Goal: Complete application form

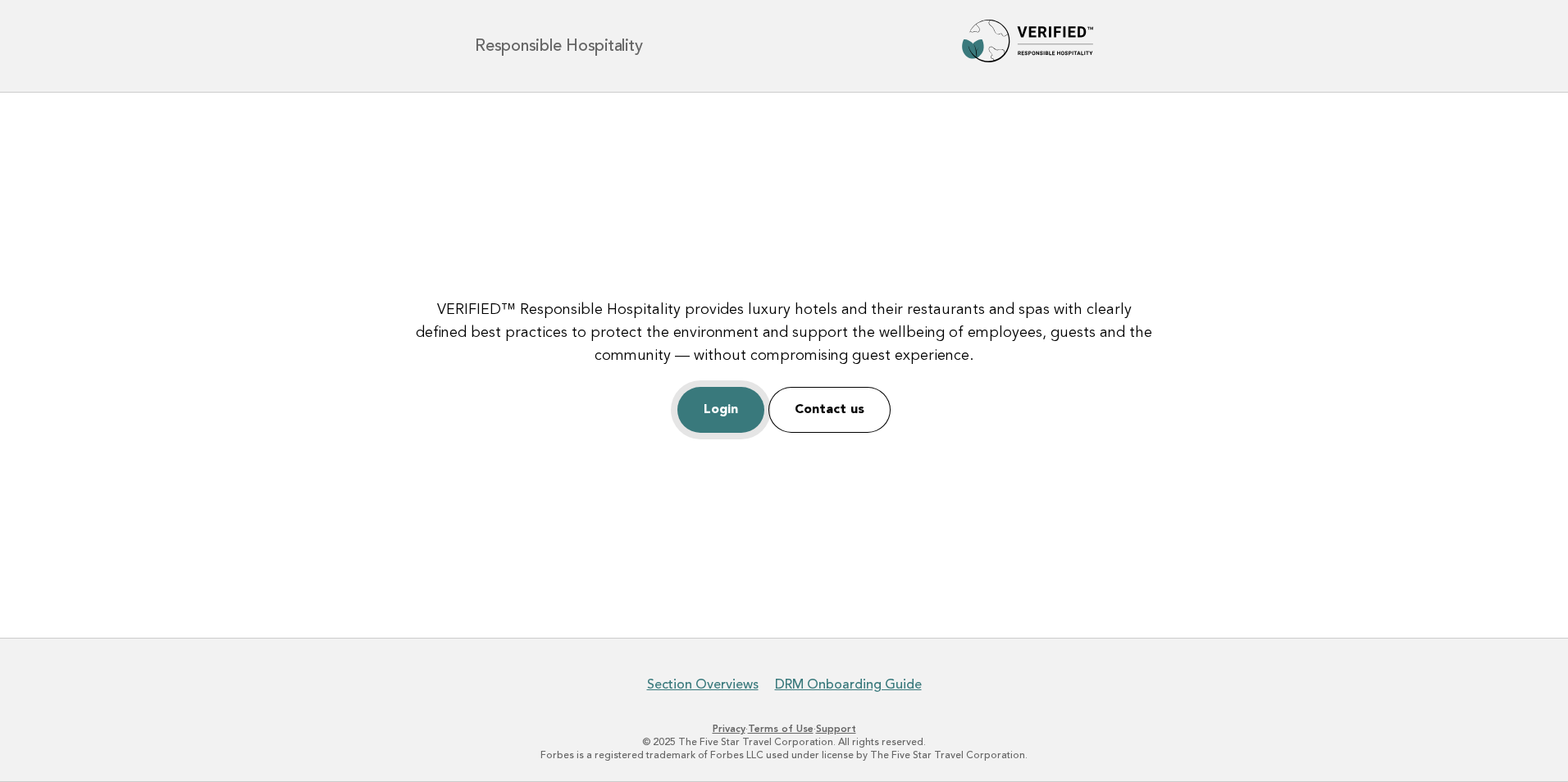
click at [720, 400] on link "Login" at bounding box center [721, 409] width 87 height 46
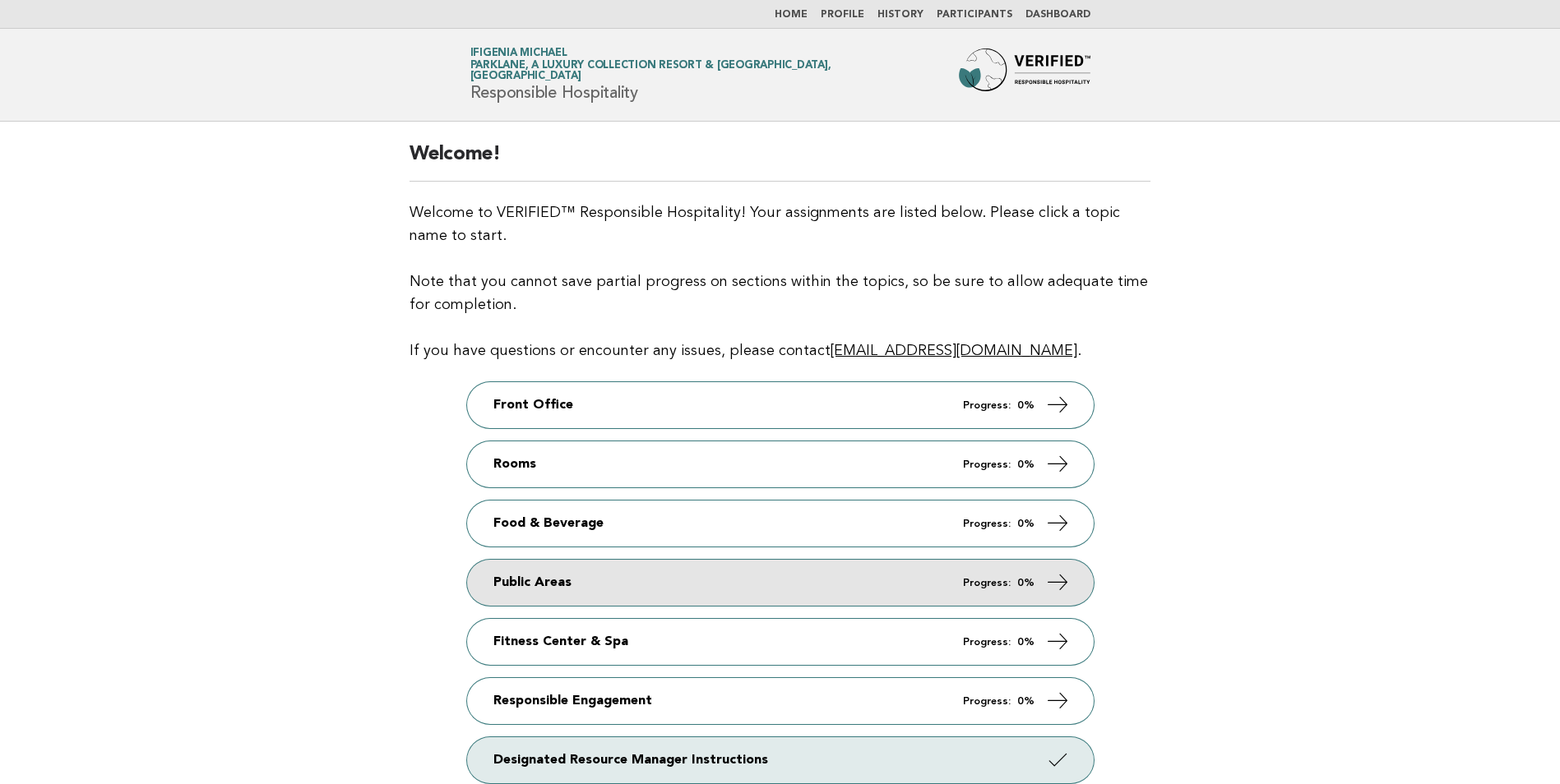
click at [653, 576] on link "Public Areas Progress: 0%" at bounding box center [780, 583] width 626 height 46
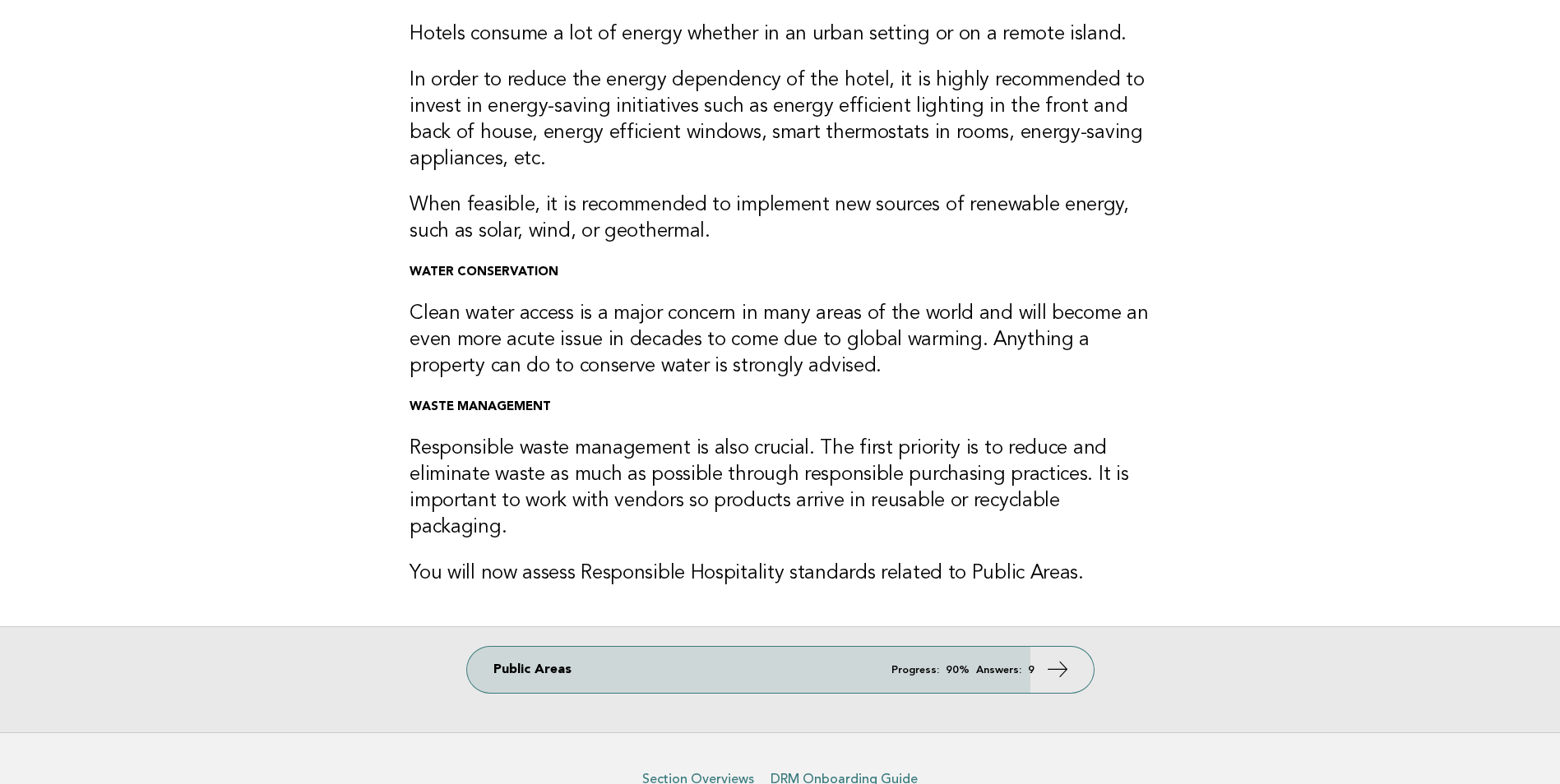
scroll to position [222, 0]
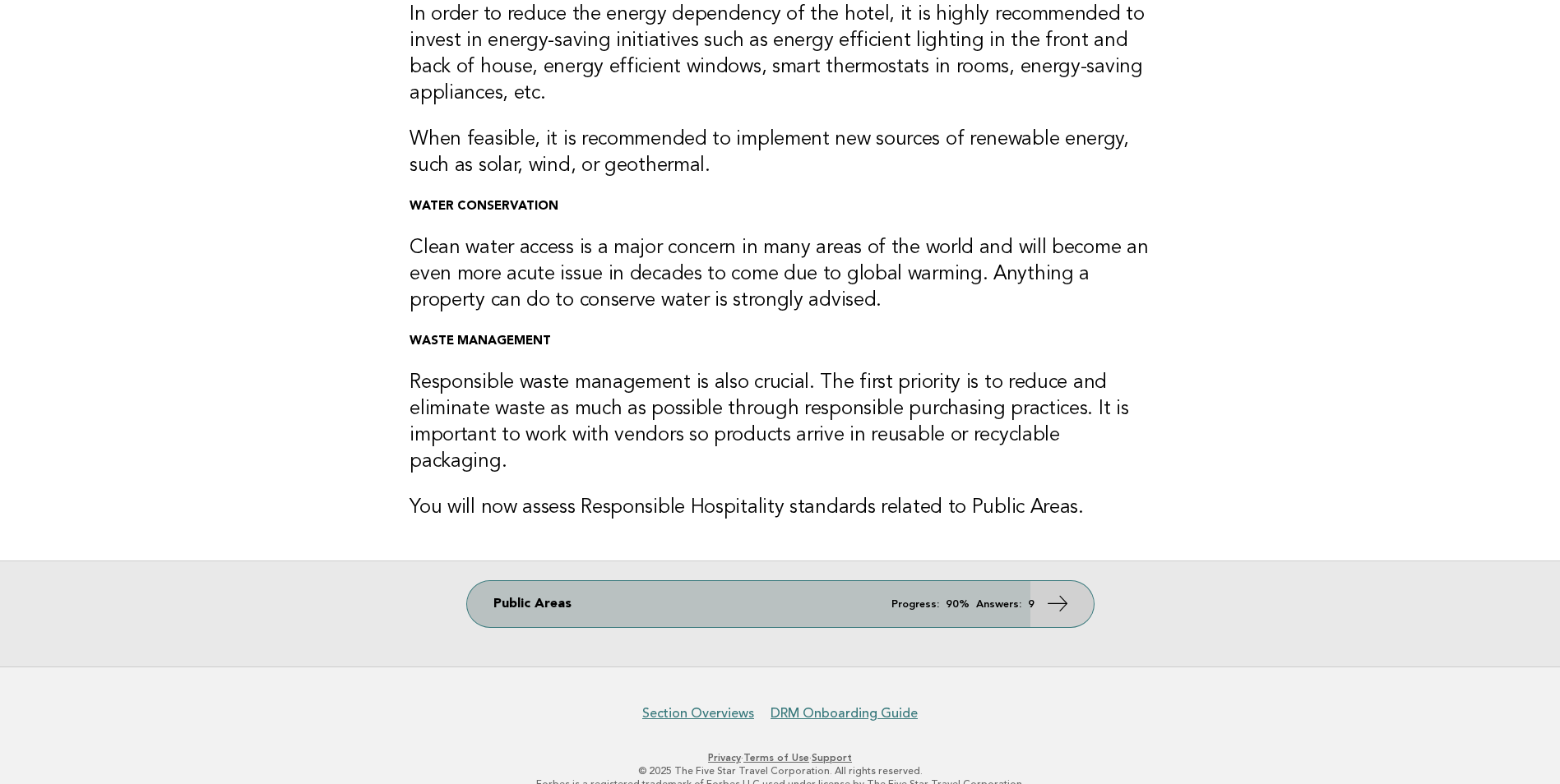
click at [1052, 592] on icon at bounding box center [1057, 604] width 23 height 23
click at [983, 599] on em "Answers:" at bounding box center [999, 604] width 45 height 11
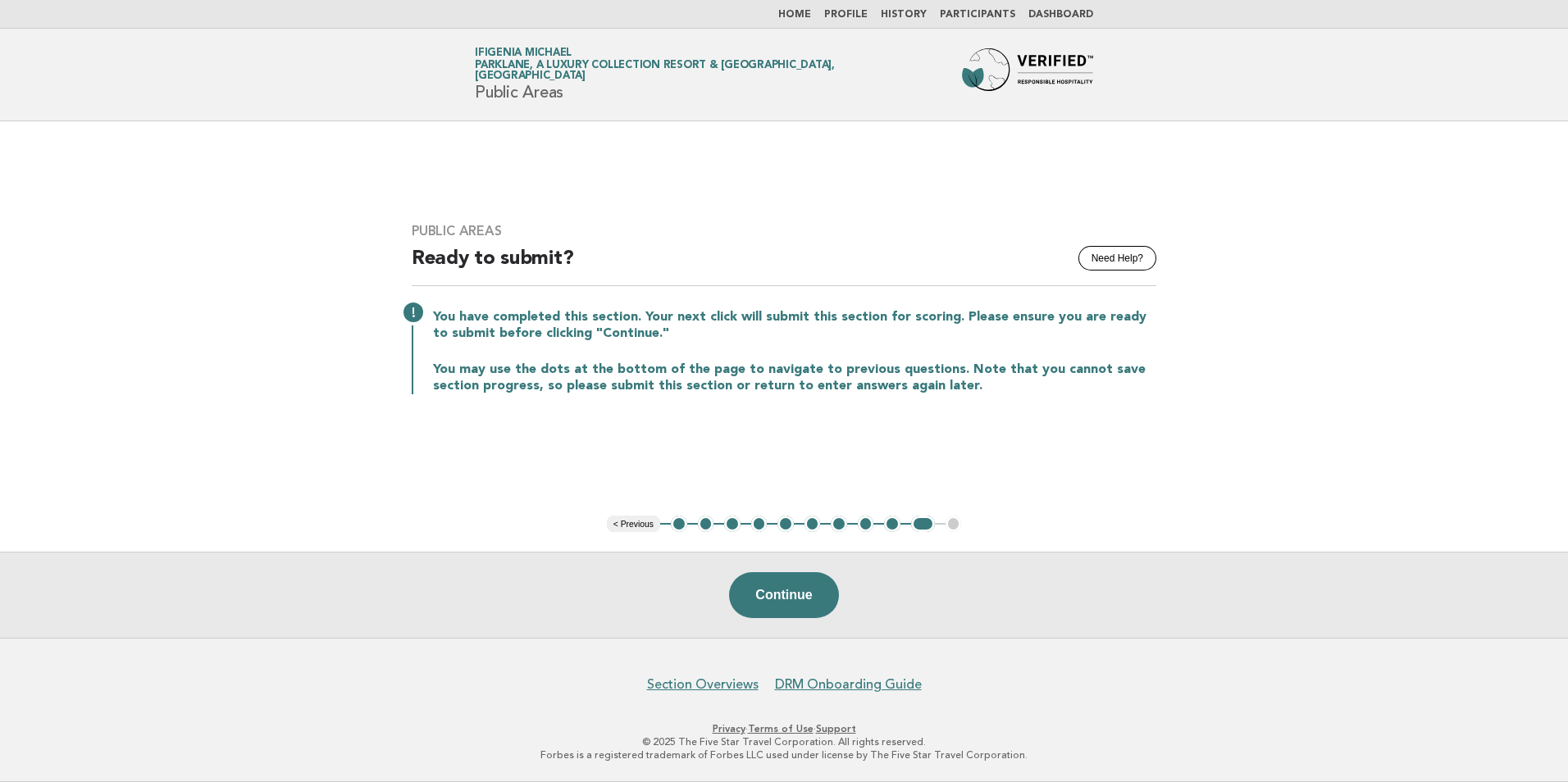
click at [622, 525] on button "< Previous" at bounding box center [633, 524] width 53 height 16
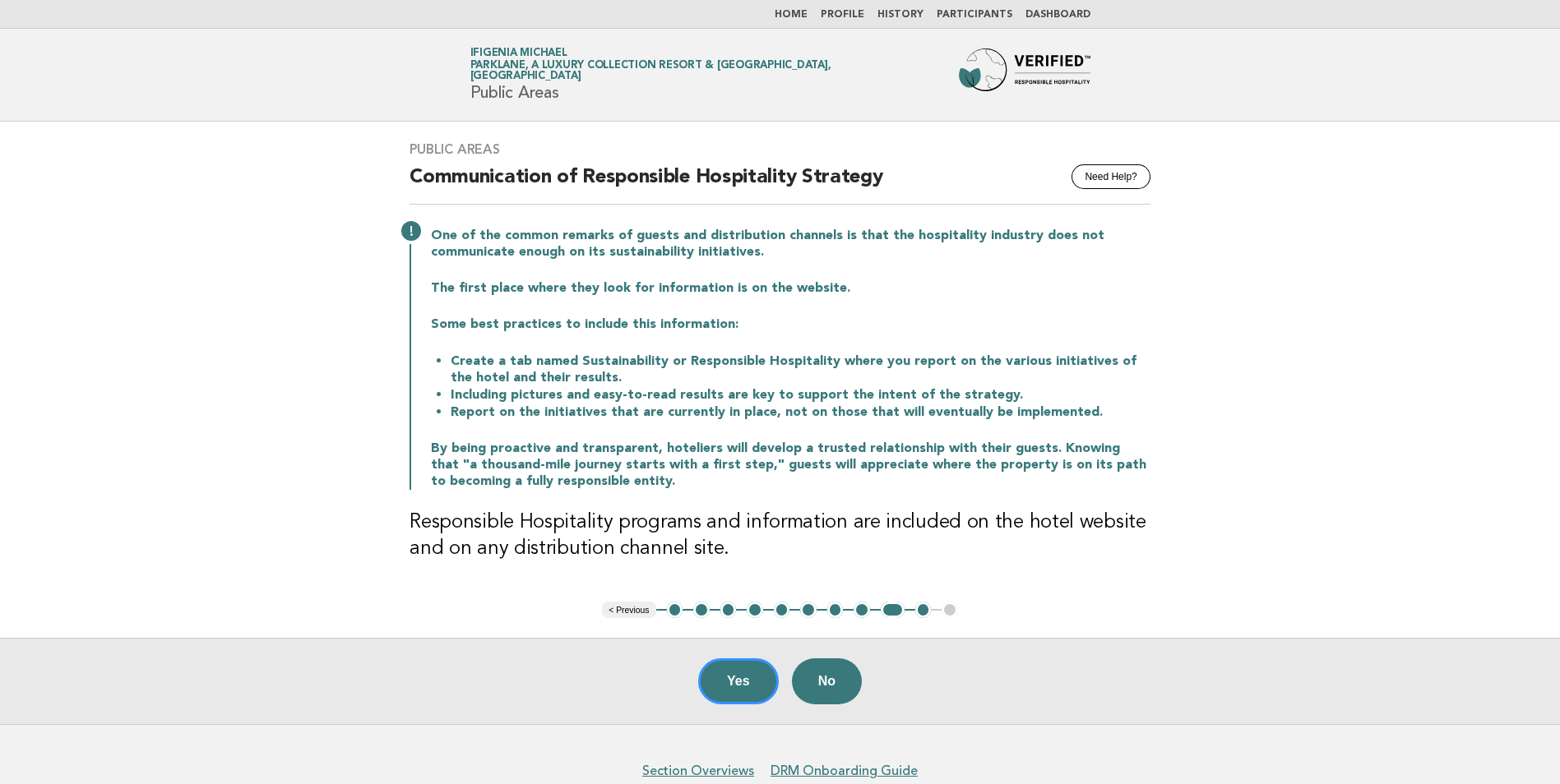
click at [632, 613] on button "< Previous" at bounding box center [628, 610] width 53 height 16
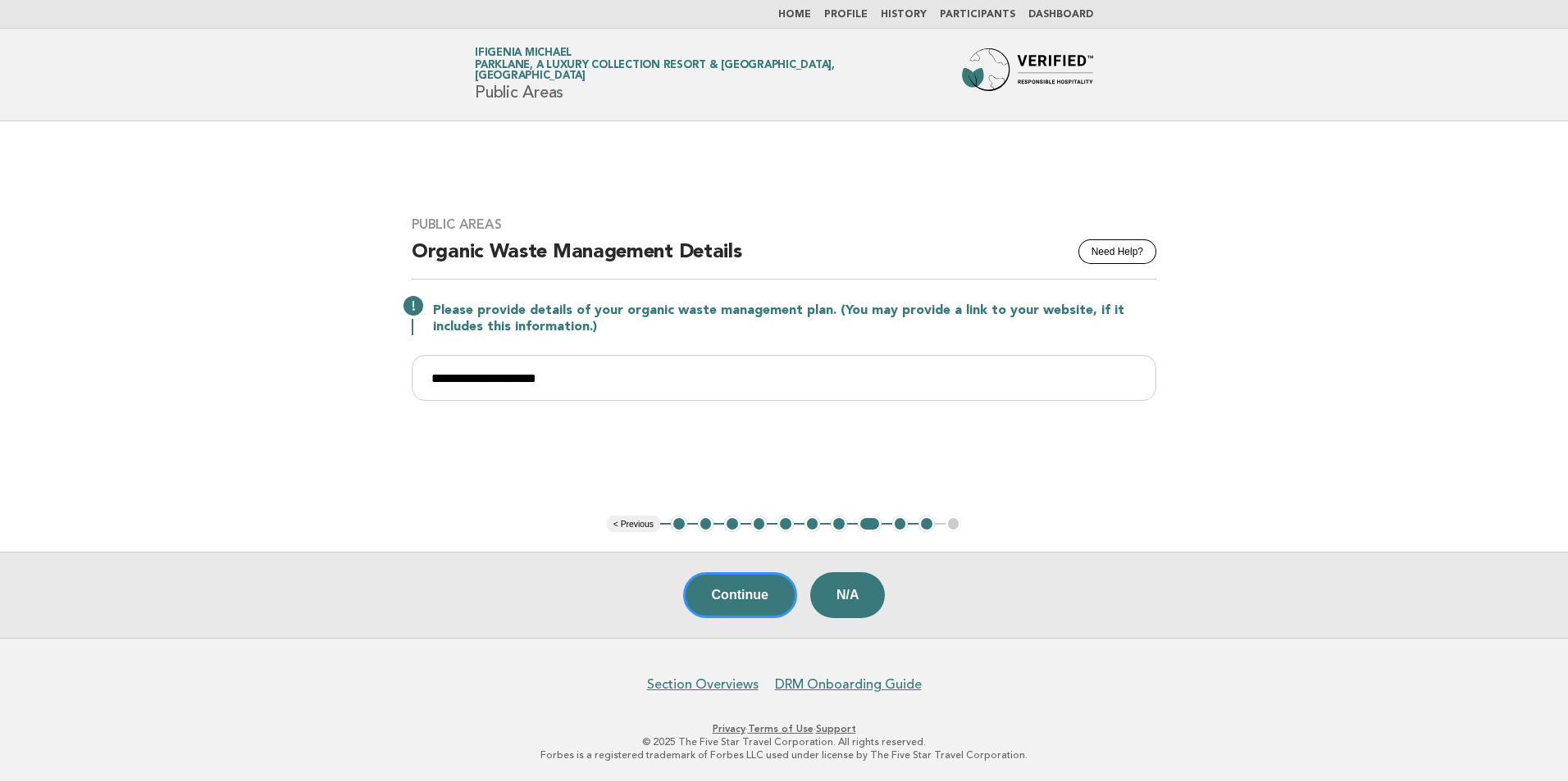
click at [628, 524] on button "< Previous" at bounding box center [633, 524] width 53 height 16
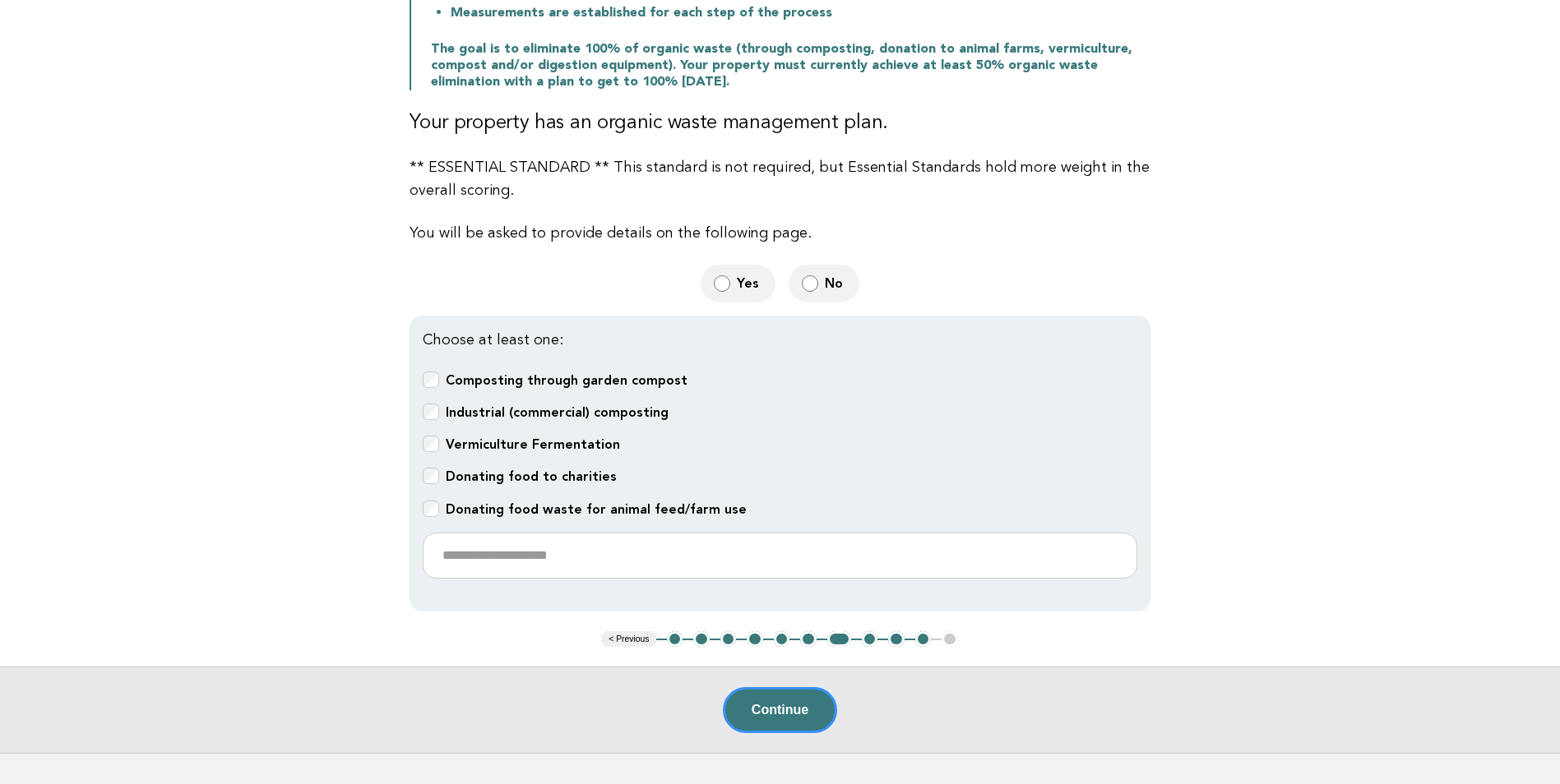
scroll to position [493, 0]
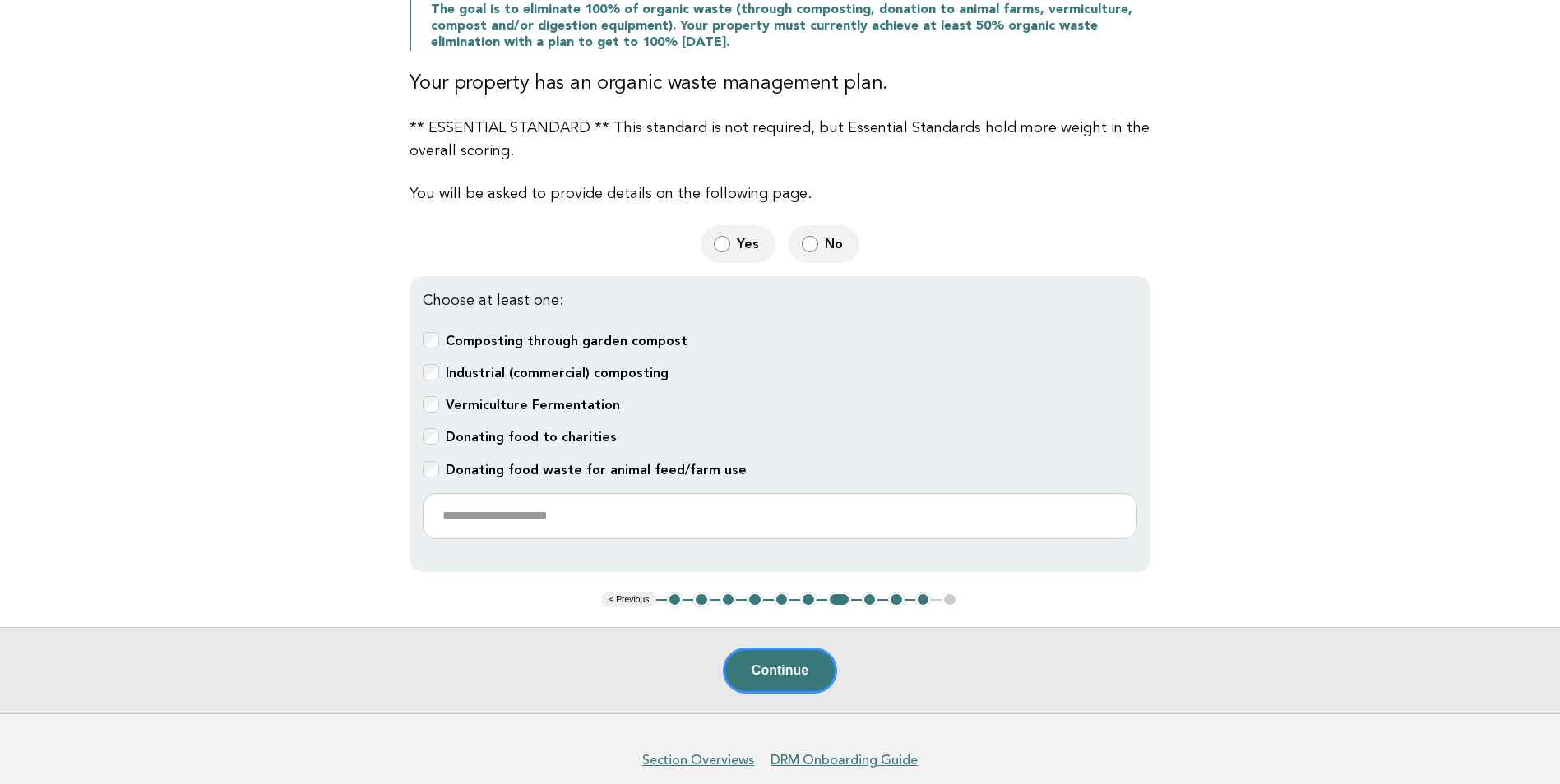
click at [648, 595] on button "< Previous" at bounding box center [628, 600] width 53 height 16
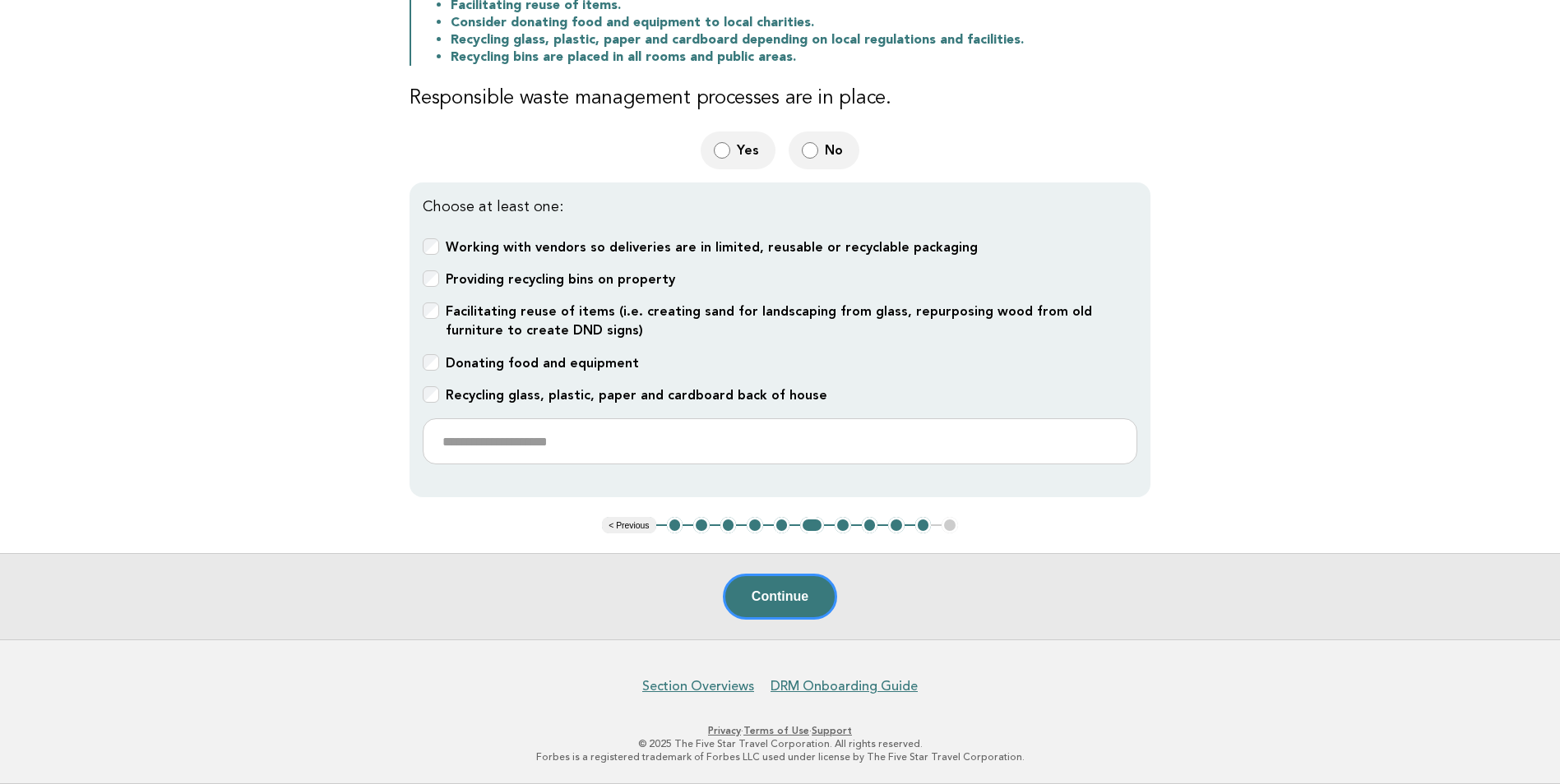
scroll to position [347, 0]
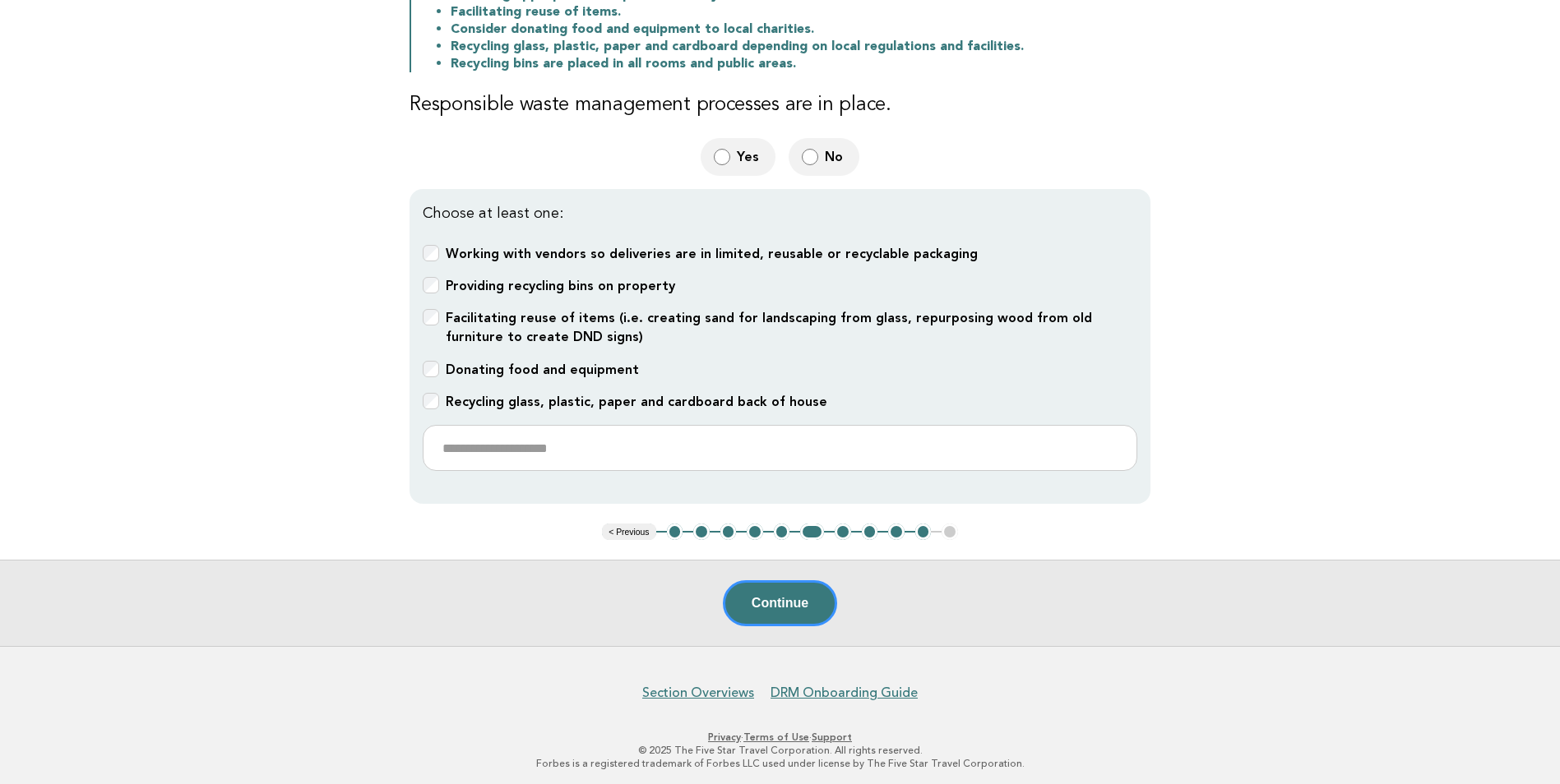
click at [637, 523] on button "< Previous" at bounding box center [628, 531] width 53 height 16
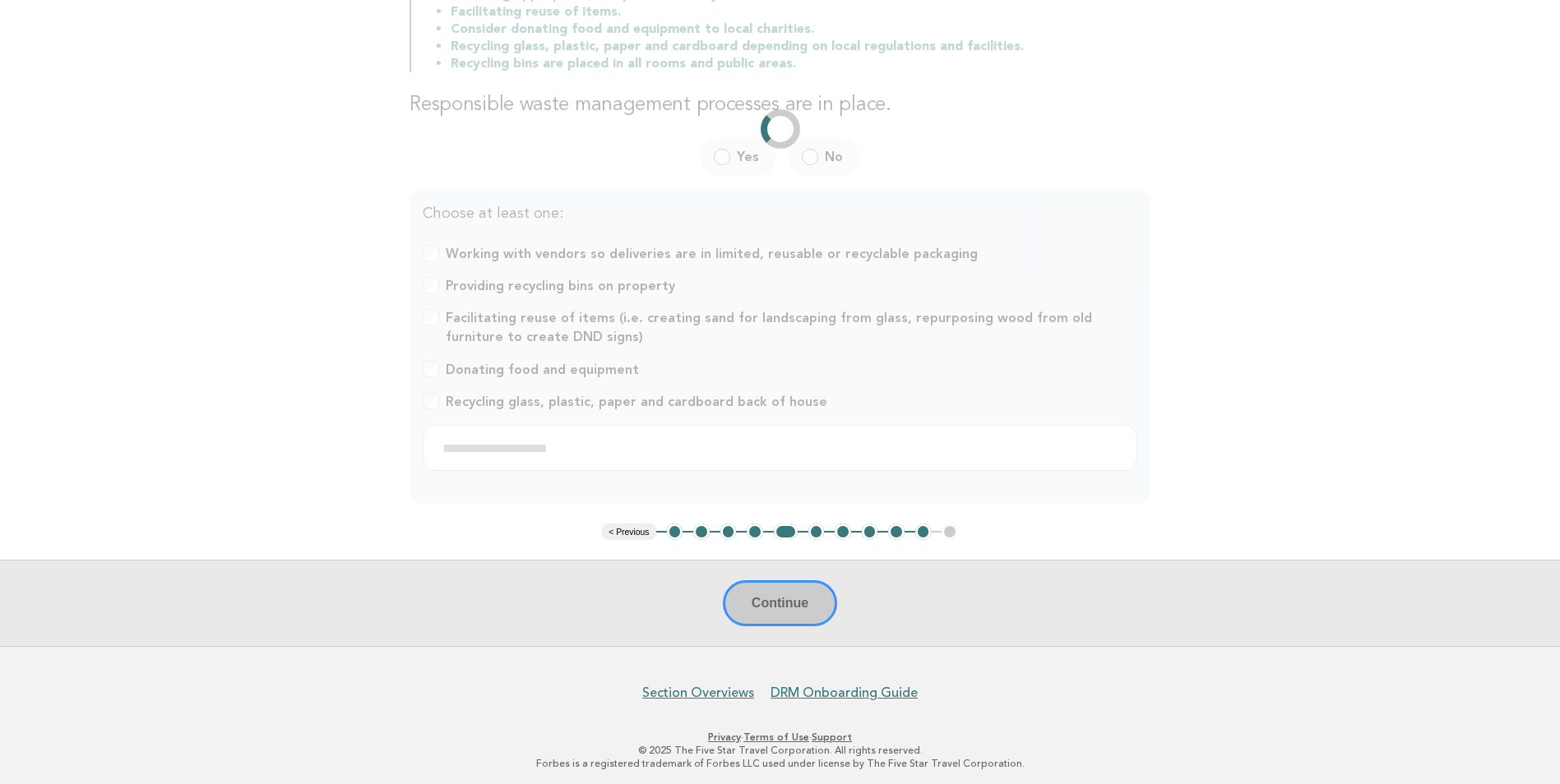
scroll to position [0, 0]
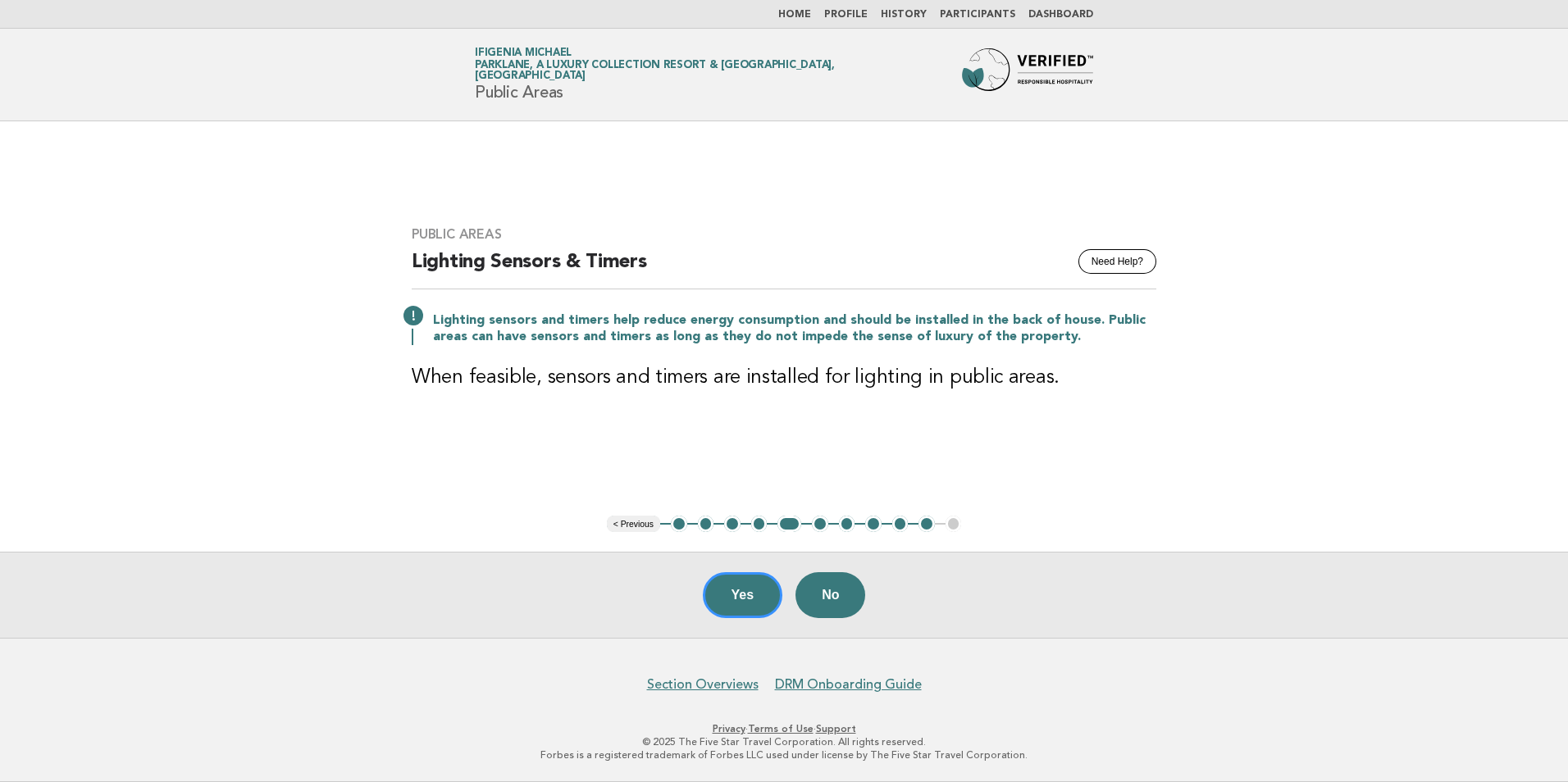
click at [634, 518] on button "< Previous" at bounding box center [633, 524] width 53 height 16
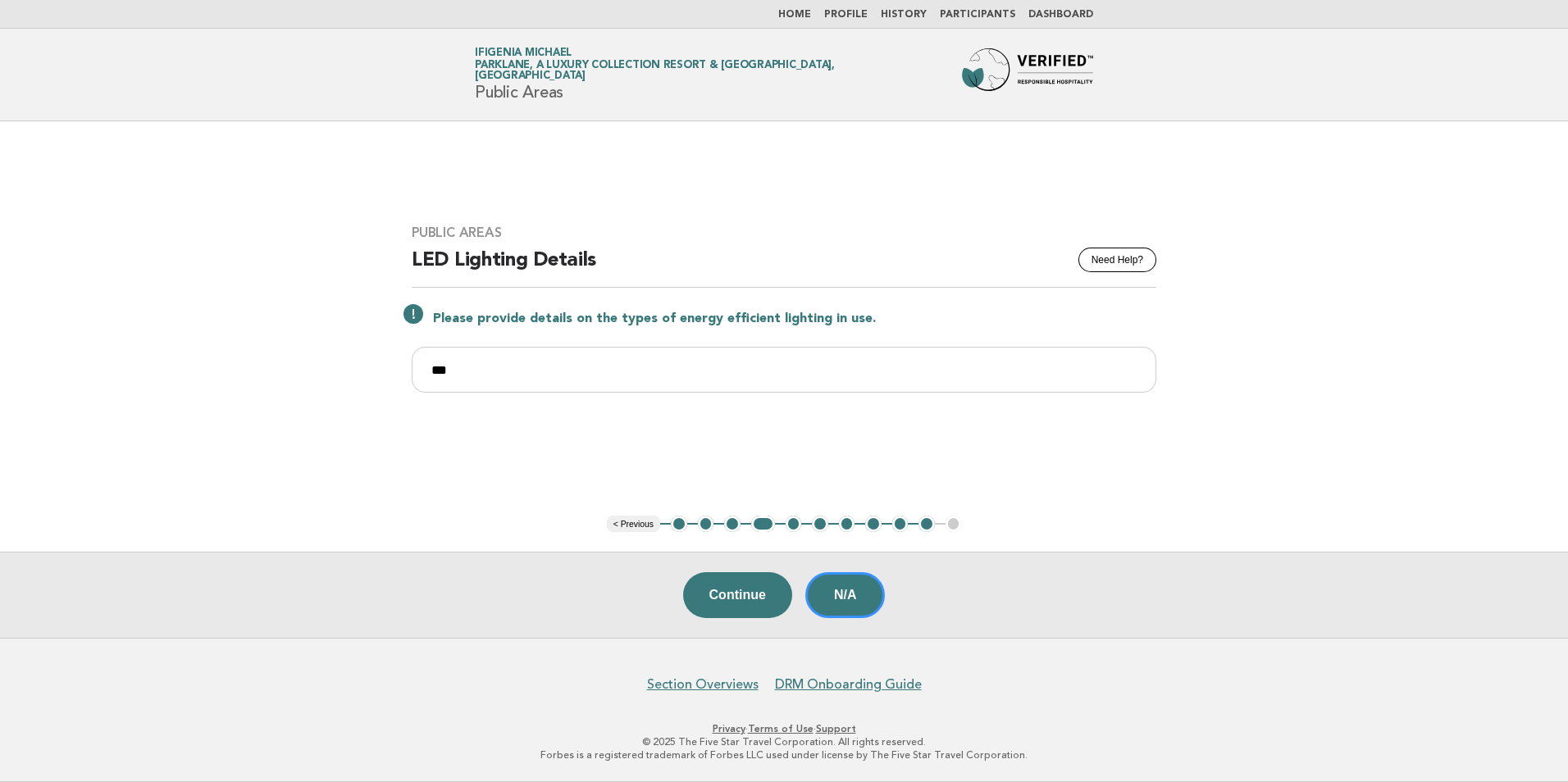
click at [633, 534] on main "Public Areas Need Help? LED Lighting Details Please provide details on the type…" at bounding box center [784, 380] width 1568 height 517
click at [676, 524] on button "1" at bounding box center [679, 524] width 16 height 16
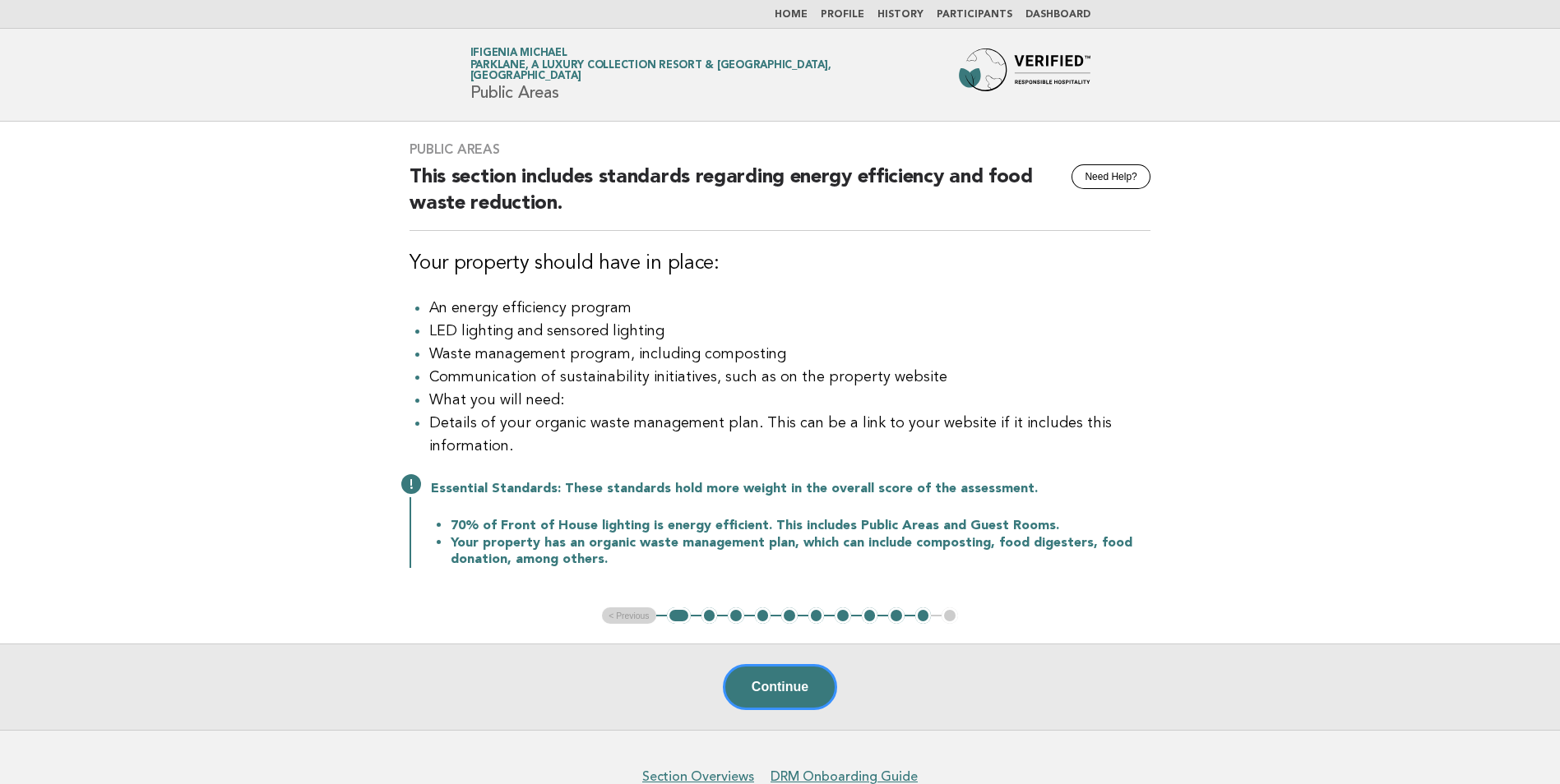
click at [796, 681] on button "Continue" at bounding box center [780, 687] width 115 height 46
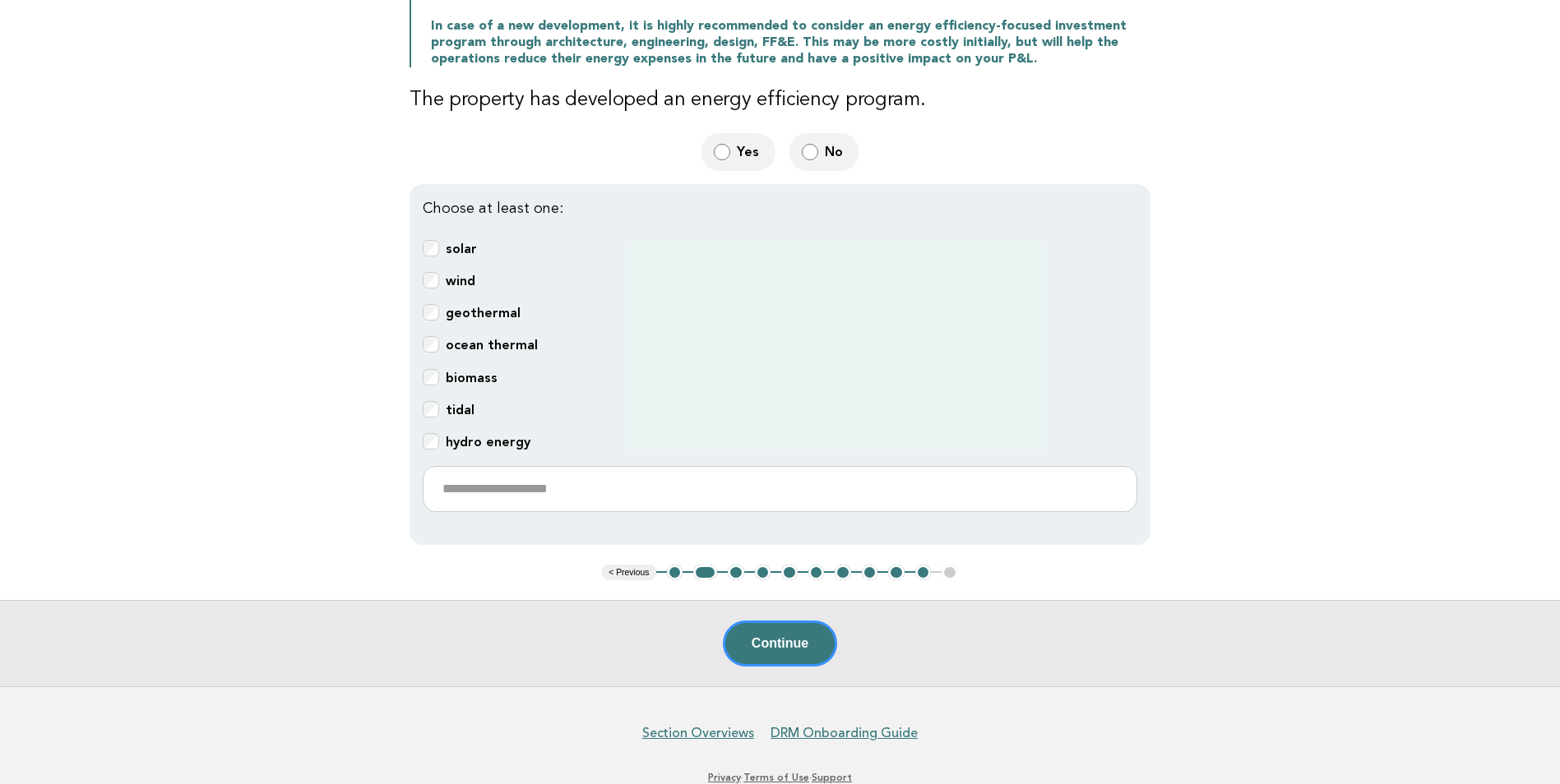
scroll to position [411, 0]
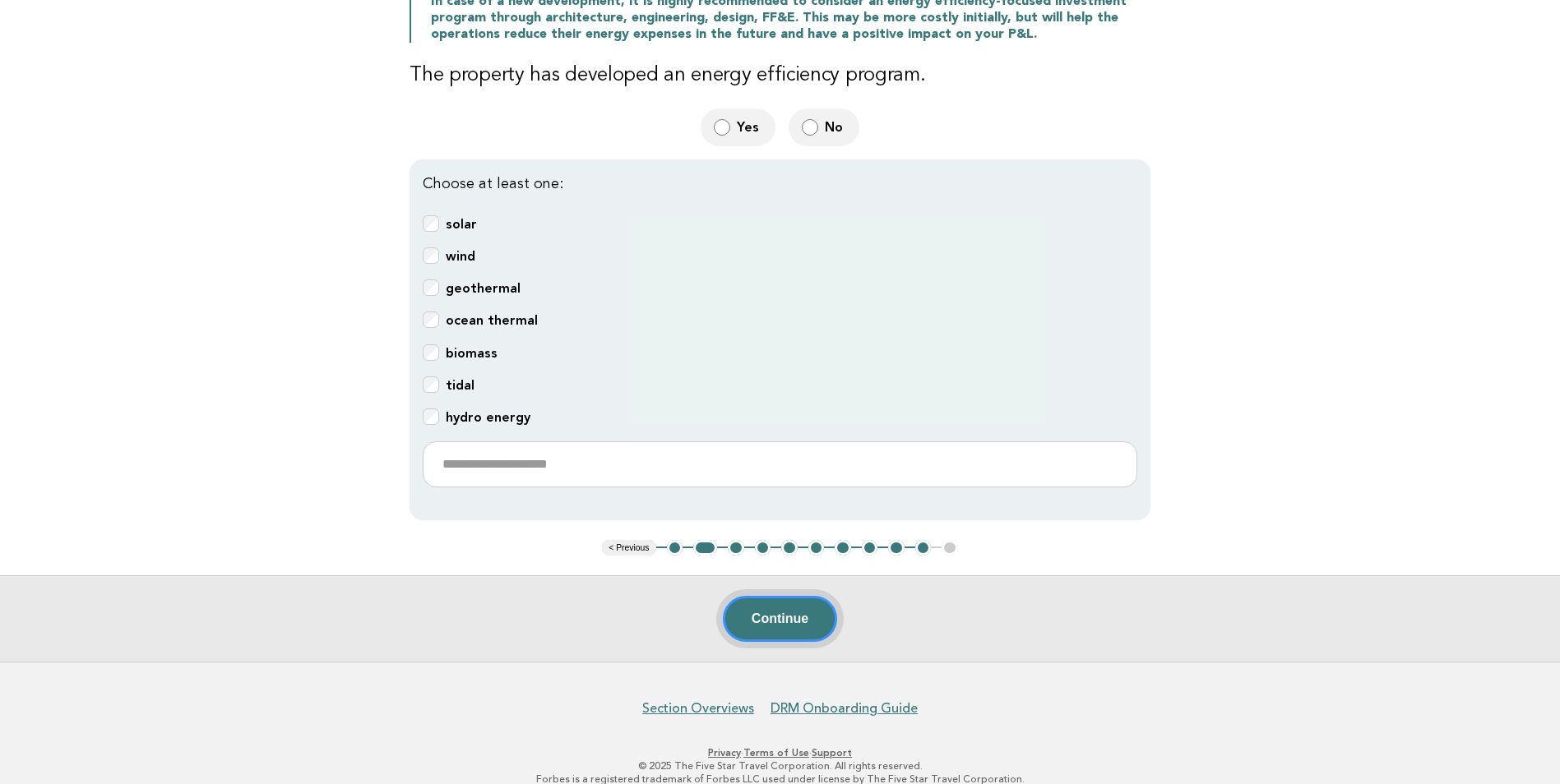
click at [776, 615] on button "Continue" at bounding box center [780, 619] width 115 height 46
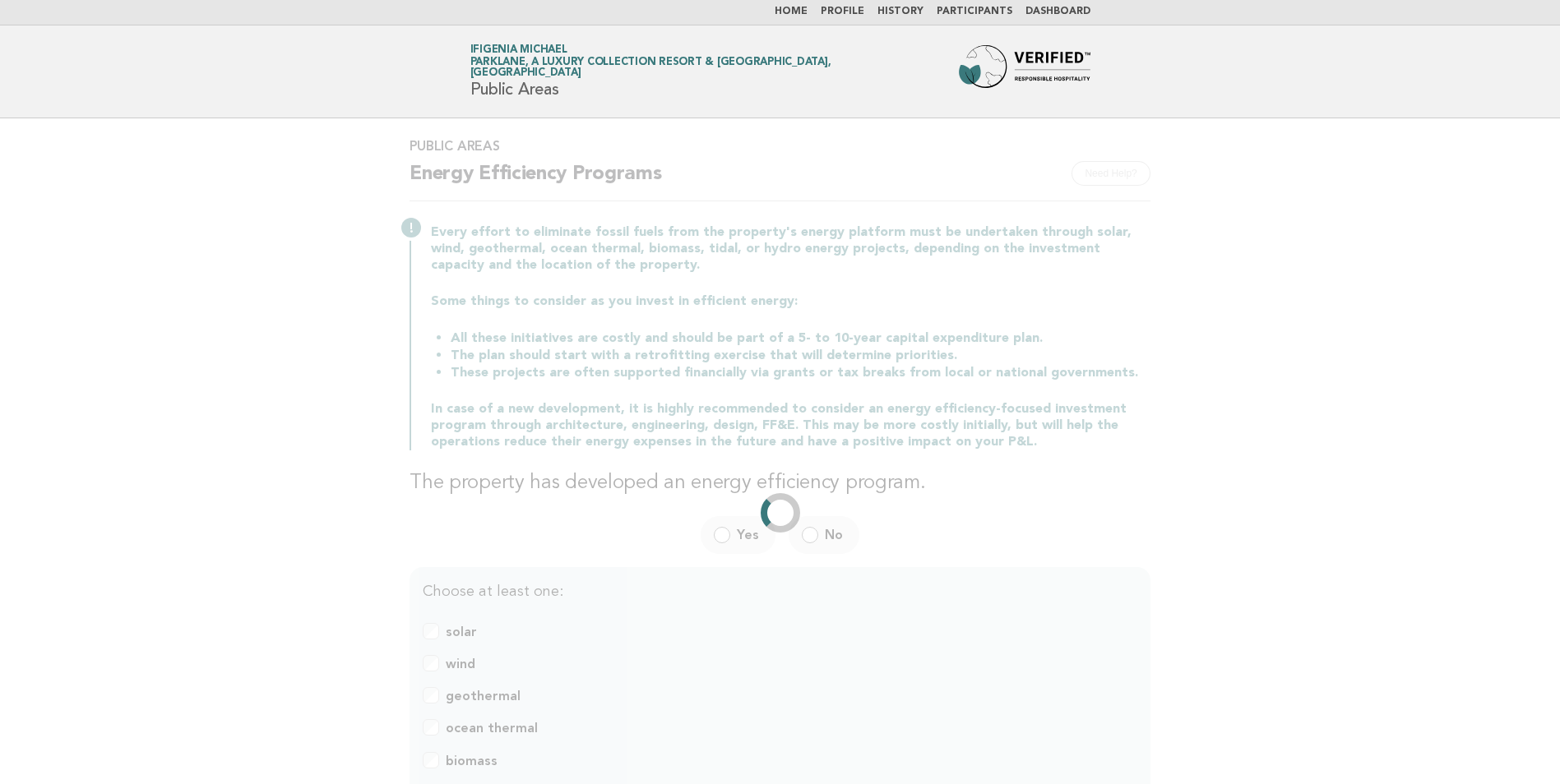
scroll to position [0, 0]
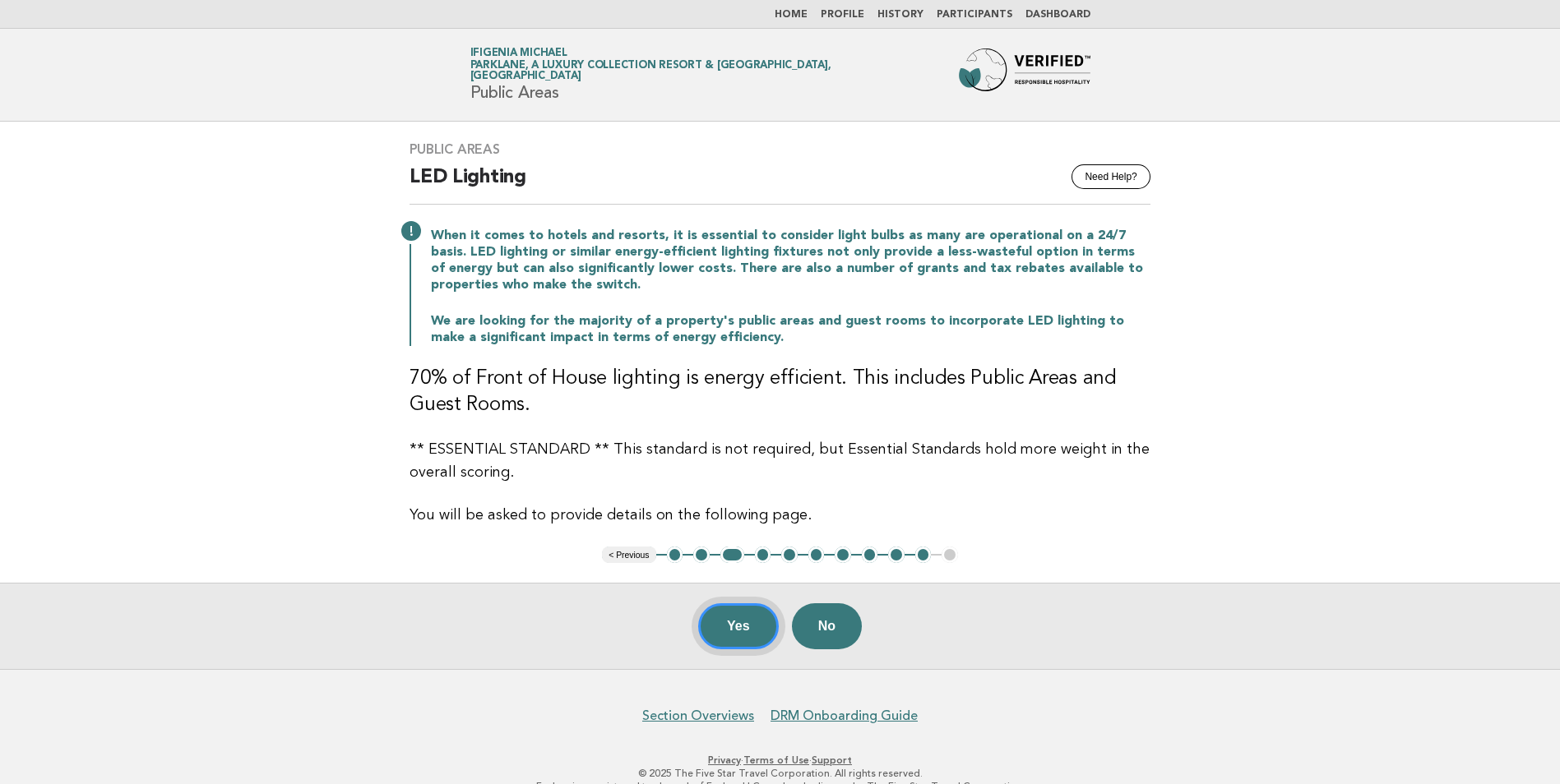
click at [737, 626] on button "Yes" at bounding box center [738, 626] width 80 height 46
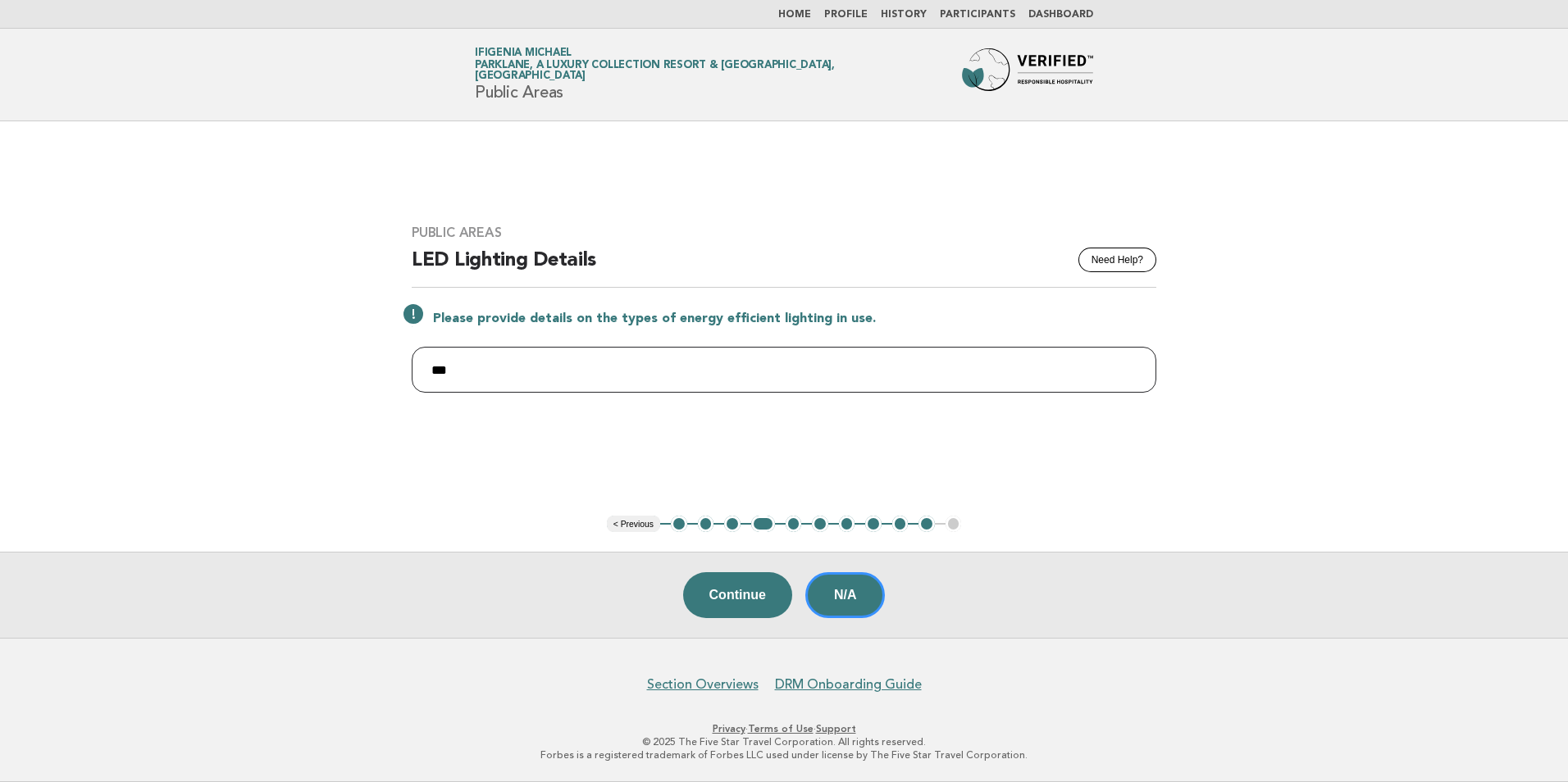
drag, startPoint x: 468, startPoint y: 368, endPoint x: 379, endPoint y: 363, distance: 89.1
click at [379, 363] on main "Public Areas Need Help? LED Lighting Details Please provide details on the type…" at bounding box center [784, 380] width 1568 height 517
click at [1117, 266] on button "Need Help?" at bounding box center [1117, 259] width 78 height 24
click at [753, 600] on div "Continue N/A" at bounding box center [784, 595] width 1568 height 86
click at [854, 587] on button "N/A" at bounding box center [845, 595] width 80 height 46
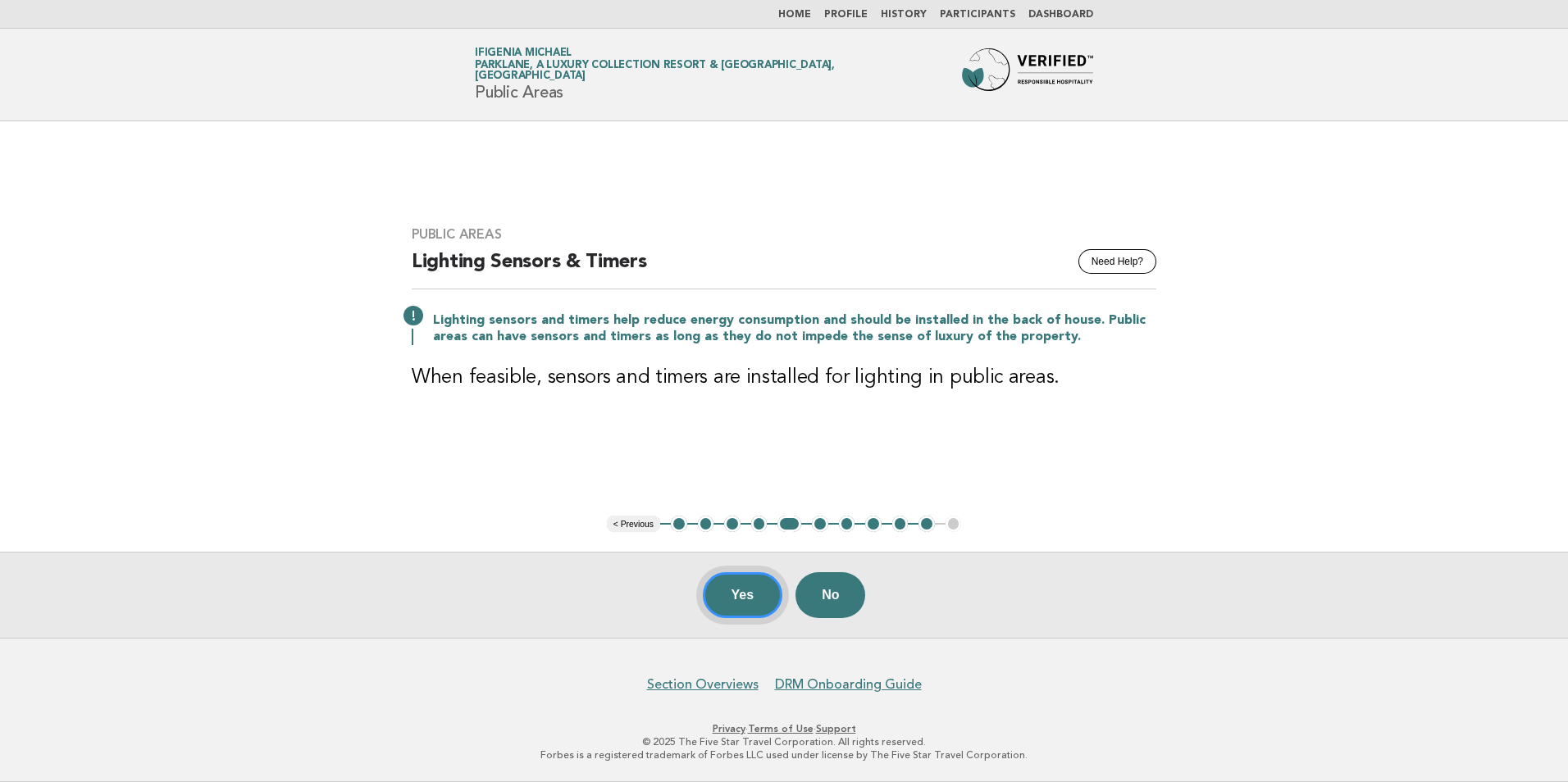
click at [734, 587] on button "Yes" at bounding box center [743, 595] width 80 height 46
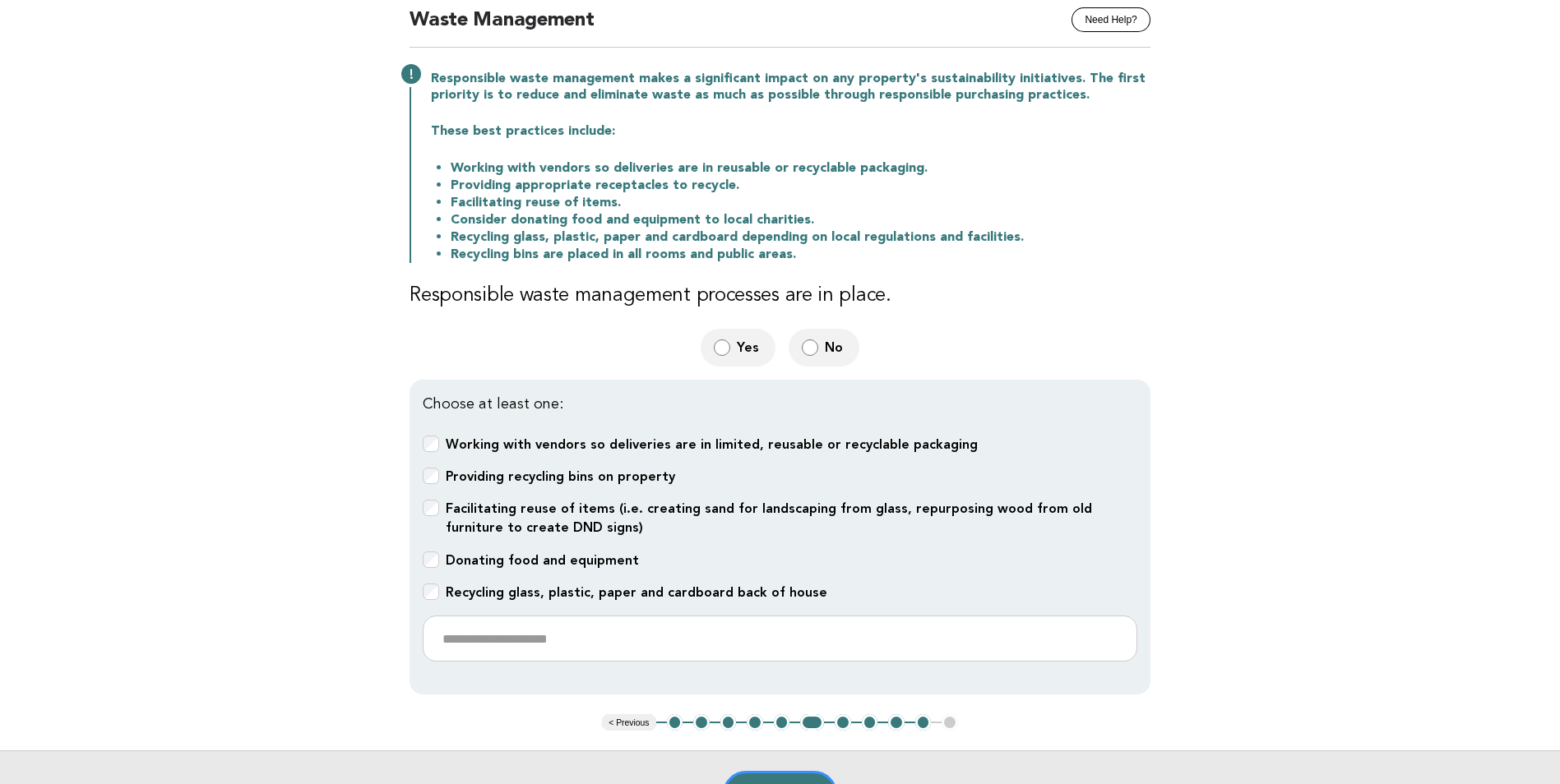
scroll to position [164, 0]
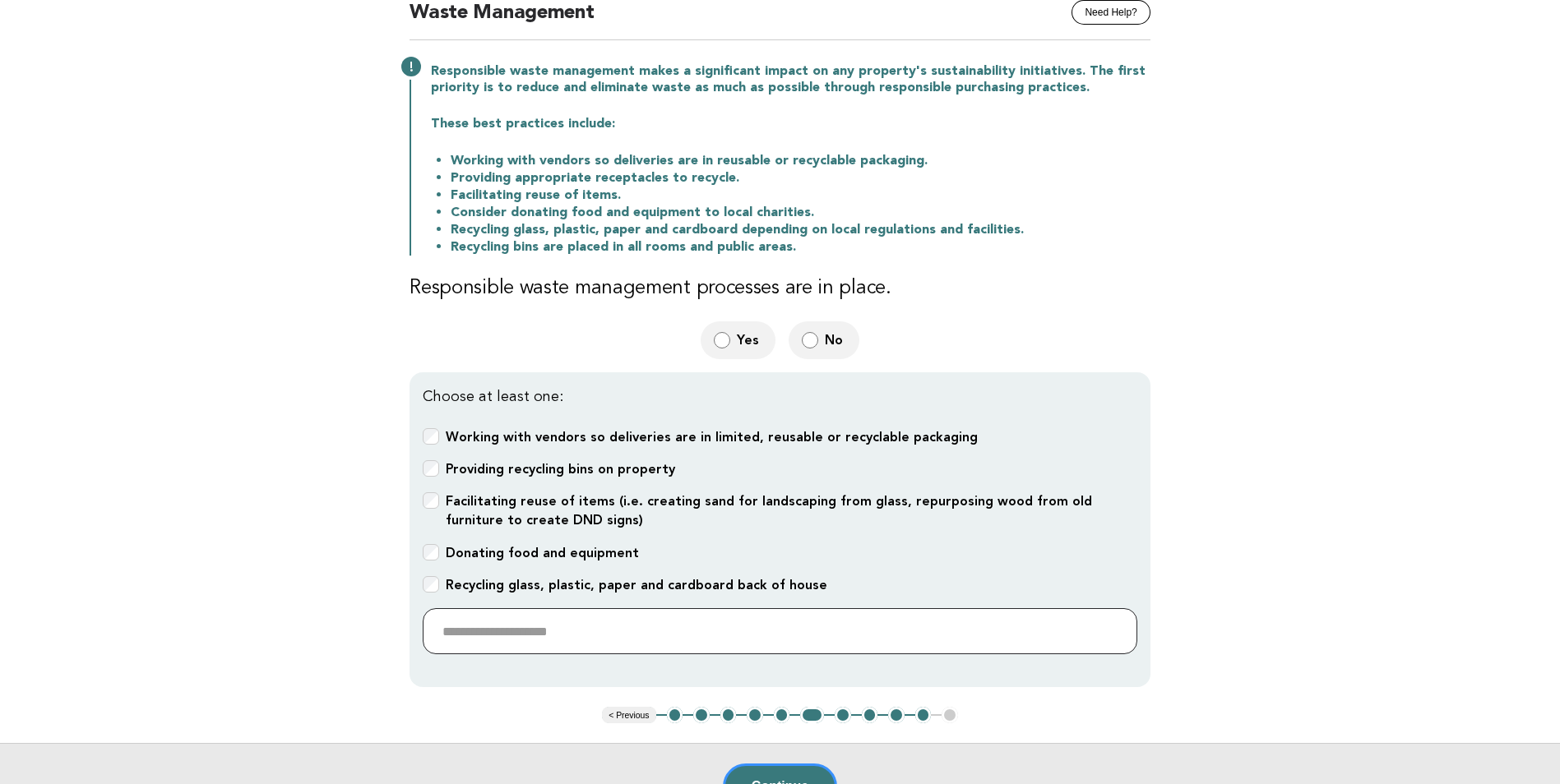
click at [449, 623] on input "text" at bounding box center [780, 631] width 715 height 46
click at [653, 631] on input "**********" at bounding box center [780, 631] width 715 height 46
click at [762, 623] on input "**********" at bounding box center [780, 631] width 715 height 46
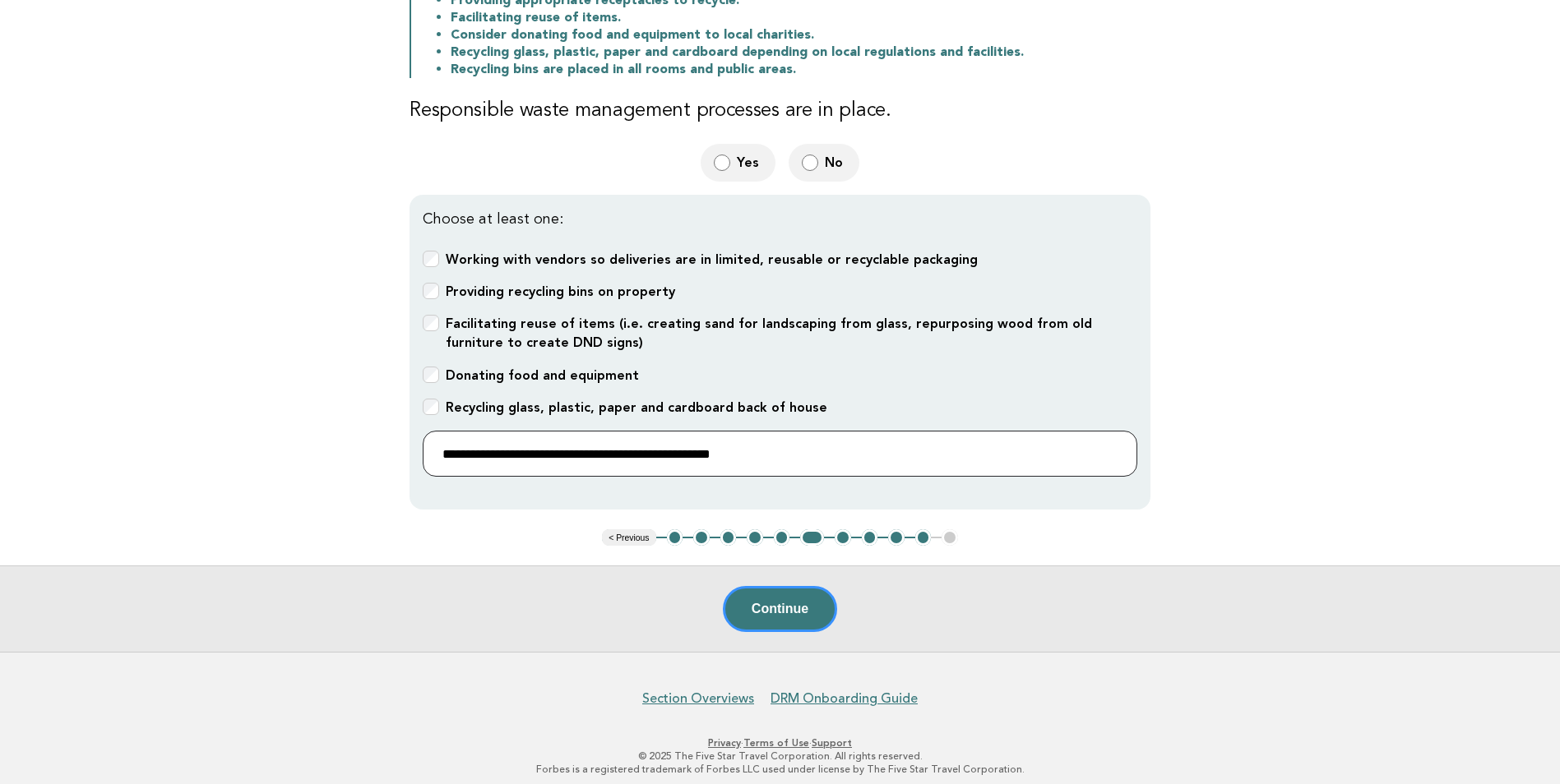
scroll to position [347, 0]
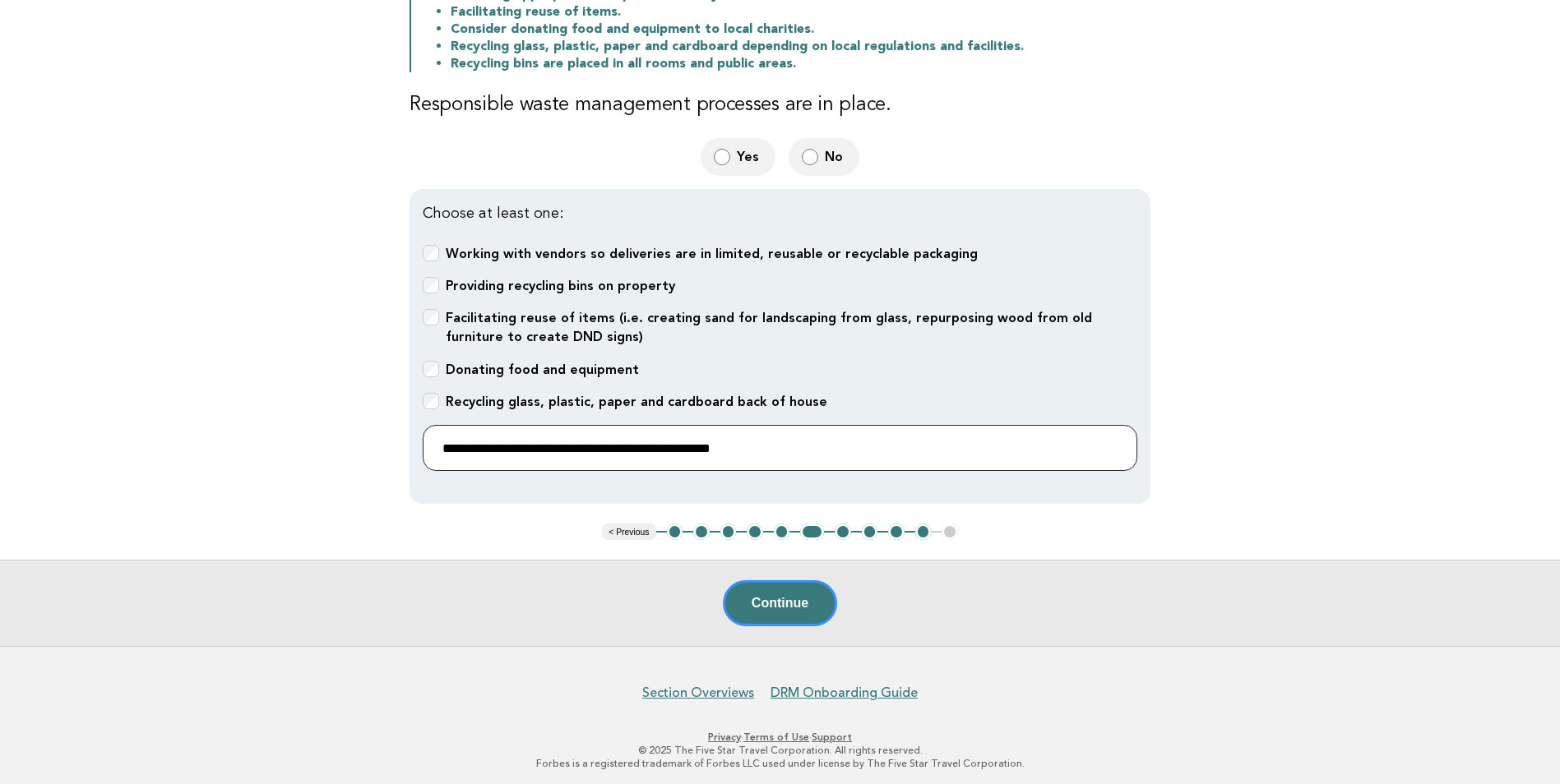
type input "**********"
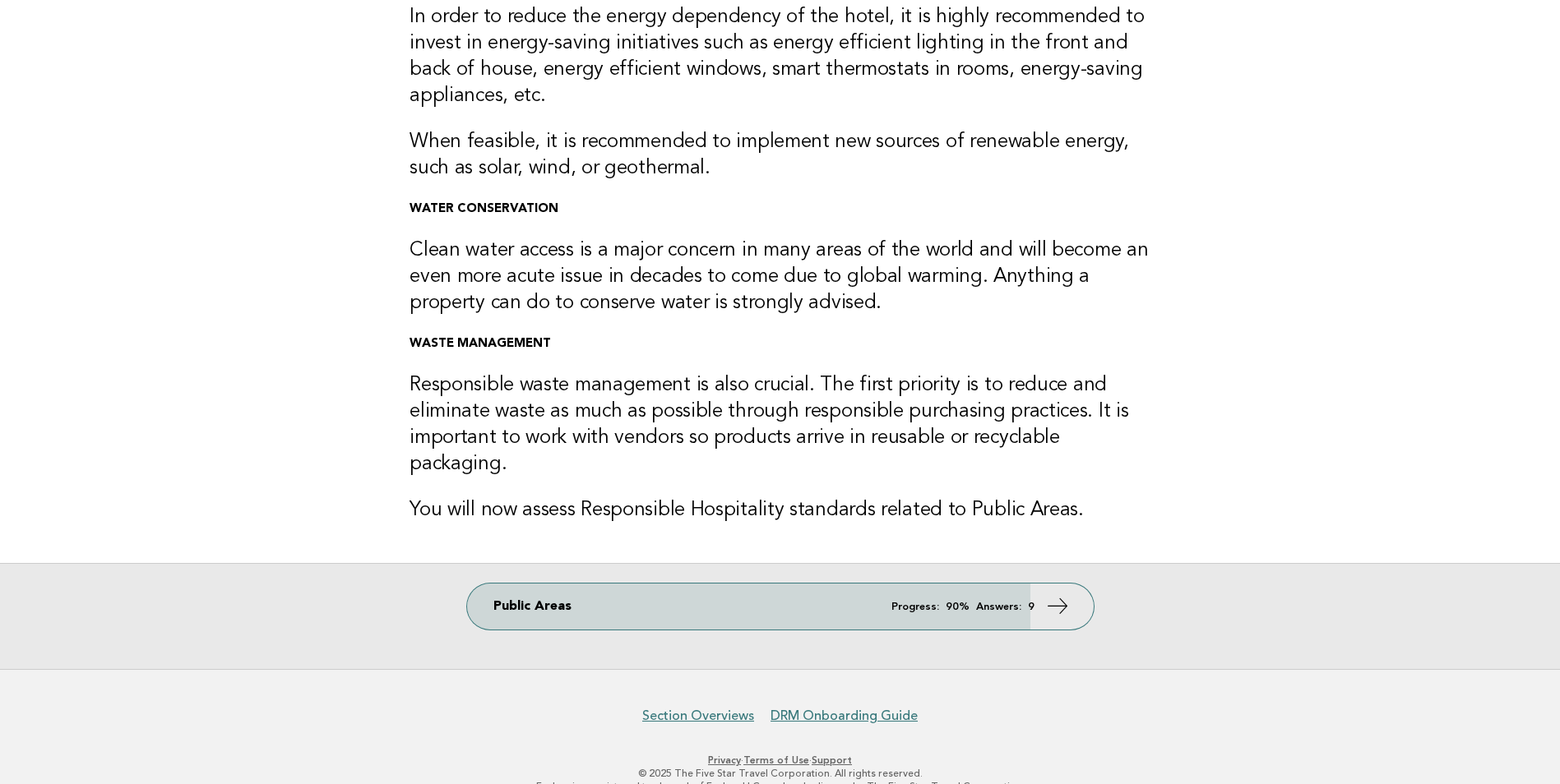
scroll to position [222, 0]
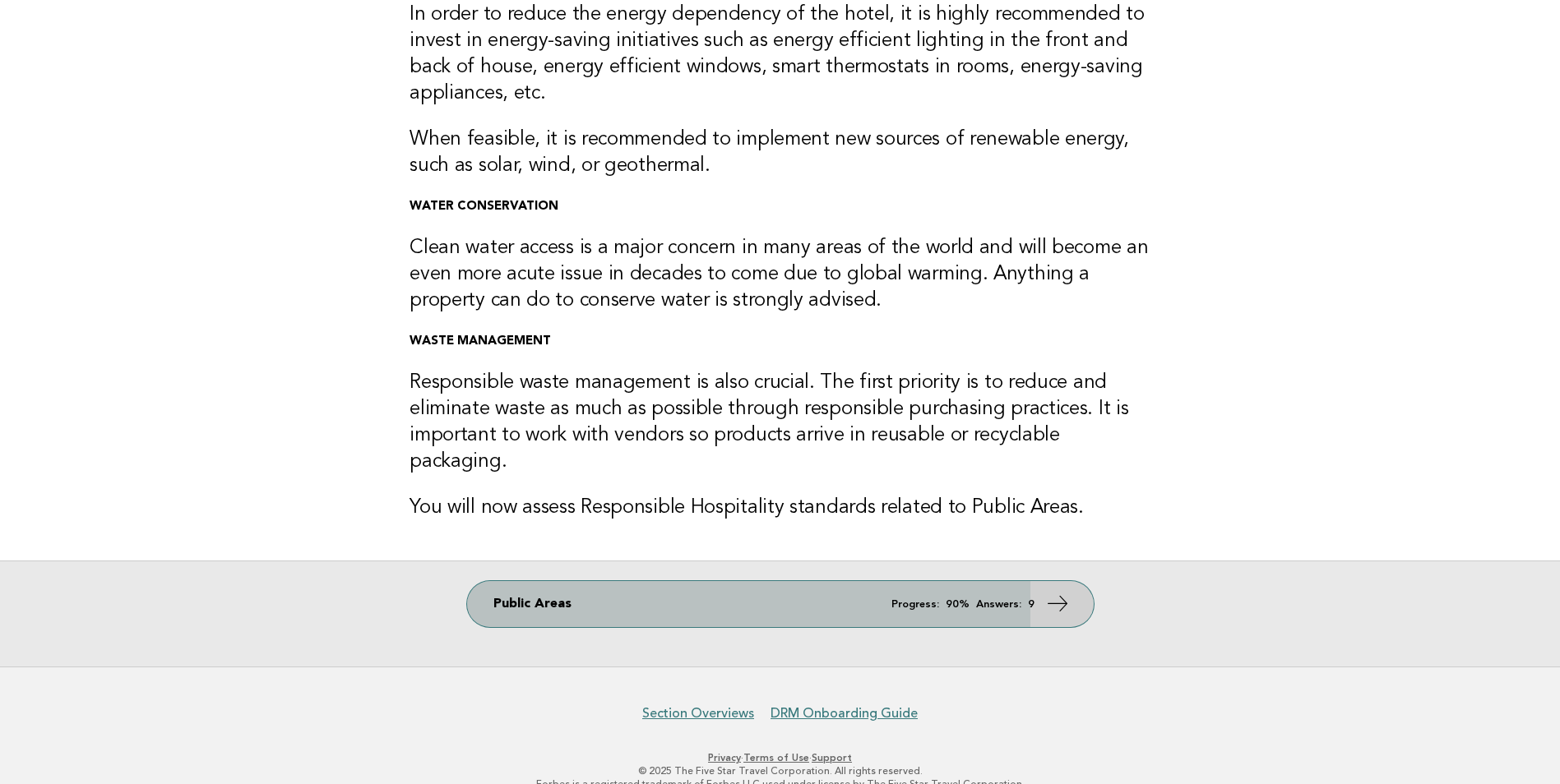
click at [905, 599] on em "Progress:" at bounding box center [915, 604] width 48 height 11
click at [532, 581] on link "Public Areas Progress: 90% Answers: 9" at bounding box center [780, 604] width 626 height 46
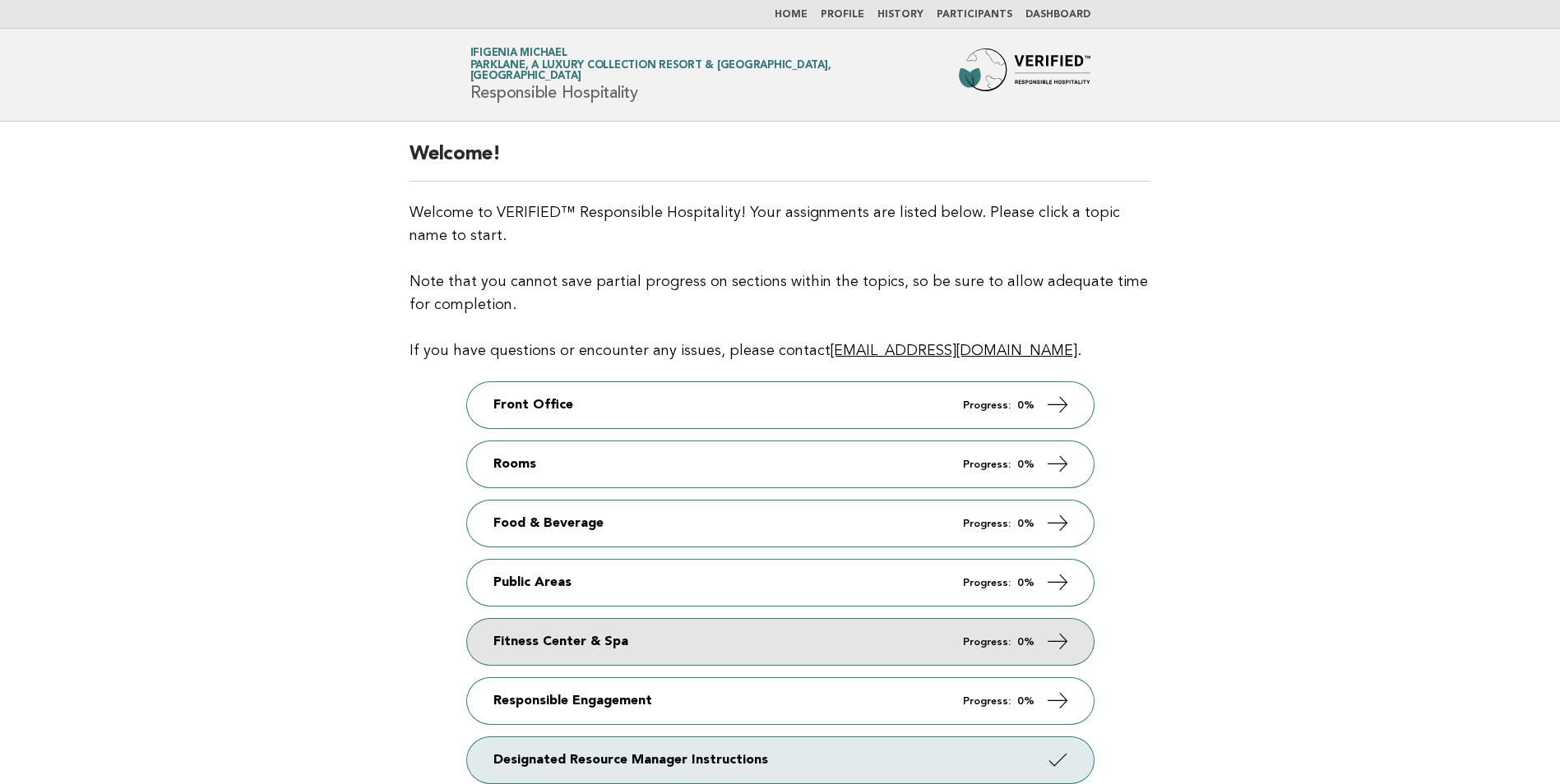
drag, startPoint x: 0, startPoint y: 0, endPoint x: 805, endPoint y: 658, distance: 1039.7
click at [805, 658] on link "Fitness Center & Spa Progress: 0%" at bounding box center [780, 641] width 626 height 46
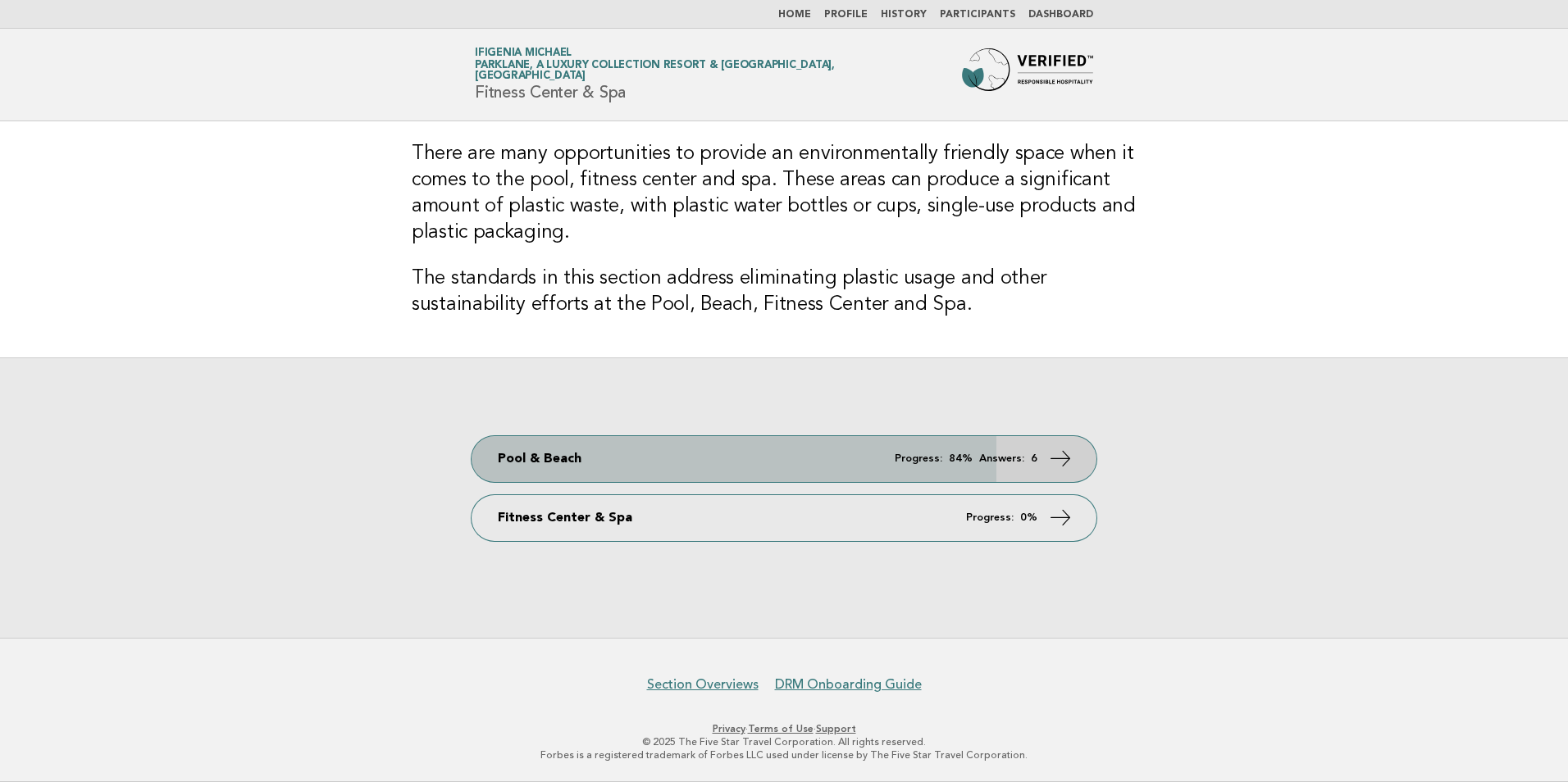
click at [966, 457] on strong "84%" at bounding box center [960, 459] width 23 height 11
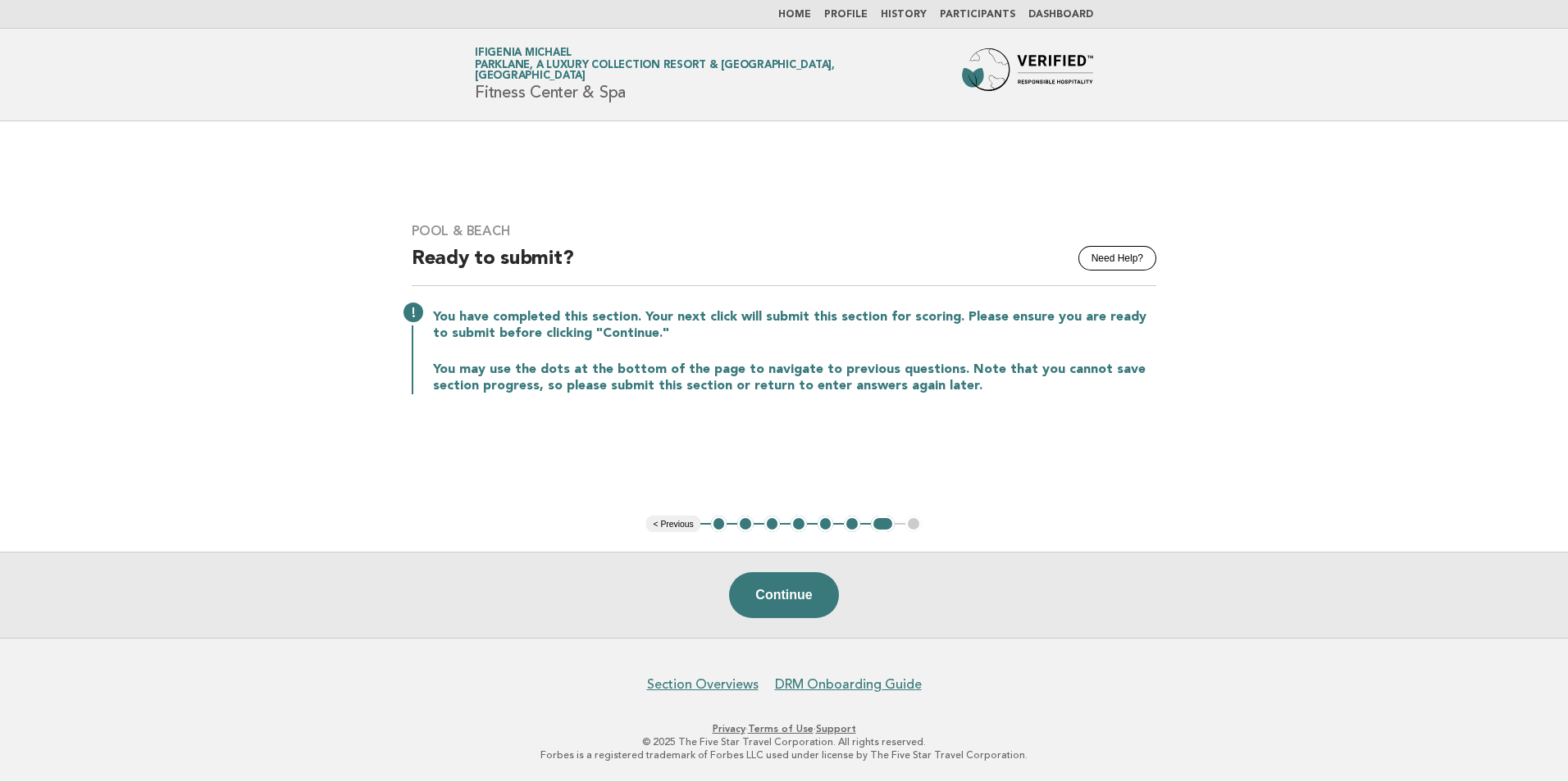
click at [689, 523] on button "< Previous" at bounding box center [672, 524] width 53 height 16
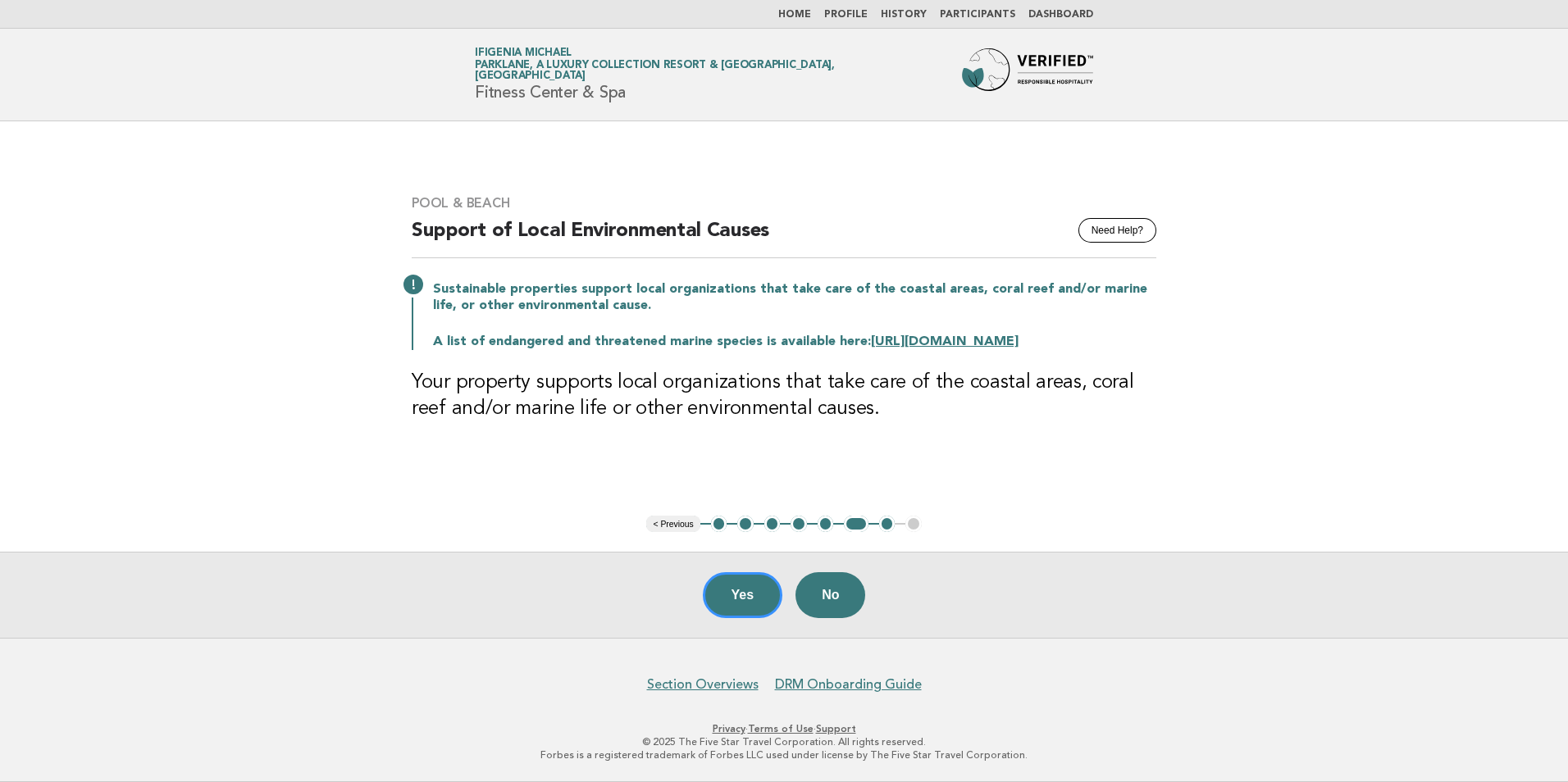
click at [687, 523] on button "< Previous" at bounding box center [672, 524] width 53 height 16
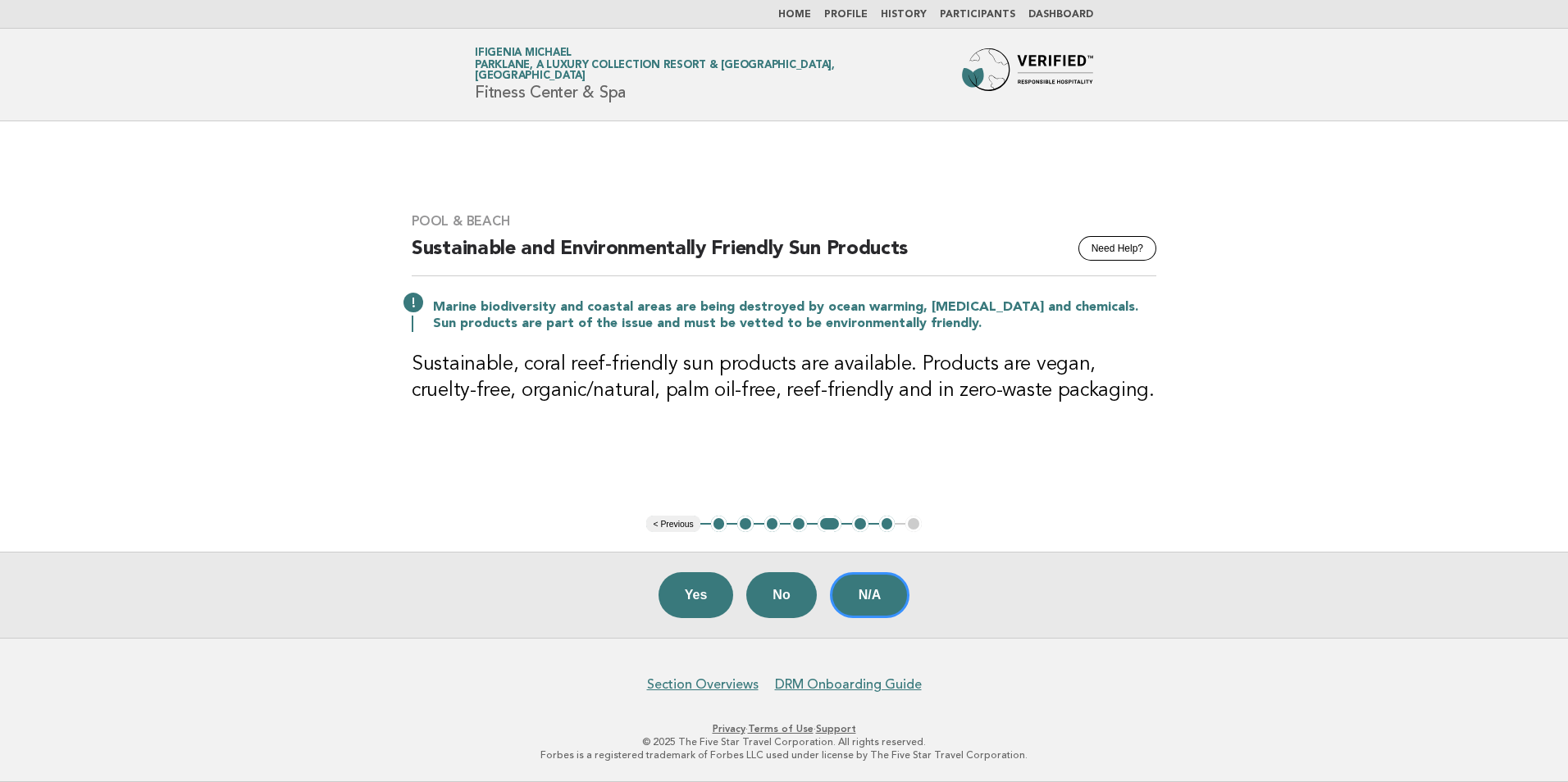
click at [687, 523] on button "< Previous" at bounding box center [672, 524] width 53 height 16
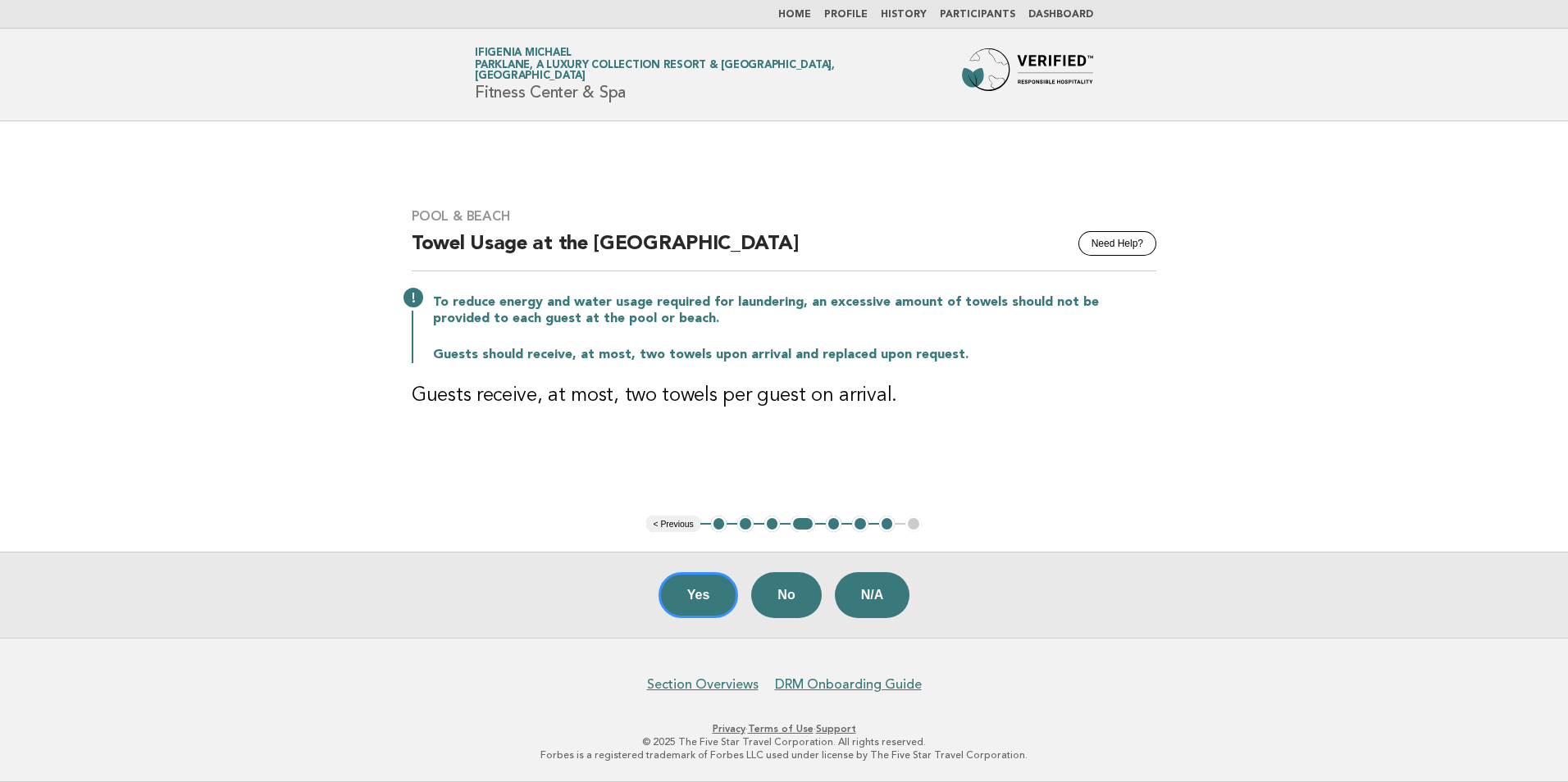
click at [687, 523] on button "< Previous" at bounding box center [672, 524] width 53 height 16
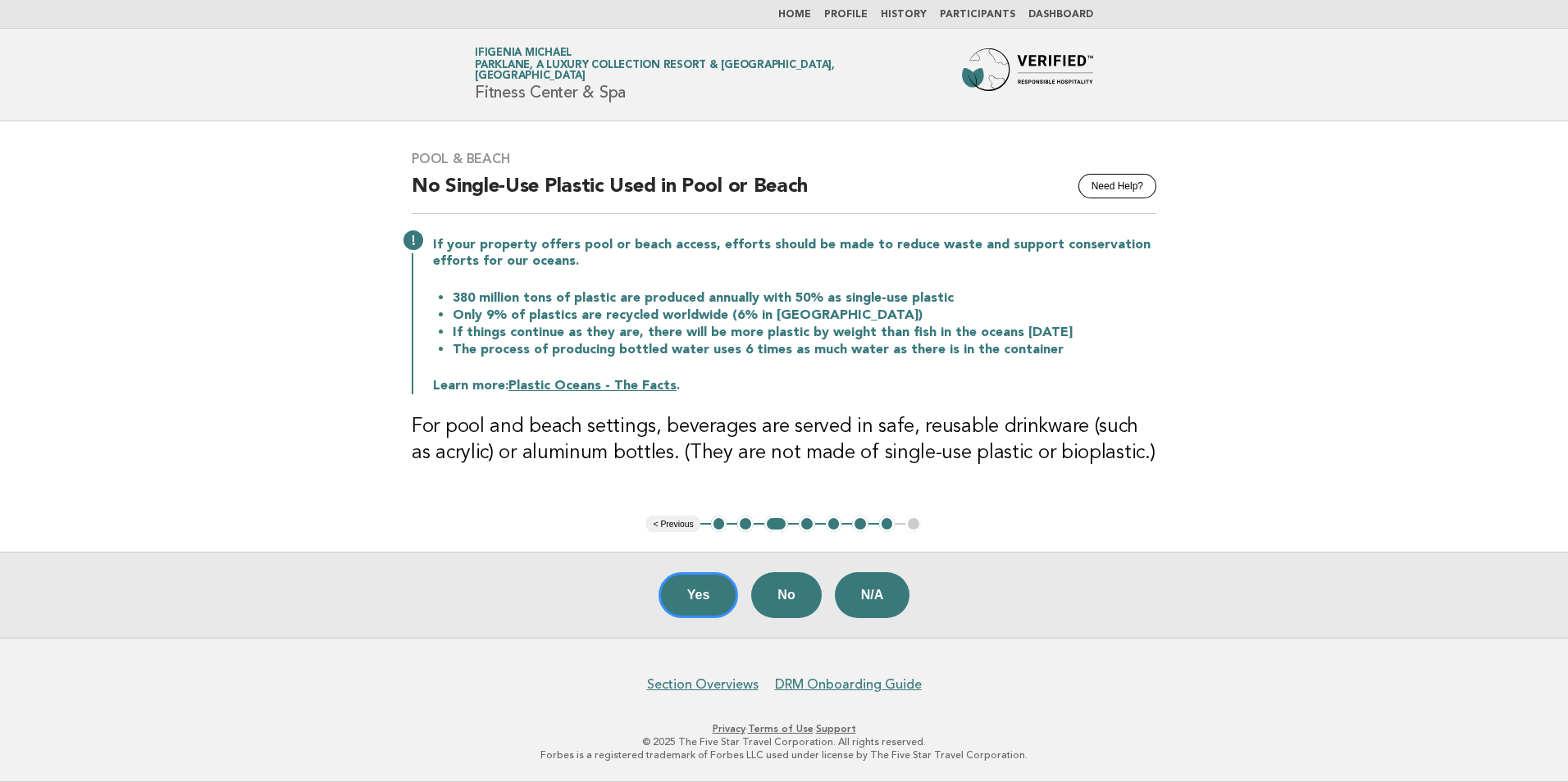
click at [680, 523] on button "< Previous" at bounding box center [672, 524] width 53 height 16
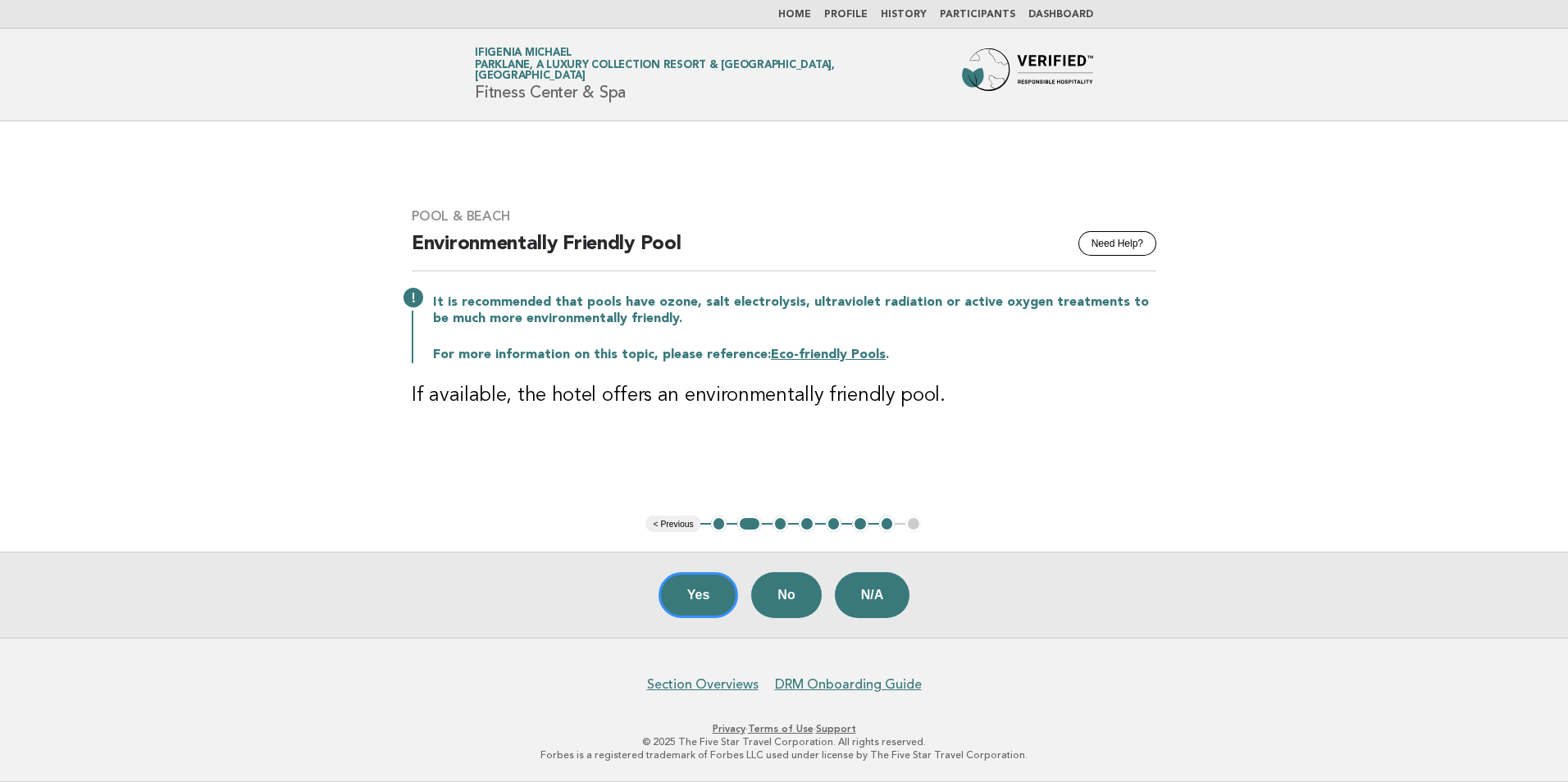
click at [682, 525] on button "< Previous" at bounding box center [672, 524] width 53 height 16
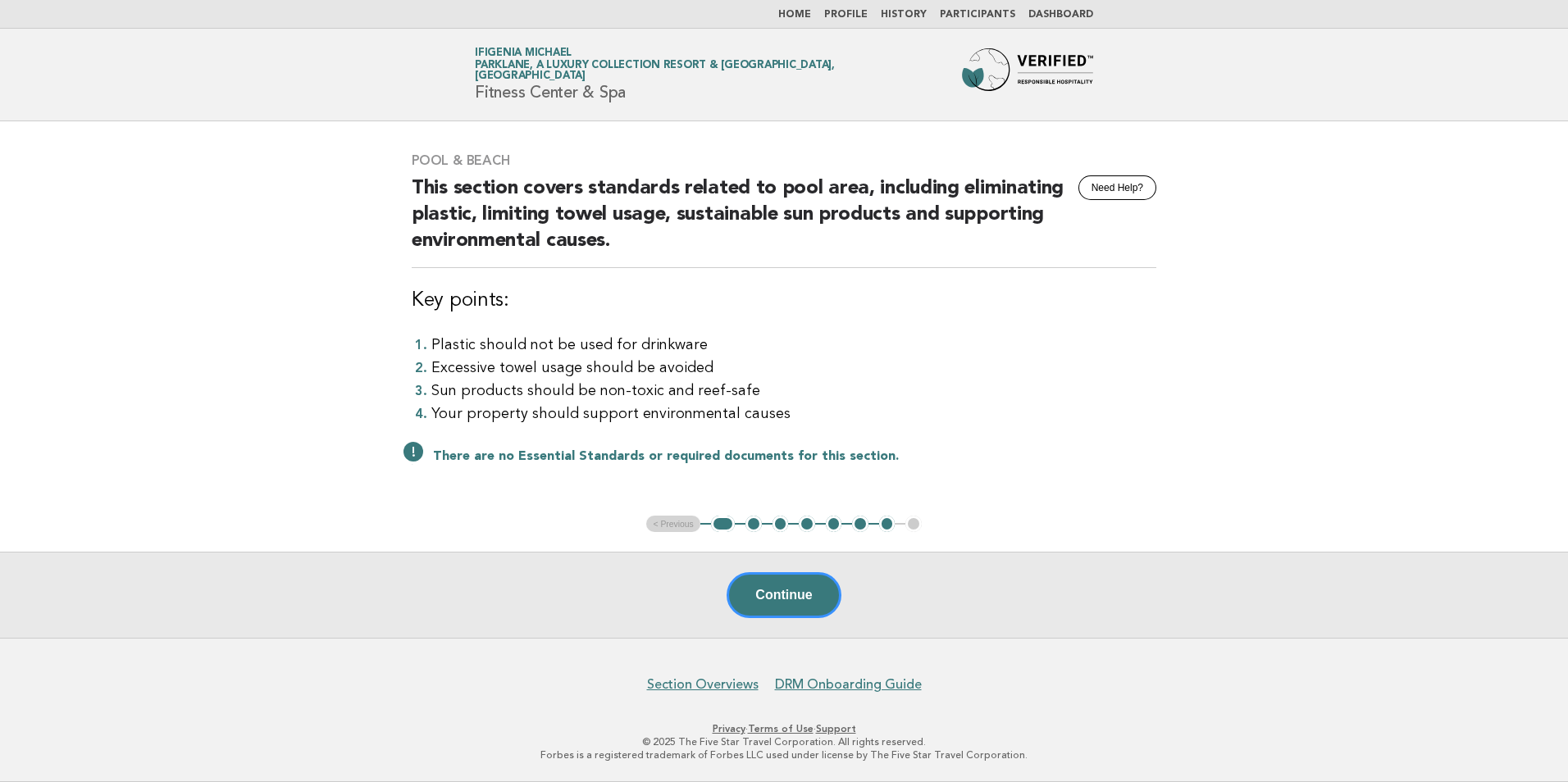
click at [764, 594] on button "Continue" at bounding box center [783, 595] width 114 height 46
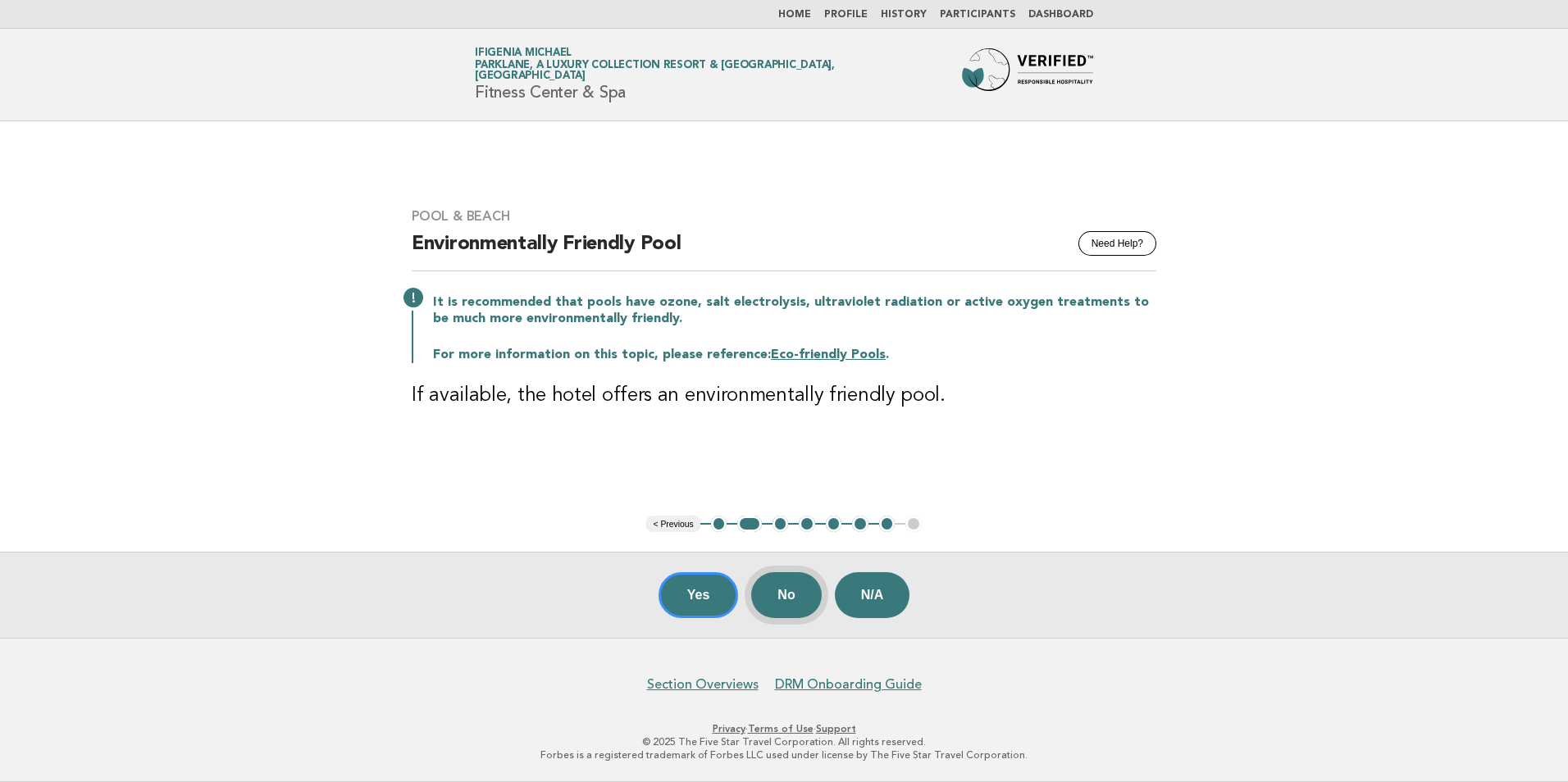
click at [789, 591] on button "No" at bounding box center [786, 595] width 69 height 46
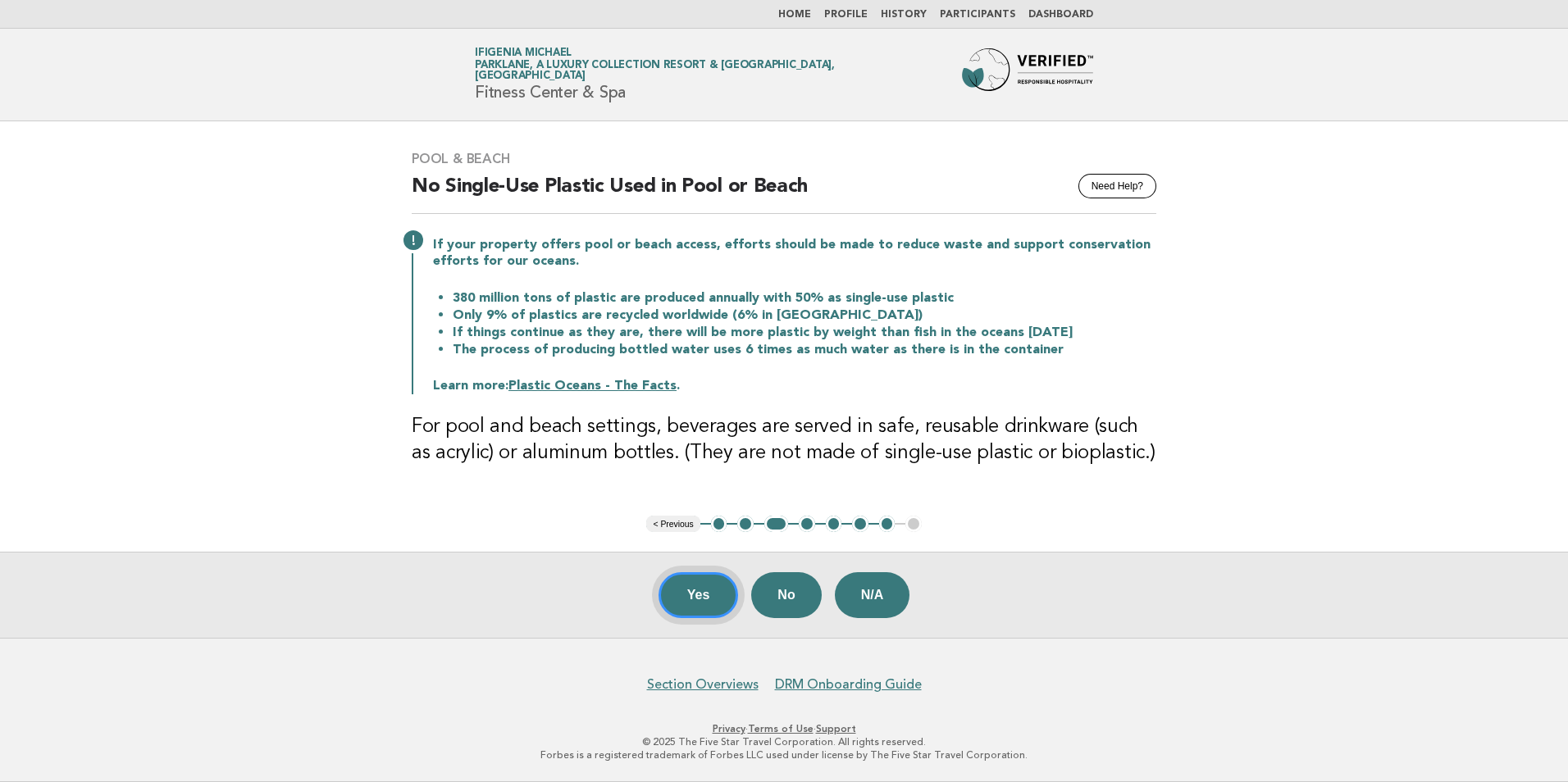
click at [700, 589] on button "Yes" at bounding box center [698, 595] width 80 height 46
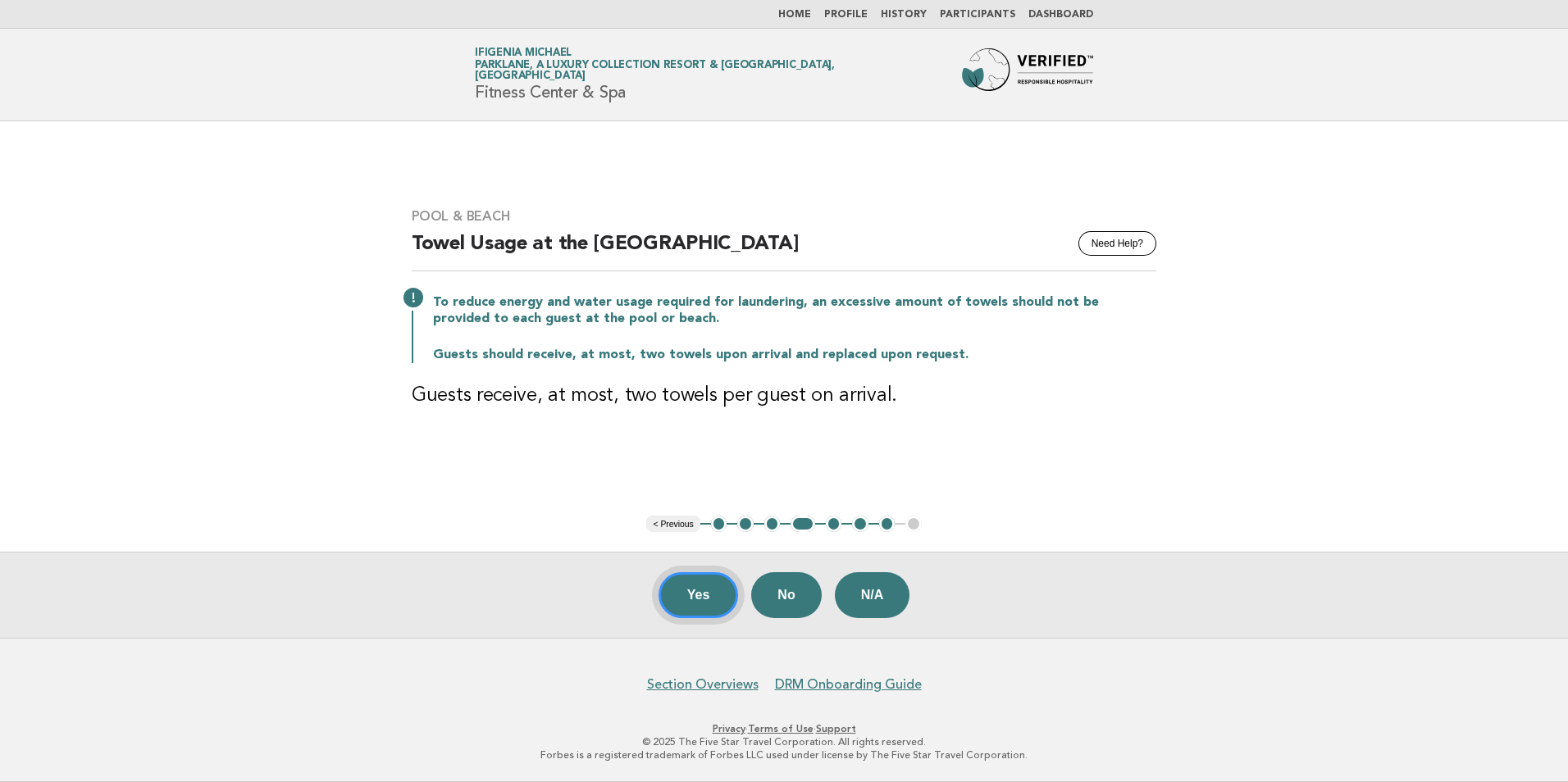
click at [717, 600] on button "Yes" at bounding box center [698, 595] width 80 height 46
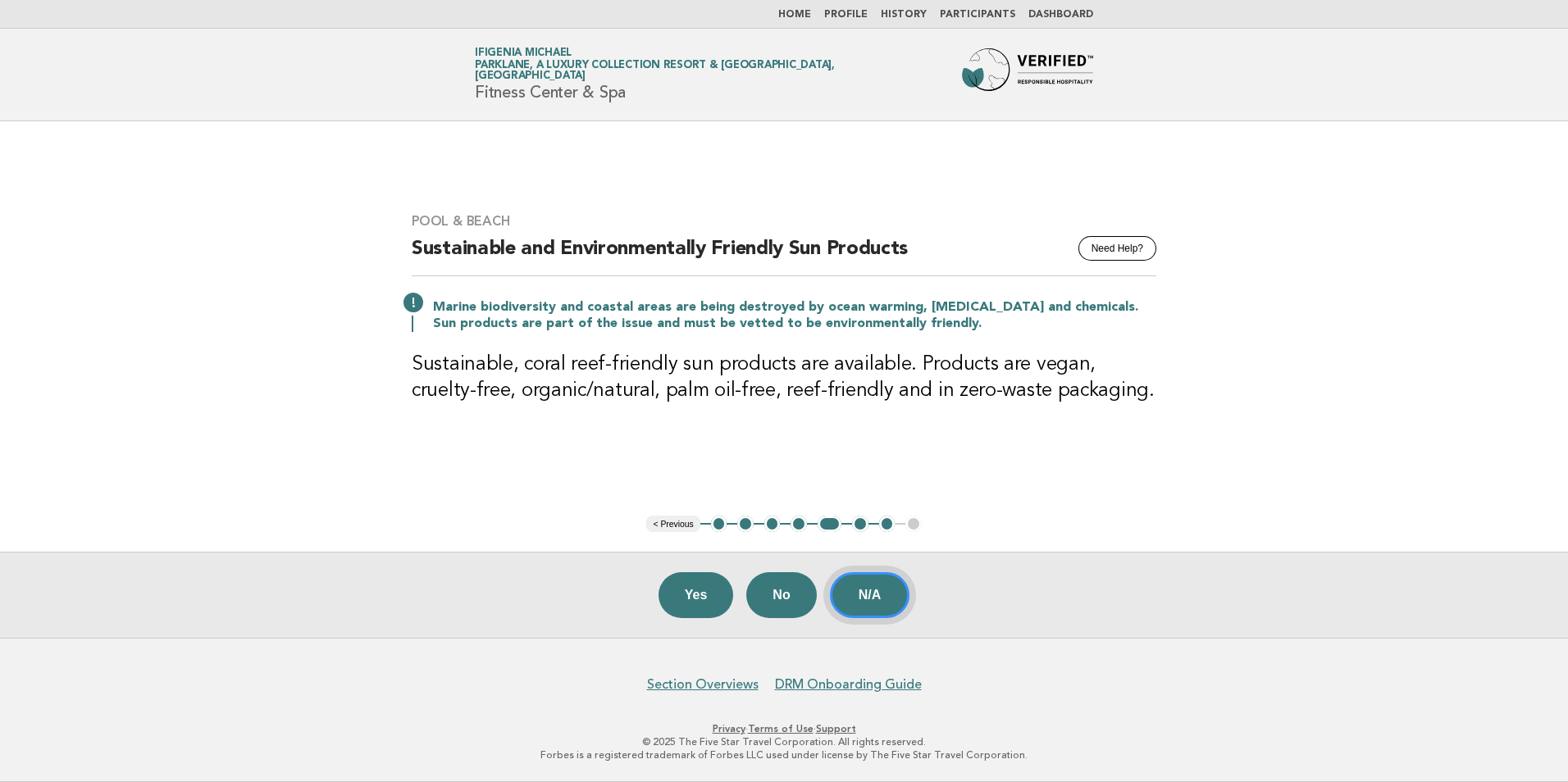
click at [877, 589] on button "N/A" at bounding box center [870, 595] width 80 height 46
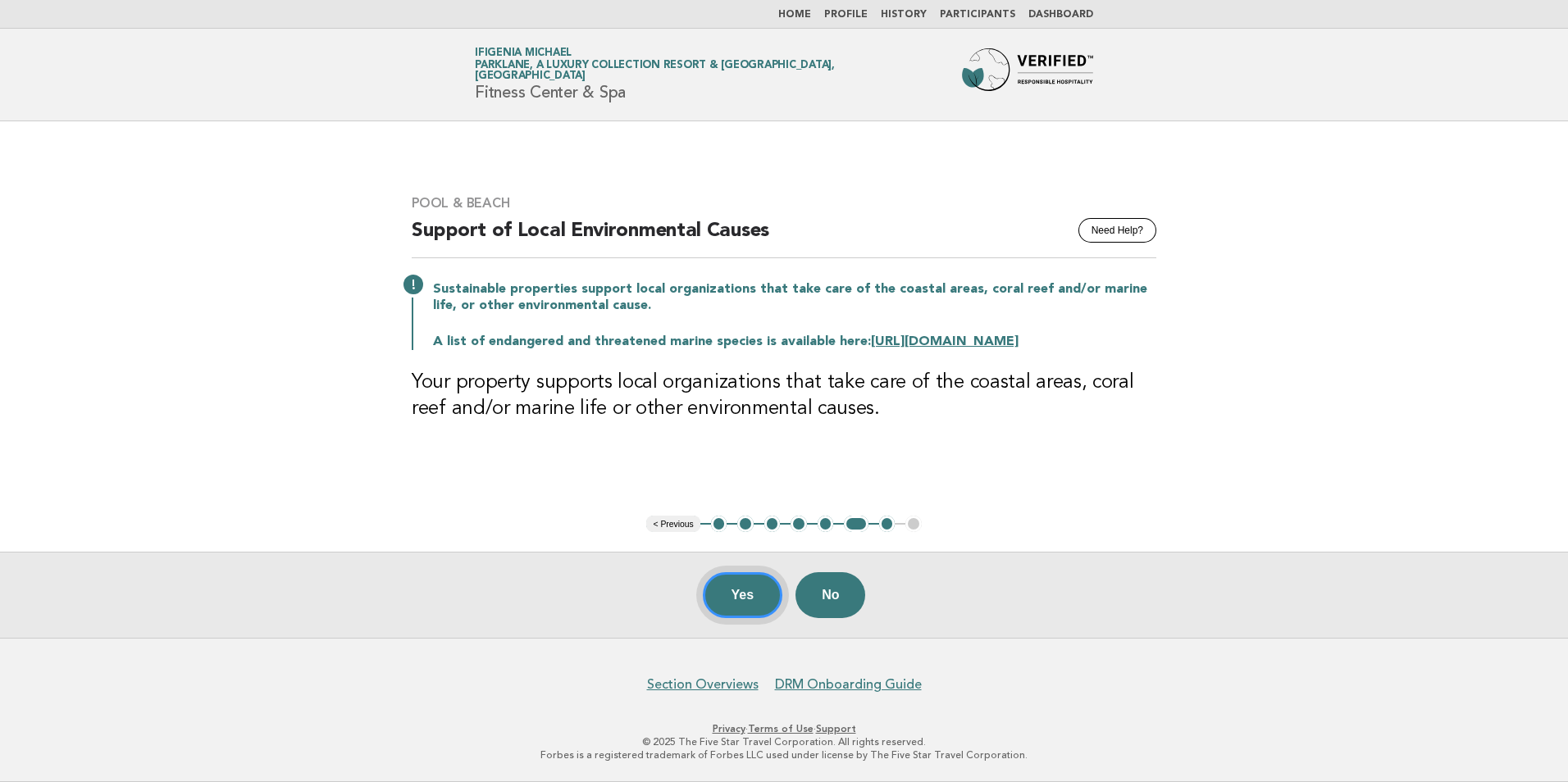
click at [764, 599] on button "Yes" at bounding box center [743, 595] width 80 height 46
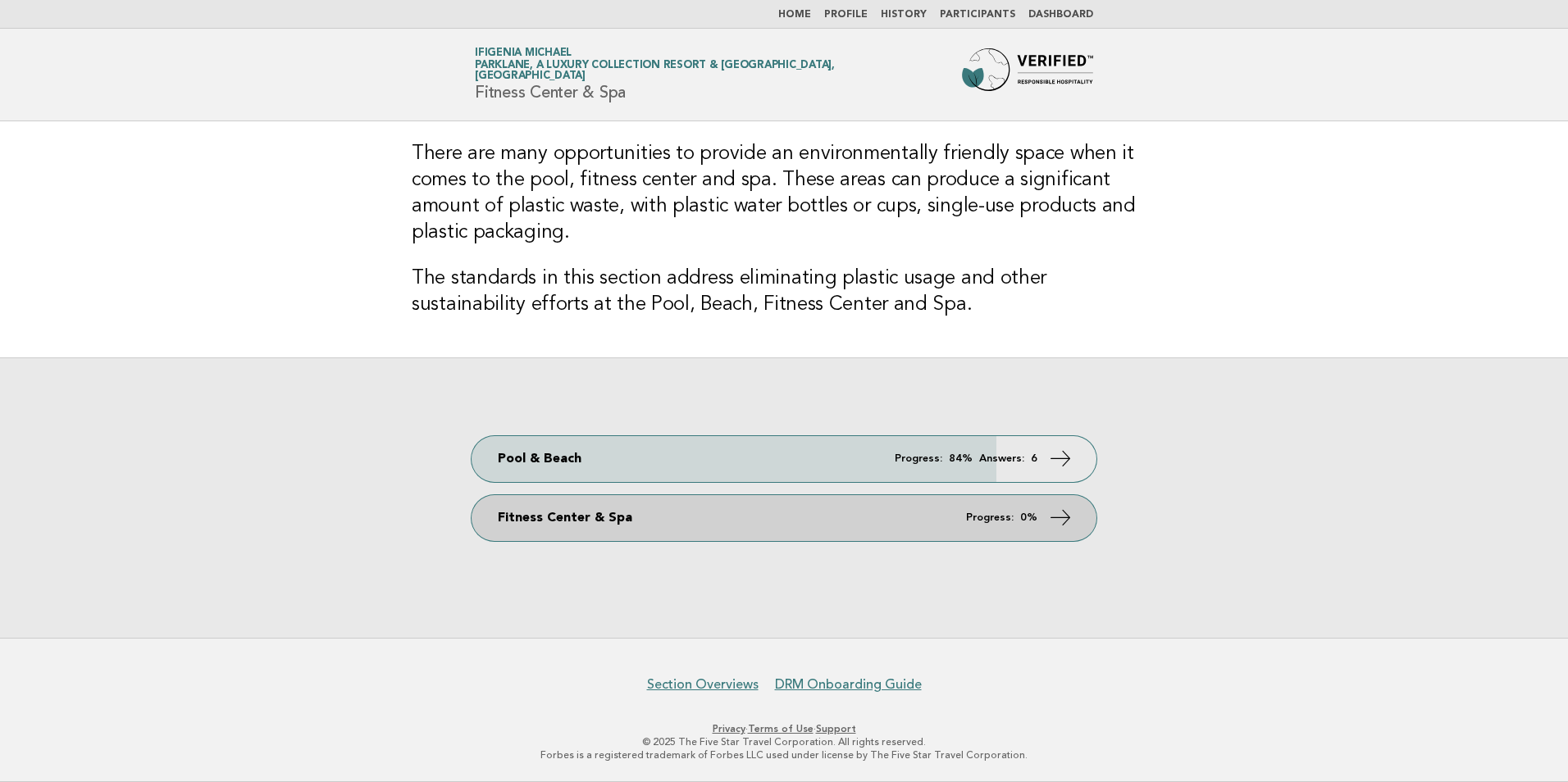
click at [992, 510] on link "Fitness Center & Spa Progress: 0%" at bounding box center [784, 517] width 625 height 46
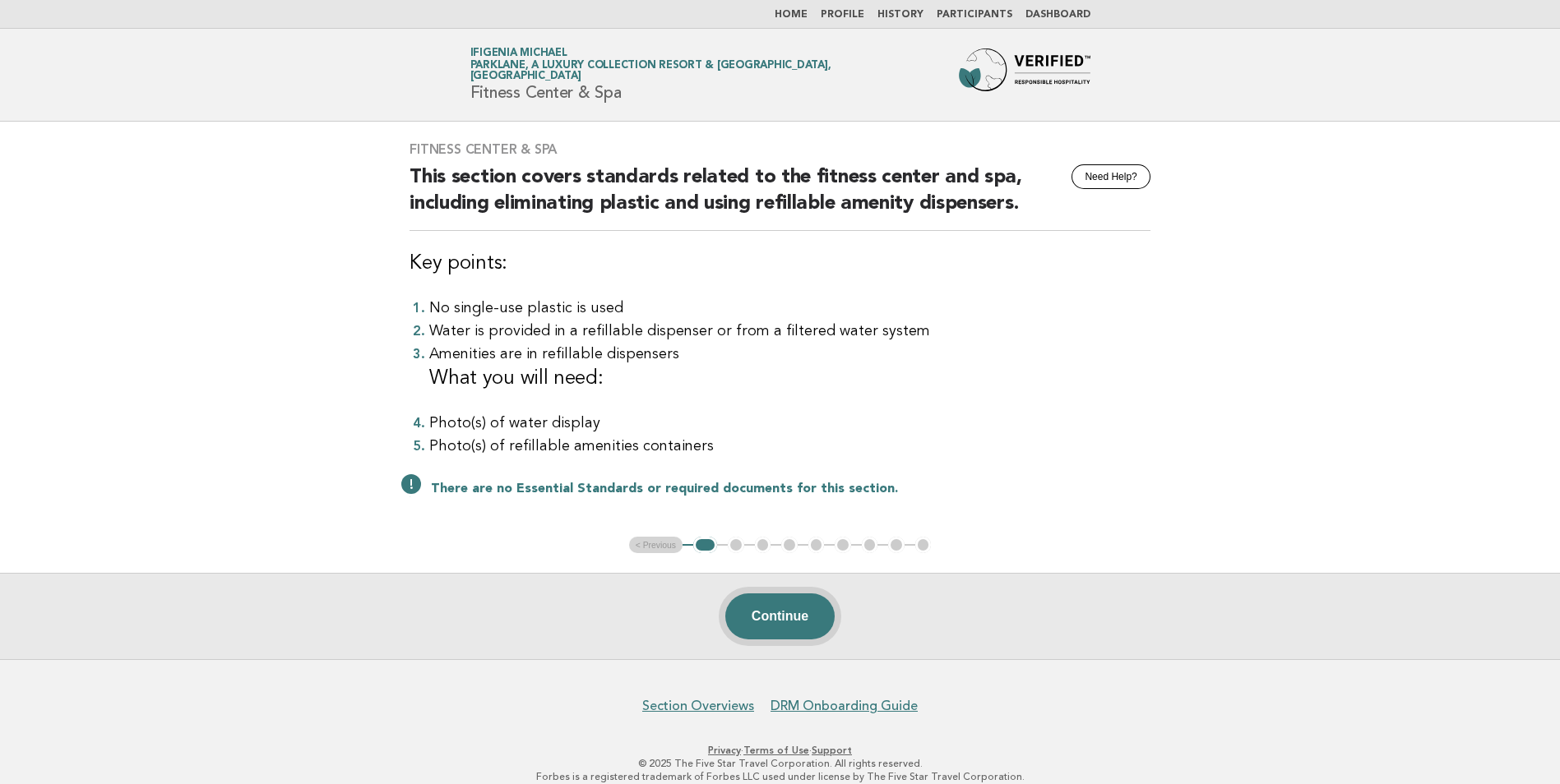
click at [761, 614] on button "Continue" at bounding box center [780, 616] width 109 height 46
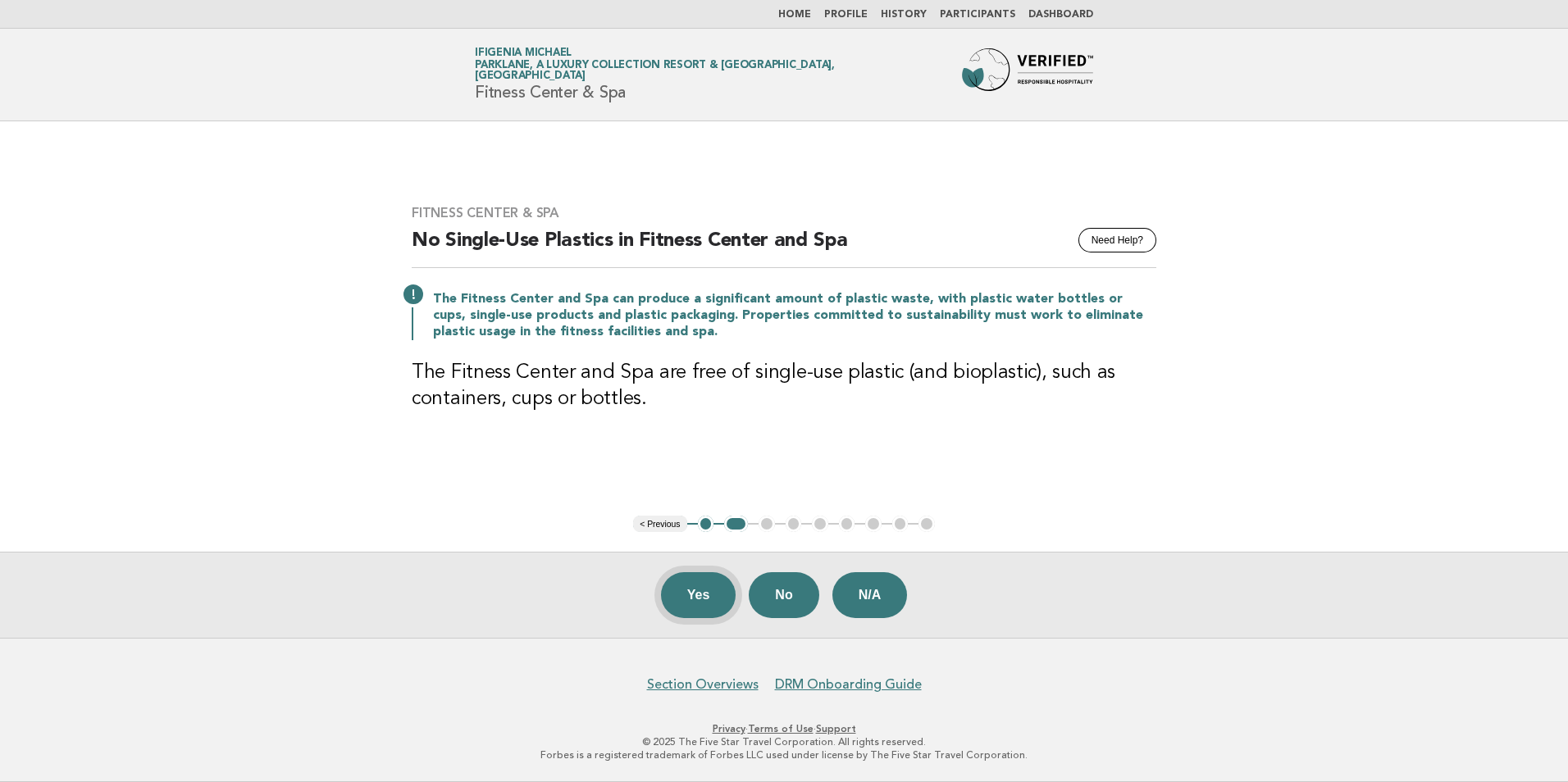
click at [702, 591] on button "Yes" at bounding box center [698, 595] width 76 height 46
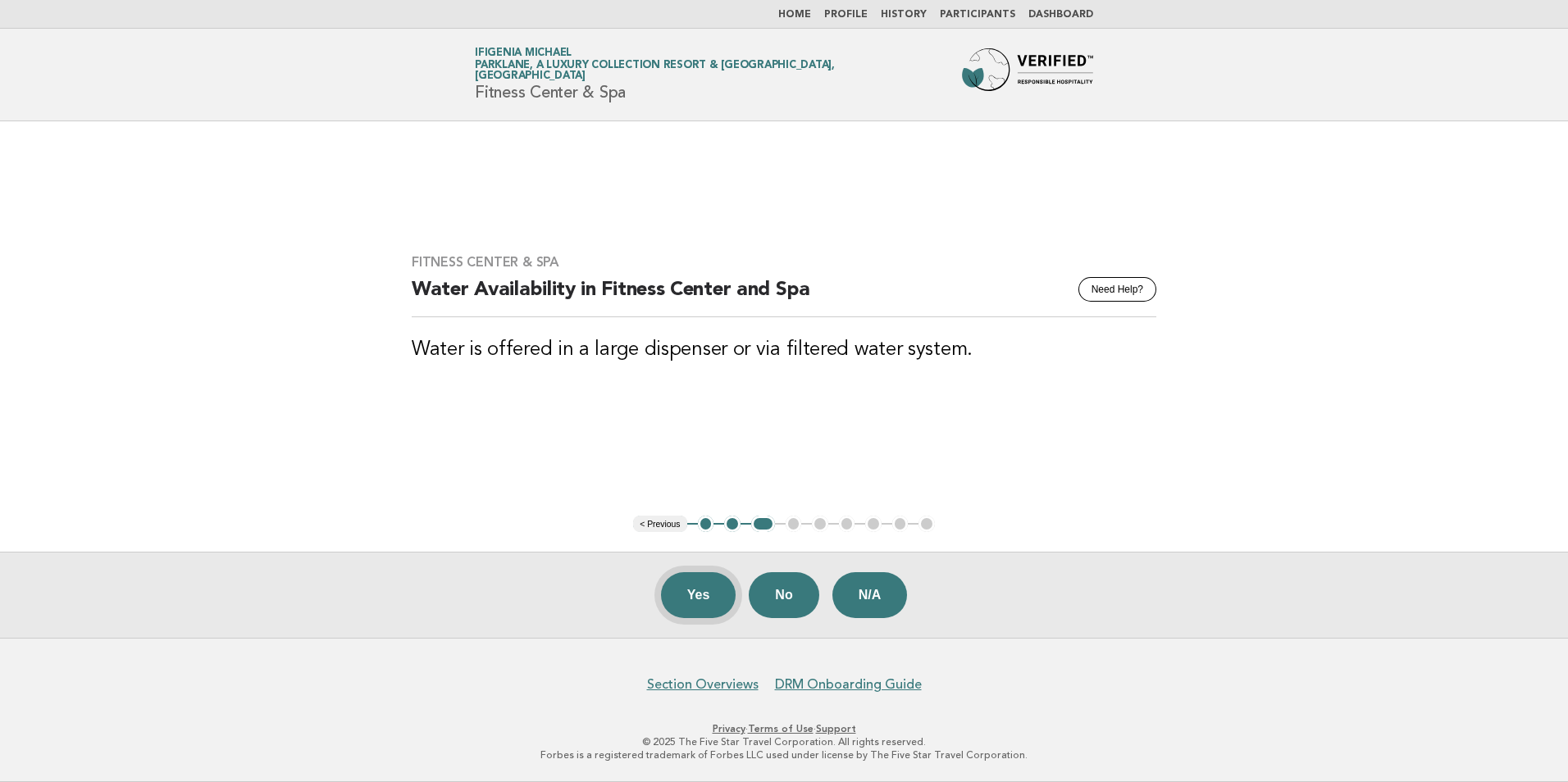
click at [714, 596] on button "Yes" at bounding box center [698, 595] width 76 height 46
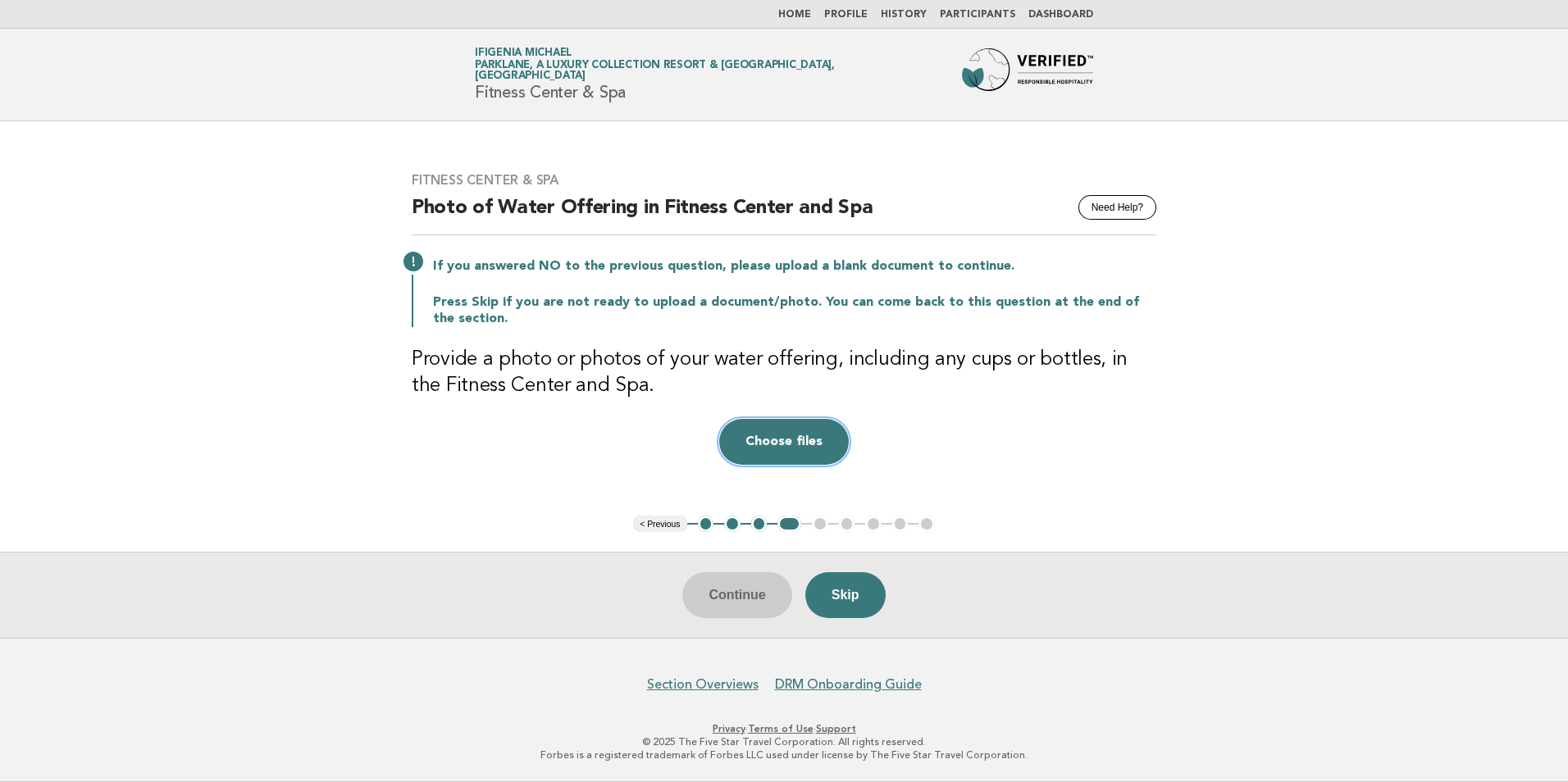
click at [777, 435] on button "Choose files" at bounding box center [784, 442] width 130 height 46
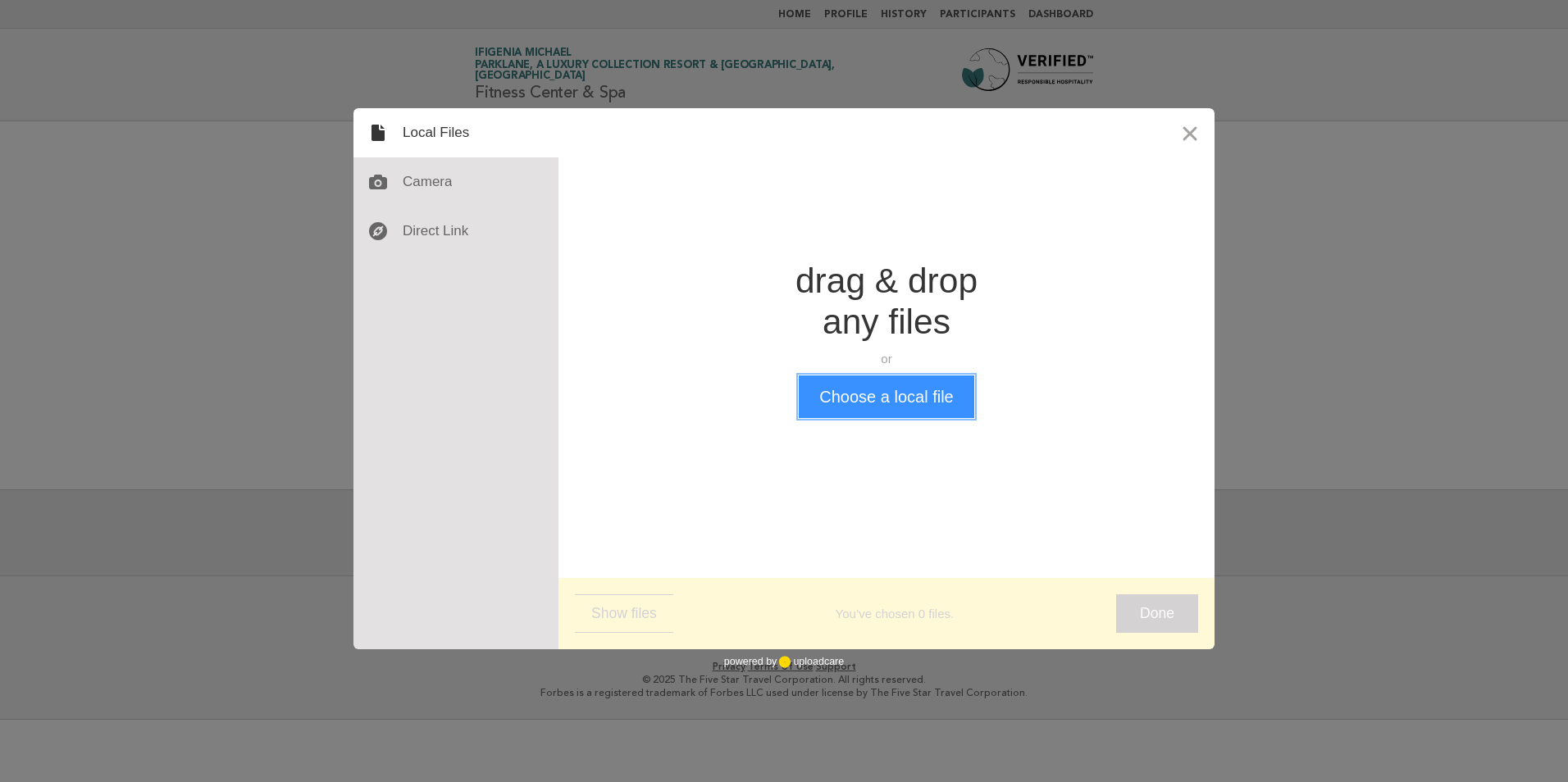
click at [905, 400] on button "Choose a local file" at bounding box center [887, 396] width 175 height 42
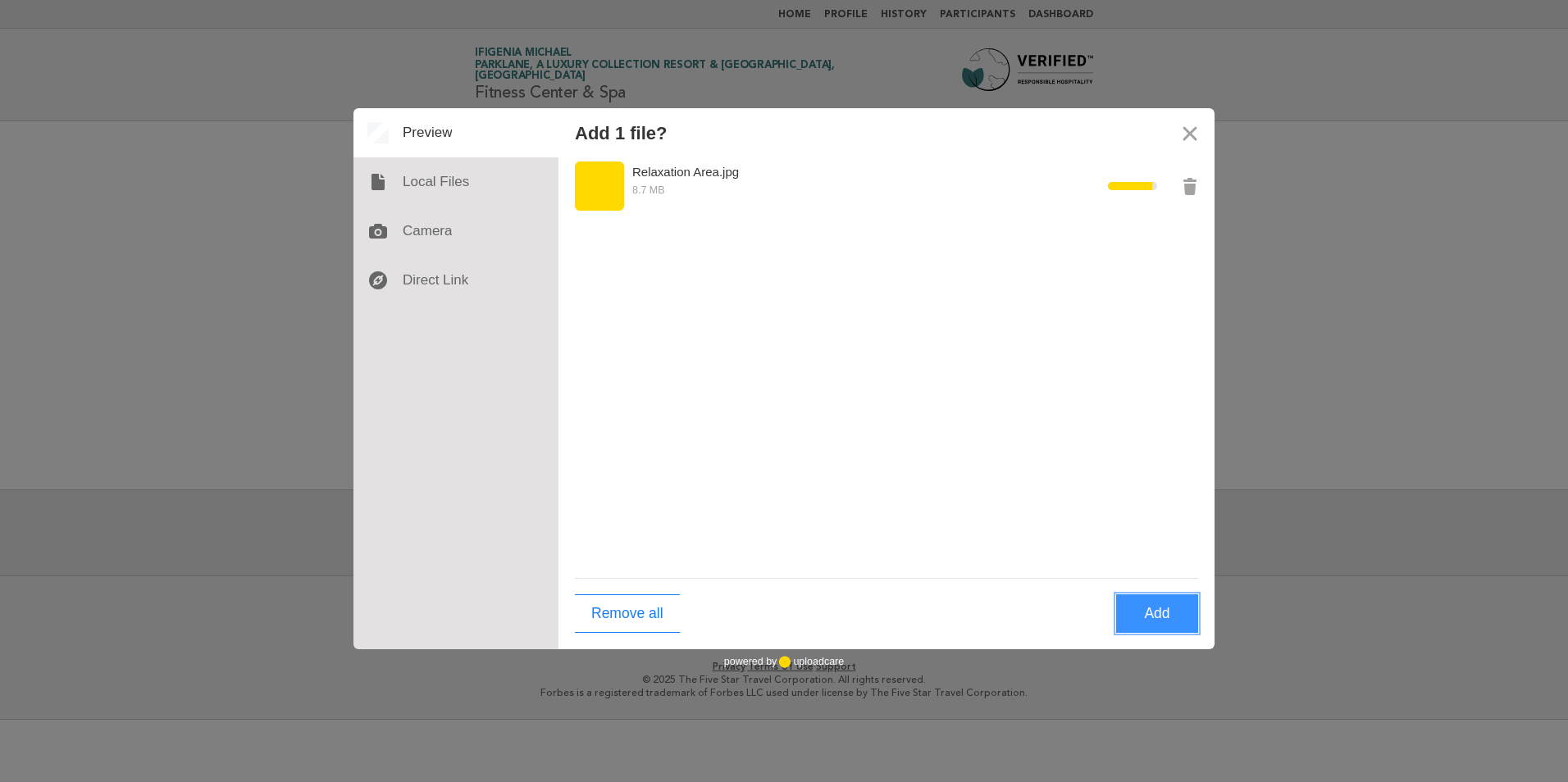
click at [1151, 614] on button "Add" at bounding box center [1157, 614] width 82 height 39
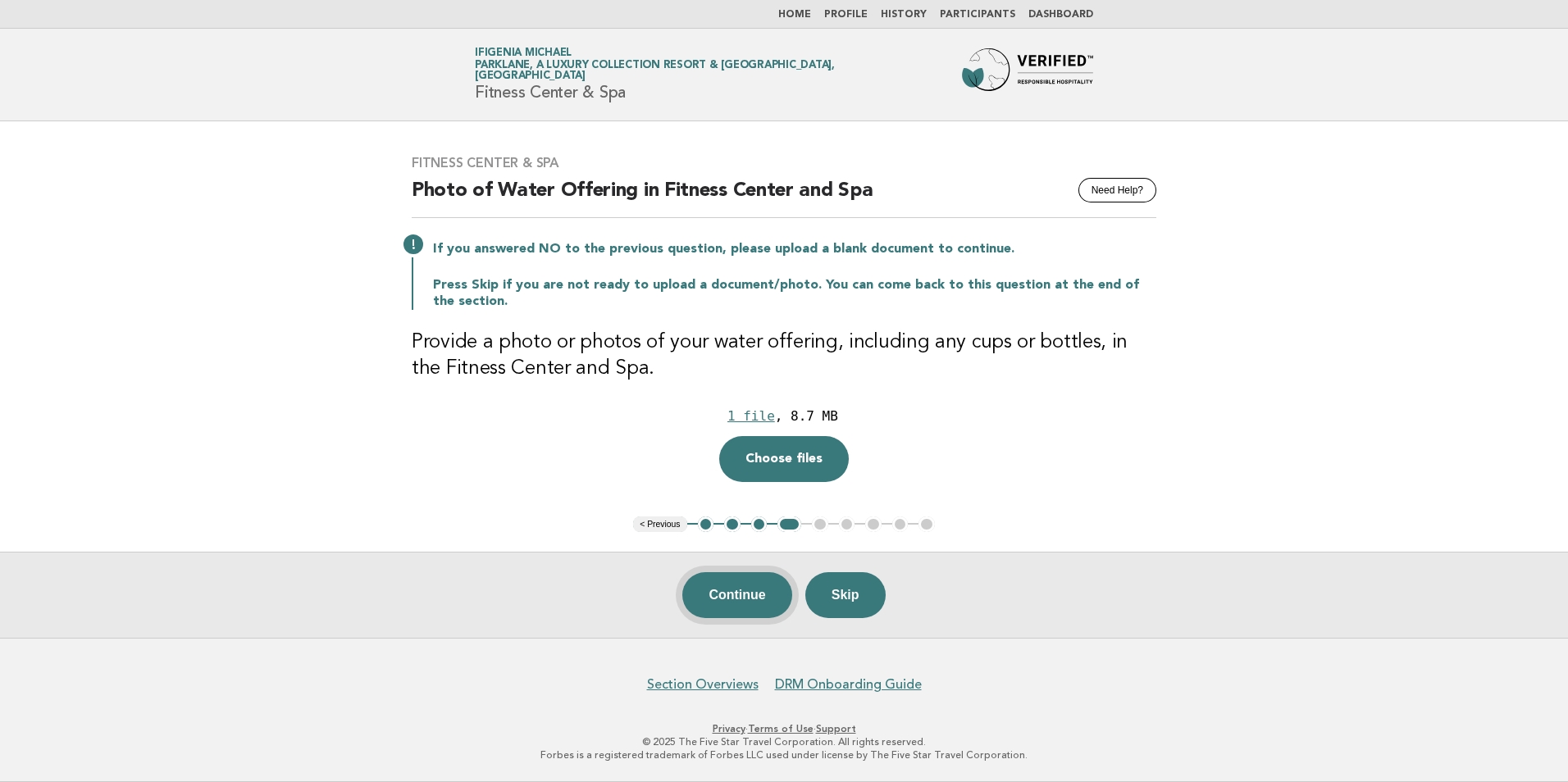
click at [751, 595] on button "Continue" at bounding box center [736, 595] width 109 height 46
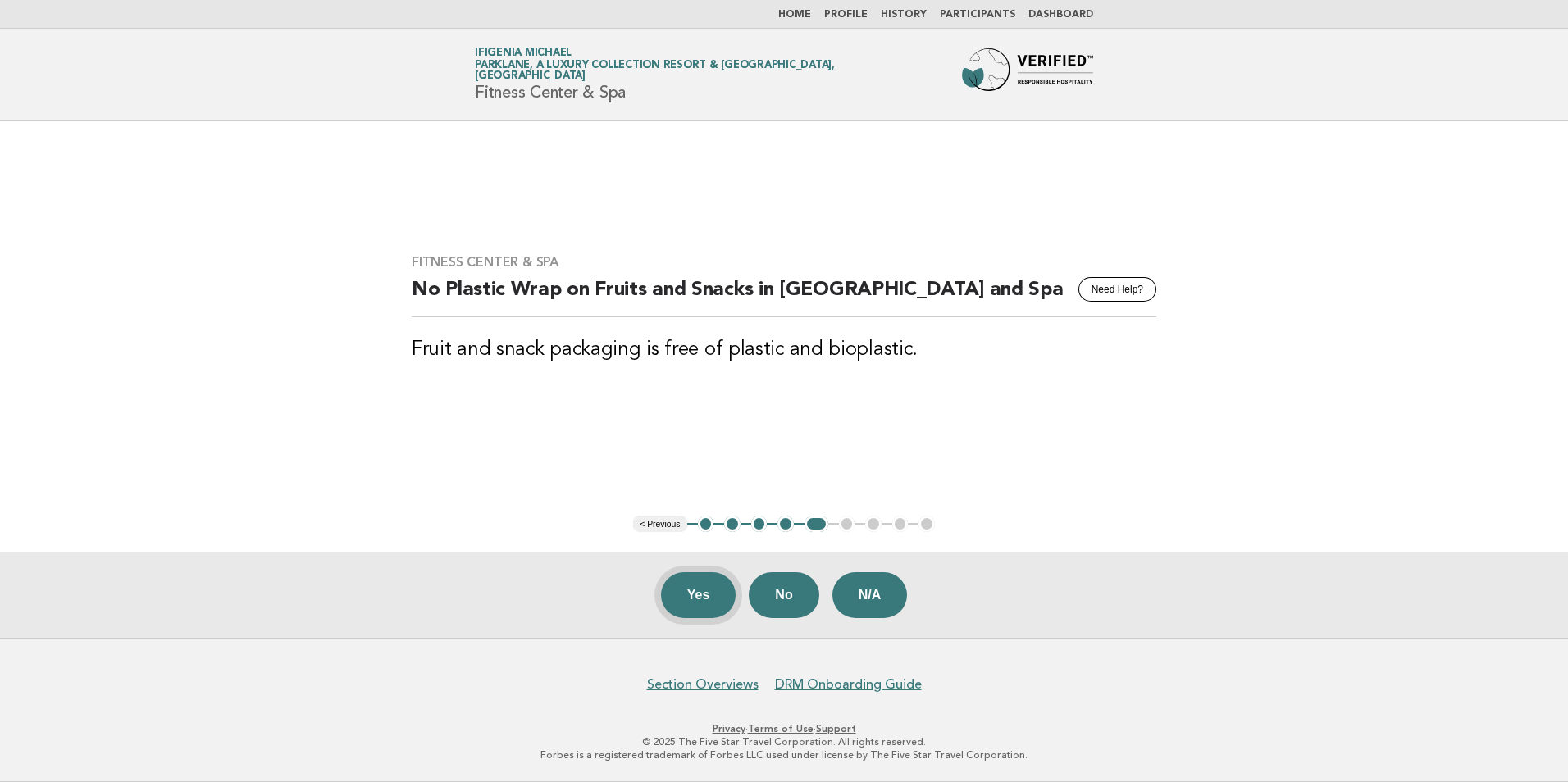
click at [707, 595] on button "Yes" at bounding box center [698, 595] width 76 height 46
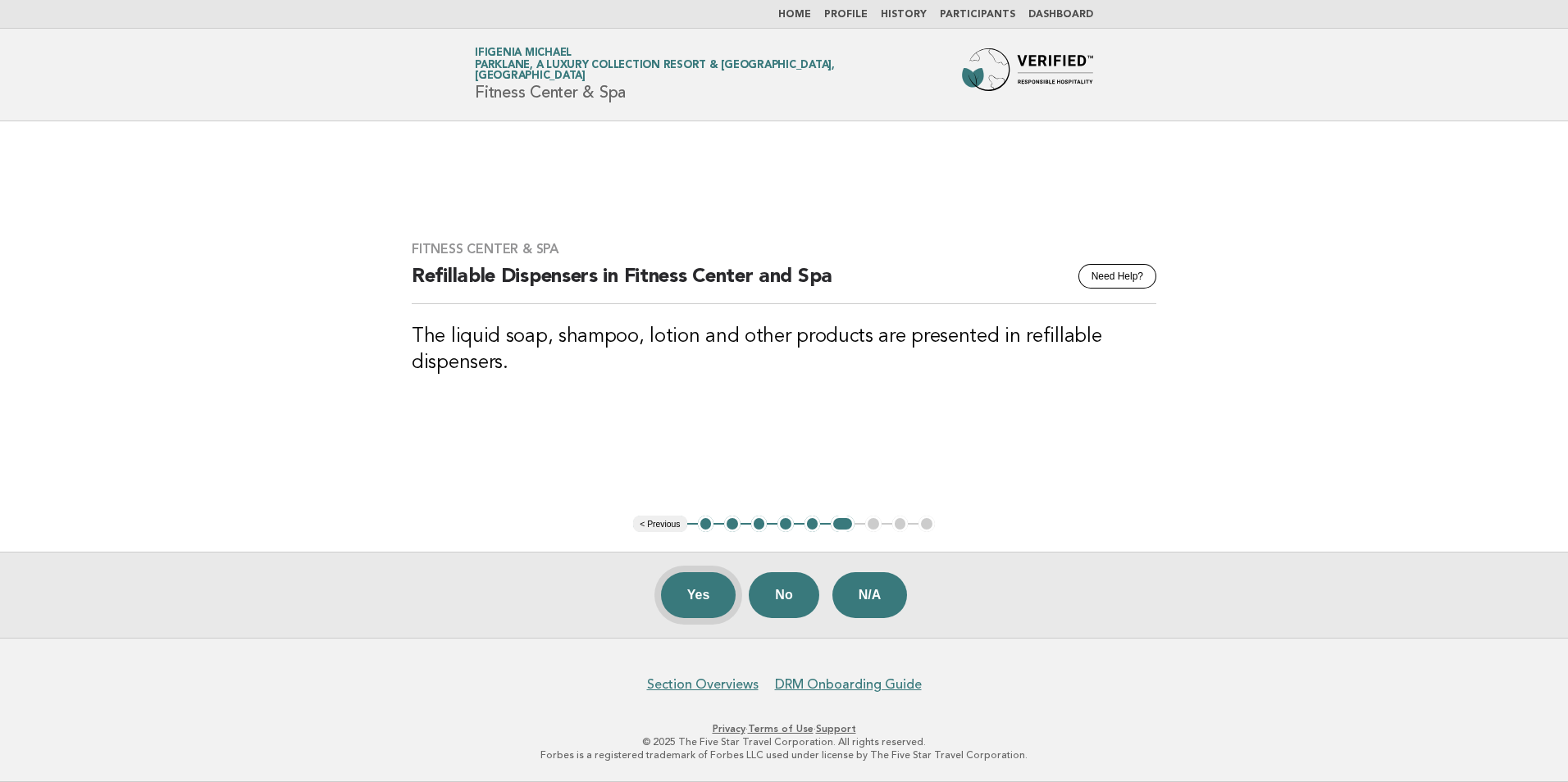
click at [709, 598] on button "Yes" at bounding box center [698, 595] width 76 height 46
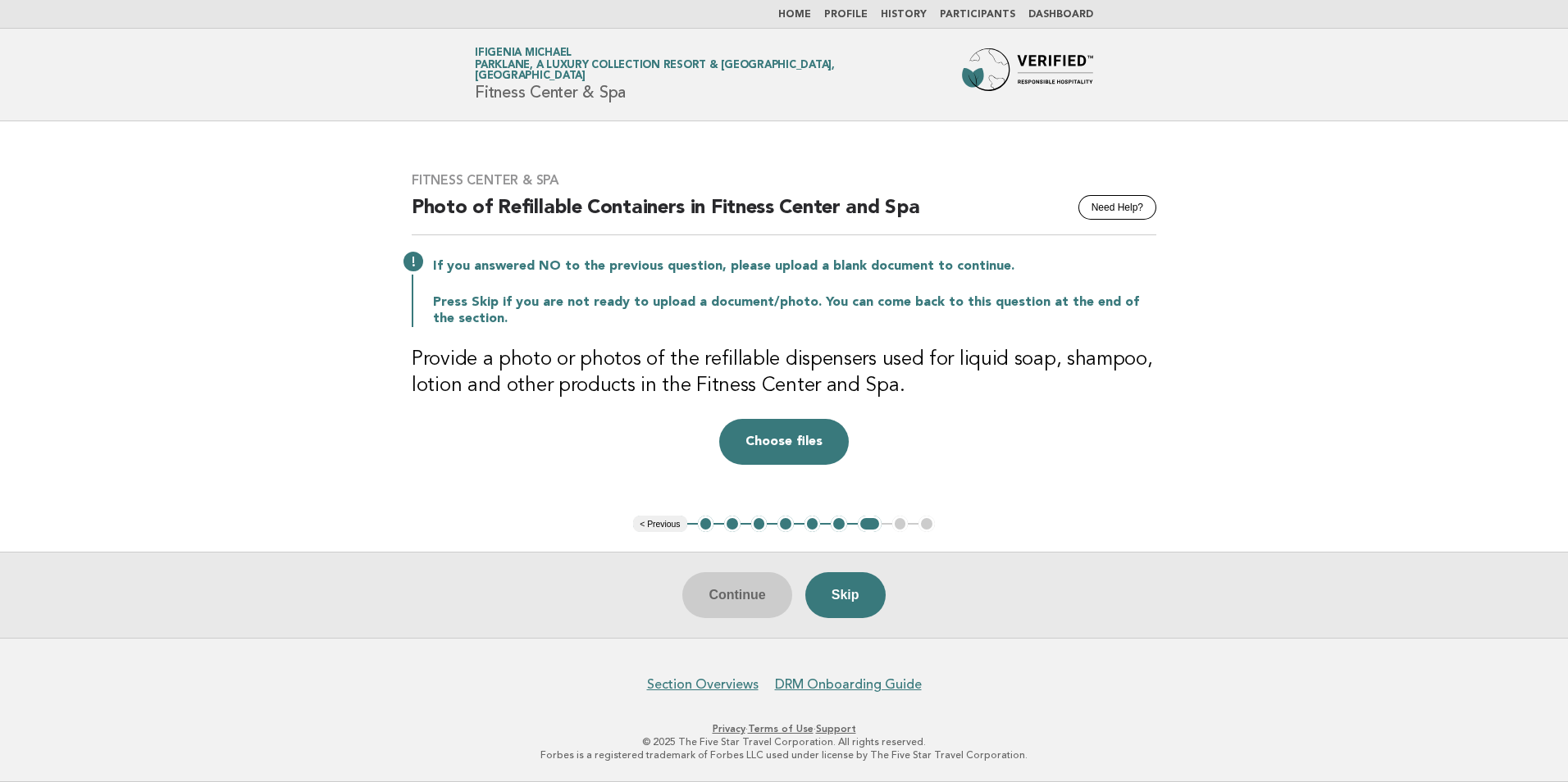
click at [784, 526] on button "4" at bounding box center [786, 524] width 16 height 16
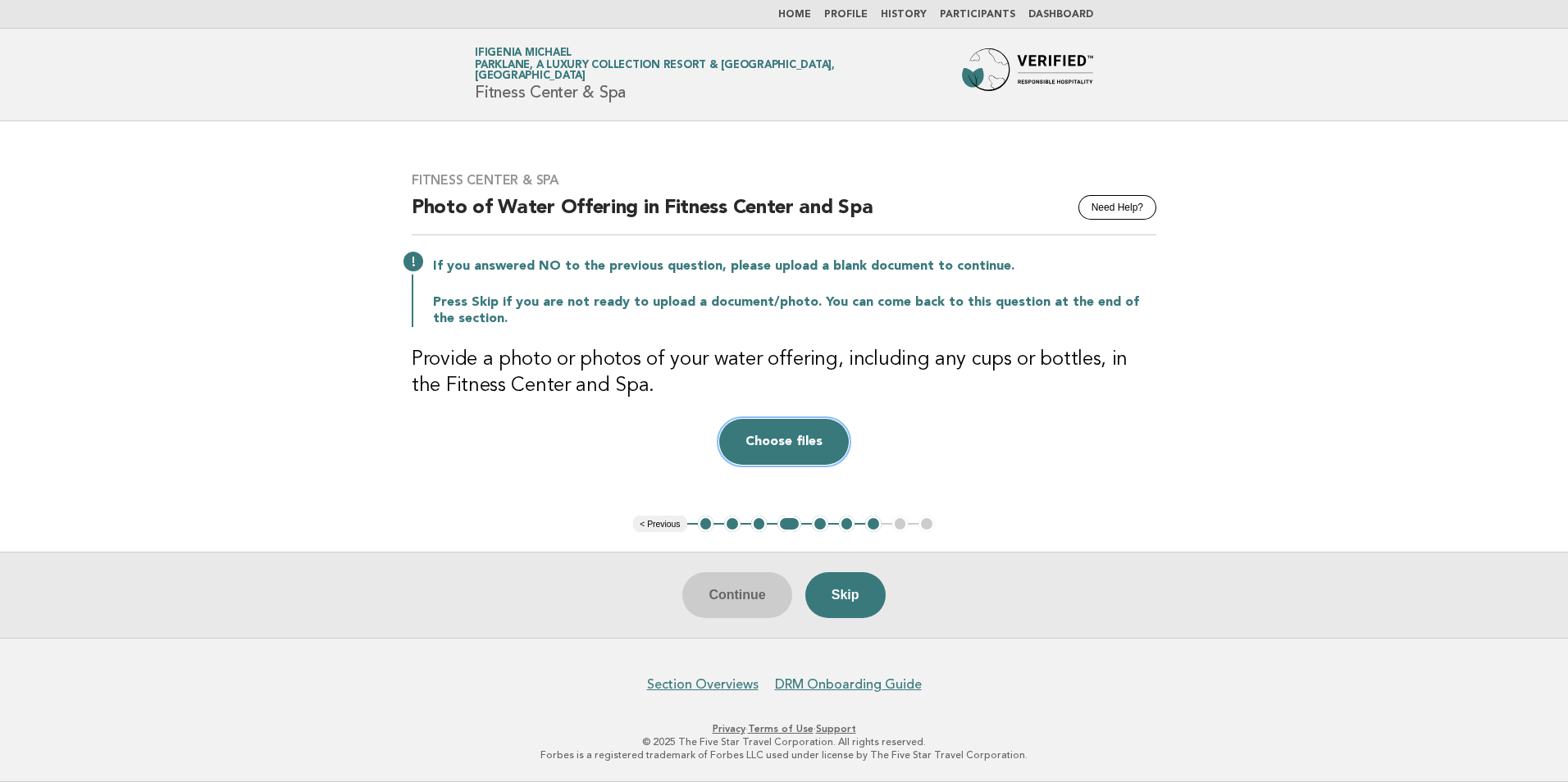
click at [791, 440] on button "Choose files" at bounding box center [784, 442] width 130 height 46
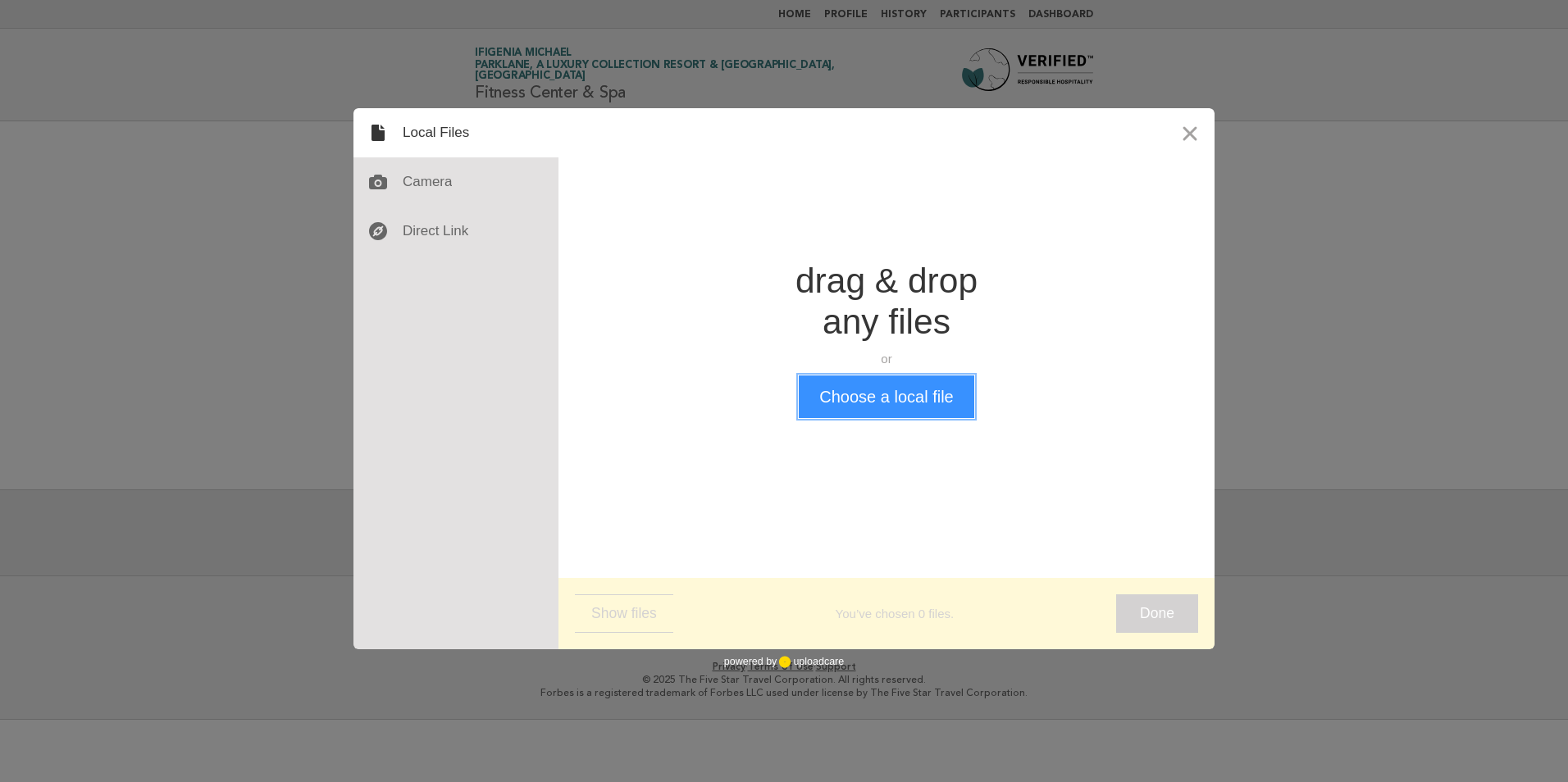
click at [886, 396] on button "Choose a local file" at bounding box center [887, 396] width 175 height 42
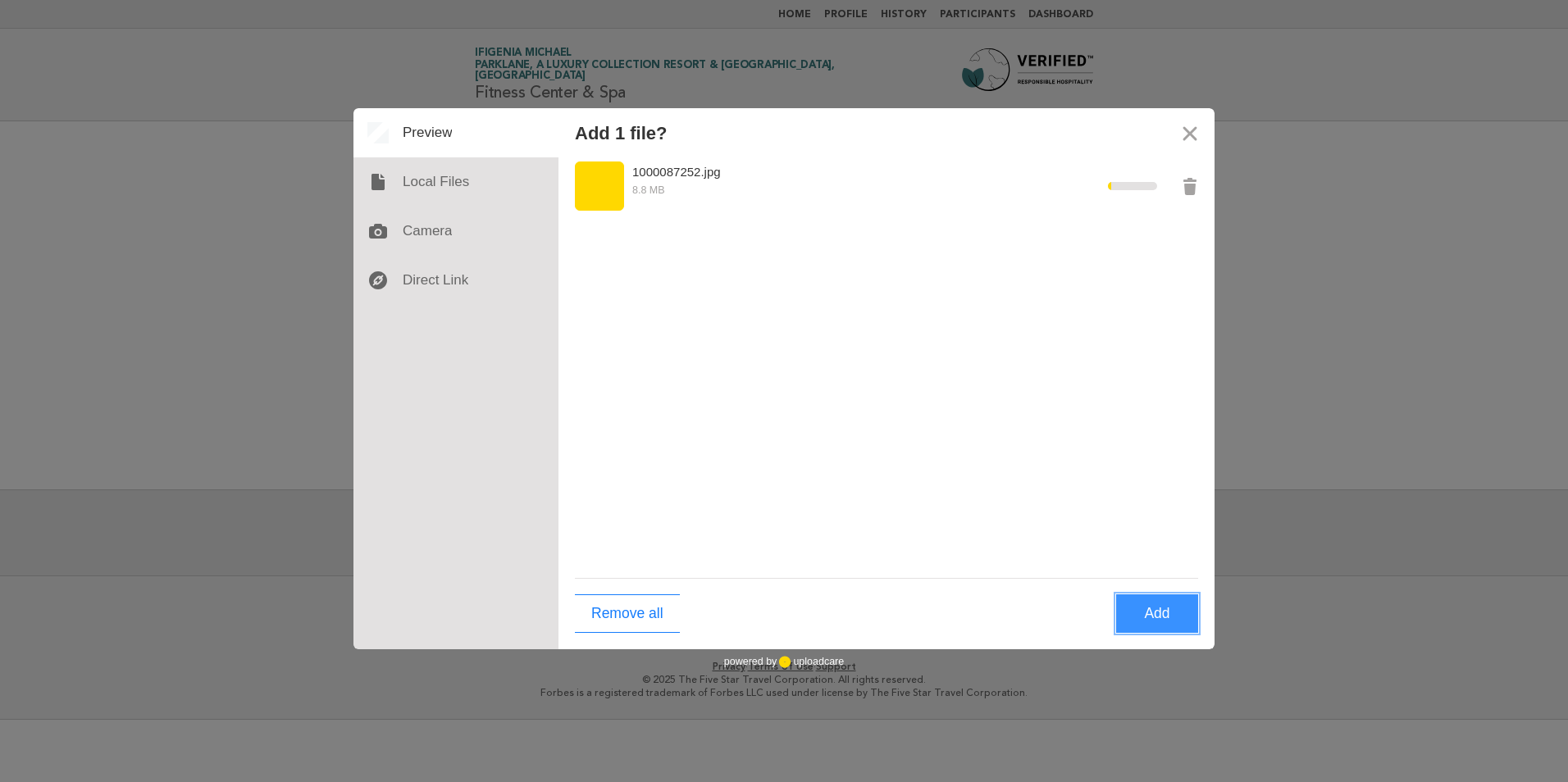
click at [1155, 618] on button "Add" at bounding box center [1157, 614] width 82 height 39
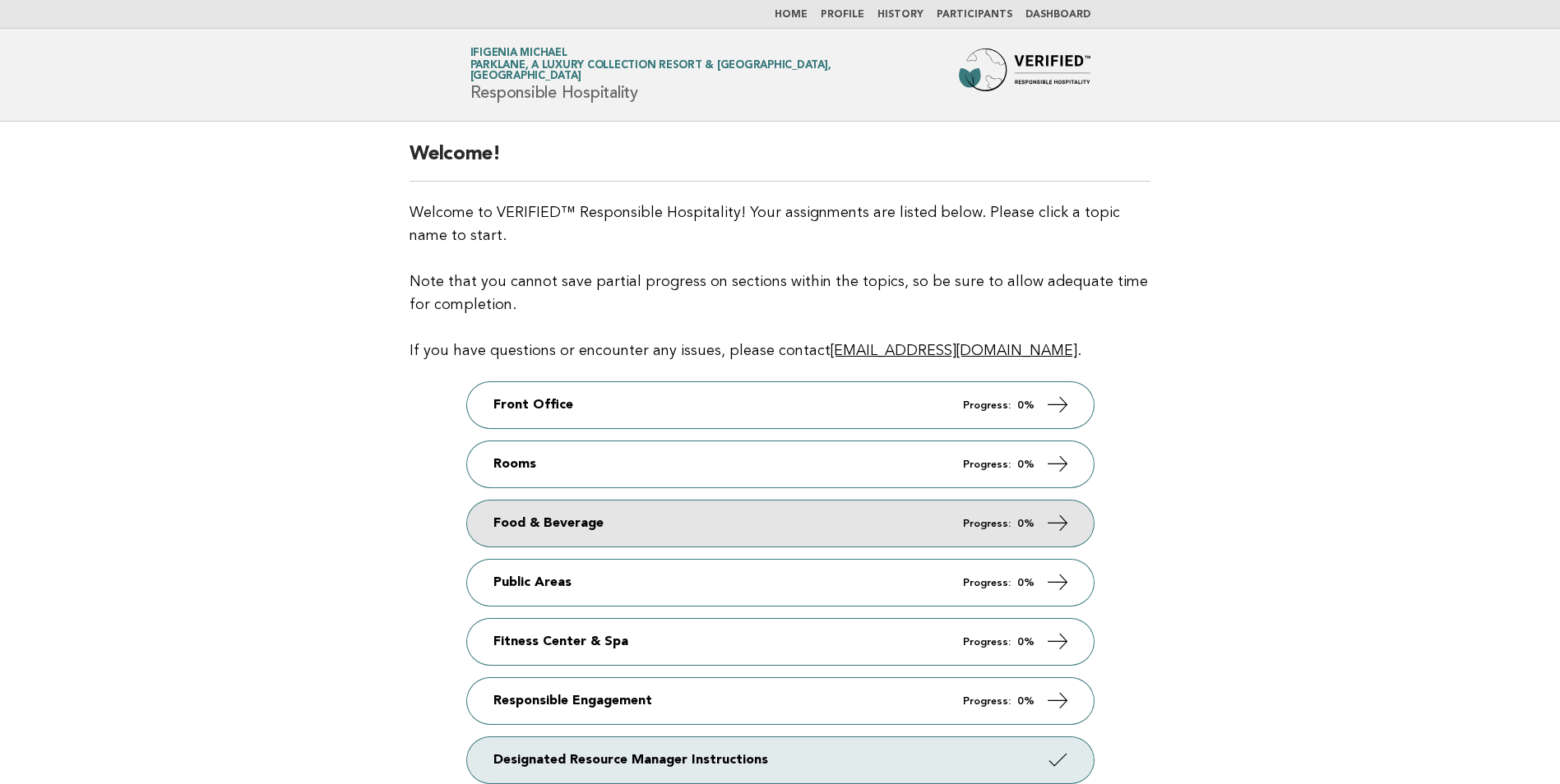
click at [694, 534] on link "Food & Beverage Progress: 0%" at bounding box center [780, 523] width 626 height 46
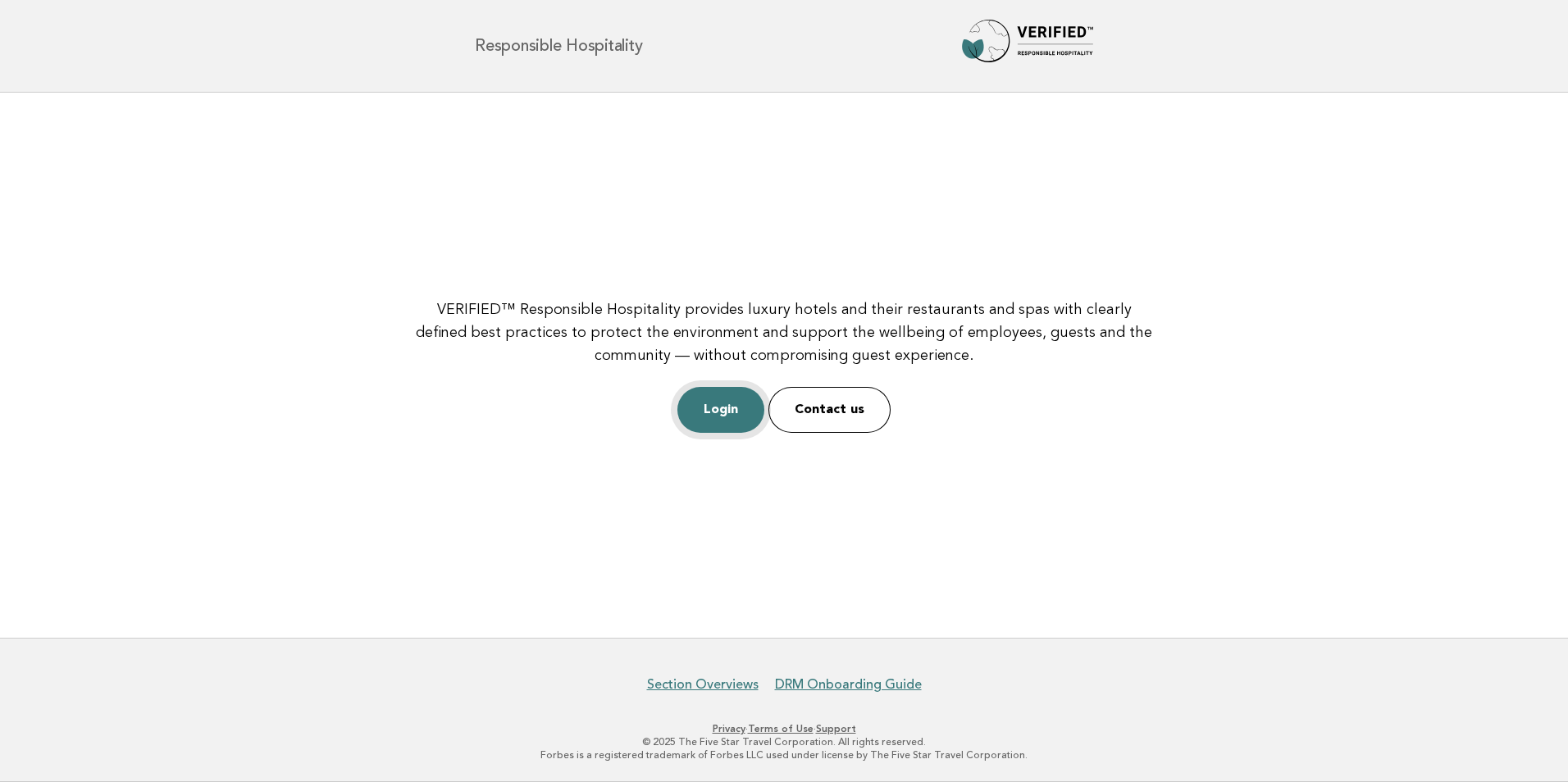
click at [712, 402] on link "Login" at bounding box center [721, 409] width 87 height 46
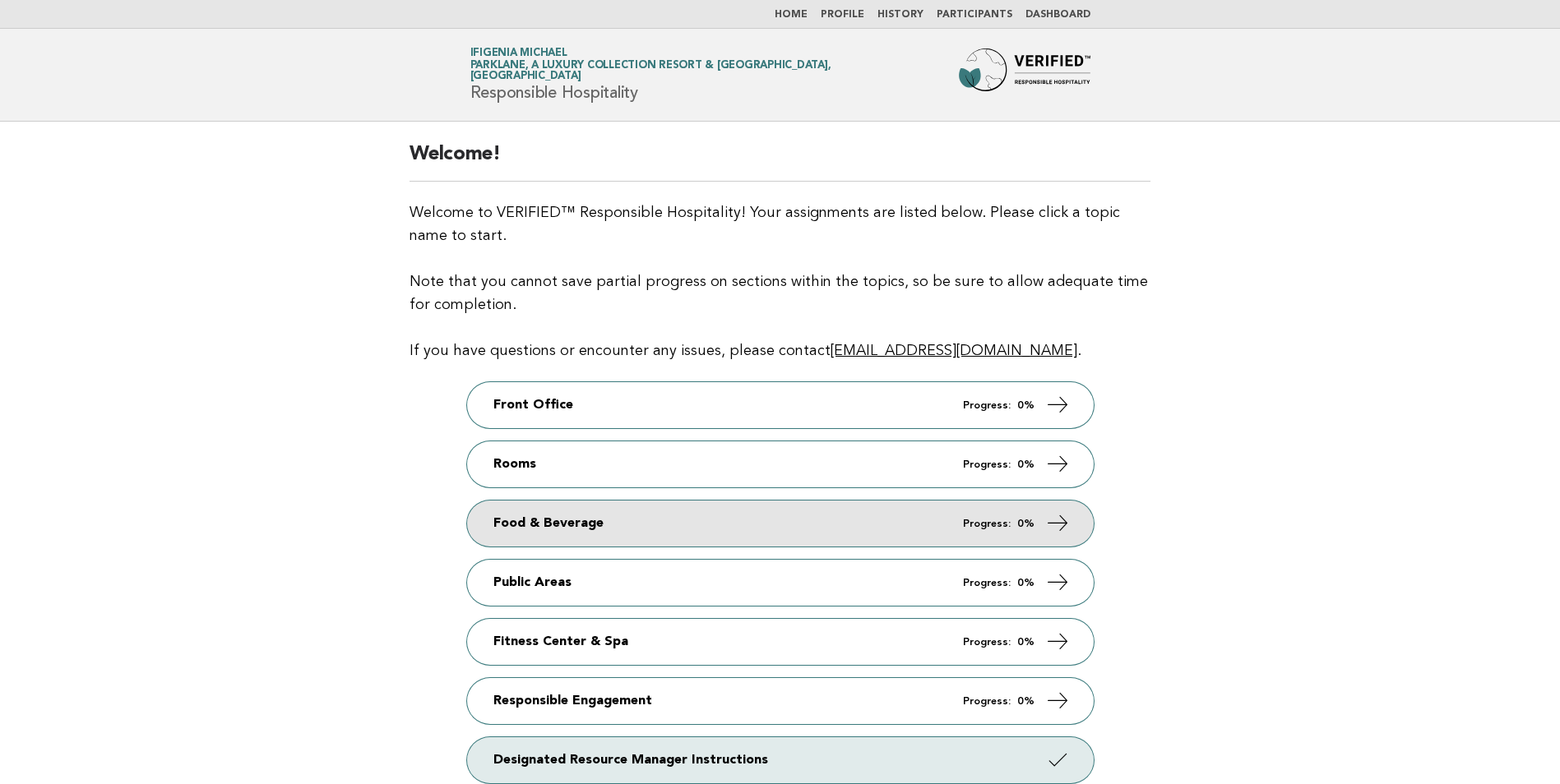
click at [1032, 522] on strong "0%" at bounding box center [1025, 524] width 17 height 11
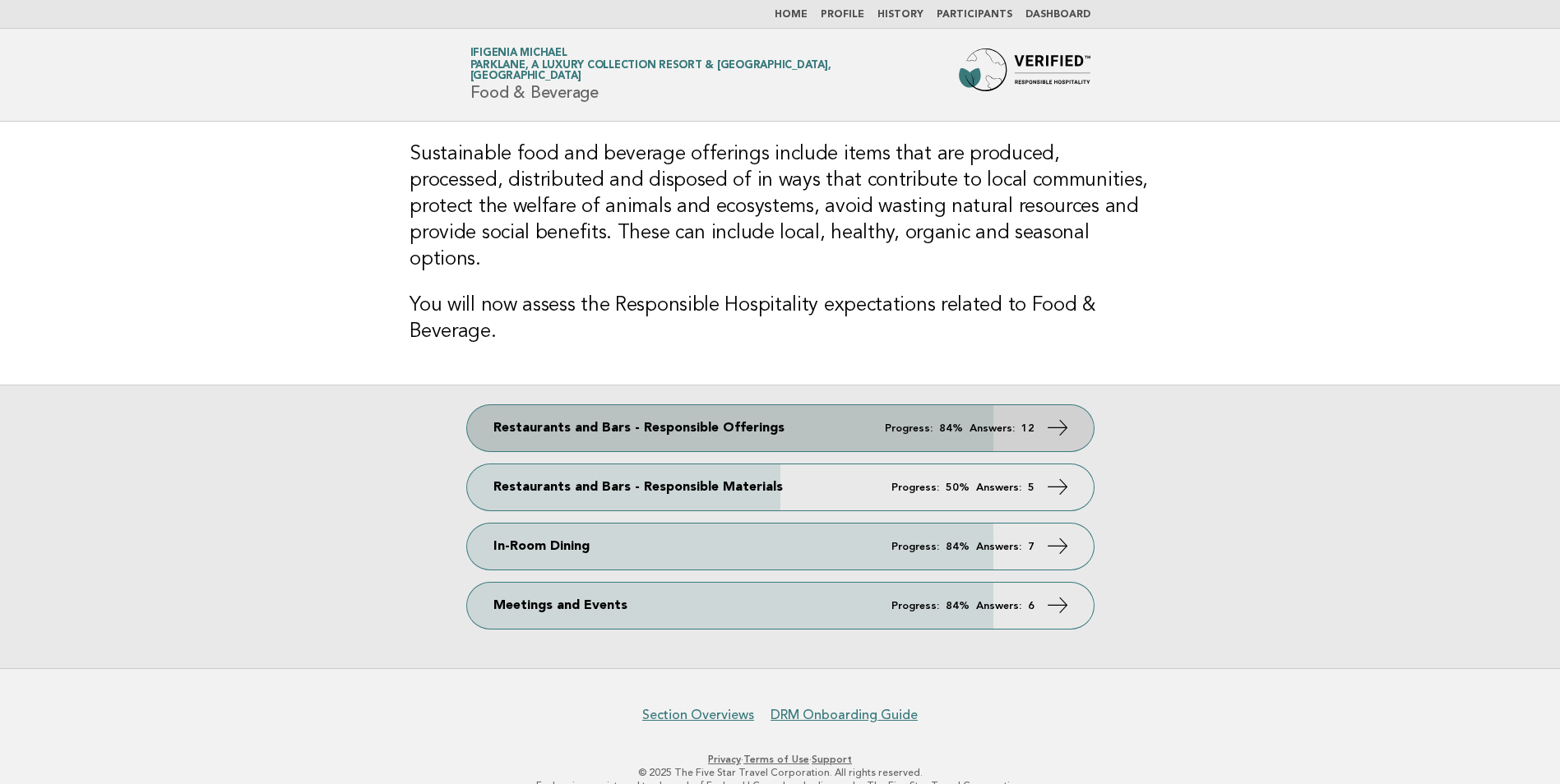
click at [993, 423] on em "Answers:" at bounding box center [992, 429] width 45 height 11
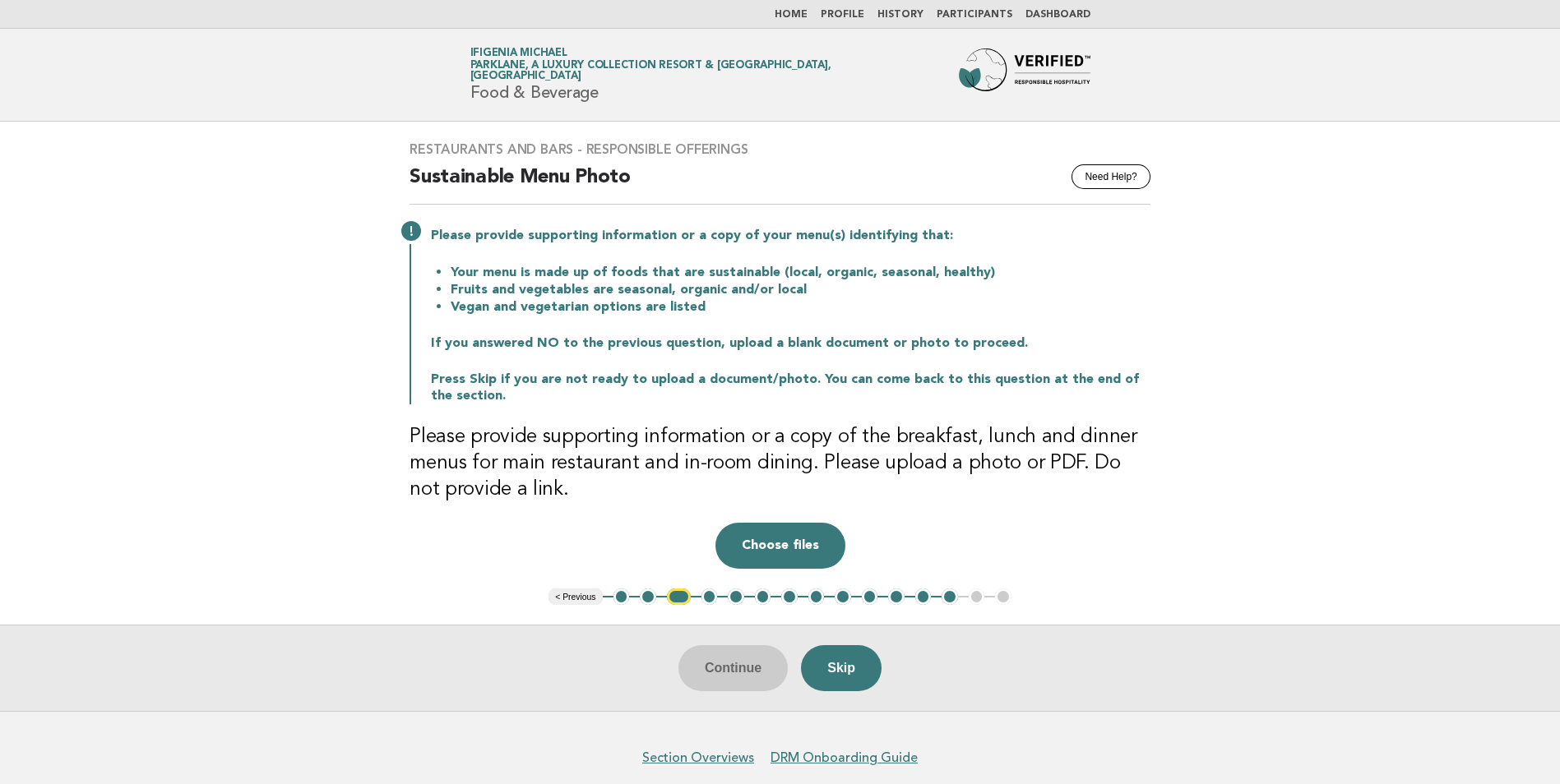
click at [591, 590] on button "< Previous" at bounding box center [575, 596] width 53 height 16
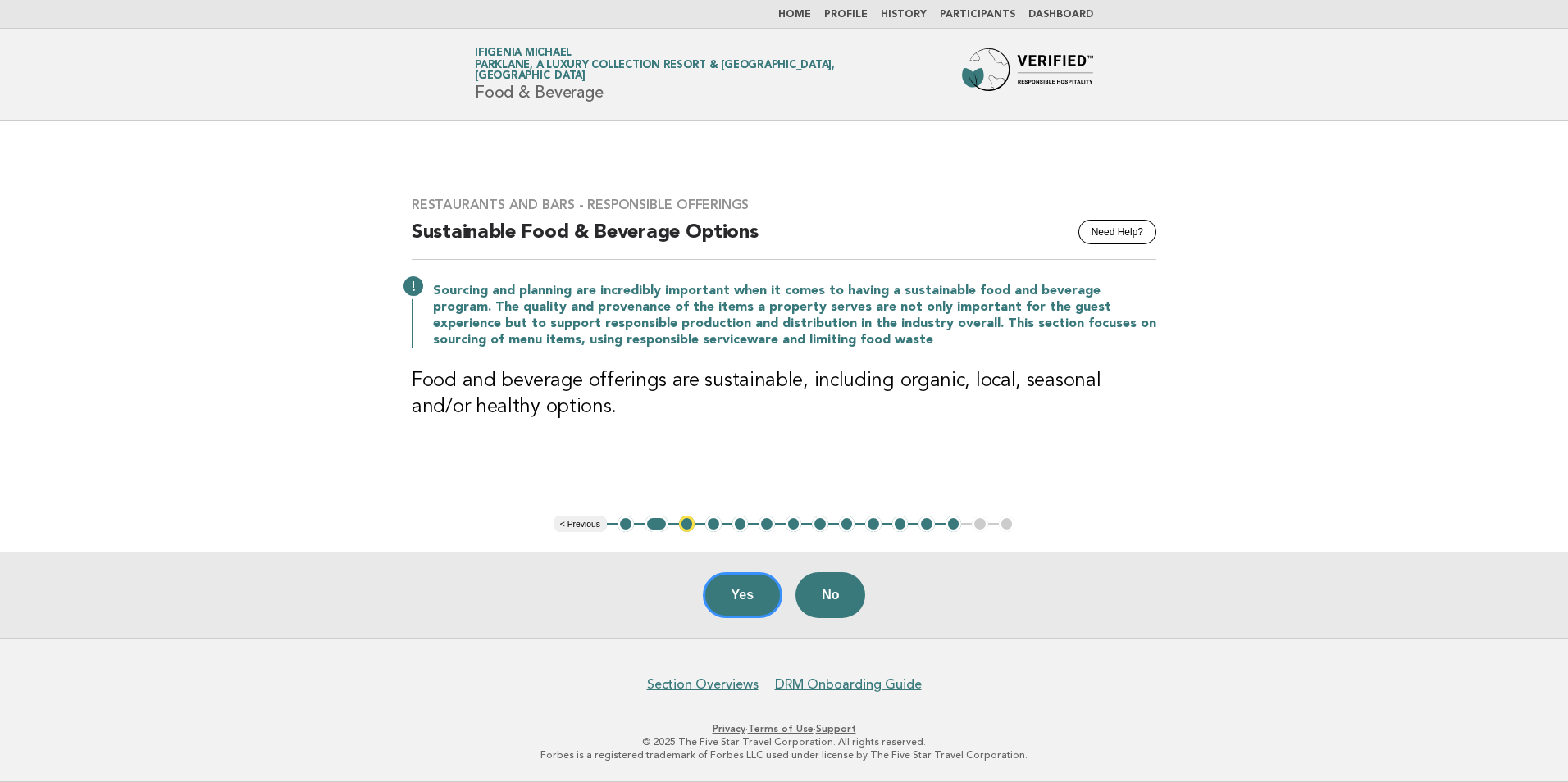
click at [578, 522] on button "< Previous" at bounding box center [580, 524] width 53 height 16
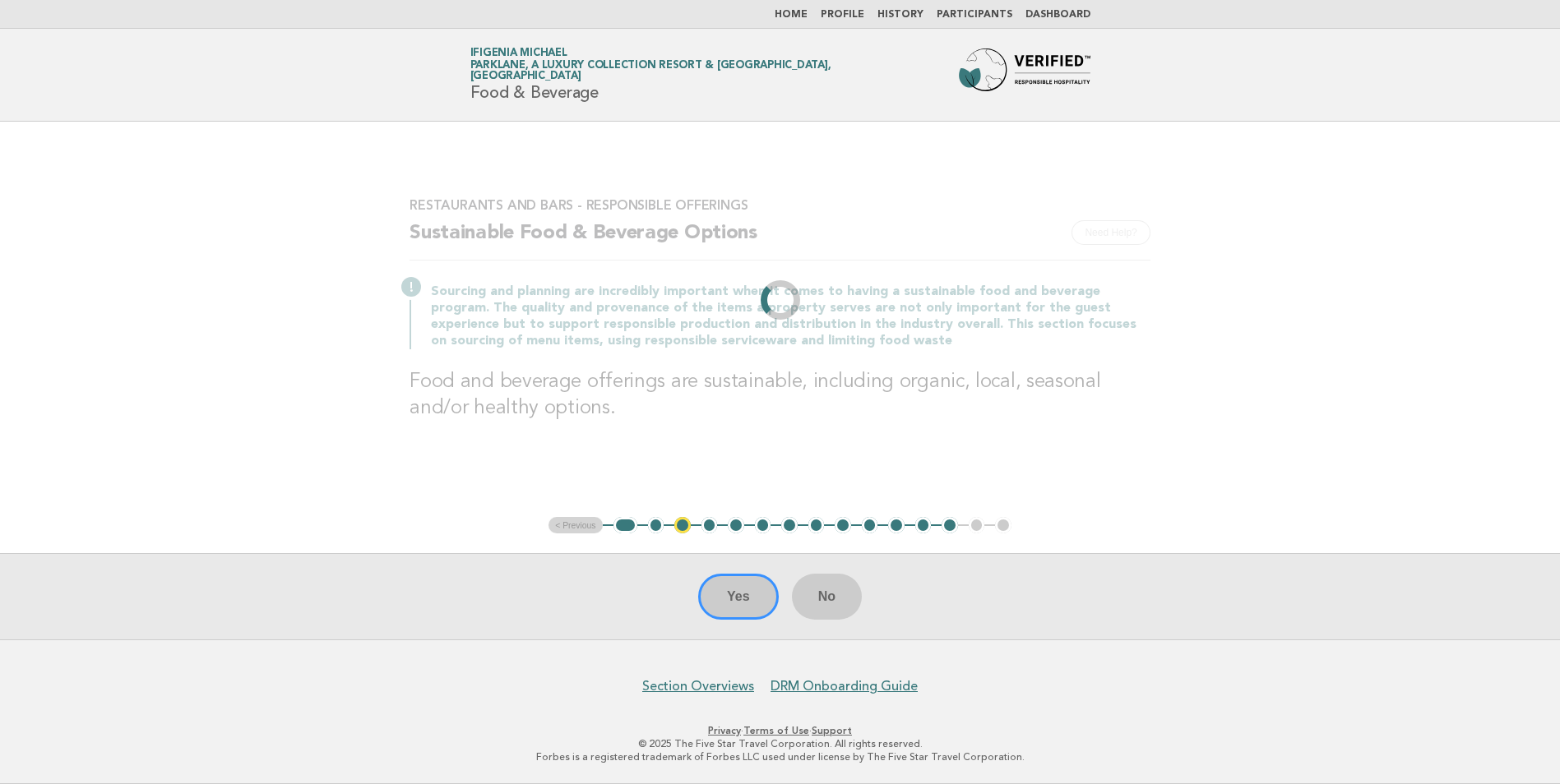
click at [579, 523] on main "Restaurants and Bars - Responsible Offerings Need Help? Sustainable Food & Beve…" at bounding box center [780, 381] width 1560 height 518
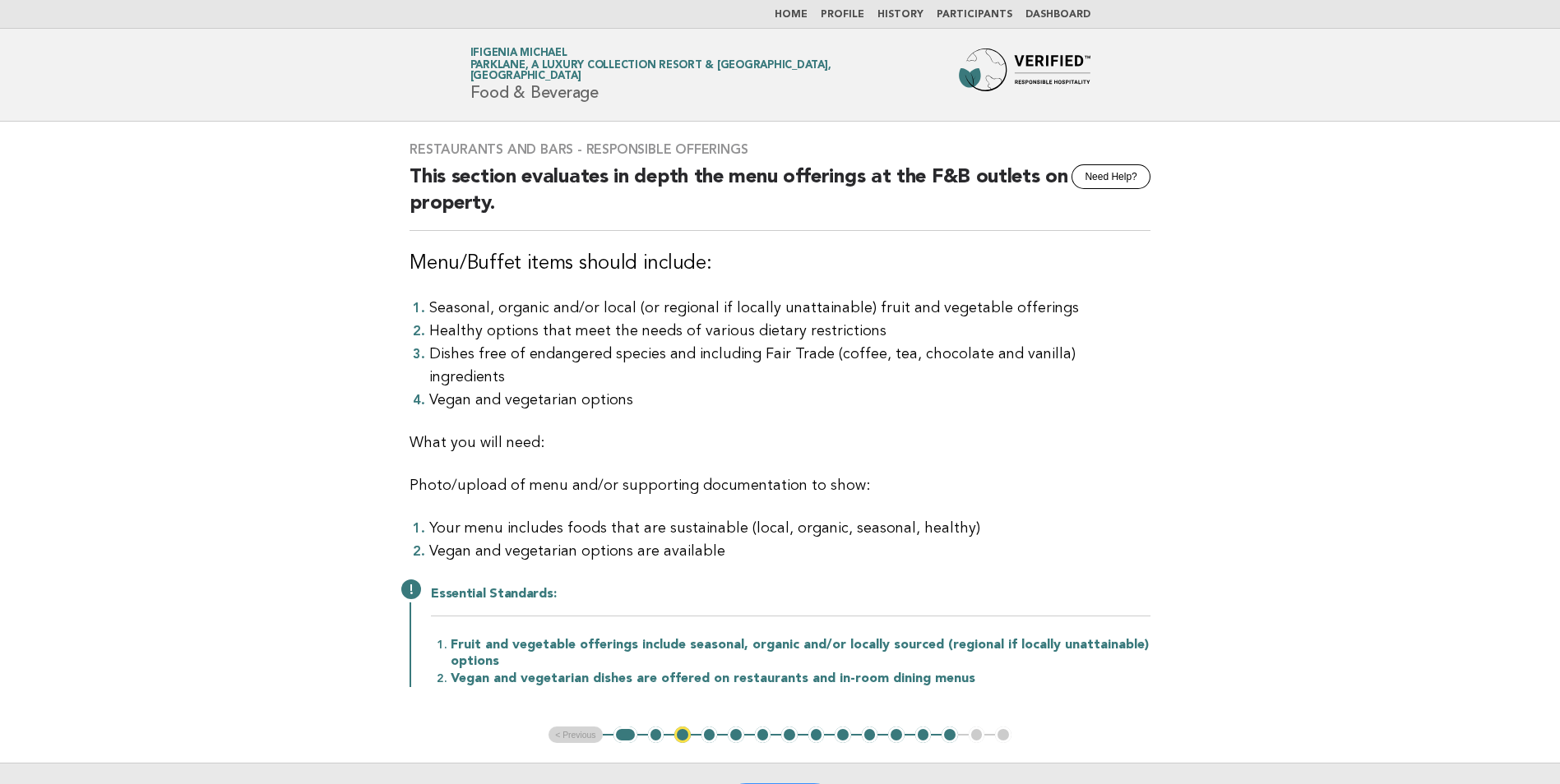
click at [630, 727] on button "1" at bounding box center [625, 735] width 23 height 16
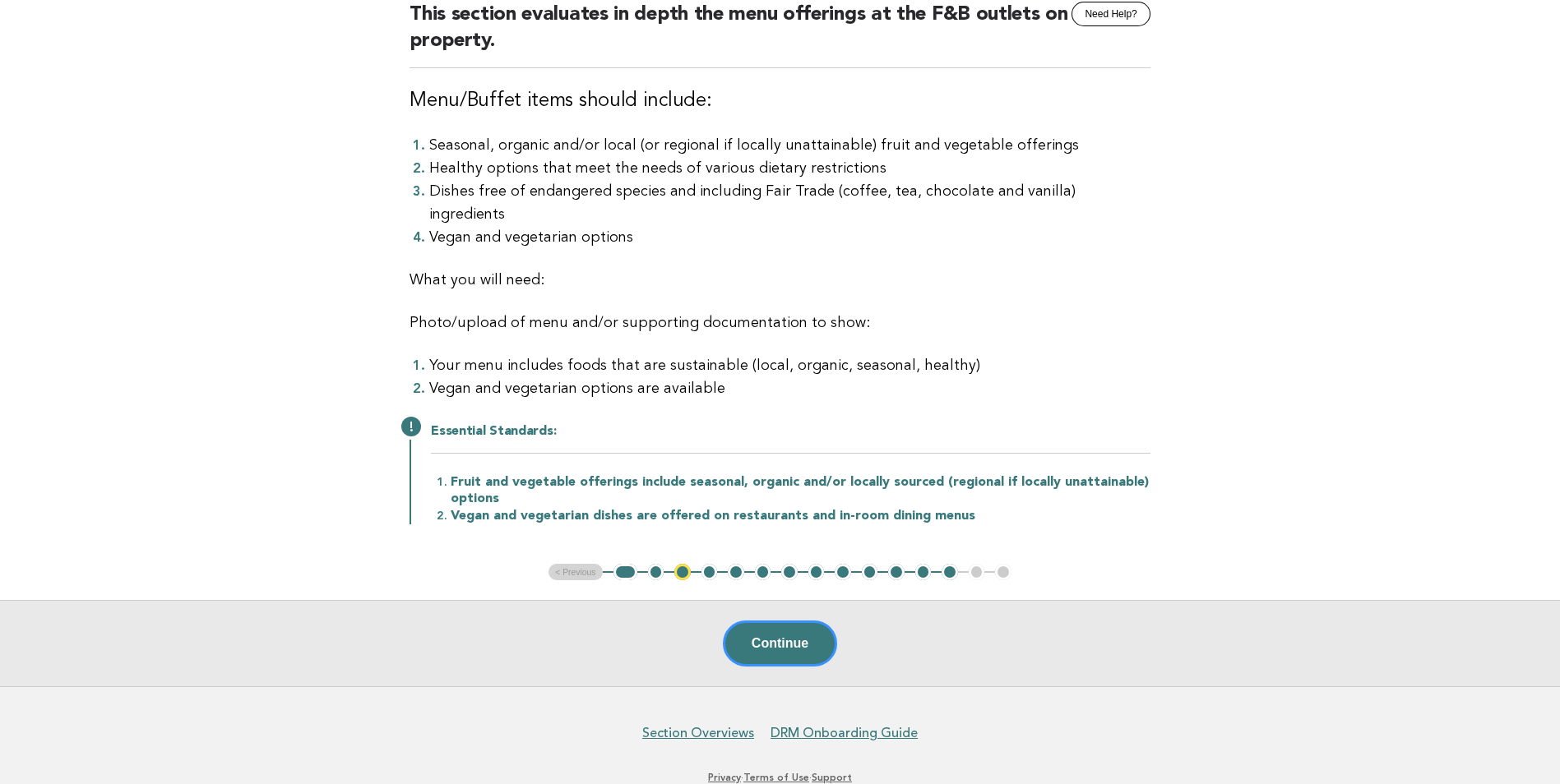
scroll to position [164, 0]
click at [737, 619] on button "Continue" at bounding box center [780, 641] width 115 height 46
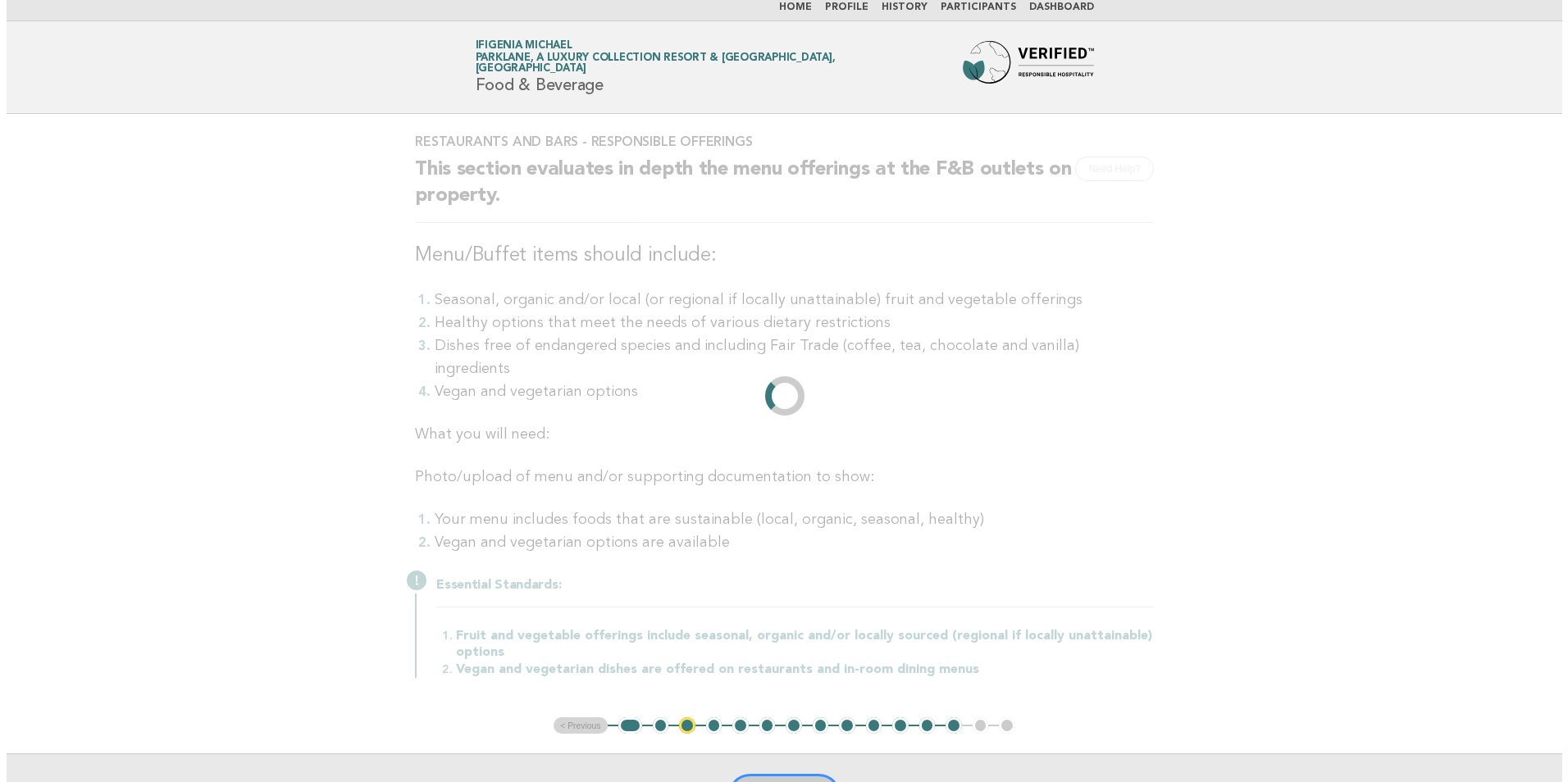
scroll to position [0, 0]
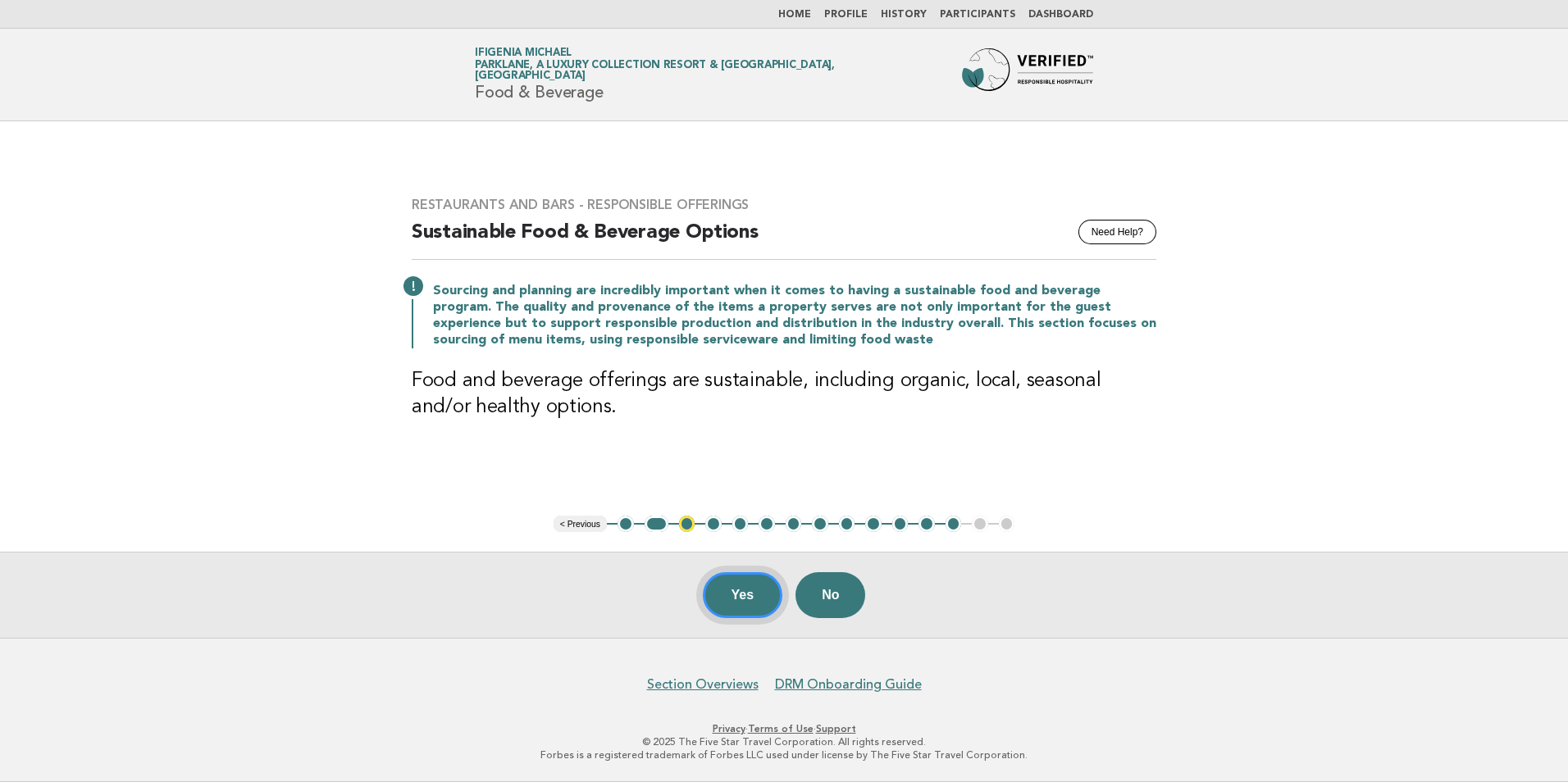
click at [725, 593] on button "Yes" at bounding box center [743, 595] width 80 height 46
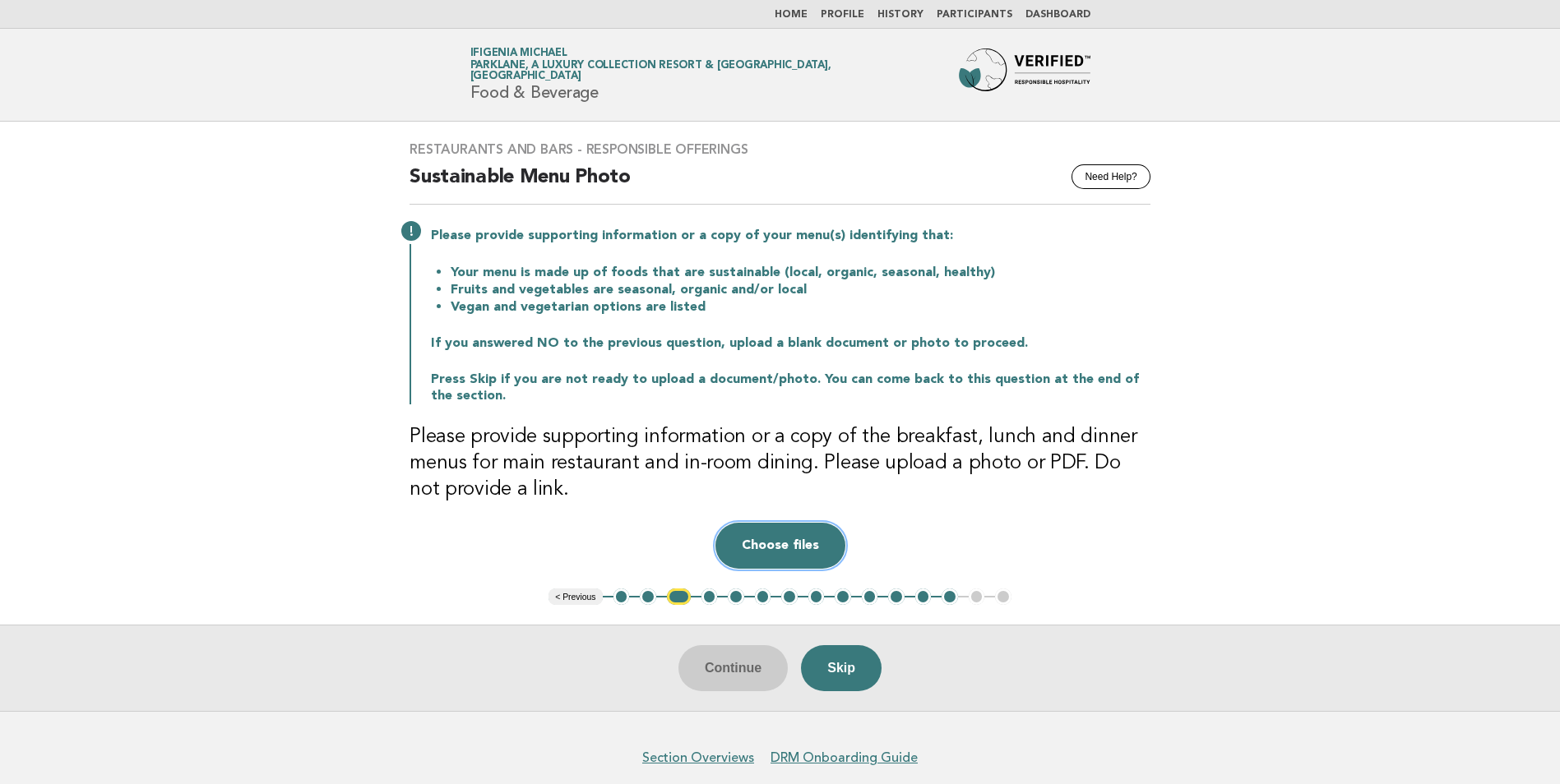
click at [768, 542] on button "Choose files" at bounding box center [780, 546] width 130 height 46
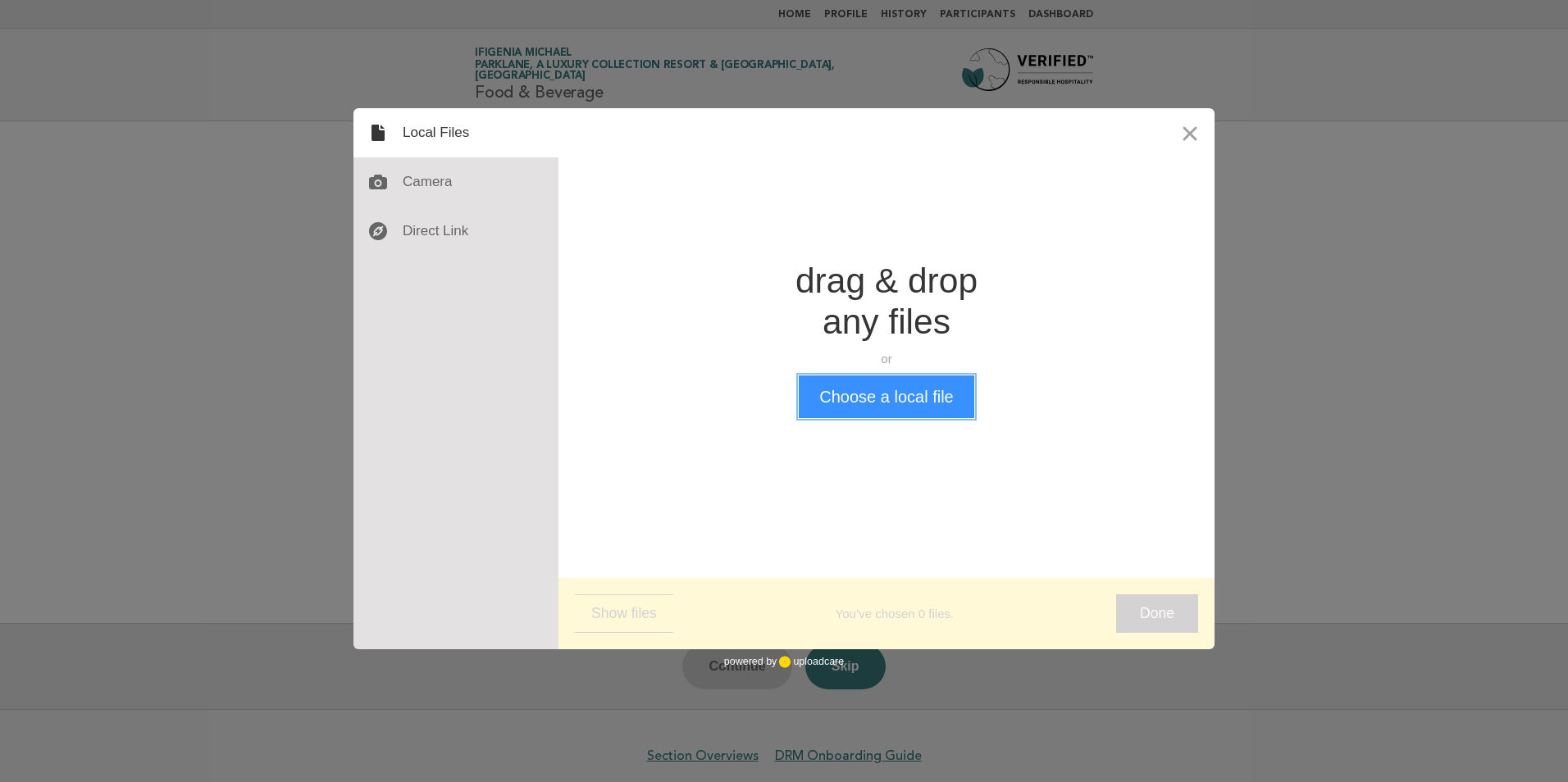
click at [897, 399] on button "Choose a local file" at bounding box center [887, 396] width 175 height 42
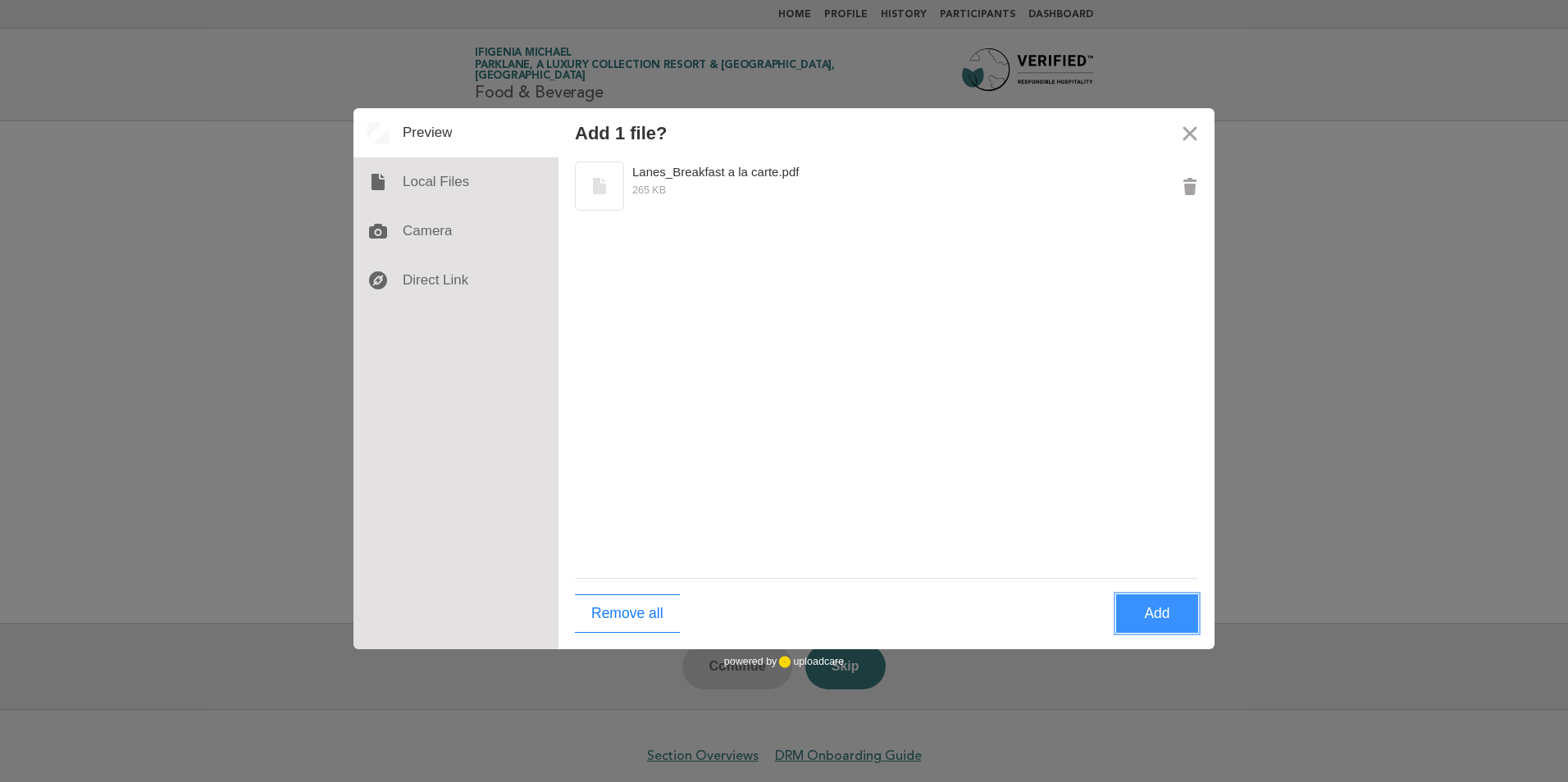
click at [1144, 618] on button "Add" at bounding box center [1157, 614] width 82 height 39
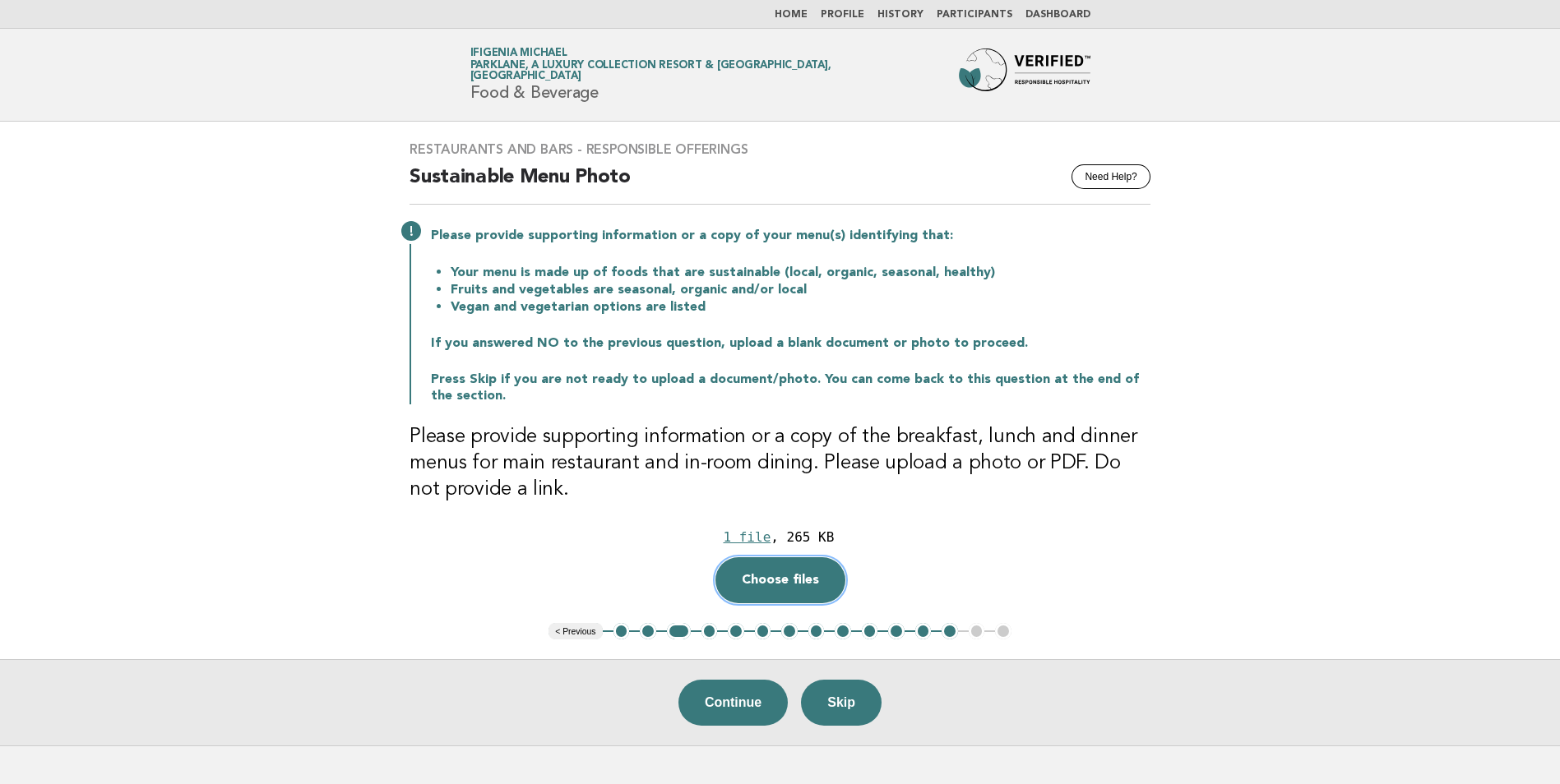
click at [772, 579] on button "Choose files" at bounding box center [780, 580] width 130 height 46
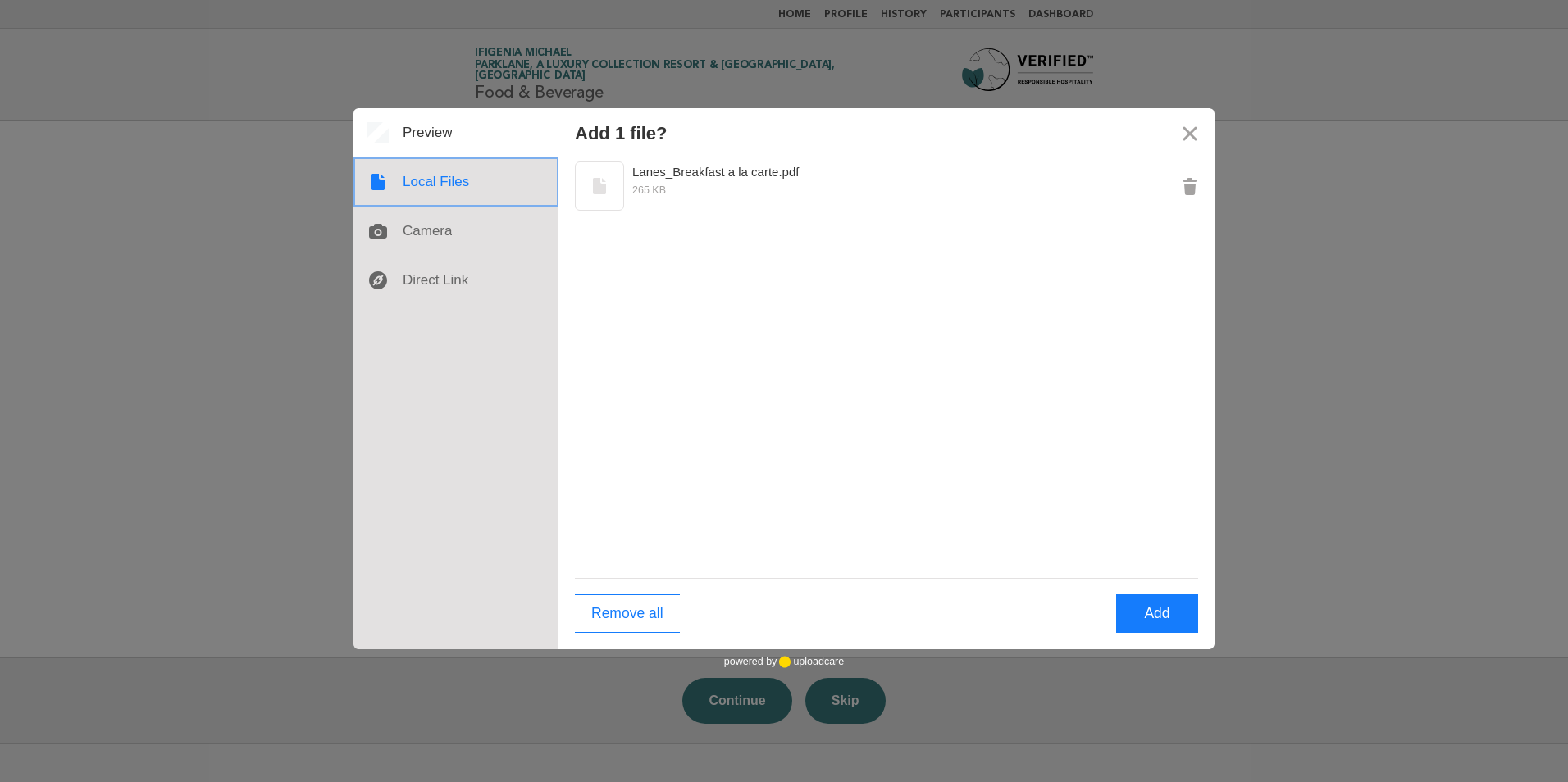
click at [437, 185] on div at bounding box center [456, 182] width 205 height 49
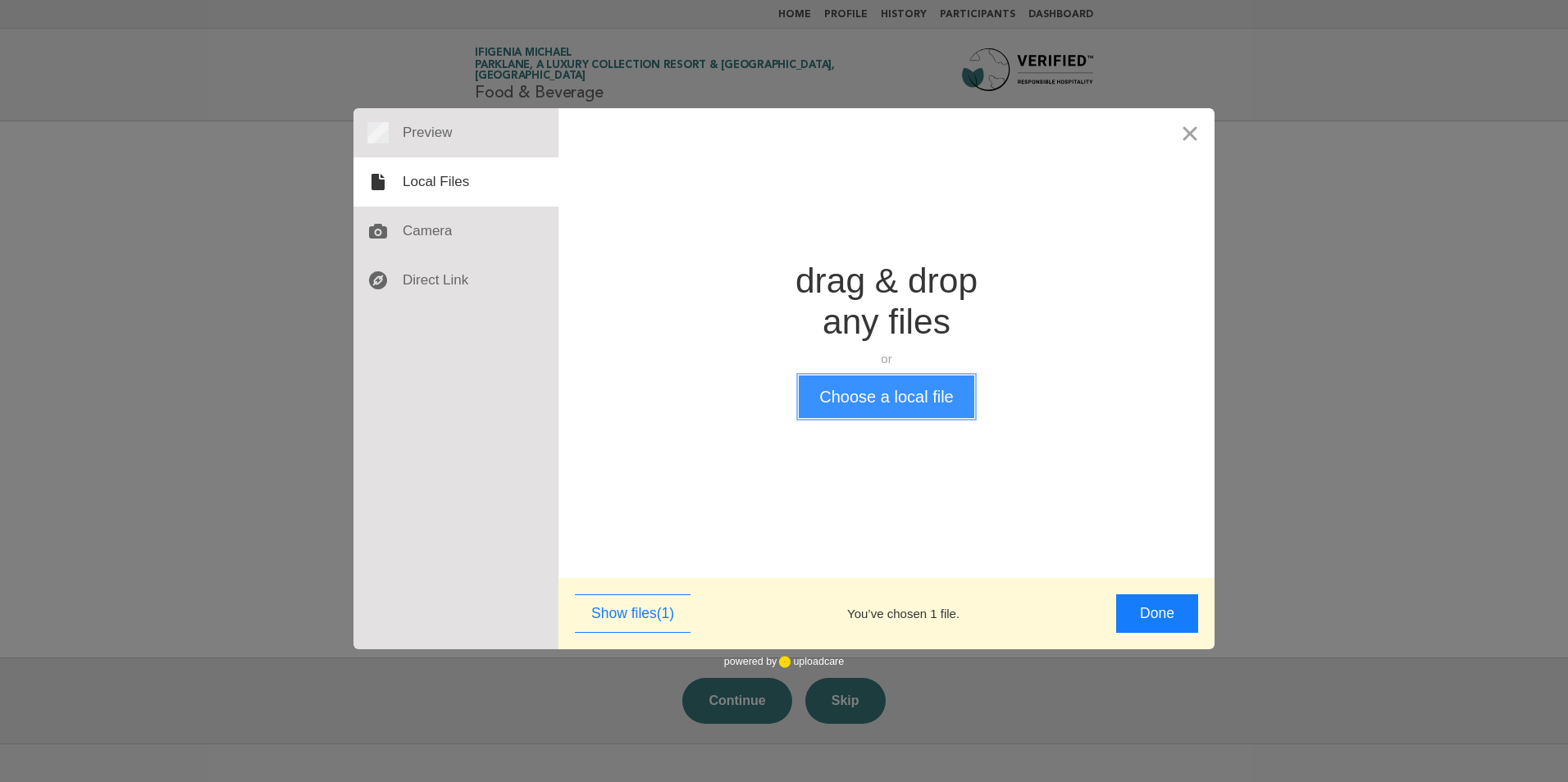
click at [882, 401] on button "Choose a local file" at bounding box center [887, 396] width 175 height 42
click at [1163, 610] on button "Done" at bounding box center [1157, 614] width 82 height 39
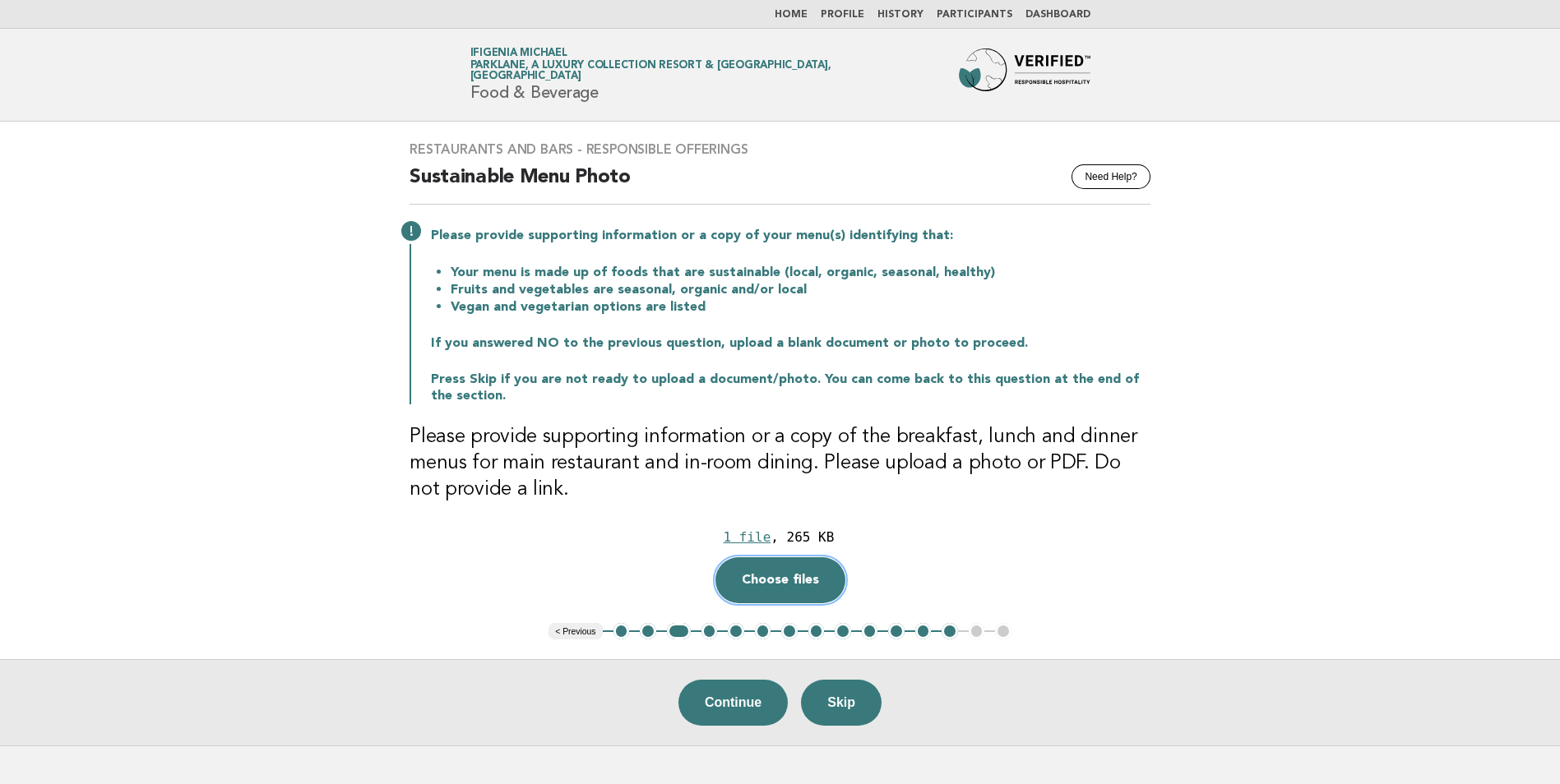
click at [753, 578] on button "Choose files" at bounding box center [780, 580] width 130 height 46
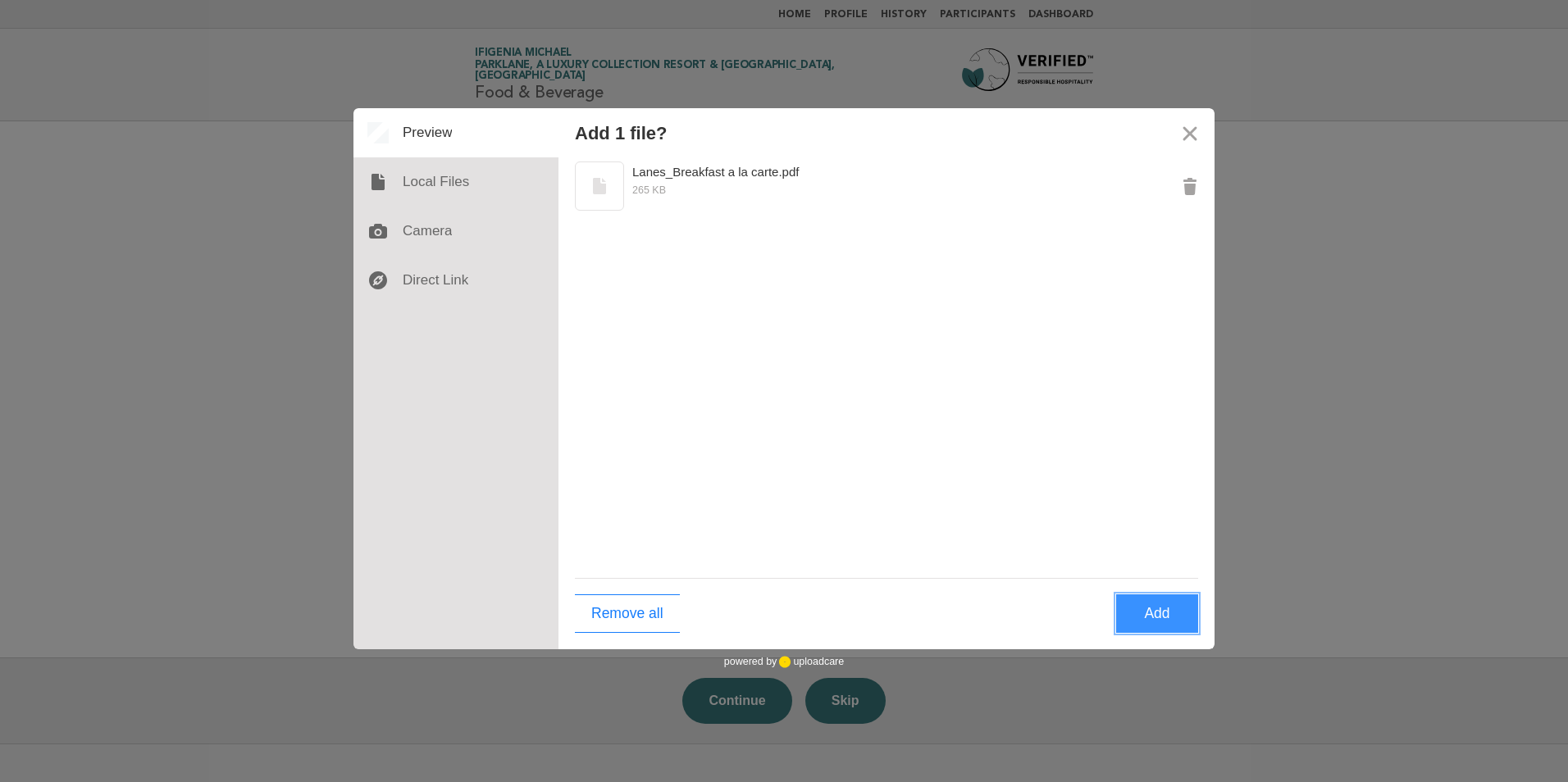
click at [1143, 607] on button "Add" at bounding box center [1157, 614] width 82 height 39
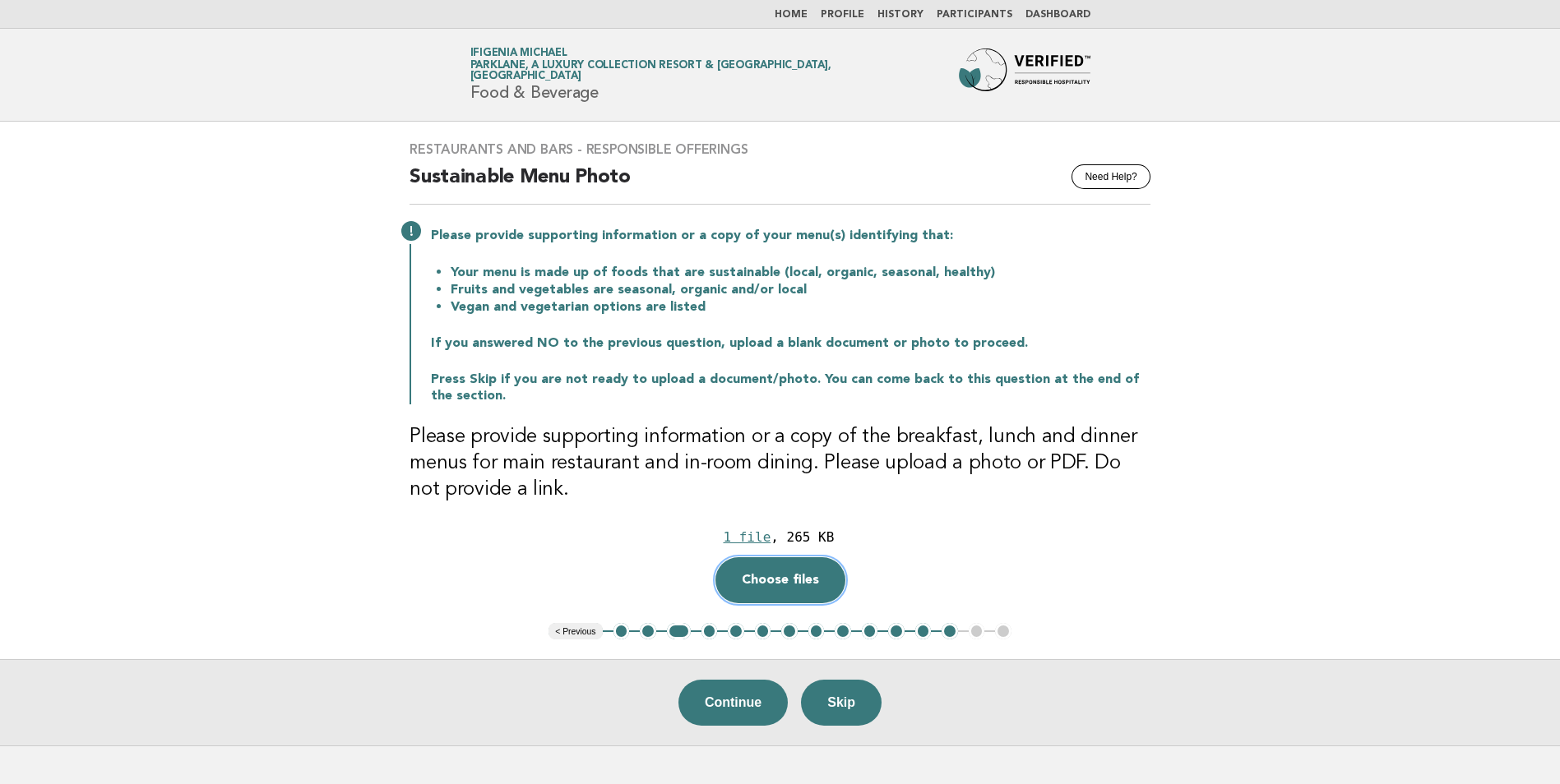
click at [771, 580] on button "Choose files" at bounding box center [780, 580] width 130 height 46
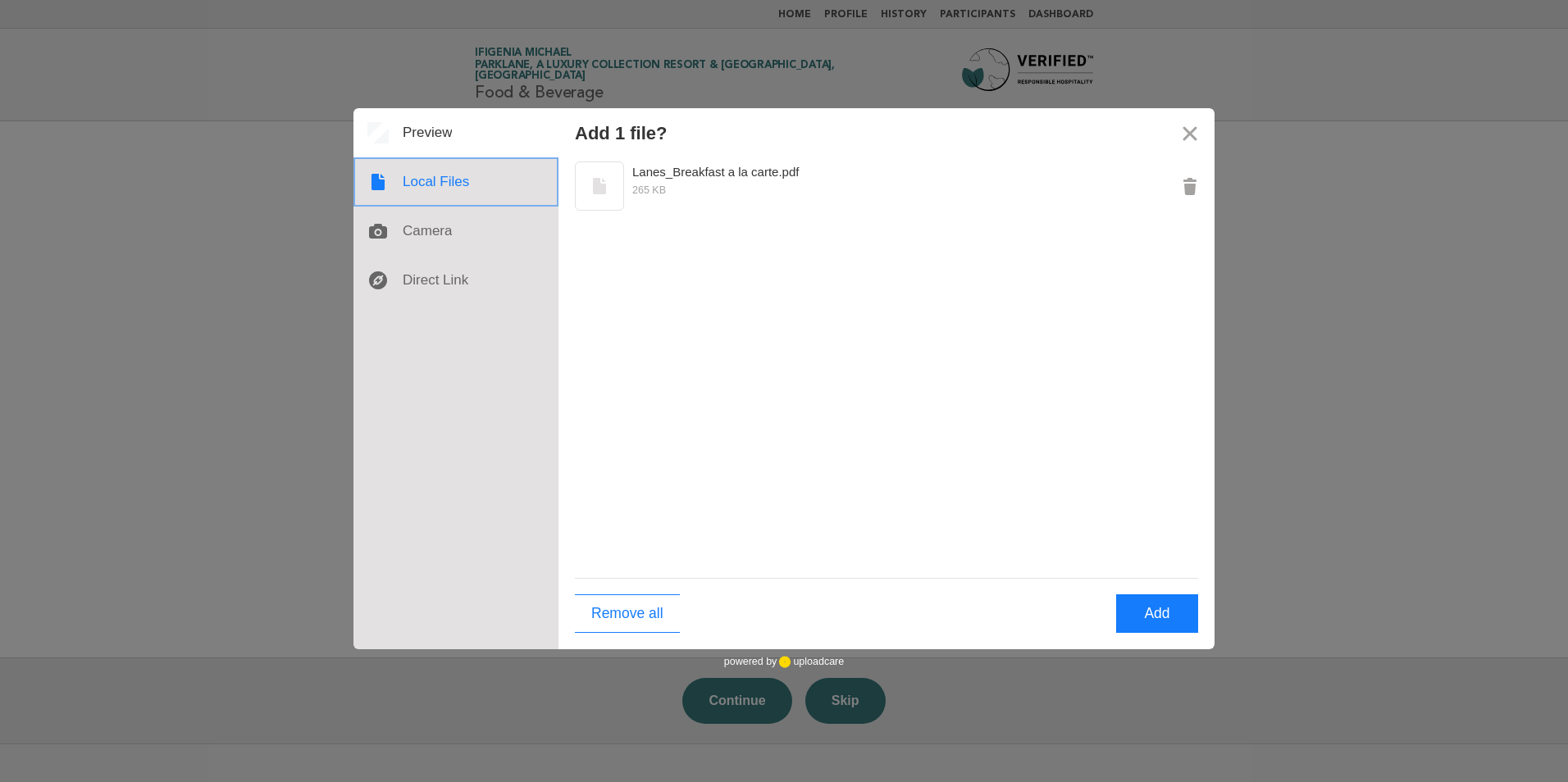
click at [452, 175] on div at bounding box center [456, 182] width 205 height 49
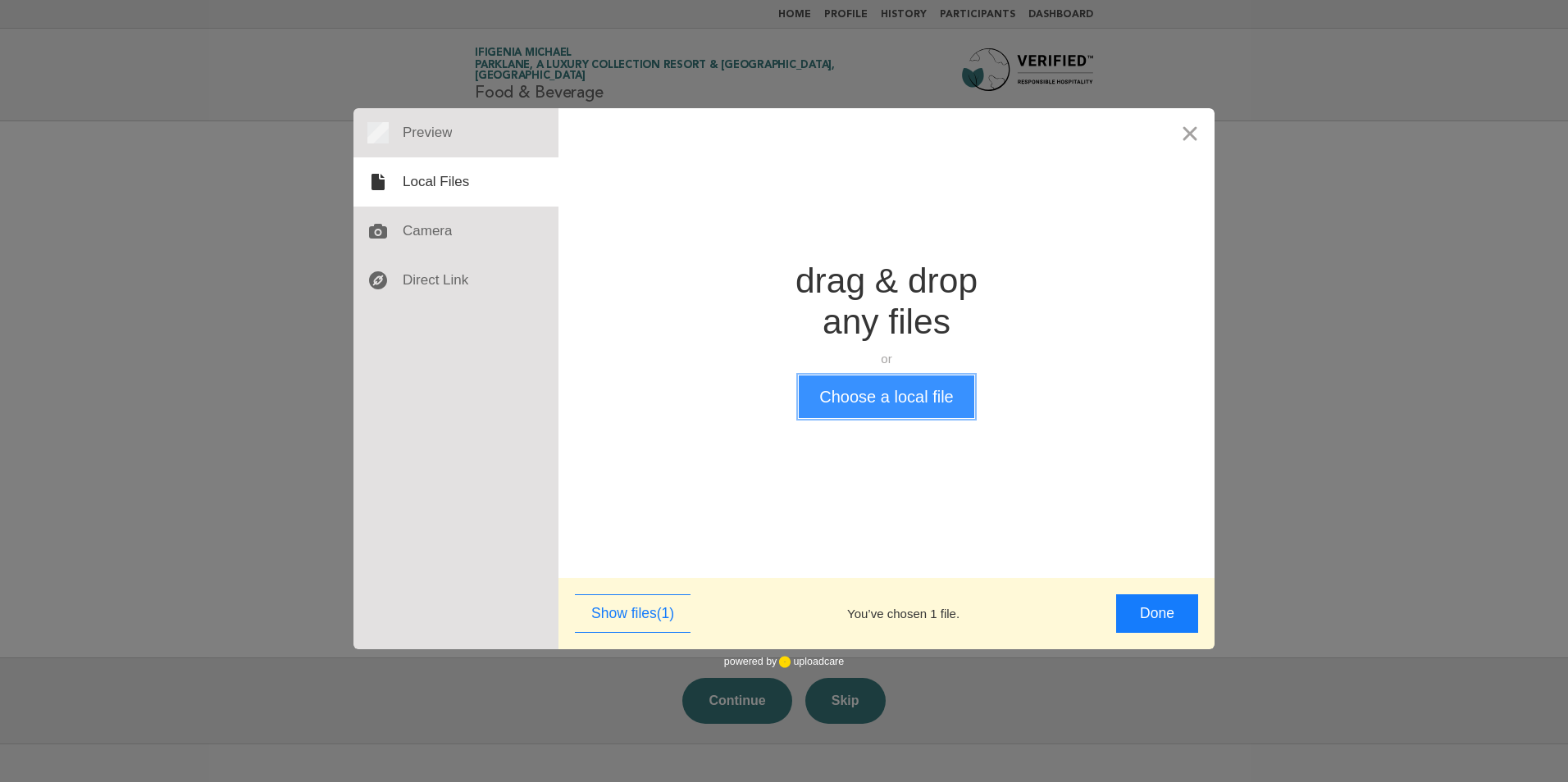
click at [852, 407] on button "Choose a local file" at bounding box center [887, 396] width 175 height 42
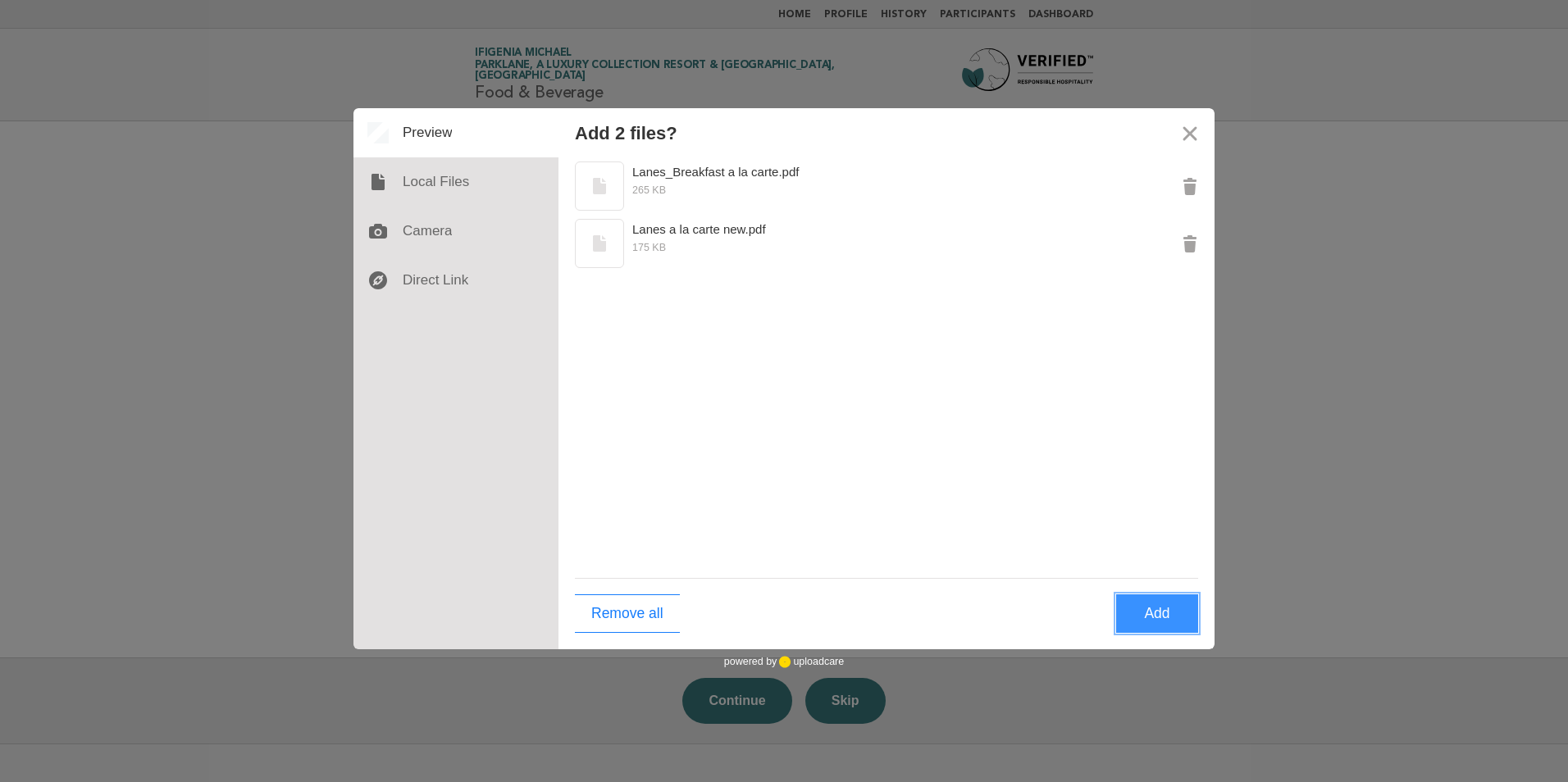
click at [1165, 614] on button "Add" at bounding box center [1157, 614] width 82 height 39
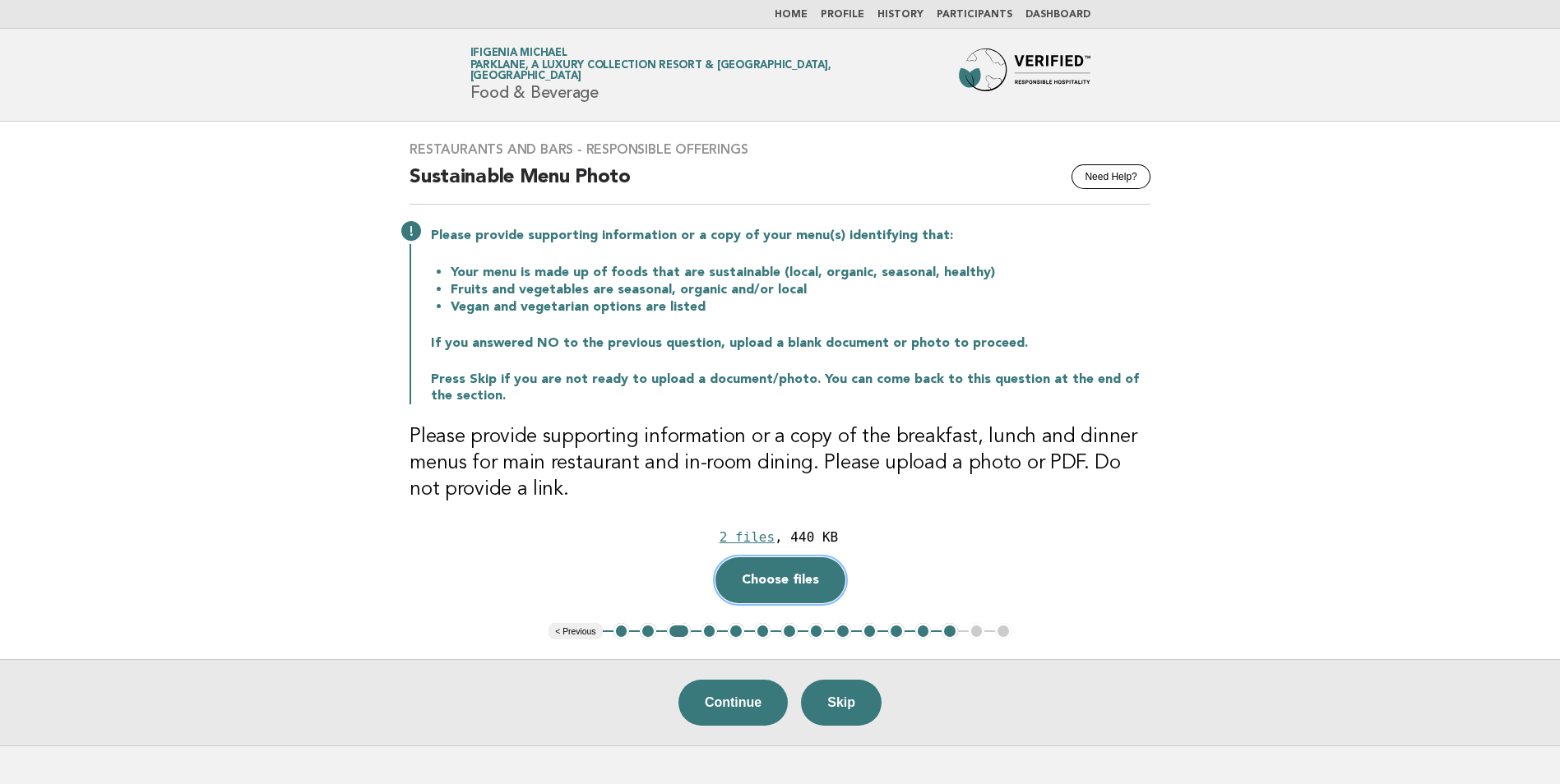
click at [791, 578] on button "Choose files" at bounding box center [780, 580] width 130 height 46
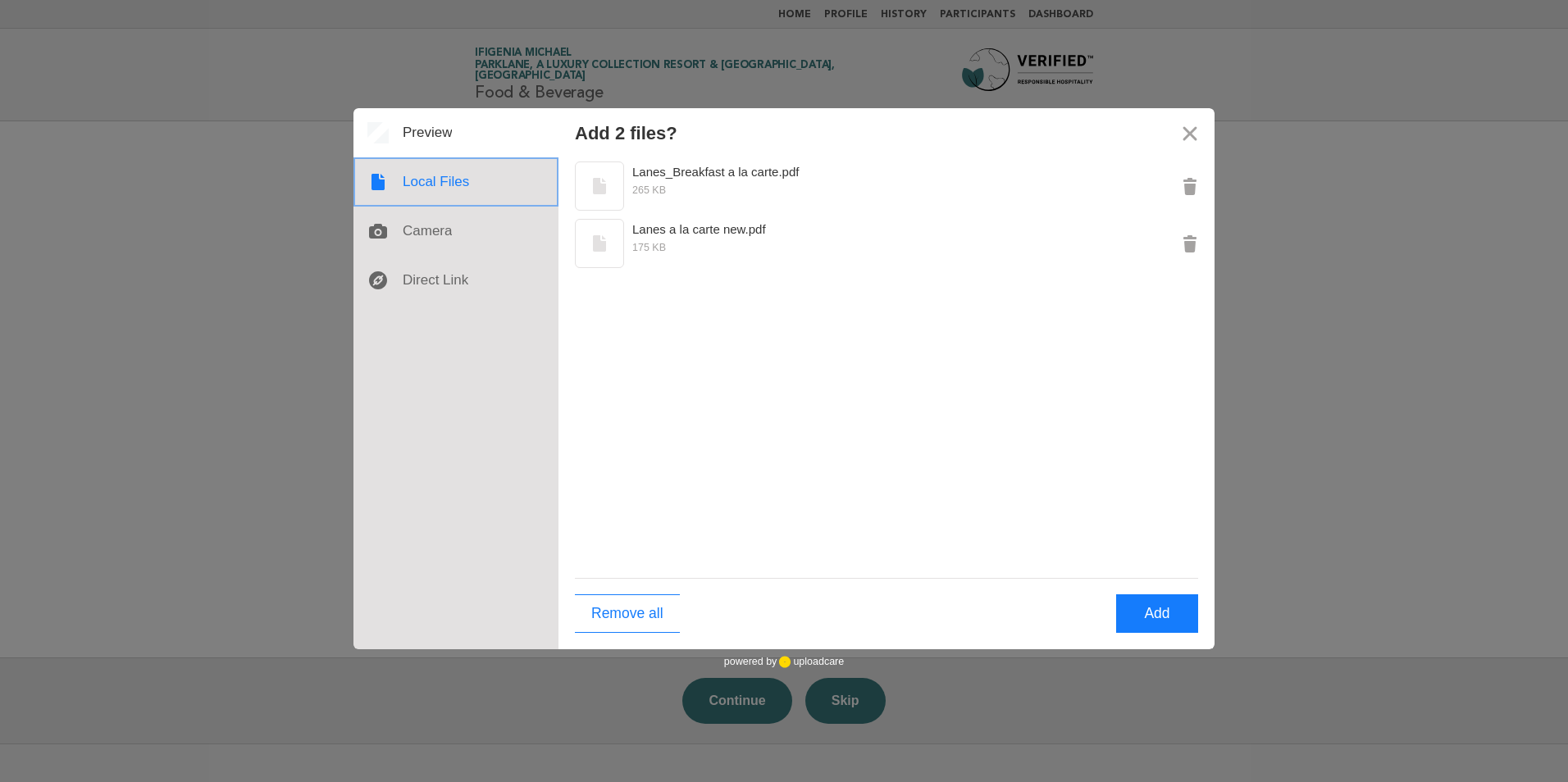
click at [439, 174] on div at bounding box center [456, 182] width 205 height 49
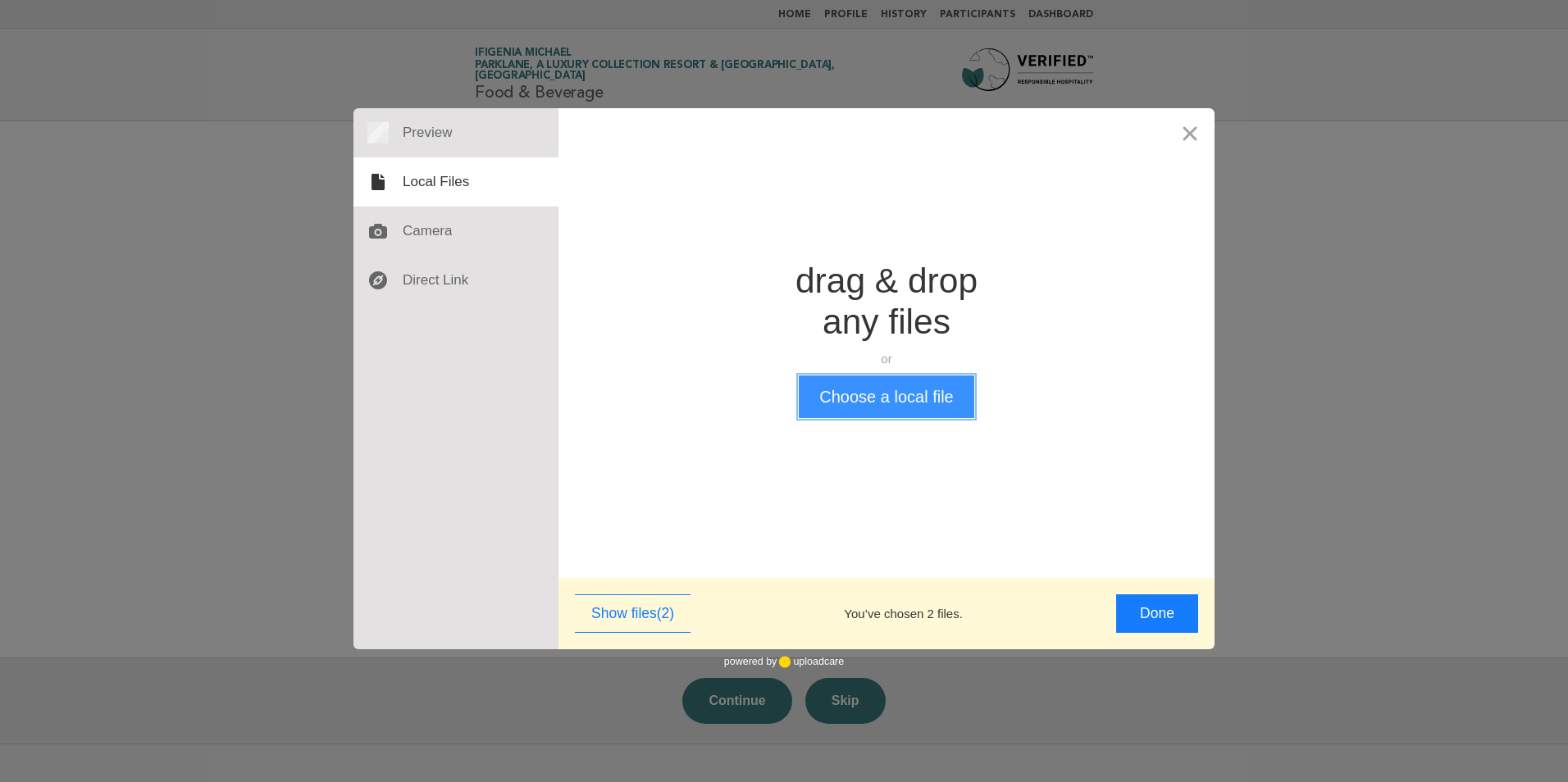
click at [845, 392] on button "Choose a local file" at bounding box center [887, 396] width 175 height 42
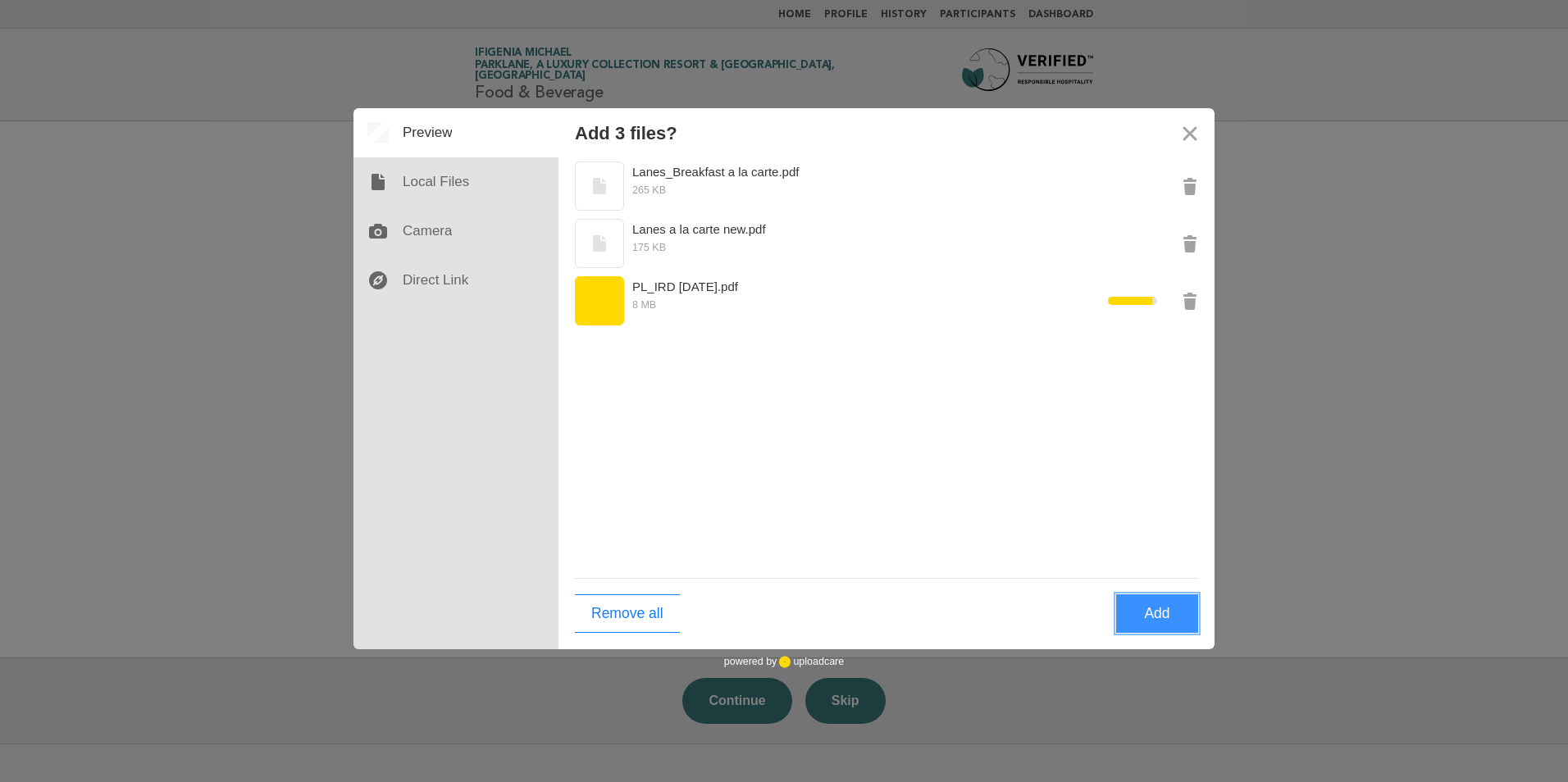
click at [1152, 618] on button "Add" at bounding box center [1157, 614] width 82 height 39
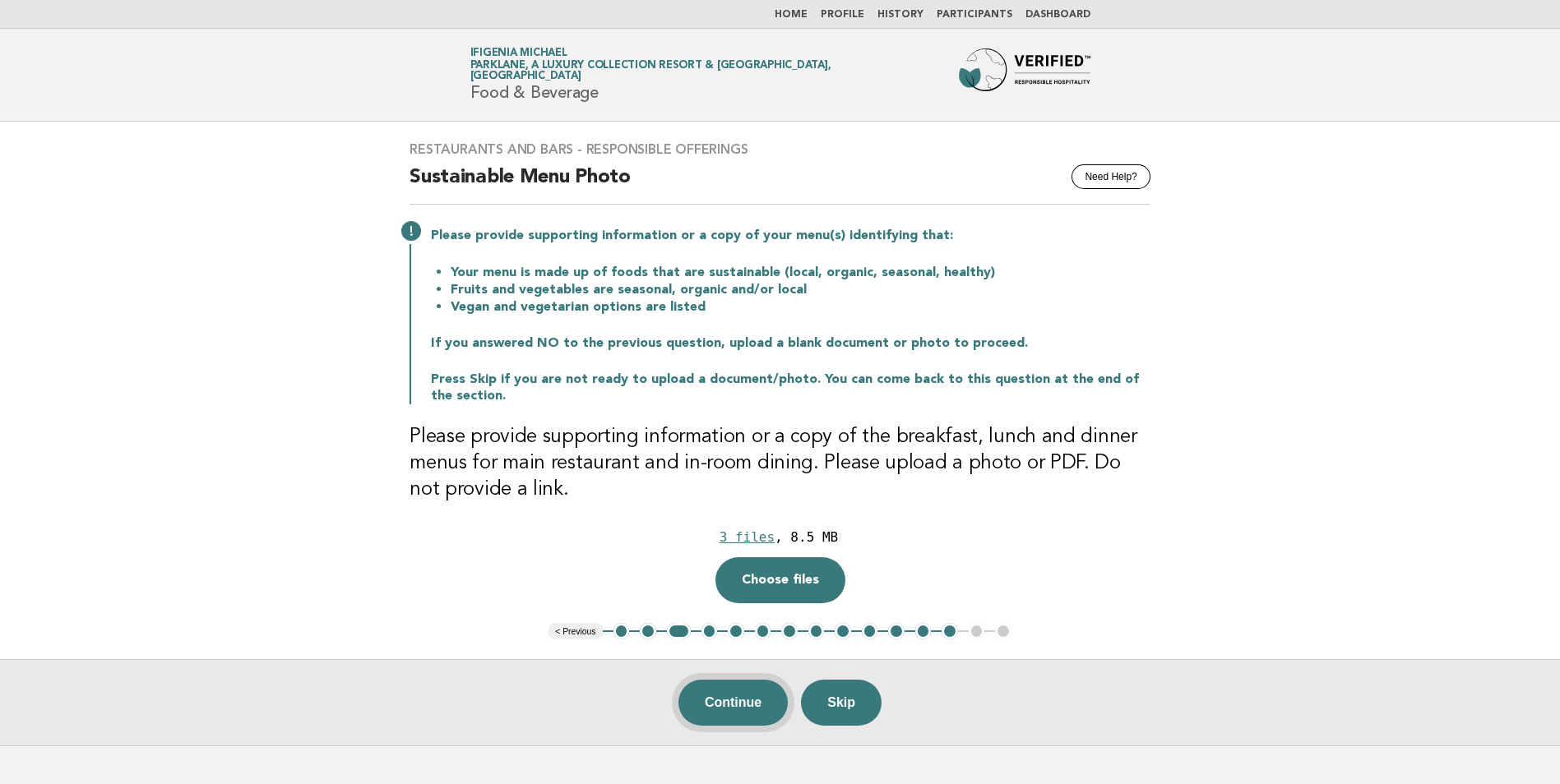
click at [737, 699] on button "Continue" at bounding box center [733, 703] width 109 height 46
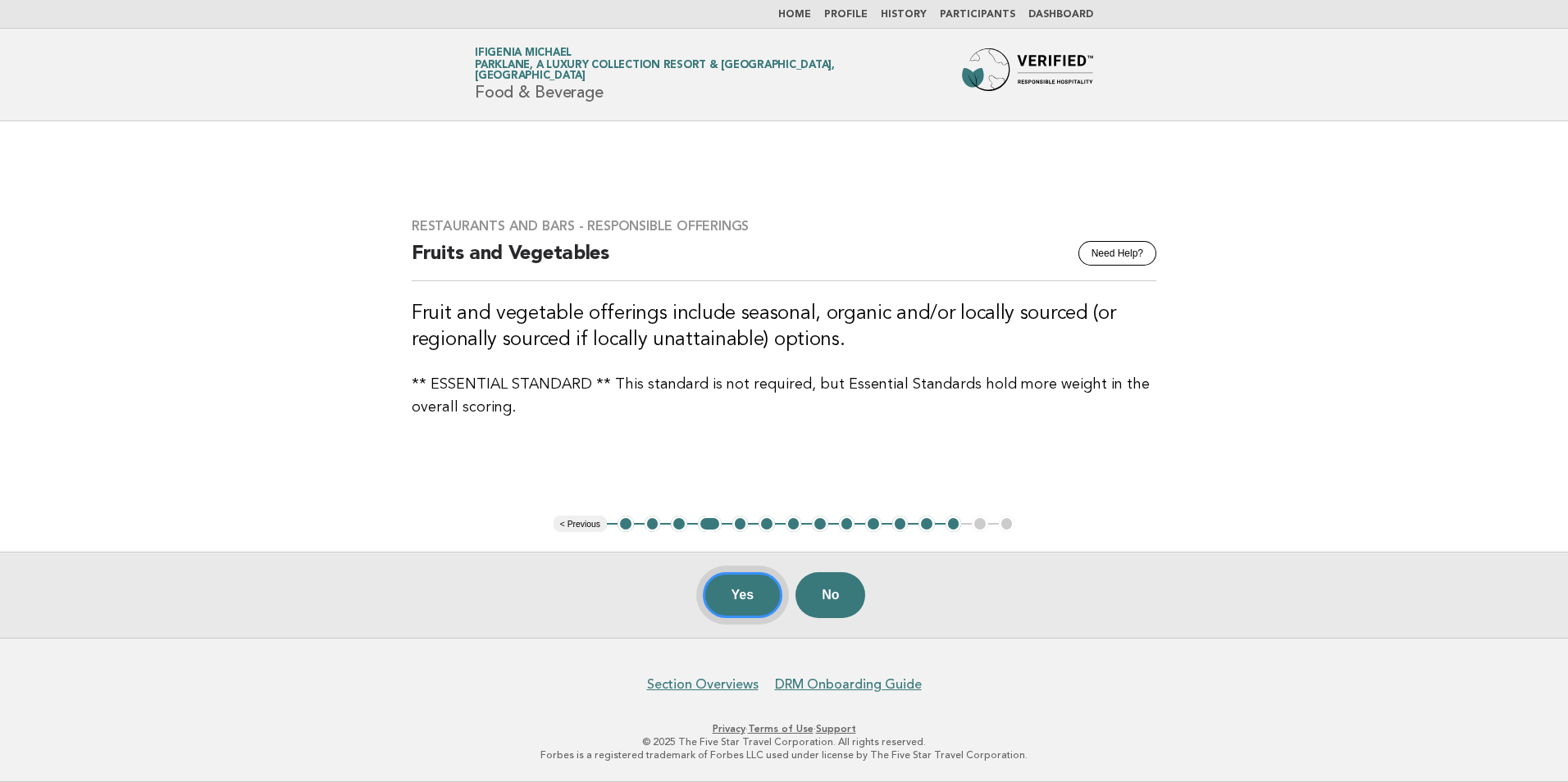
click at [754, 590] on button "Yes" at bounding box center [743, 595] width 80 height 46
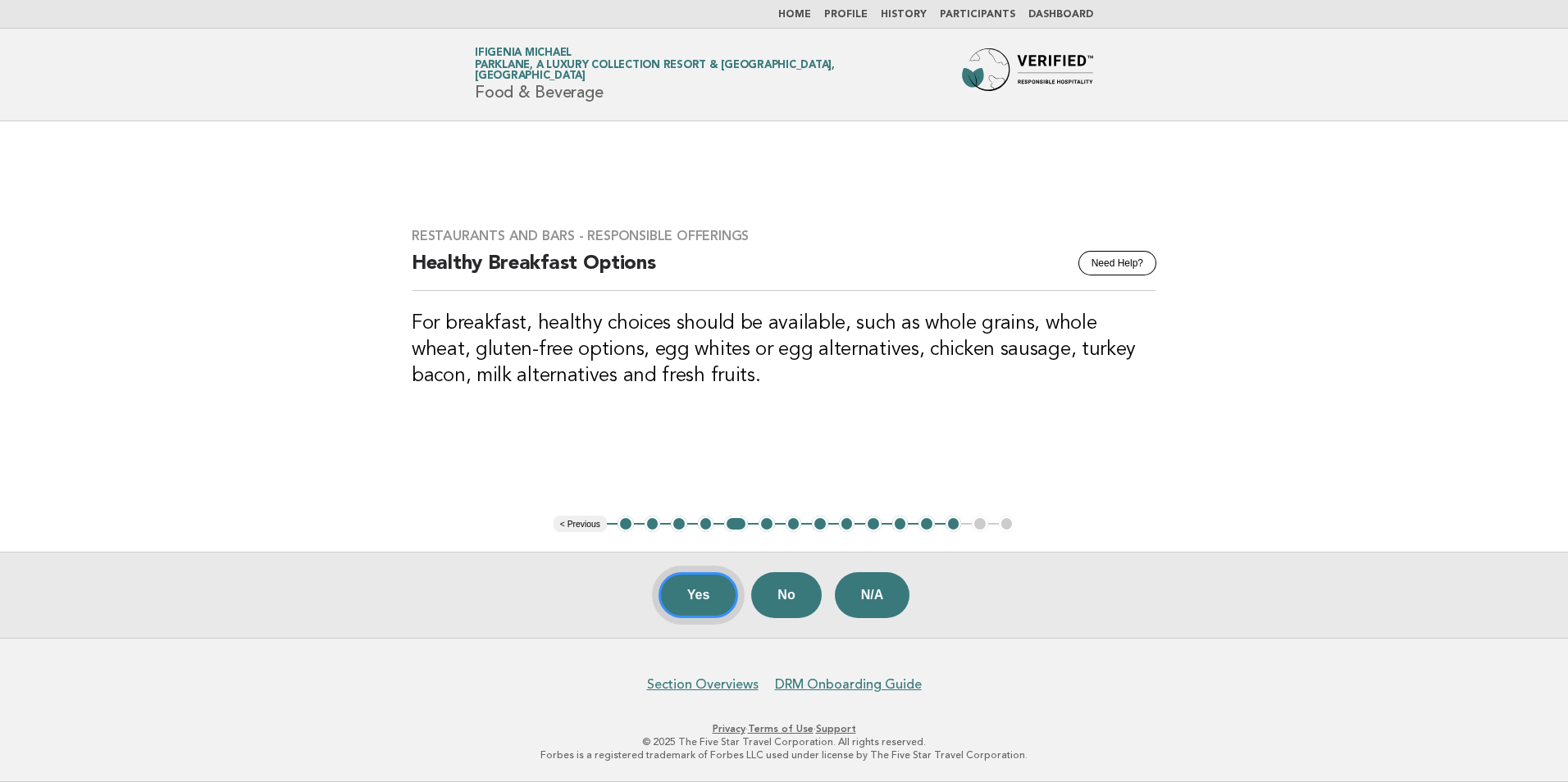
click at [699, 590] on button "Yes" at bounding box center [698, 595] width 80 height 46
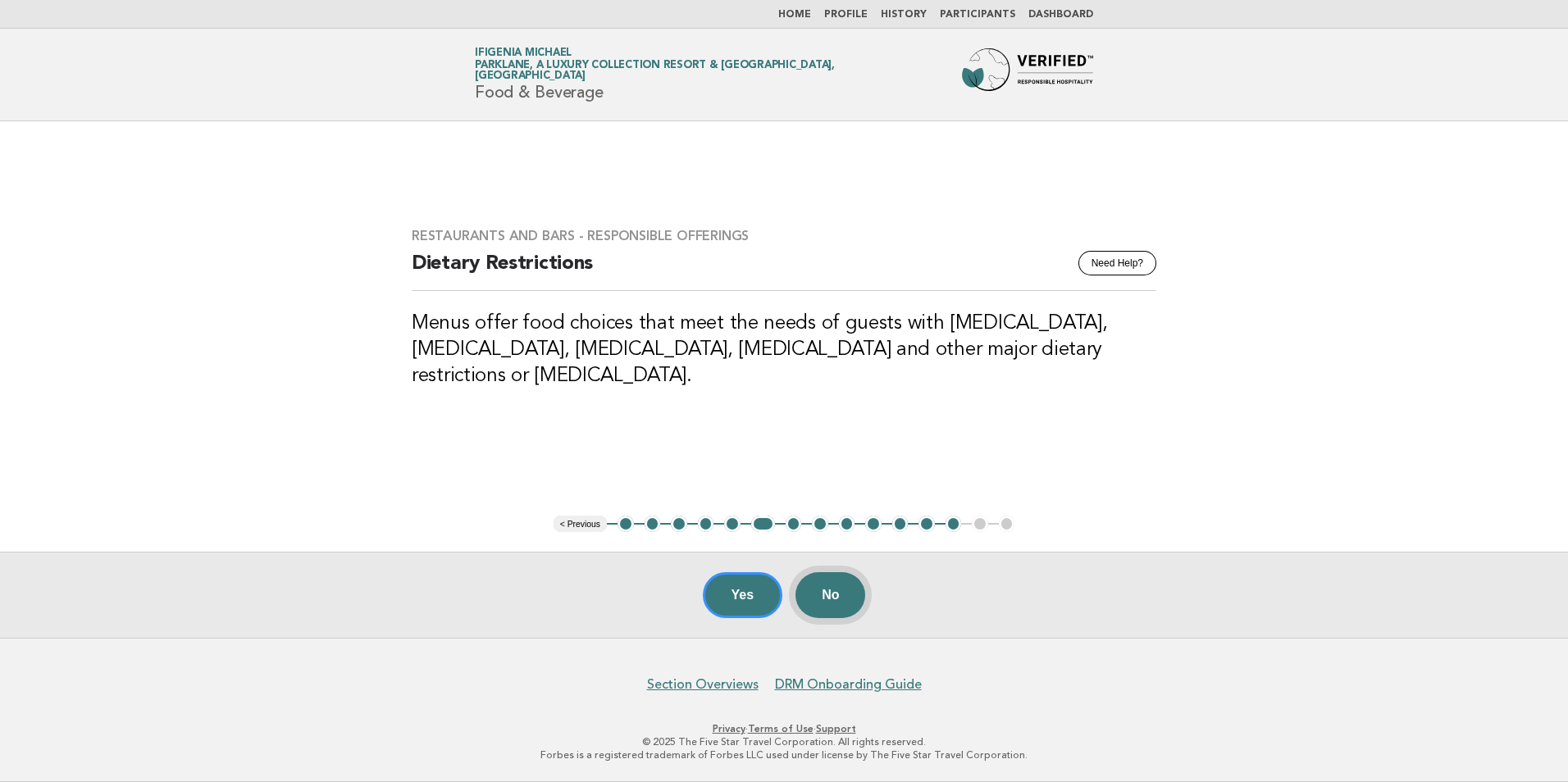
click at [829, 601] on button "No" at bounding box center [830, 595] width 69 height 46
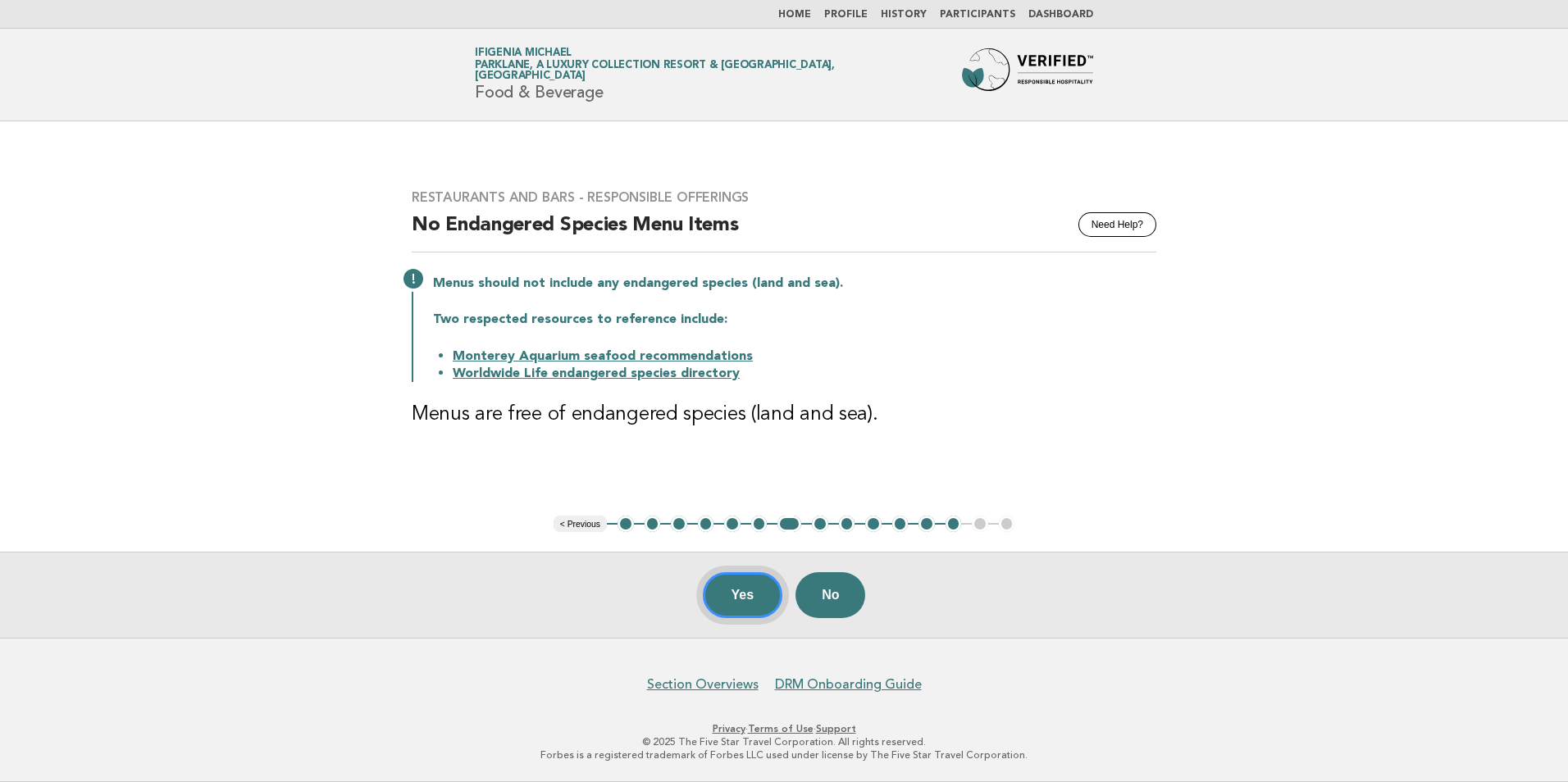
click at [741, 596] on button "Yes" at bounding box center [743, 595] width 80 height 46
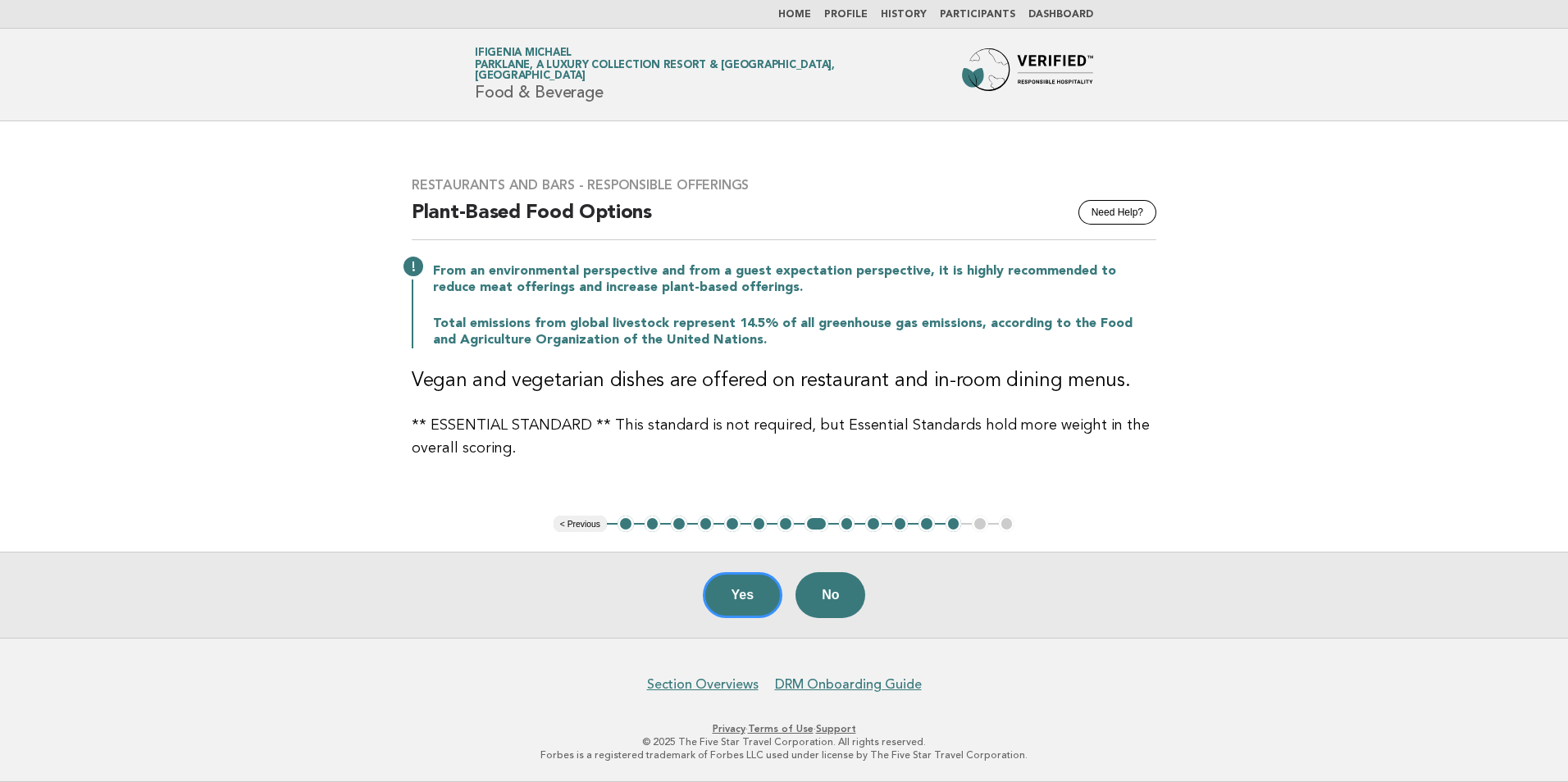
click at [741, 596] on button "Yes" at bounding box center [743, 595] width 80 height 46
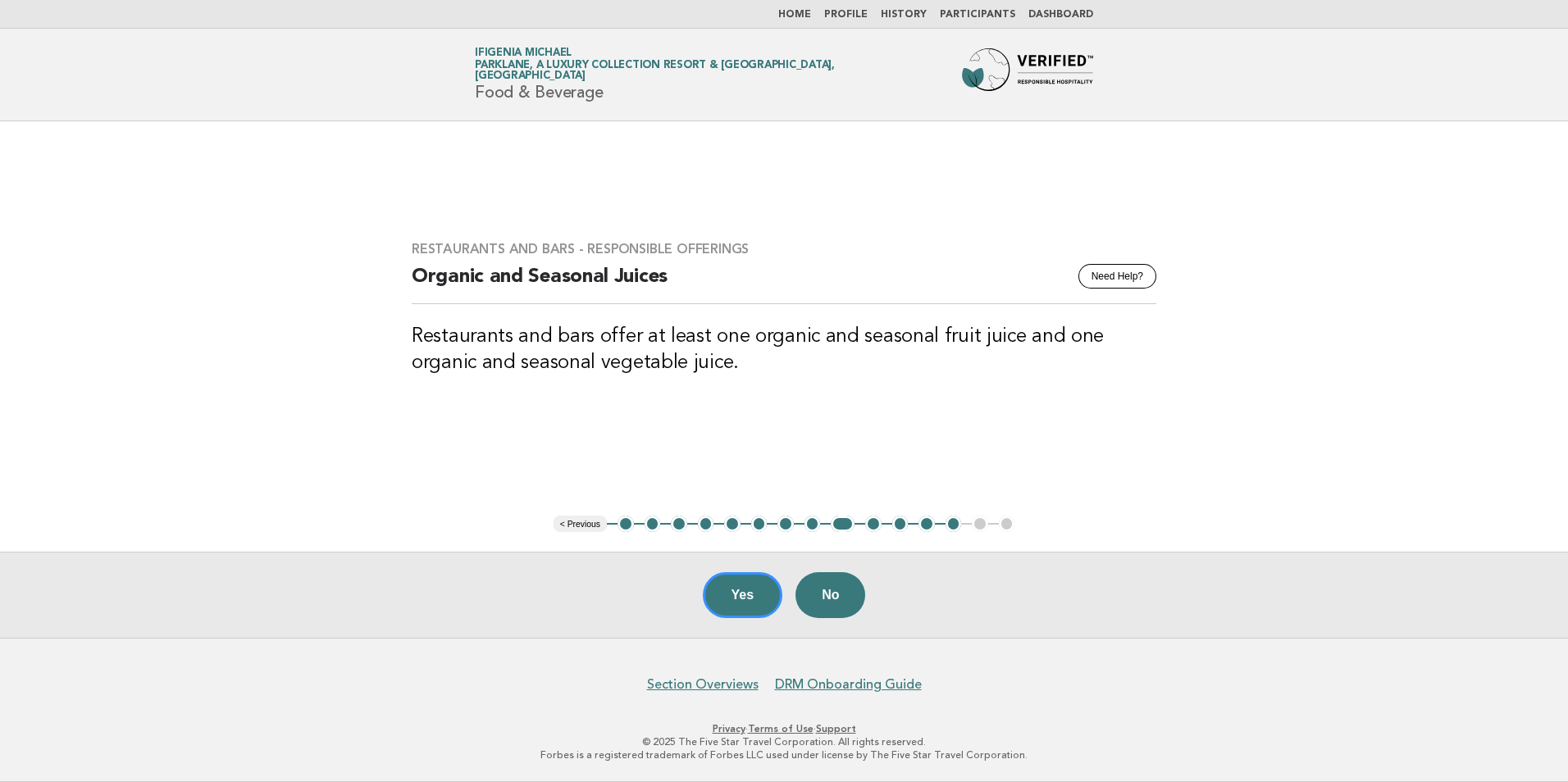
click at [741, 596] on button "Yes" at bounding box center [743, 595] width 80 height 46
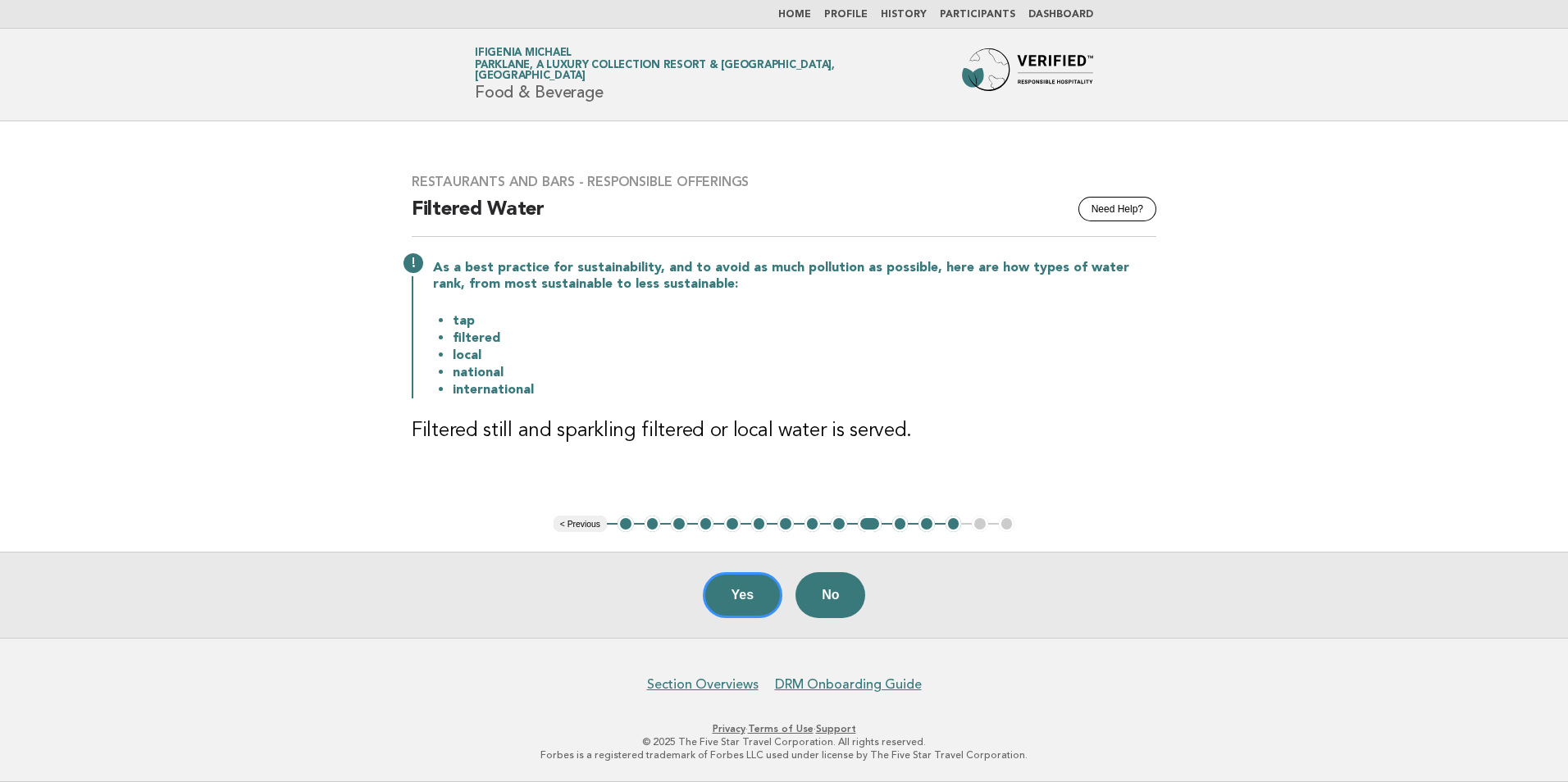
click at [746, 589] on button "Yes" at bounding box center [743, 595] width 80 height 46
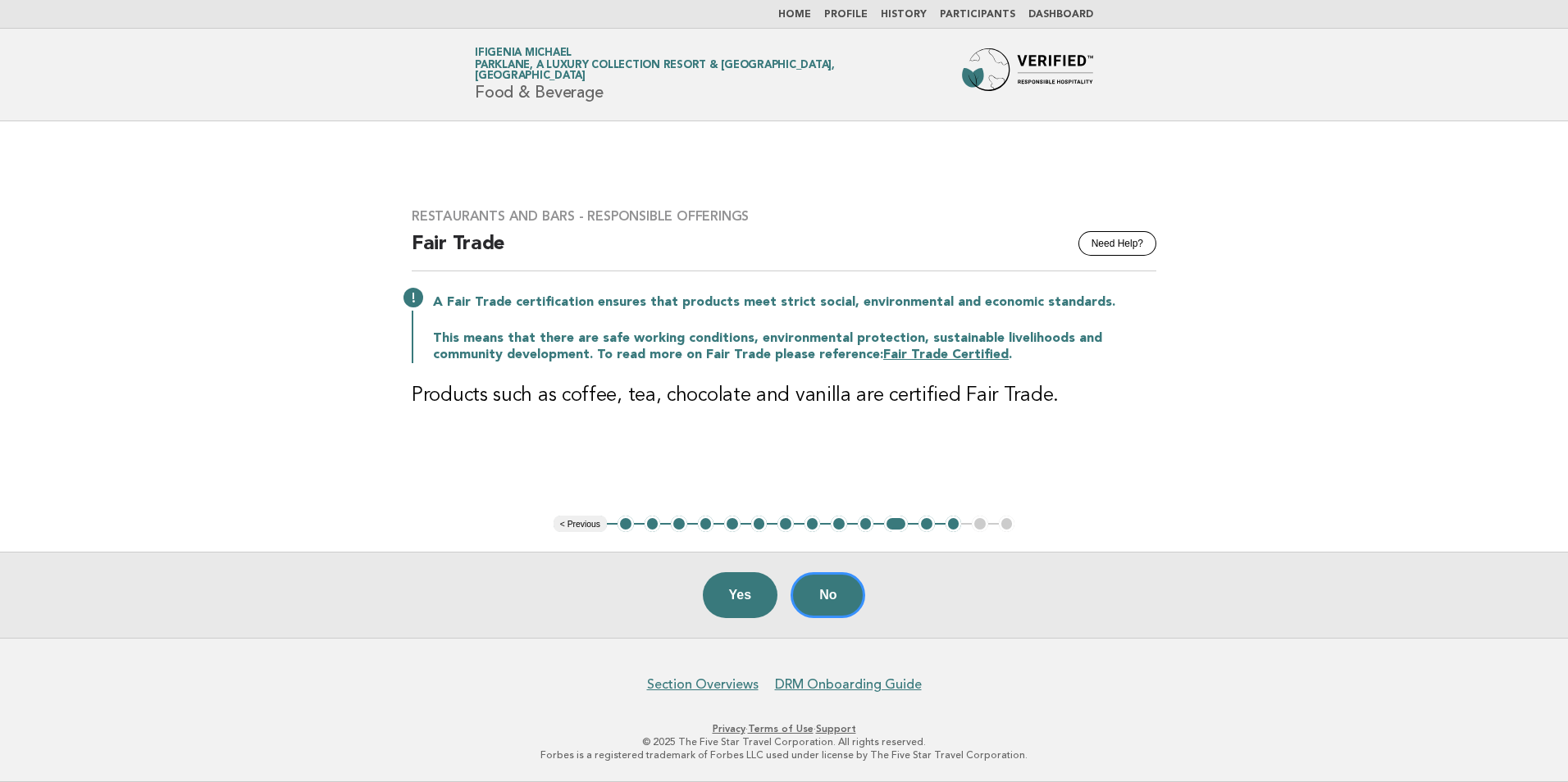
click at [883, 358] on link "Fair Trade Certified" at bounding box center [945, 355] width 125 height 13
click at [815, 597] on button "No" at bounding box center [827, 595] width 75 height 46
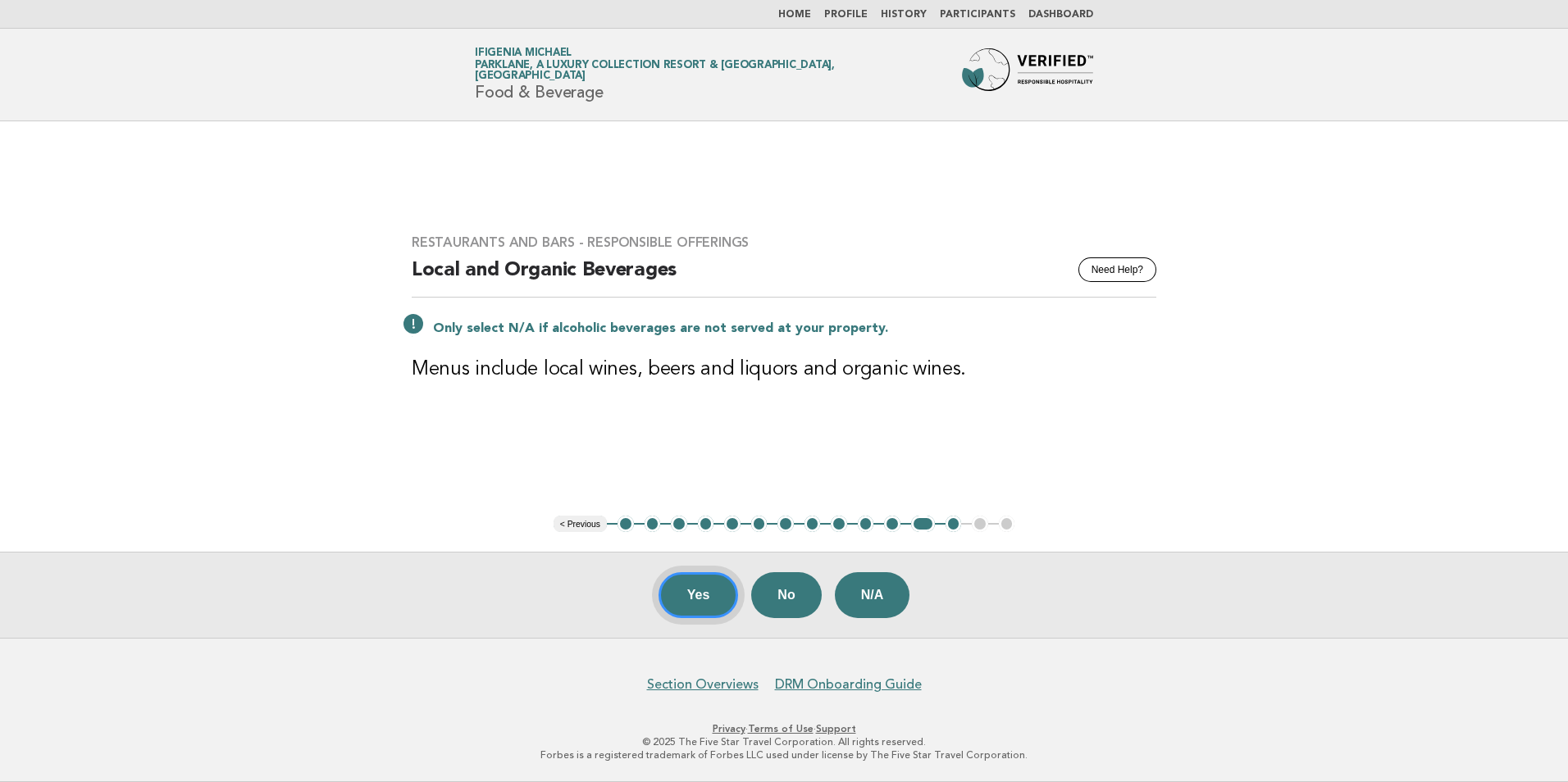
click at [708, 593] on button "Yes" at bounding box center [698, 595] width 80 height 46
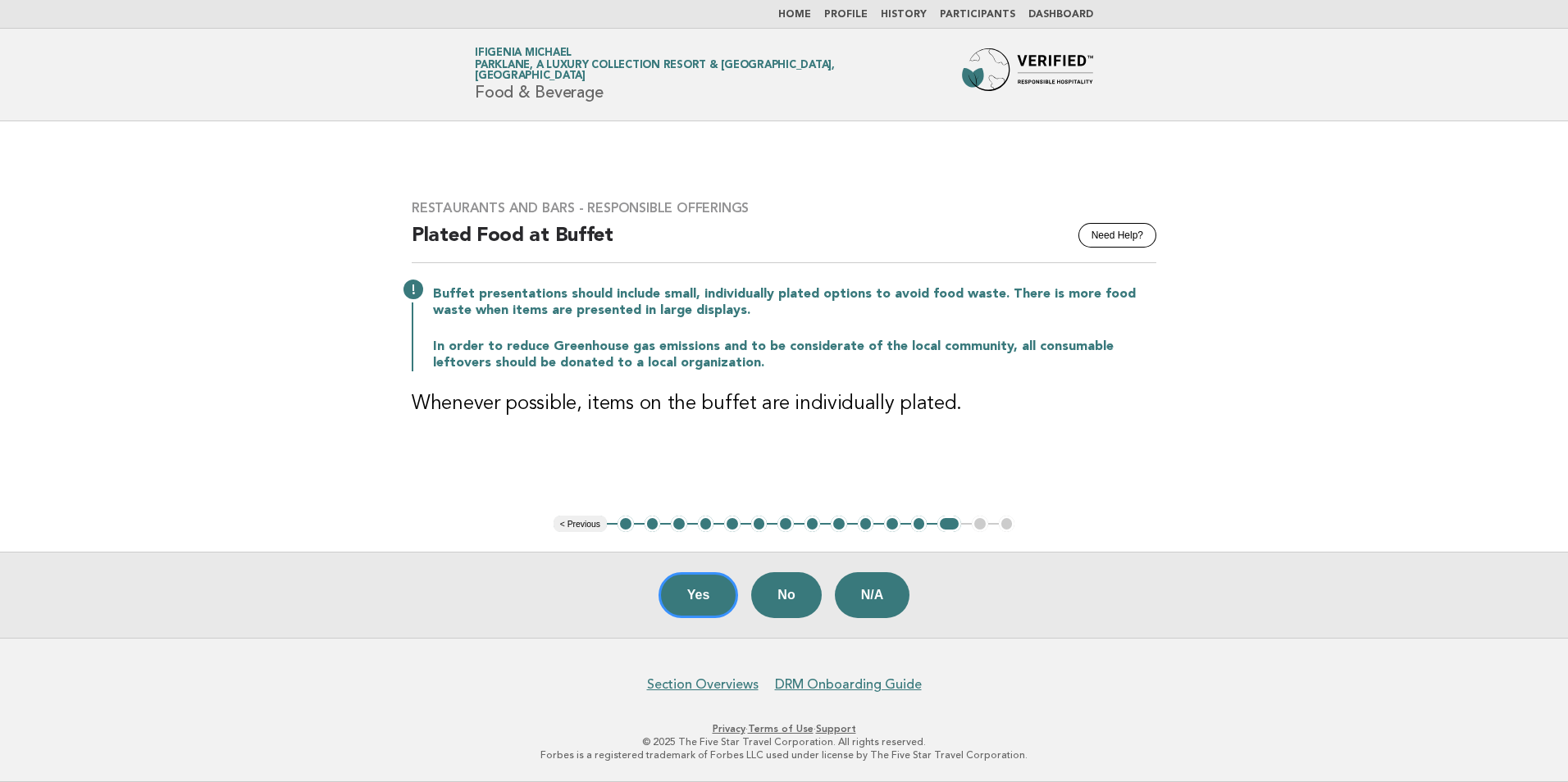
click at [708, 593] on button "Yes" at bounding box center [698, 595] width 80 height 46
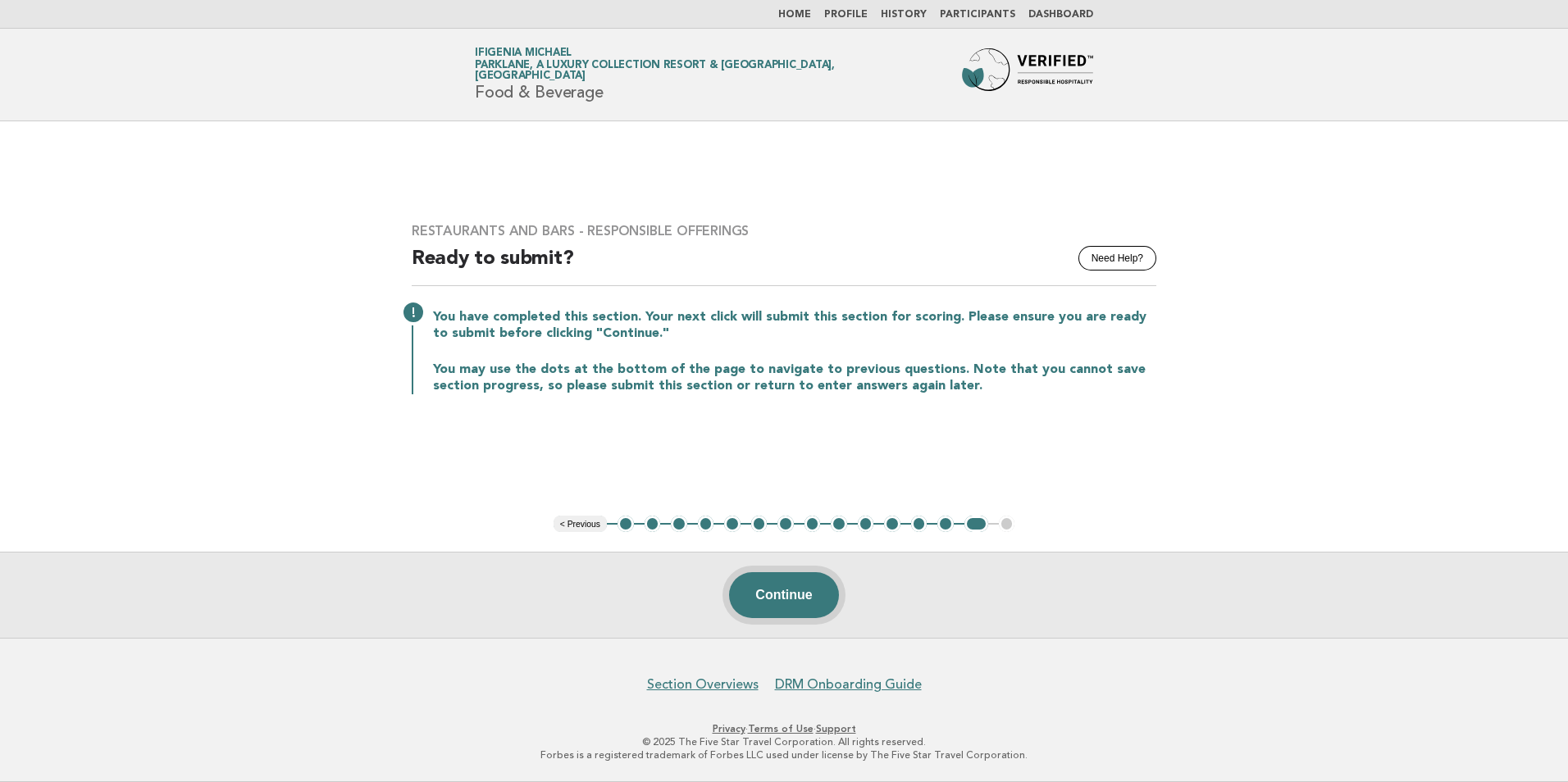
click at [803, 598] on button "Continue" at bounding box center [783, 595] width 109 height 46
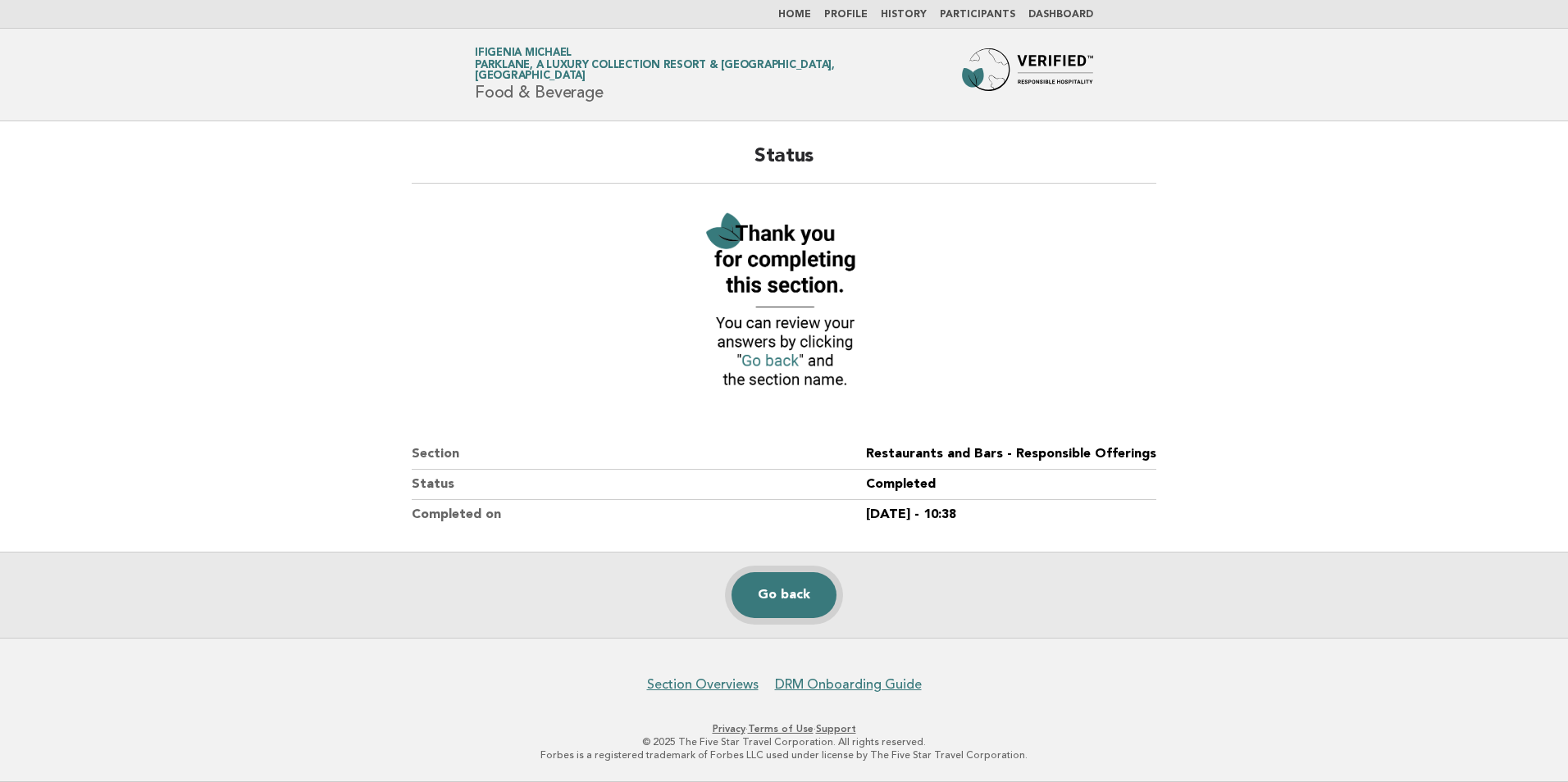
click at [810, 596] on link "Go back" at bounding box center [784, 595] width 105 height 46
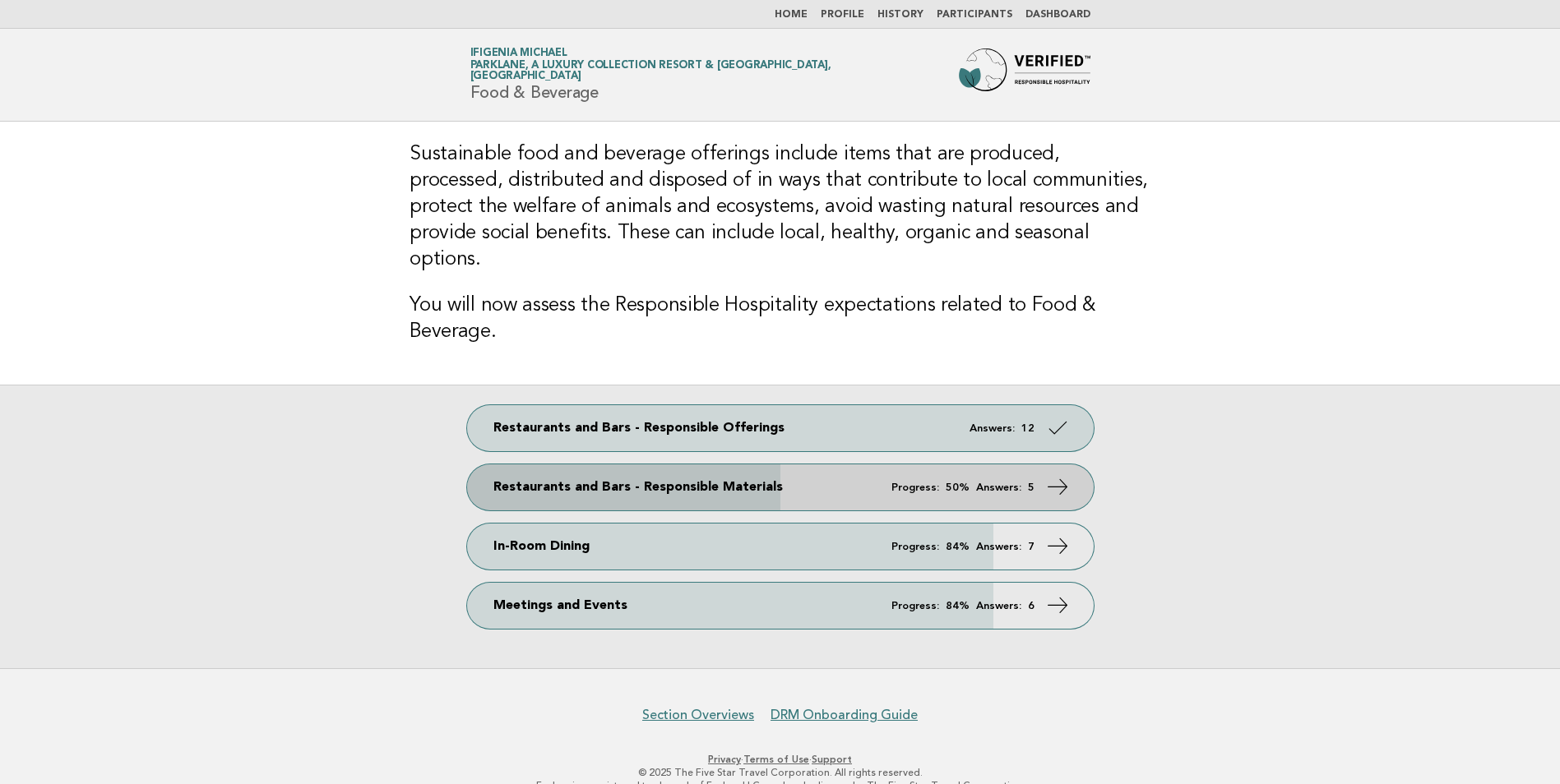
click at [701, 465] on link "Restaurants and Bars - Responsible Materials Progress: 50% Answers: 5" at bounding box center [780, 487] width 626 height 46
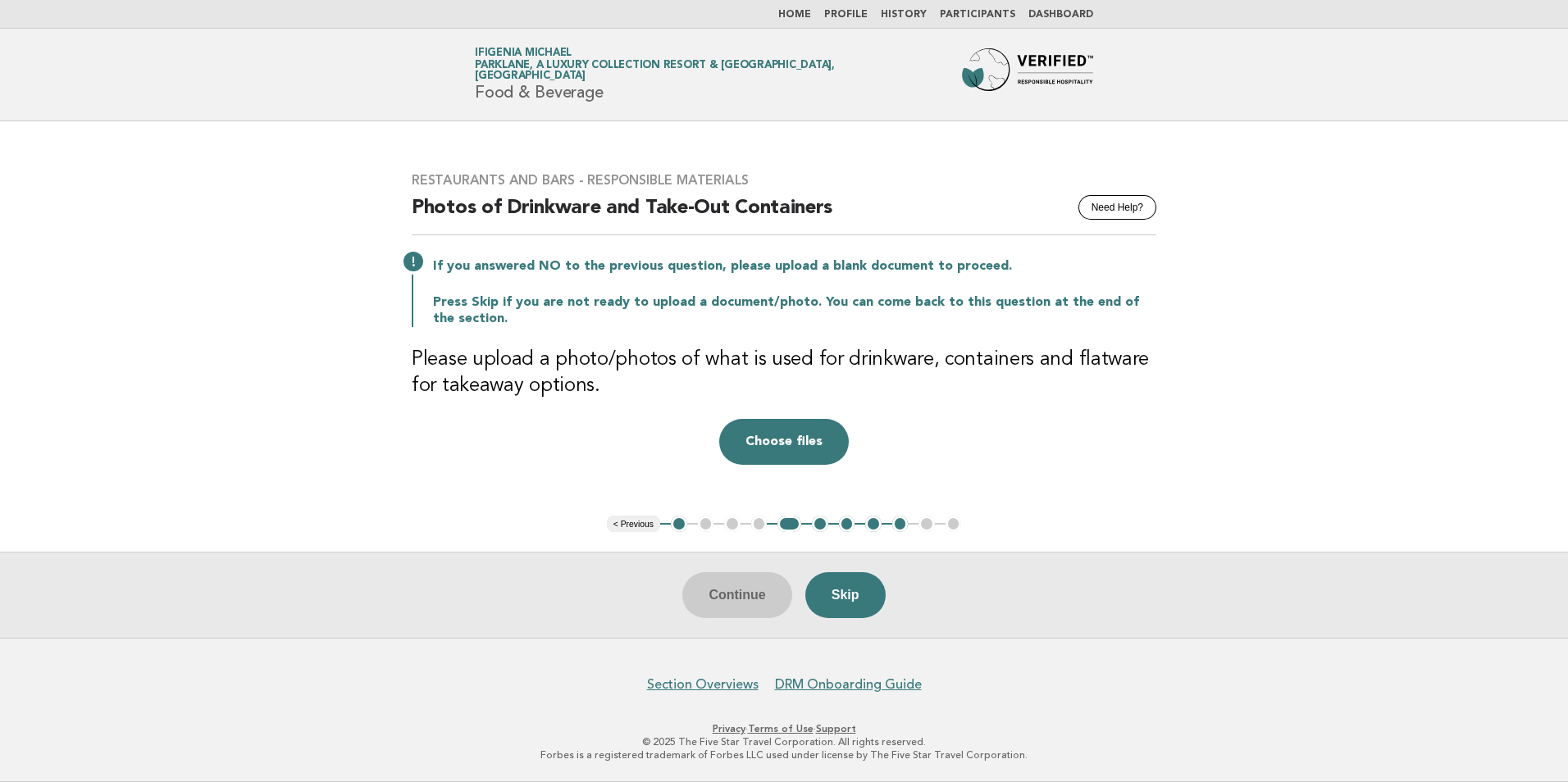
click at [644, 527] on button "< Previous" at bounding box center [633, 524] width 53 height 16
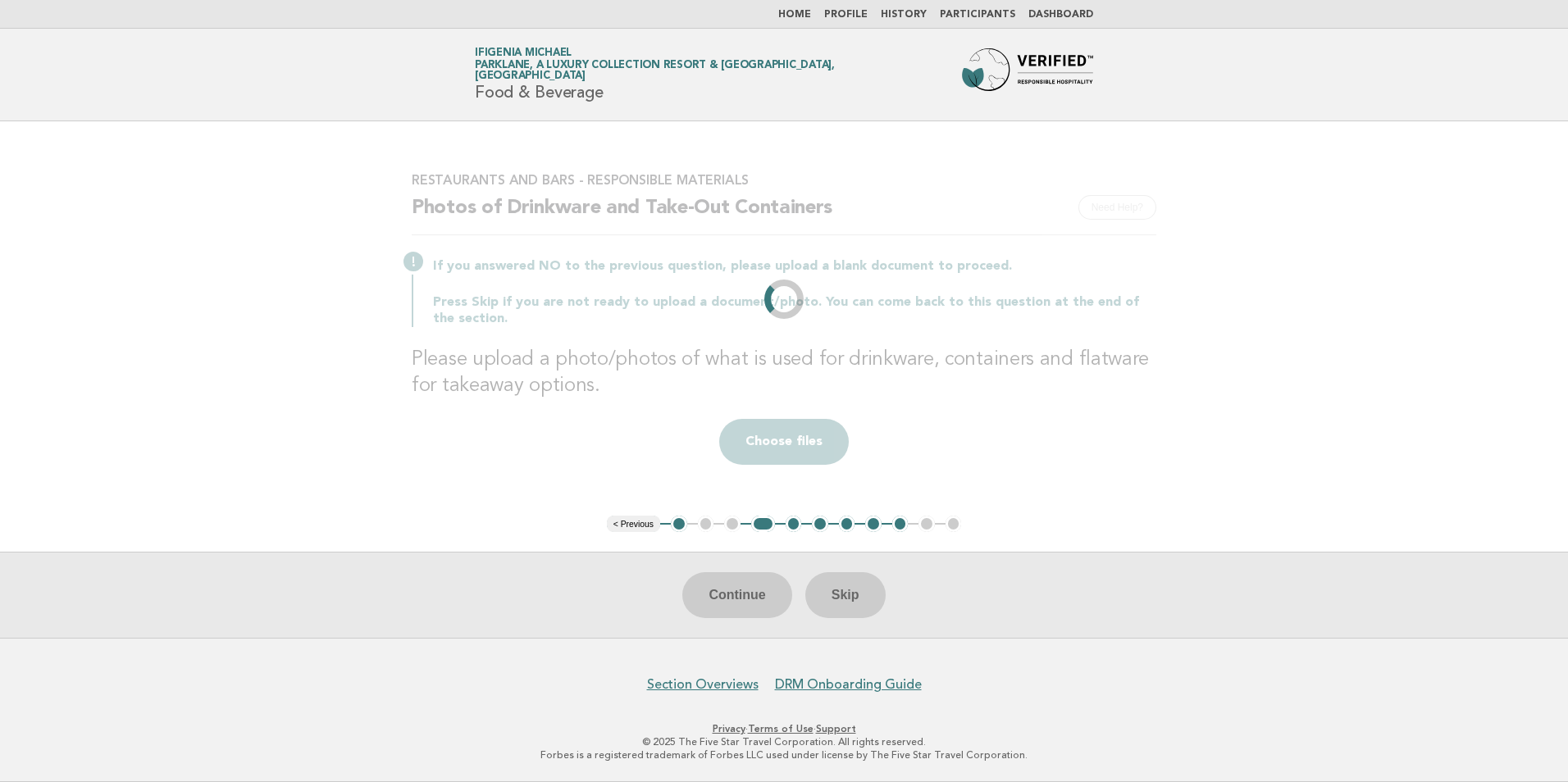
click at [644, 527] on li "< Previous" at bounding box center [633, 524] width 53 height 16
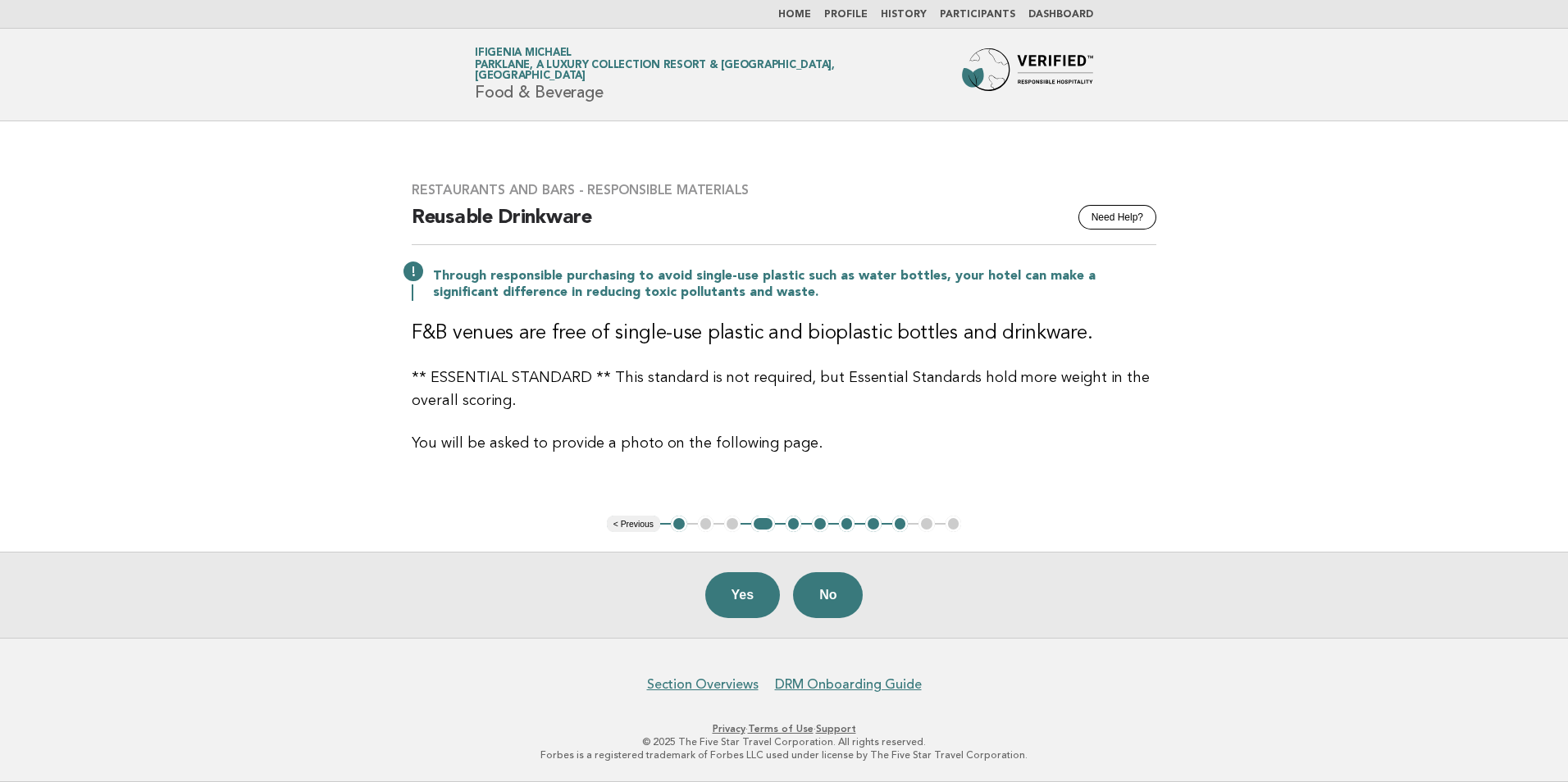
click at [644, 527] on button "< Previous" at bounding box center [633, 524] width 53 height 16
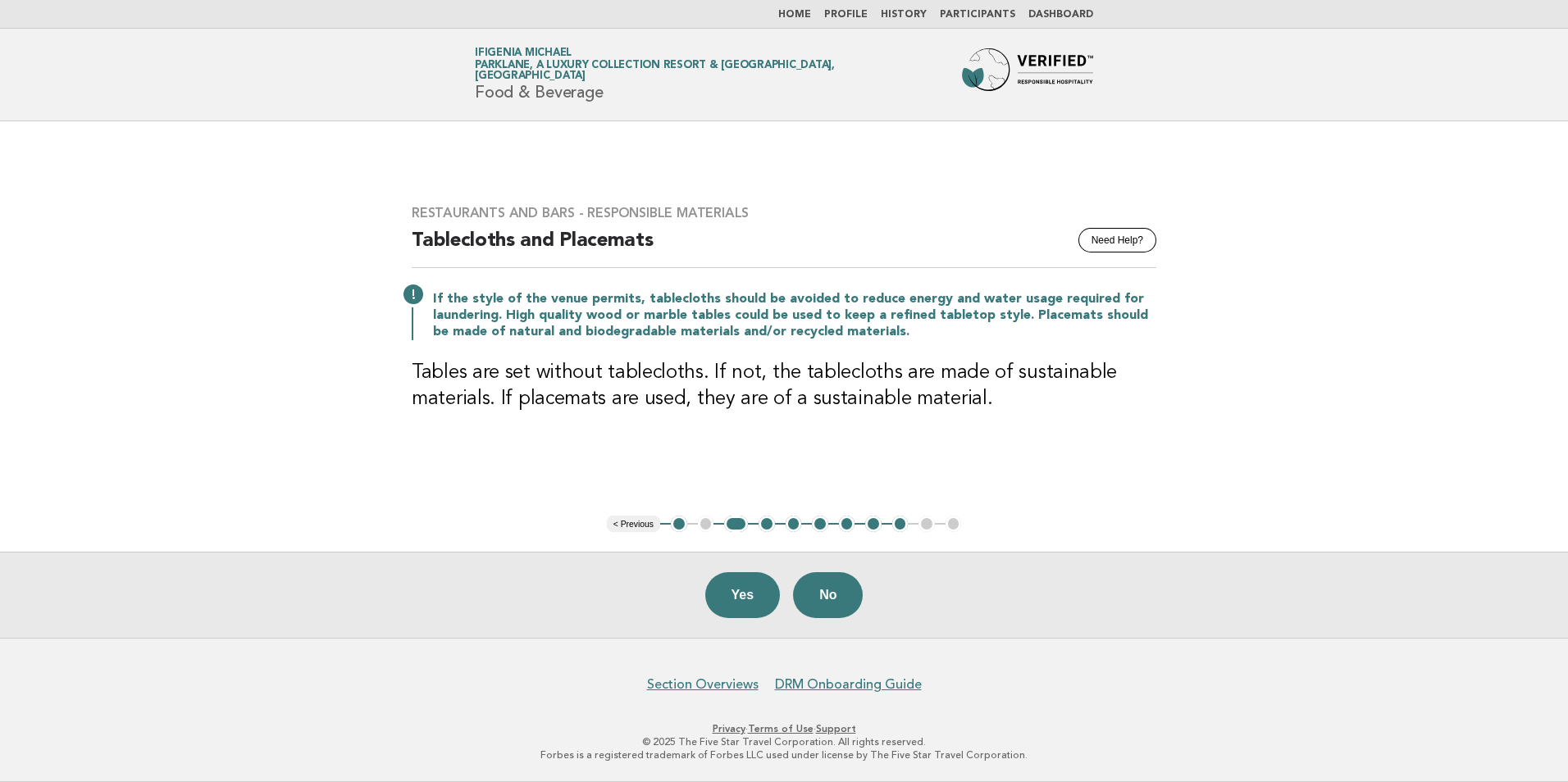
click at [644, 527] on button "< Previous" at bounding box center [633, 524] width 53 height 16
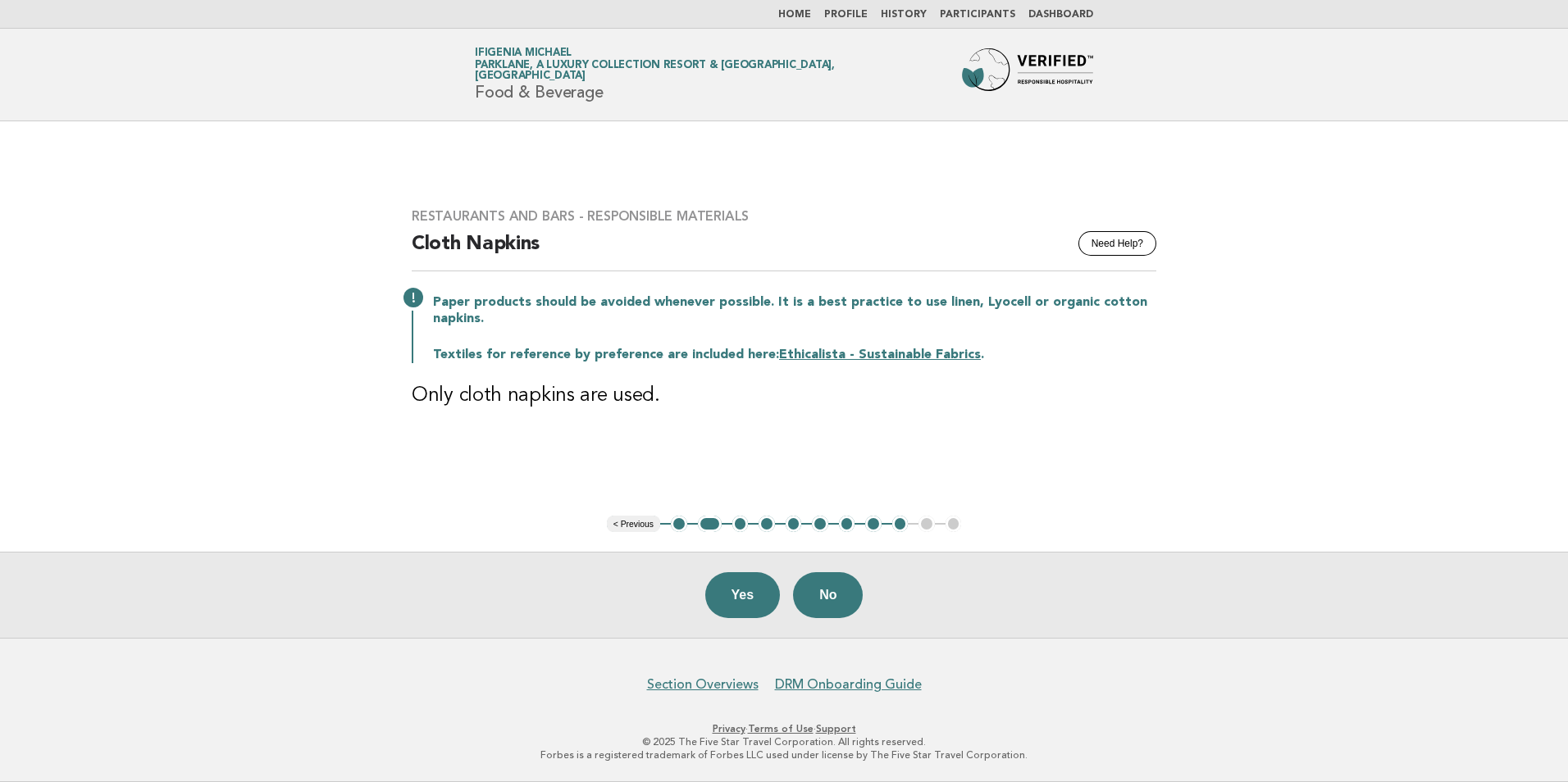
click at [642, 519] on button "< Previous" at bounding box center [633, 524] width 53 height 16
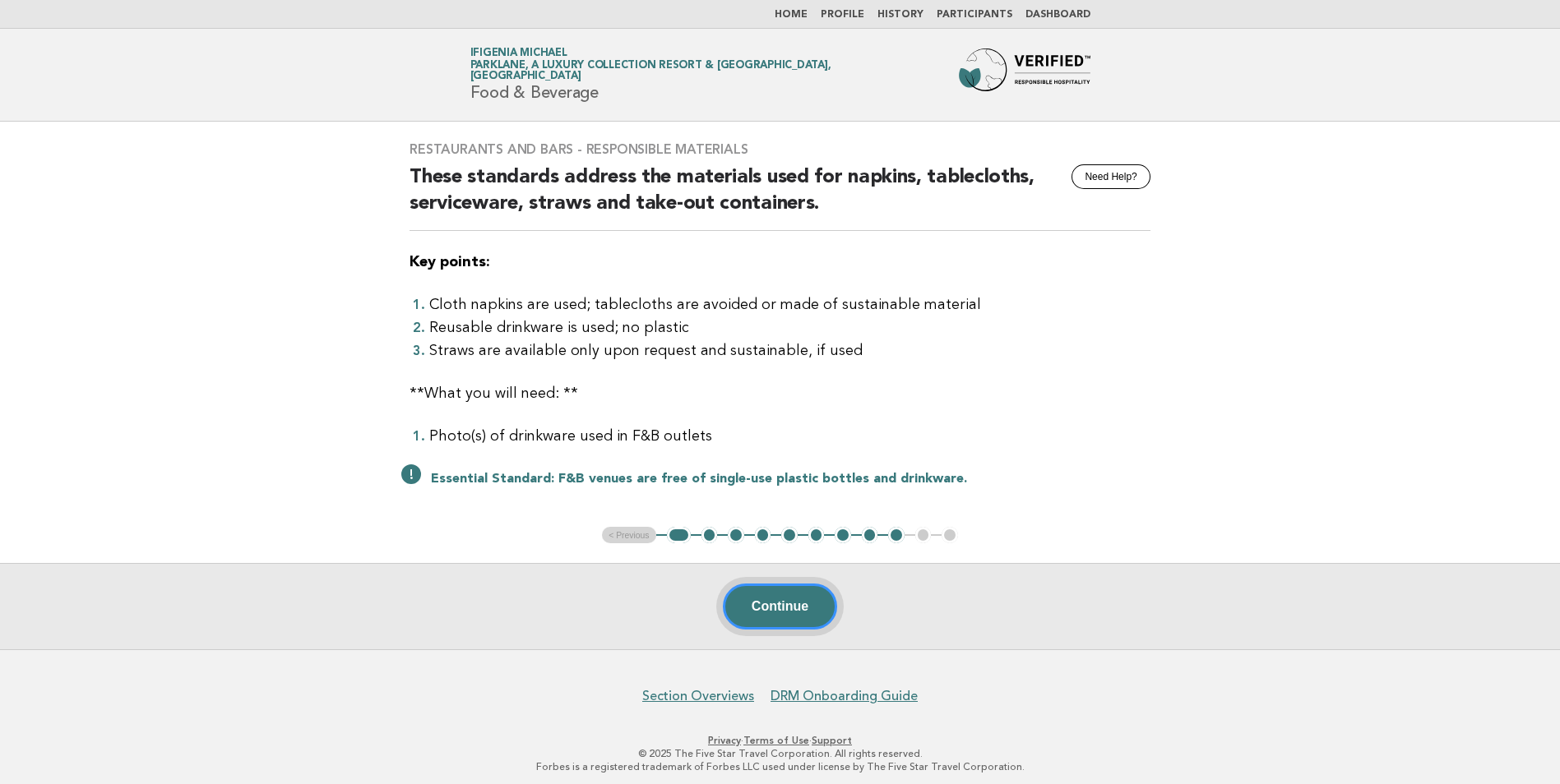
click at [768, 604] on button "Continue" at bounding box center [780, 606] width 115 height 46
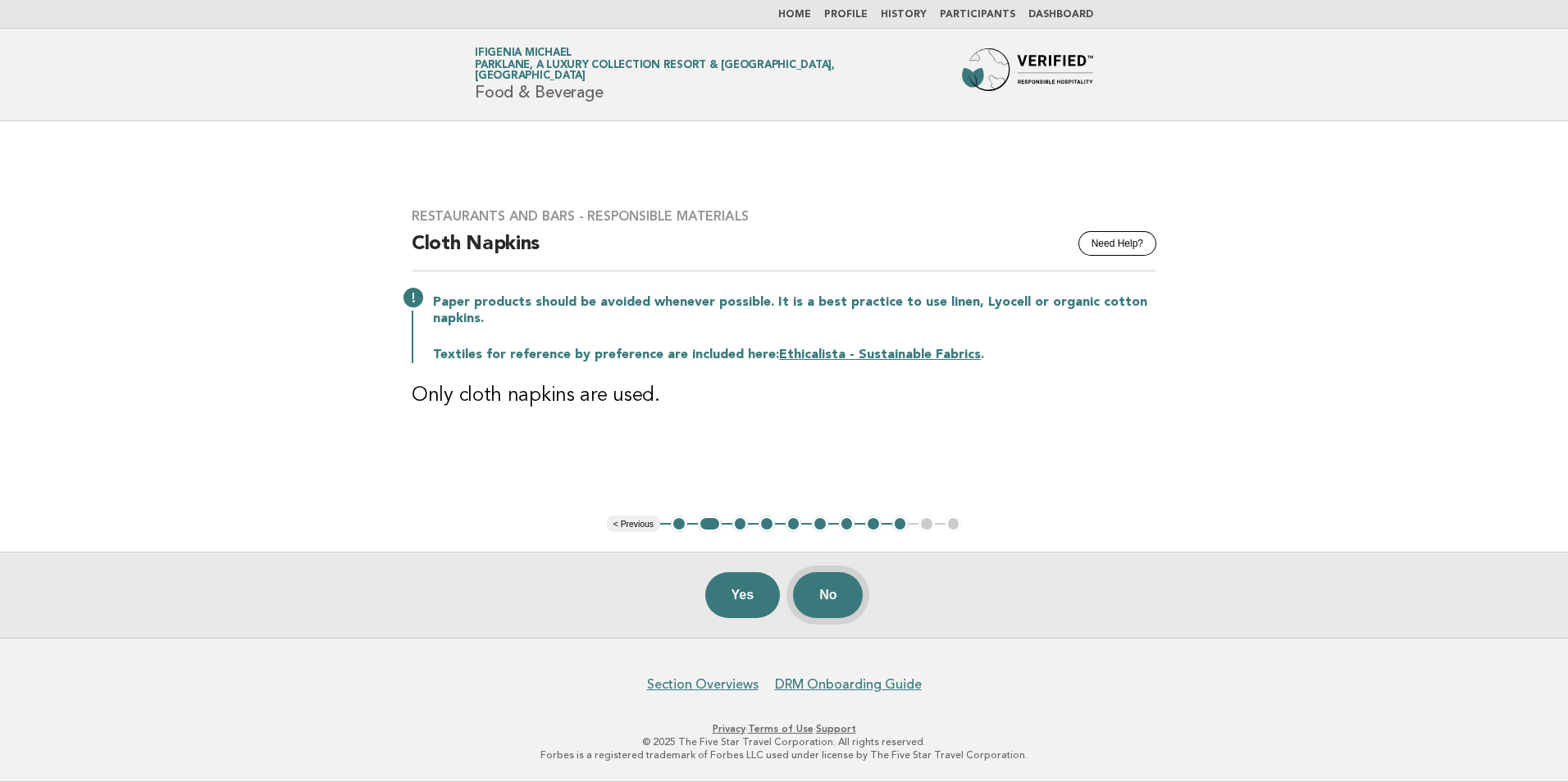
click at [827, 590] on button "No" at bounding box center [827, 595] width 69 height 46
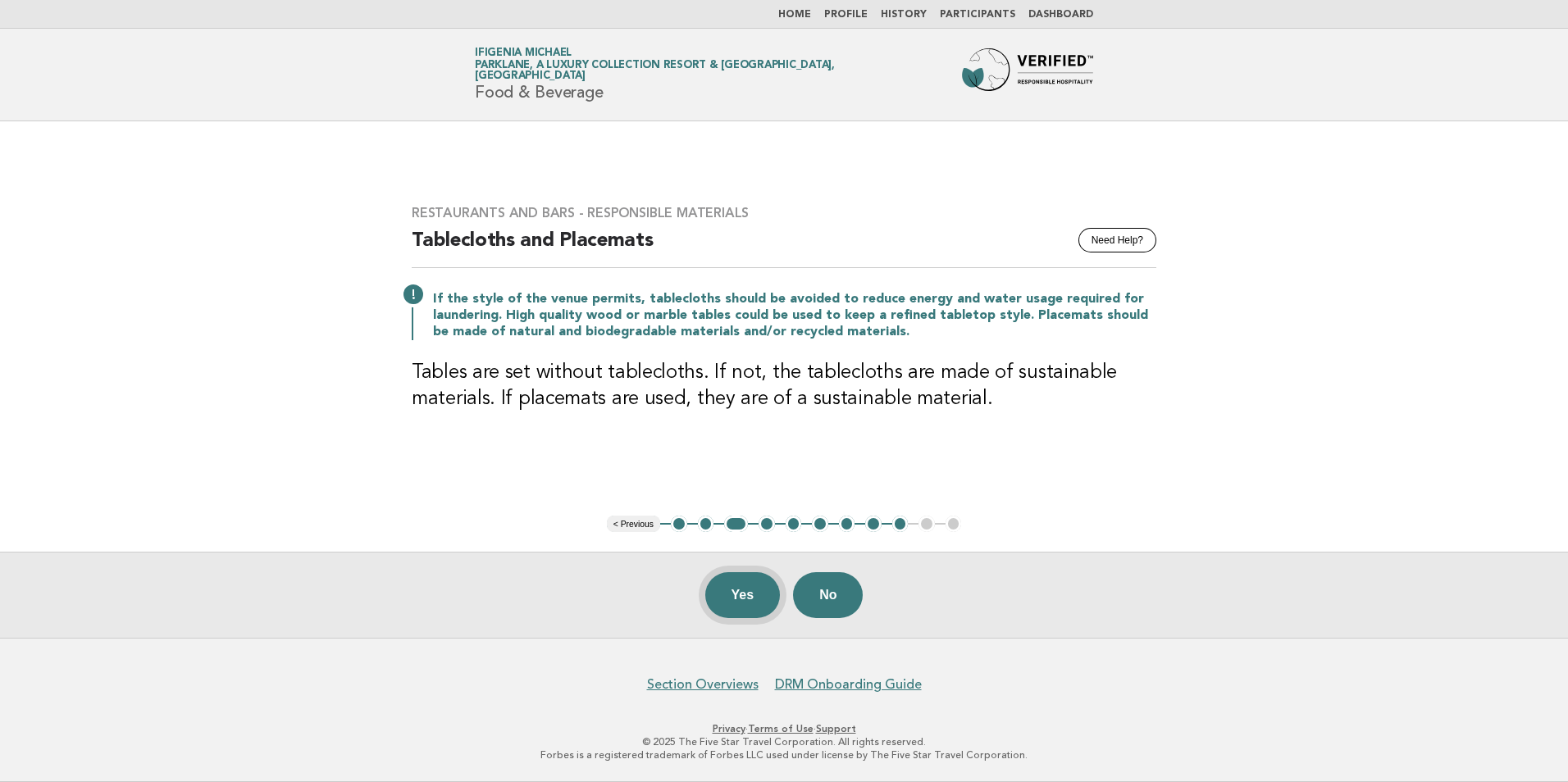
click at [755, 598] on button "Yes" at bounding box center [743, 595] width 76 height 46
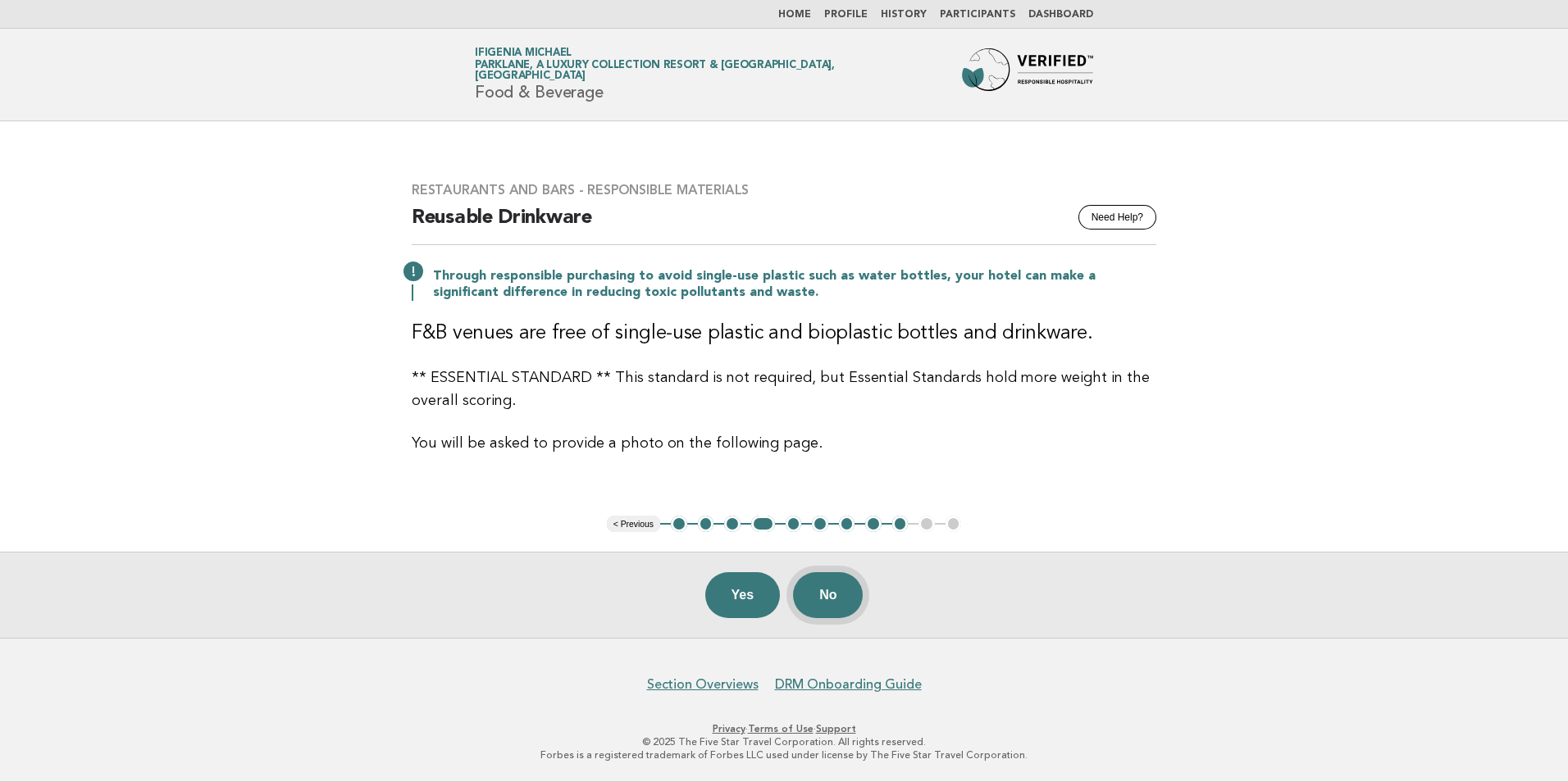
click at [837, 598] on button "No" at bounding box center [827, 595] width 69 height 46
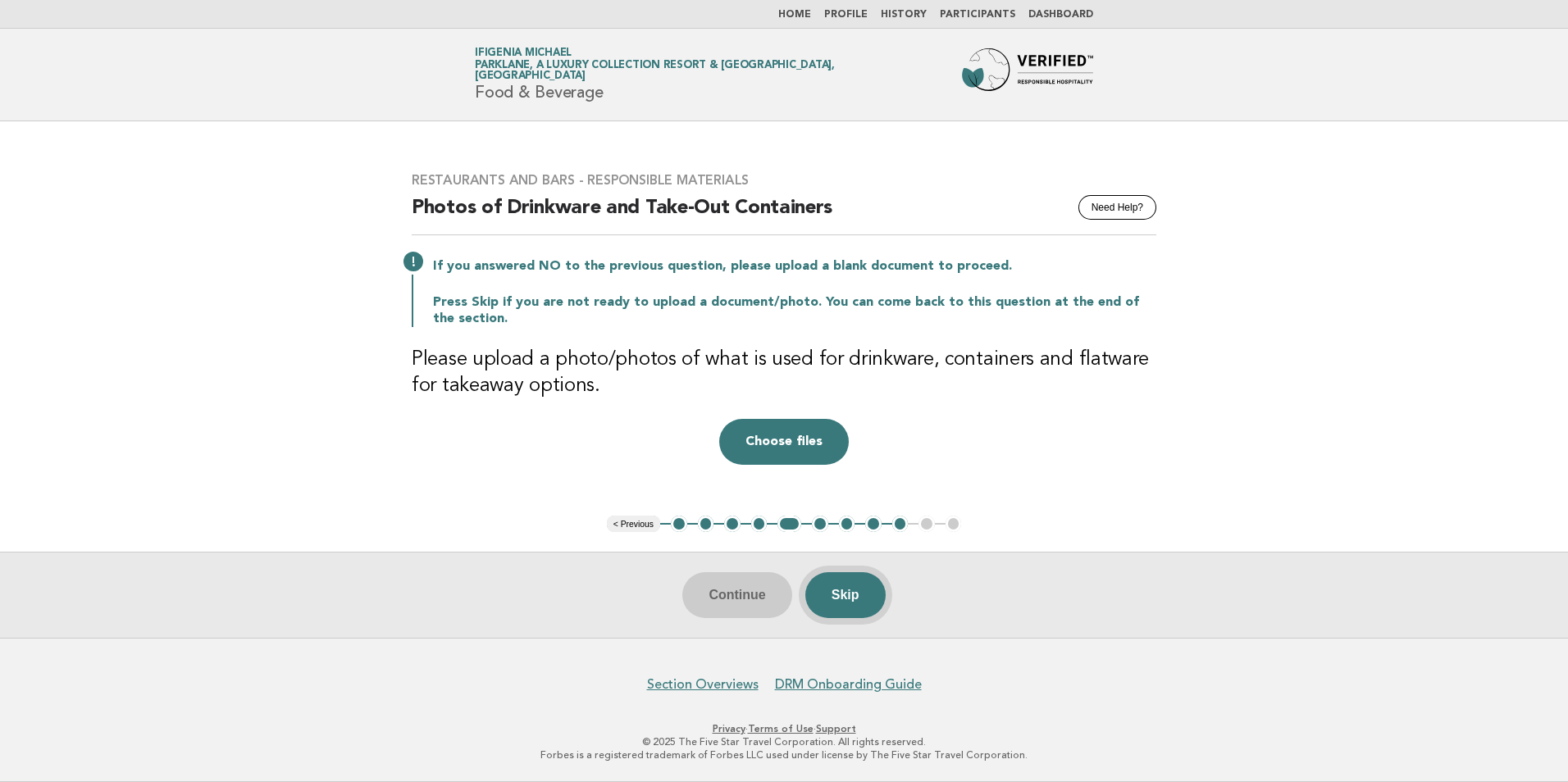
click at [854, 598] on button "Skip" at bounding box center [845, 595] width 80 height 46
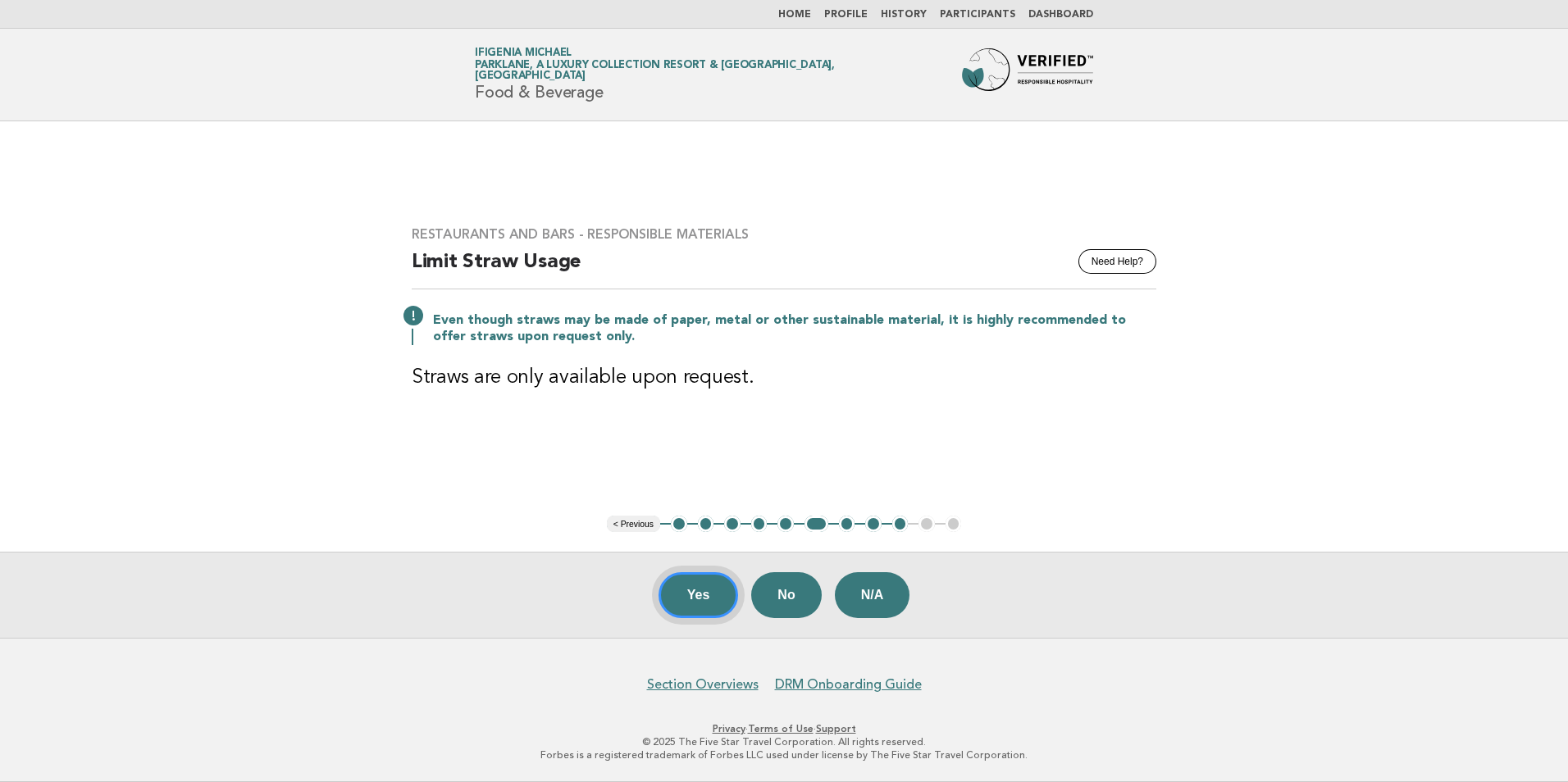
click at [696, 605] on button "Yes" at bounding box center [698, 595] width 80 height 46
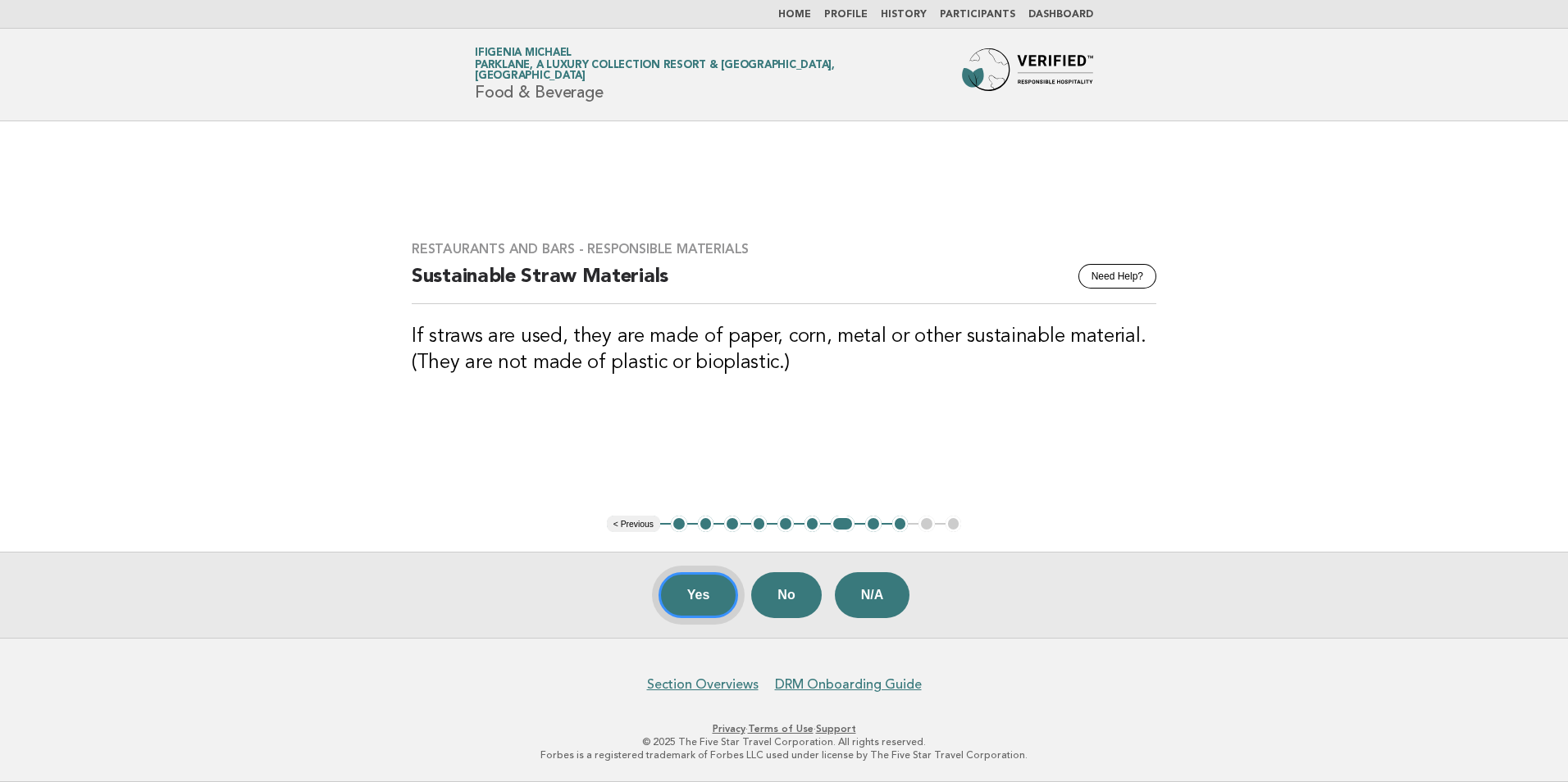
click at [707, 602] on button "Yes" at bounding box center [698, 595] width 80 height 46
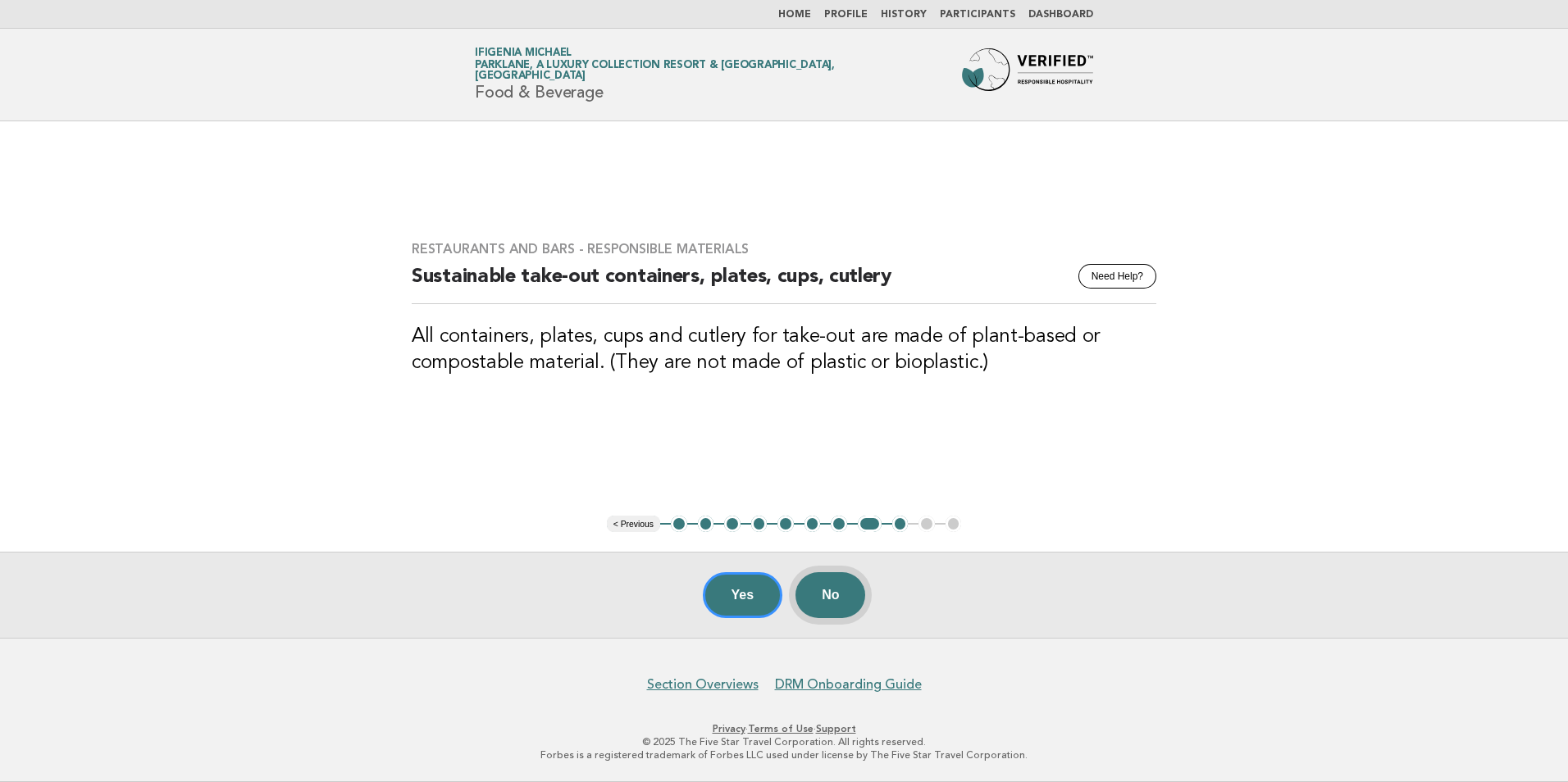
click at [854, 589] on button "No" at bounding box center [830, 595] width 69 height 46
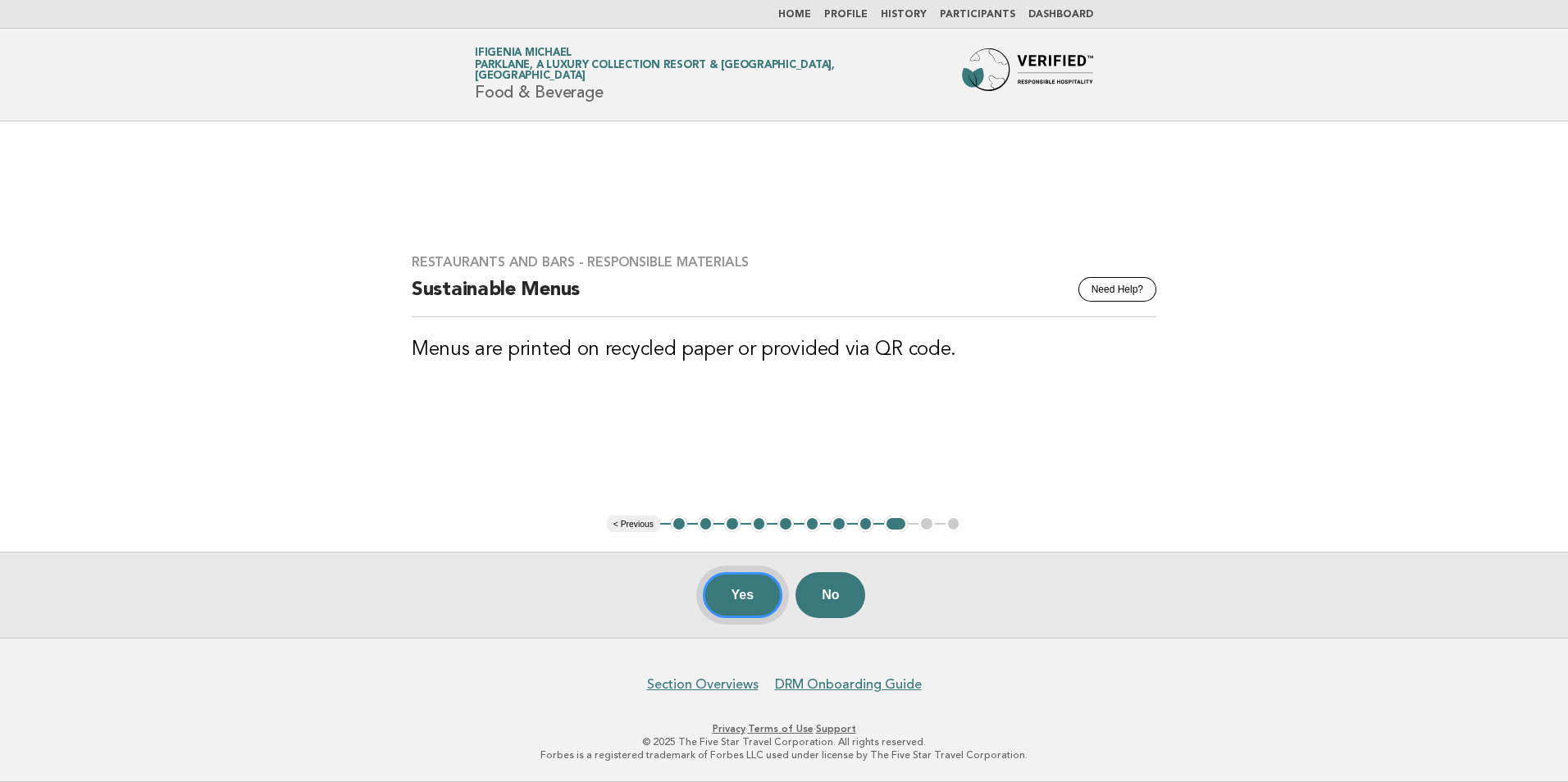
click at [756, 594] on button "Yes" at bounding box center [743, 595] width 80 height 46
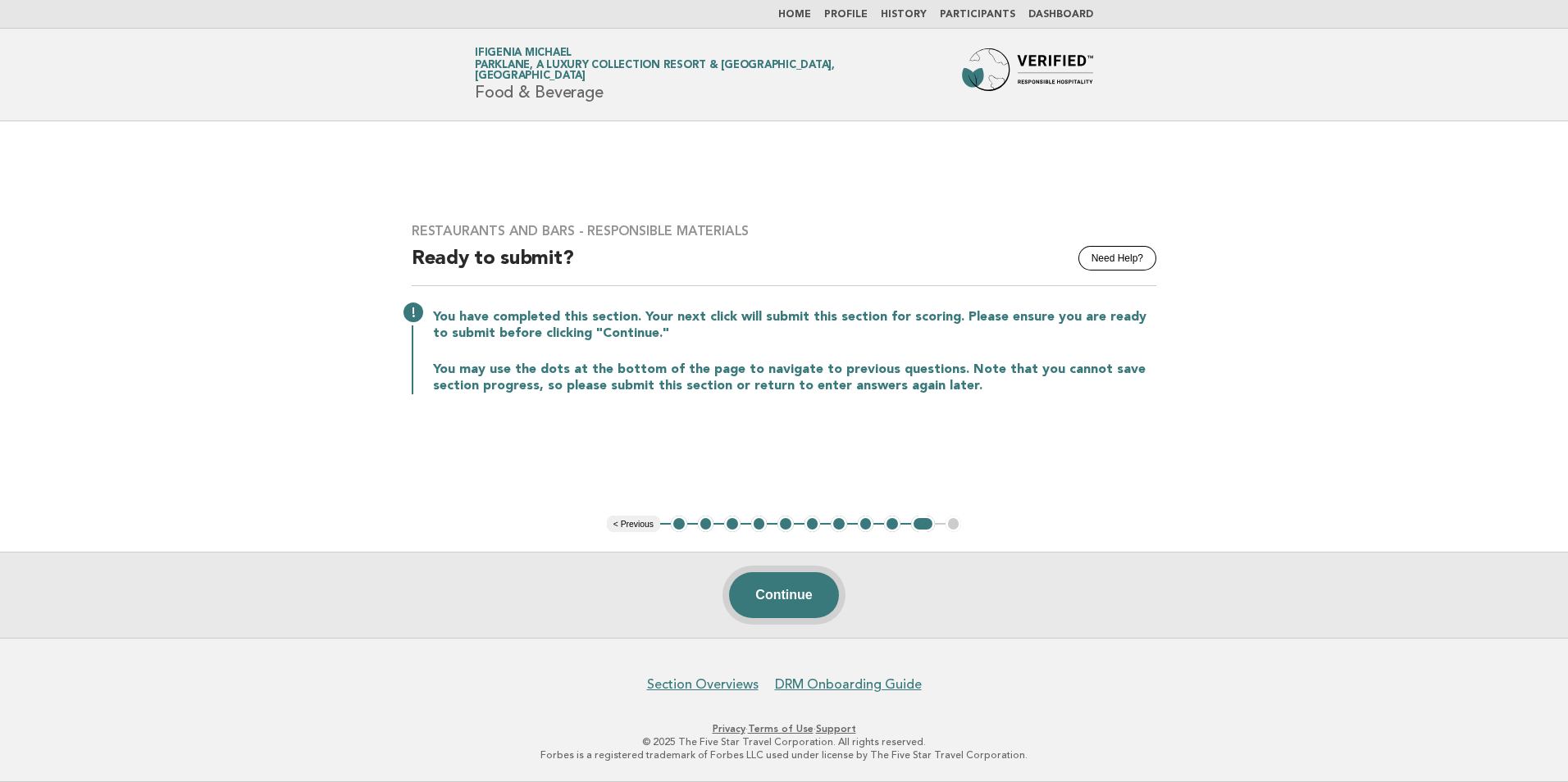
click at [771, 601] on button "Continue" at bounding box center [783, 595] width 109 height 46
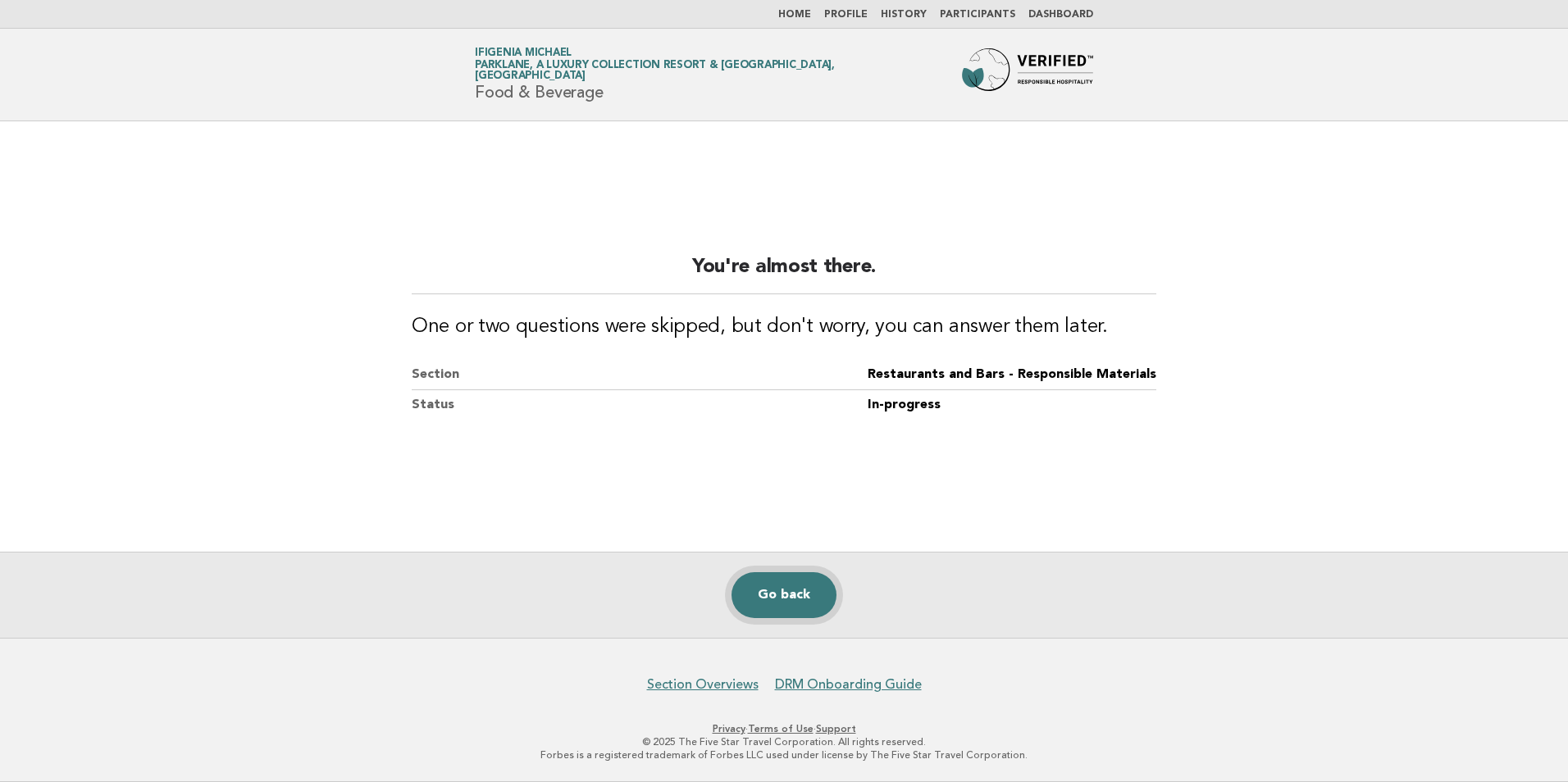
click at [775, 591] on link "Go back" at bounding box center [784, 595] width 105 height 46
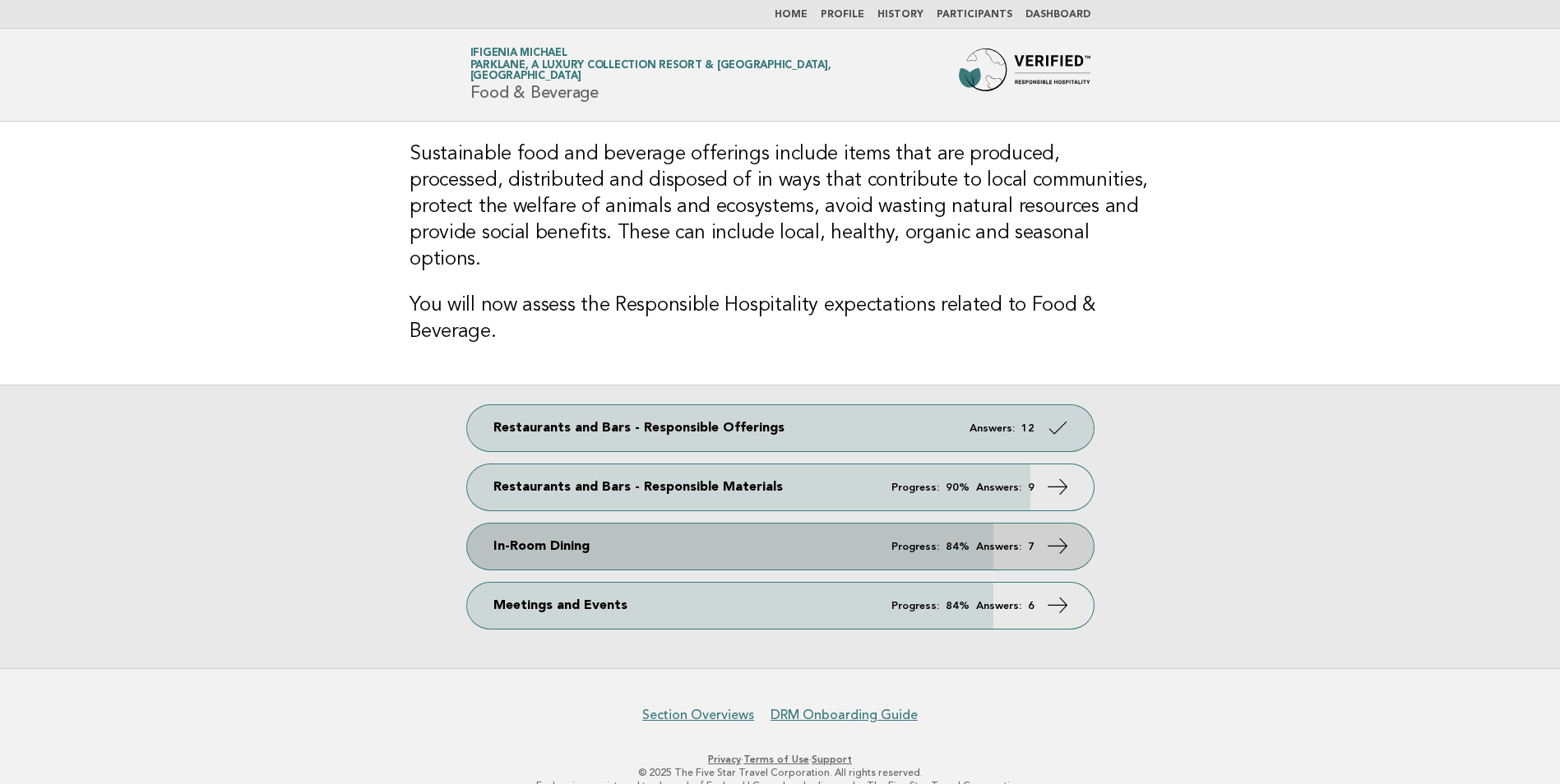
click at [525, 523] on link "In-Room Dining Progress: 84% Answers: 7" at bounding box center [780, 546] width 626 height 46
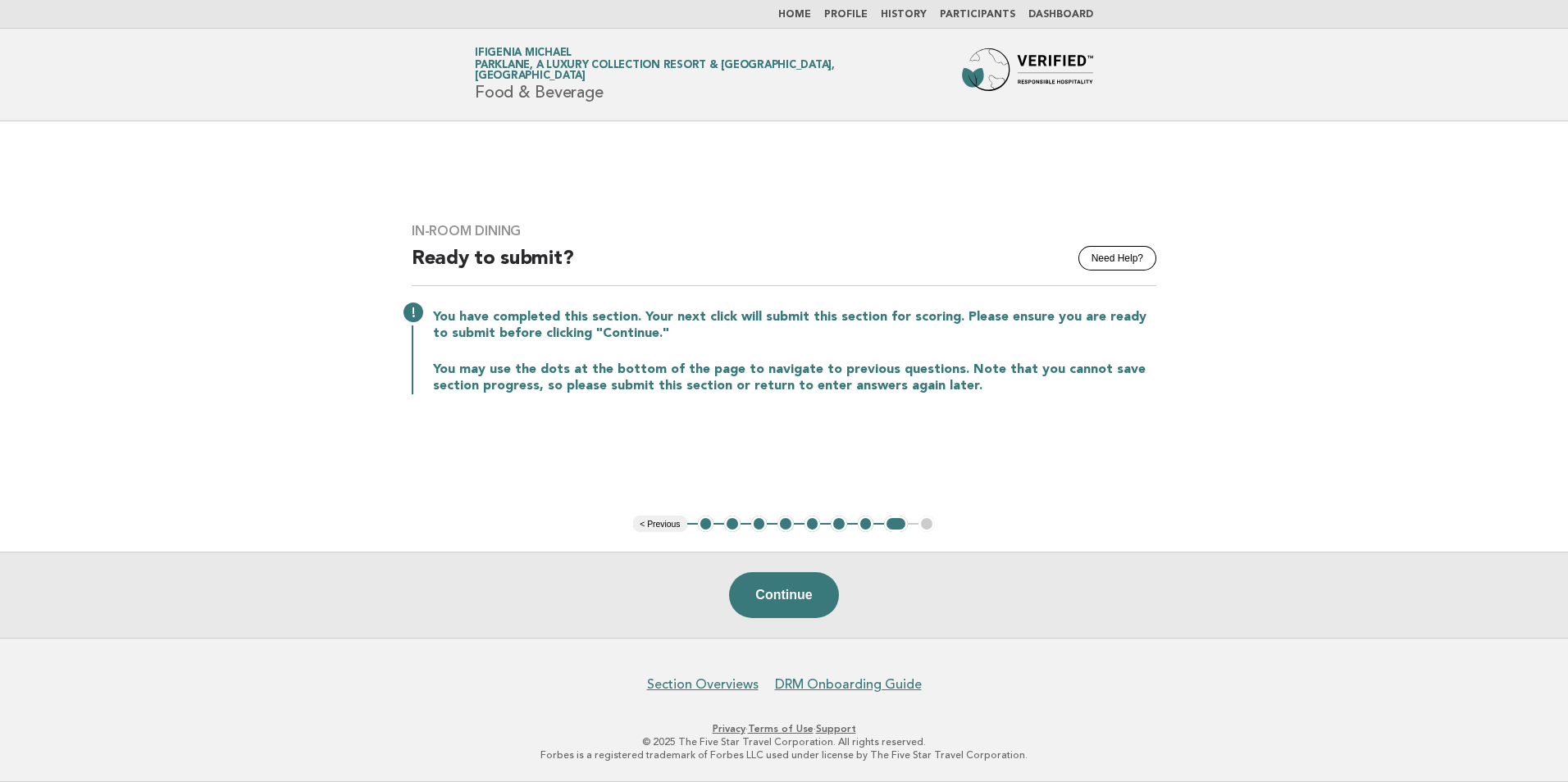
click at [678, 523] on button "< Previous" at bounding box center [659, 524] width 53 height 16
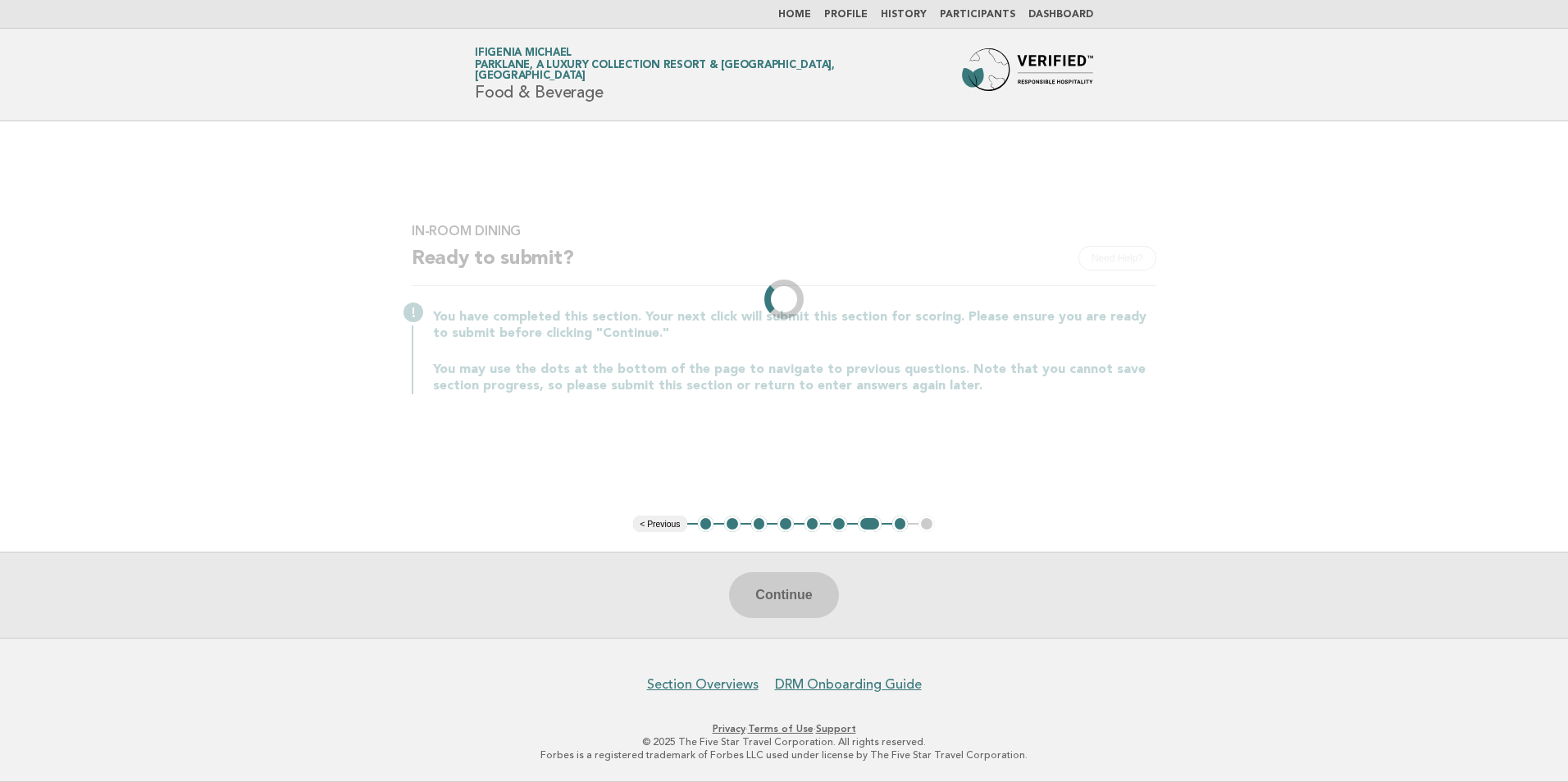
click at [678, 523] on li "< Previous" at bounding box center [659, 524] width 53 height 16
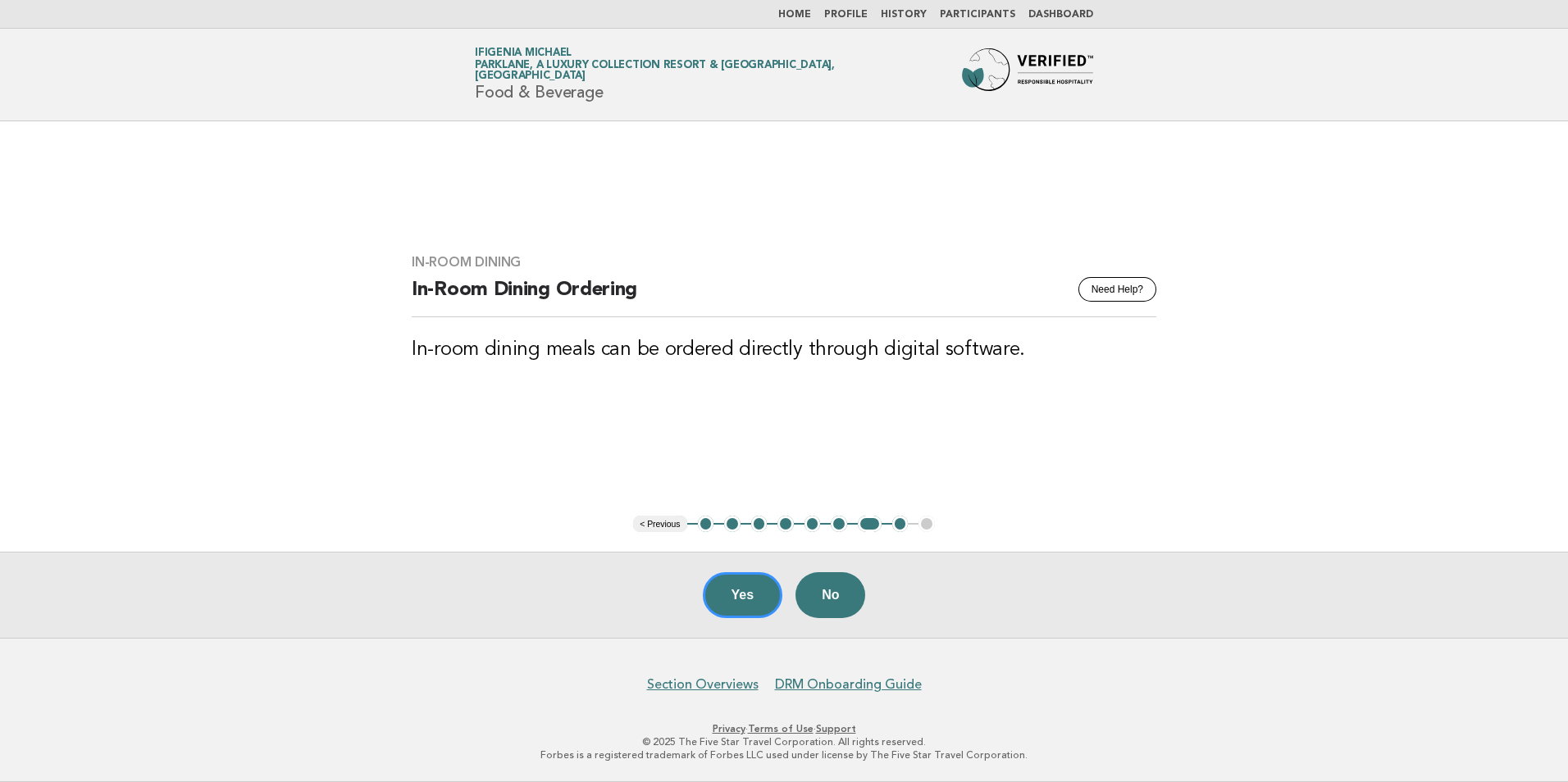
click at [674, 524] on button "< Previous" at bounding box center [659, 524] width 53 height 16
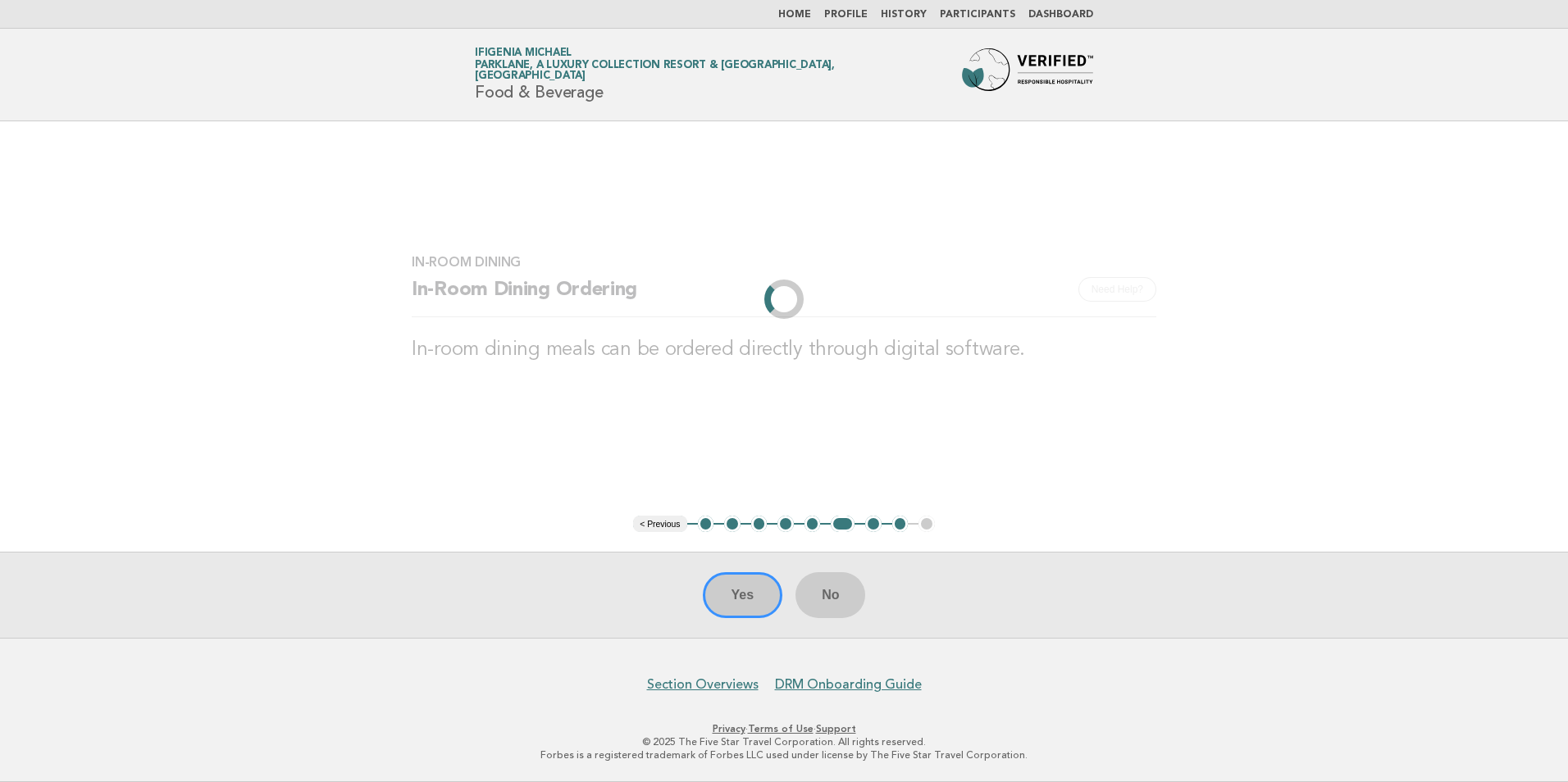
click at [674, 524] on li "< Previous" at bounding box center [659, 524] width 53 height 16
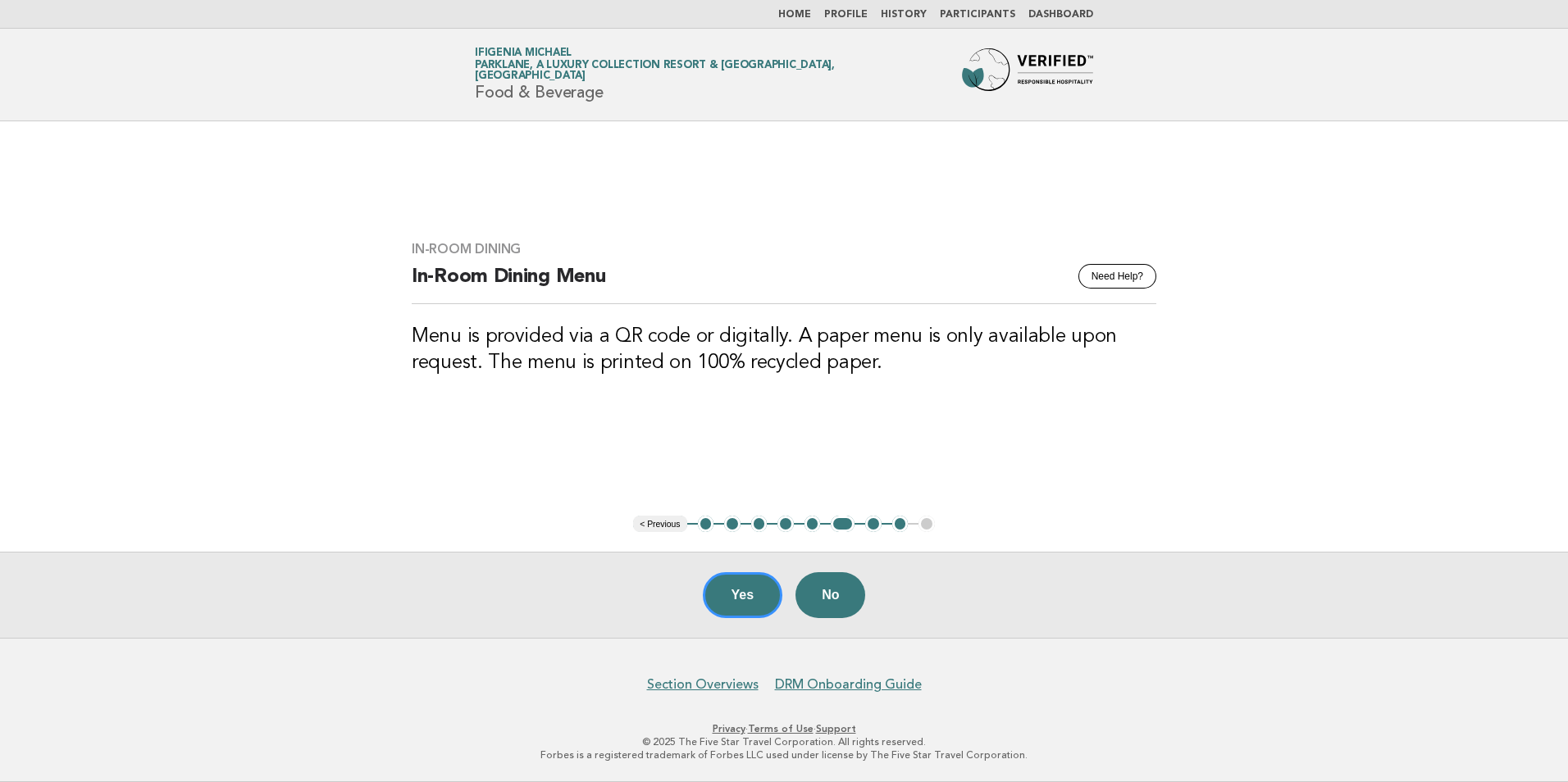
click at [674, 524] on button "< Previous" at bounding box center [659, 524] width 53 height 16
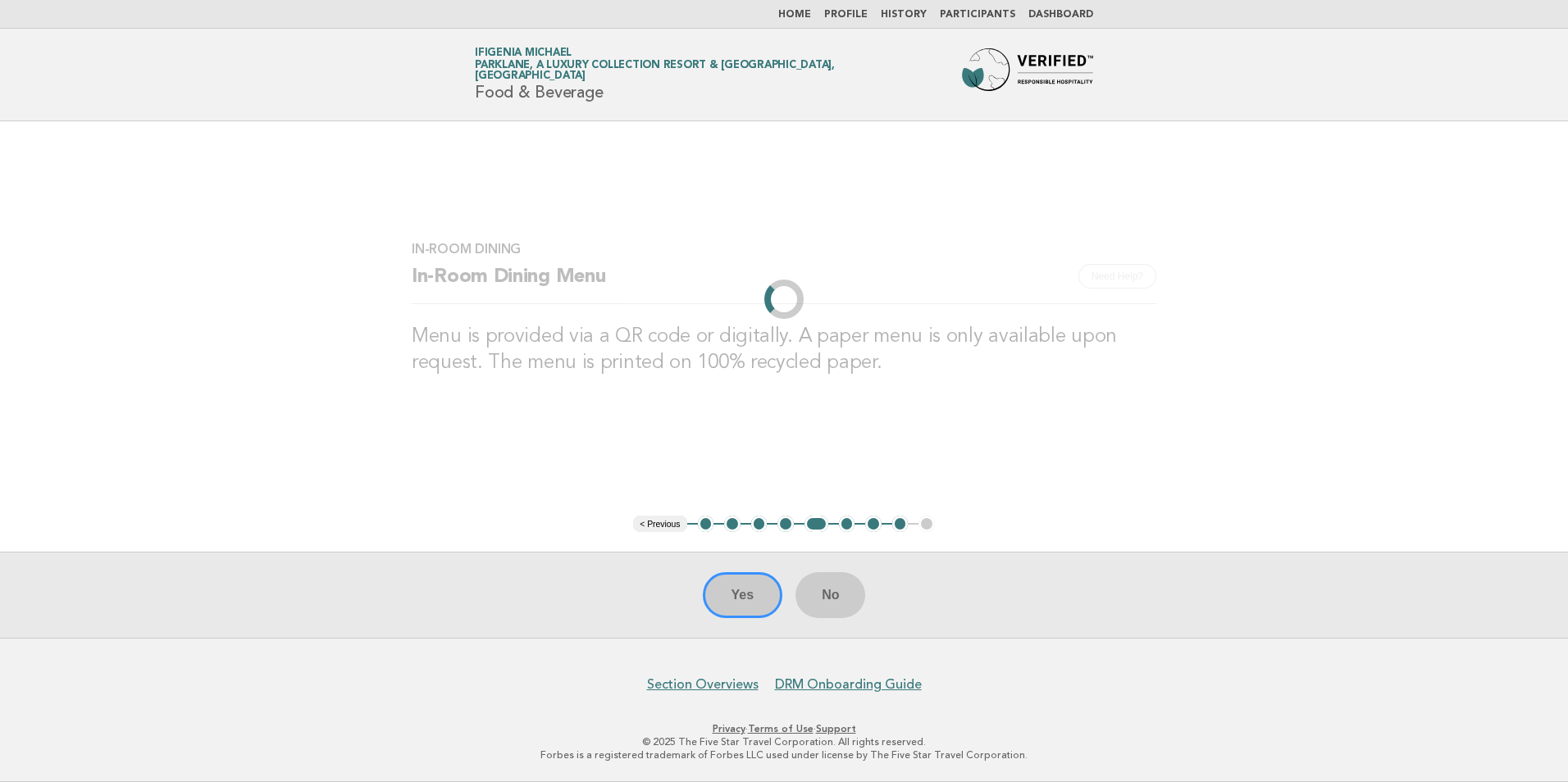
click at [674, 524] on li "< Previous" at bounding box center [659, 524] width 53 height 16
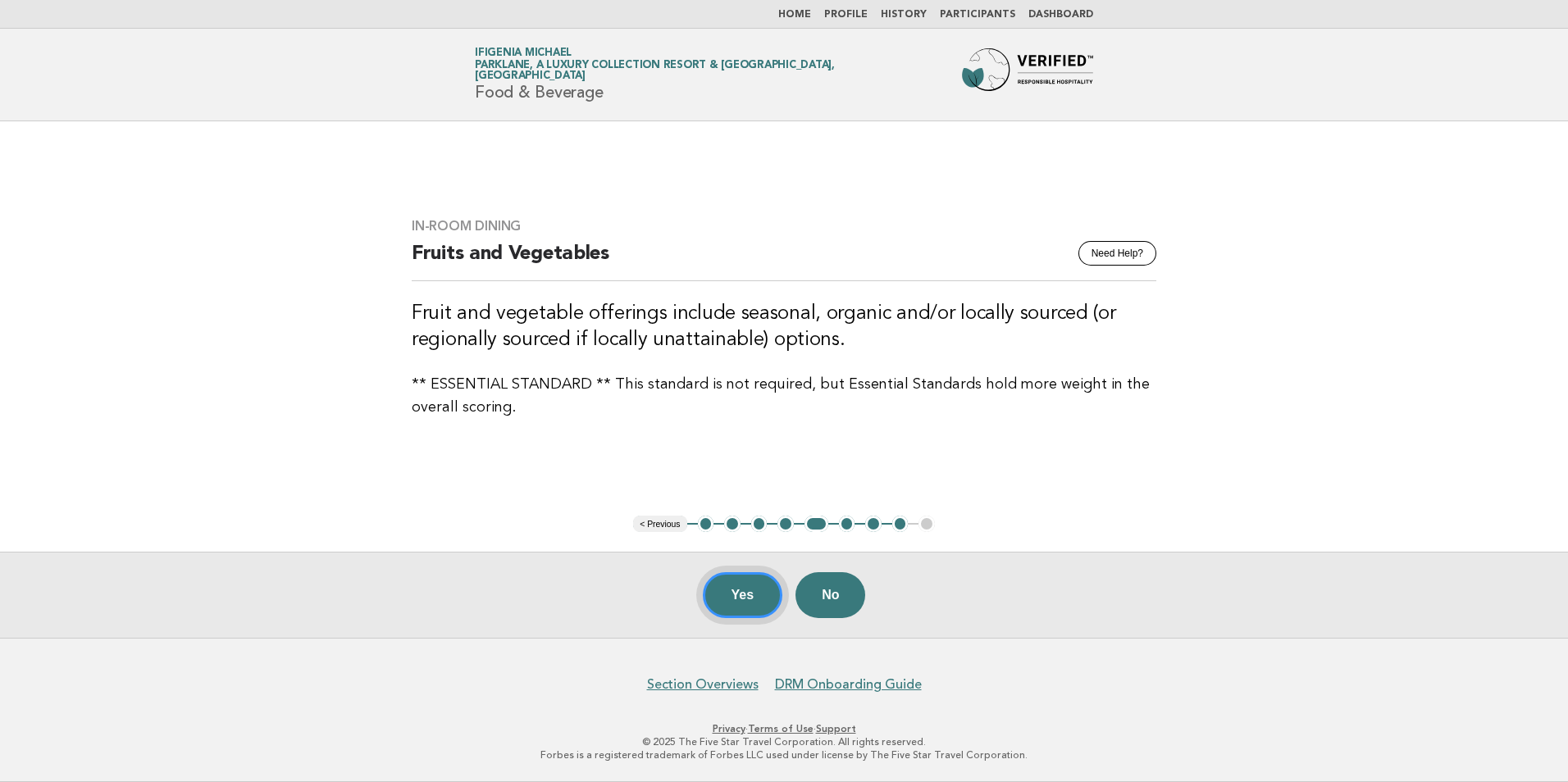
click at [734, 601] on button "Yes" at bounding box center [743, 595] width 80 height 46
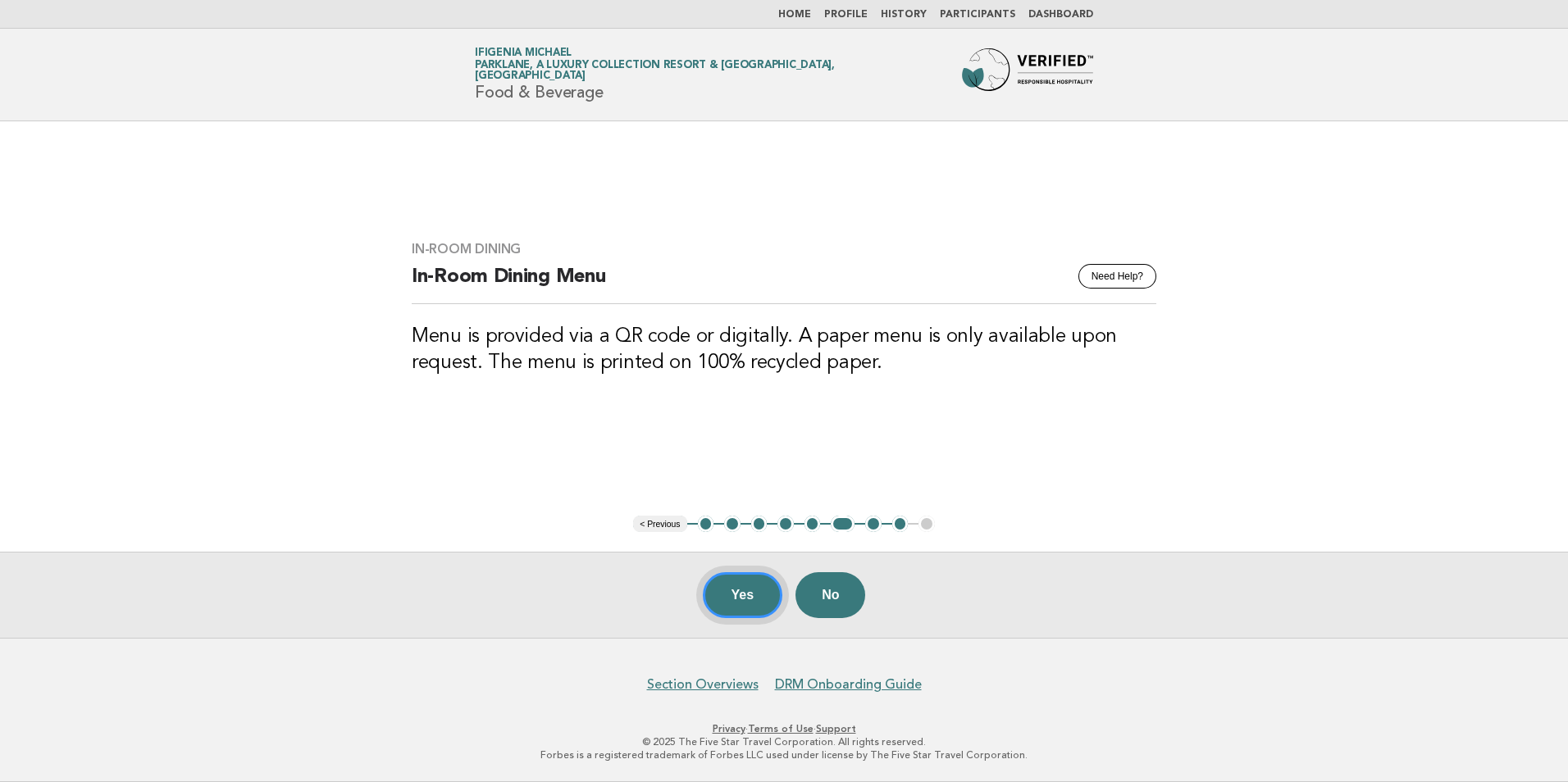
click at [729, 592] on button "Yes" at bounding box center [743, 595] width 80 height 46
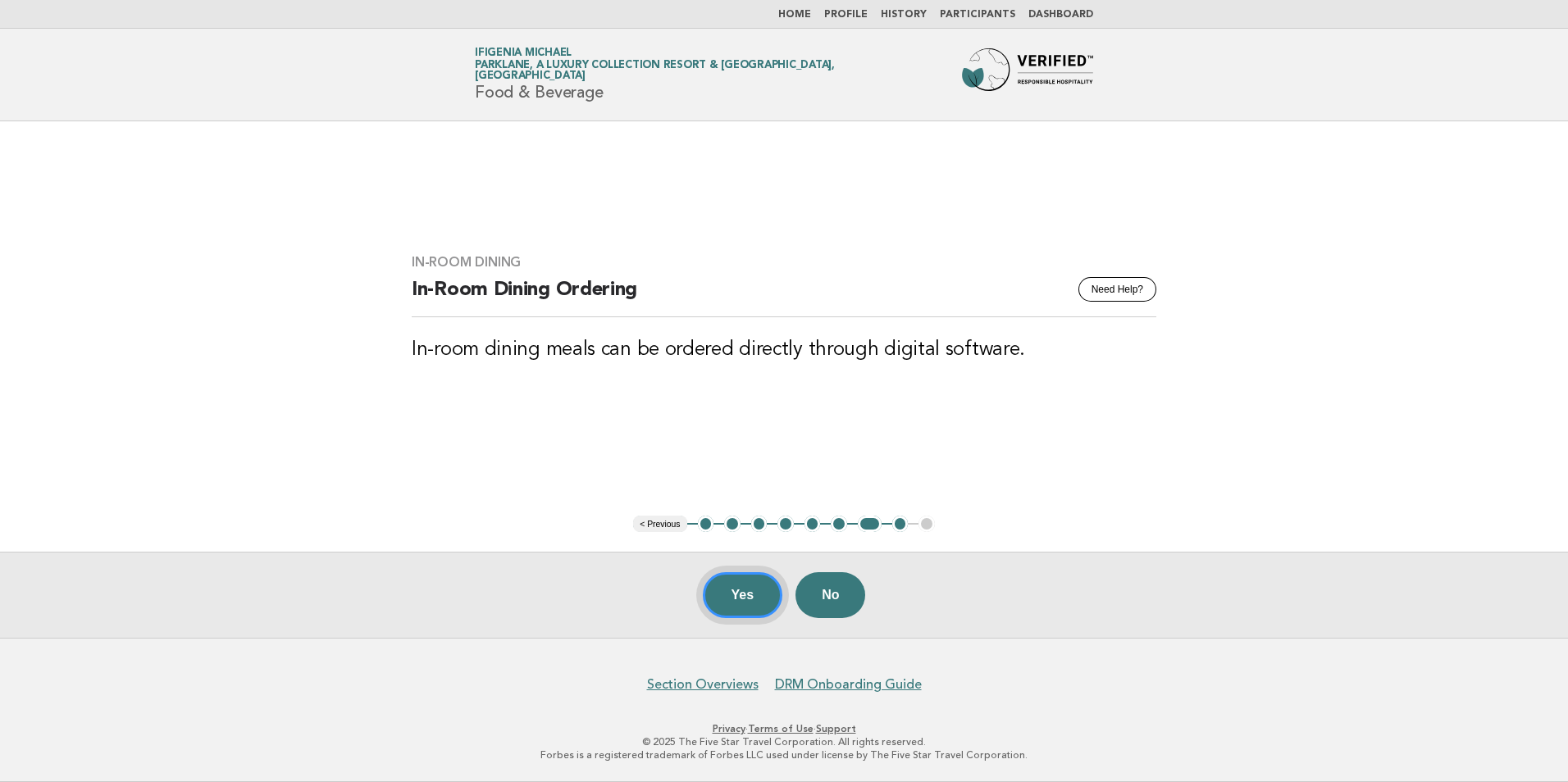
click at [753, 589] on button "Yes" at bounding box center [743, 595] width 80 height 46
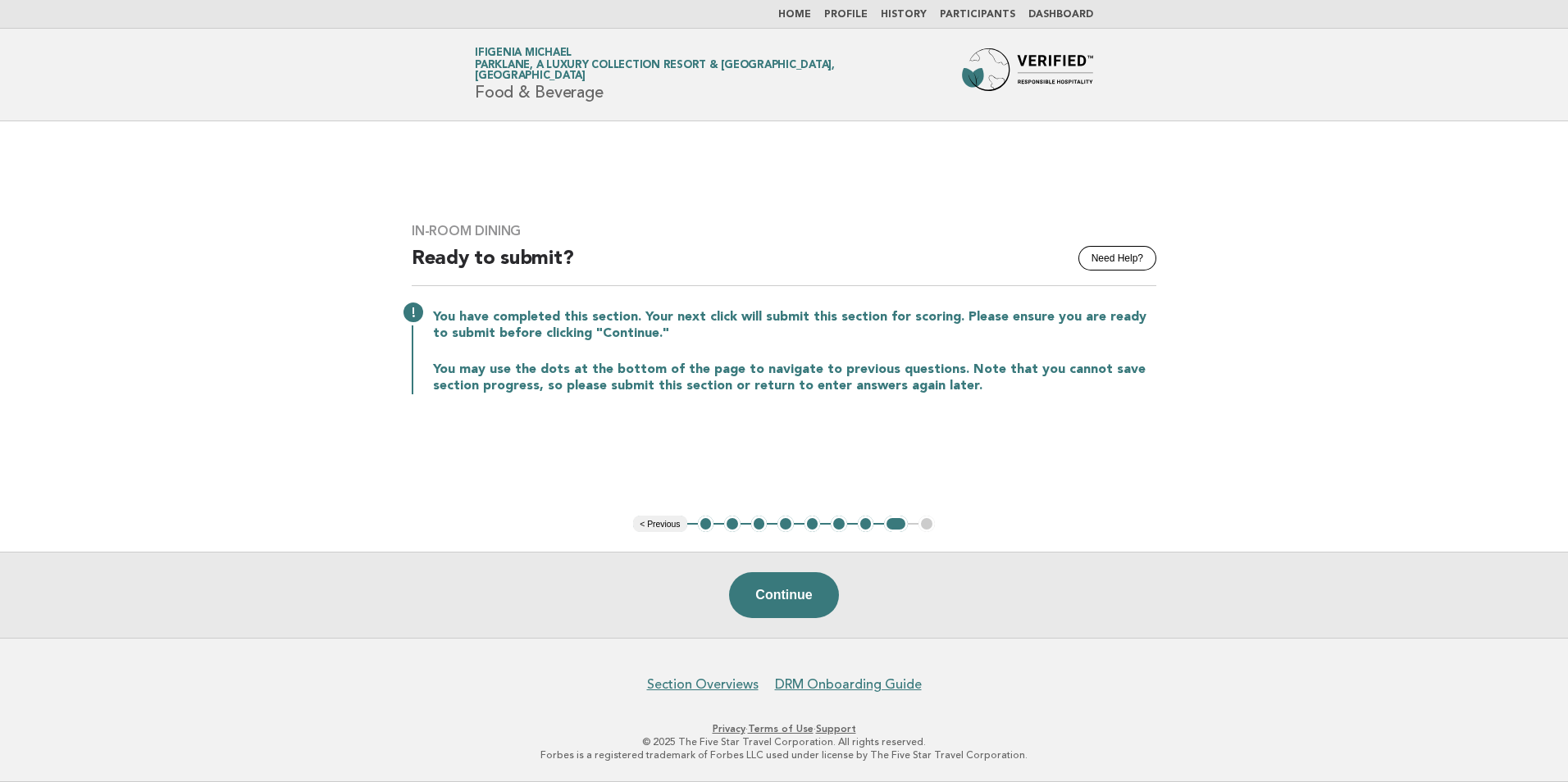
click at [705, 522] on button "1" at bounding box center [706, 524] width 16 height 16
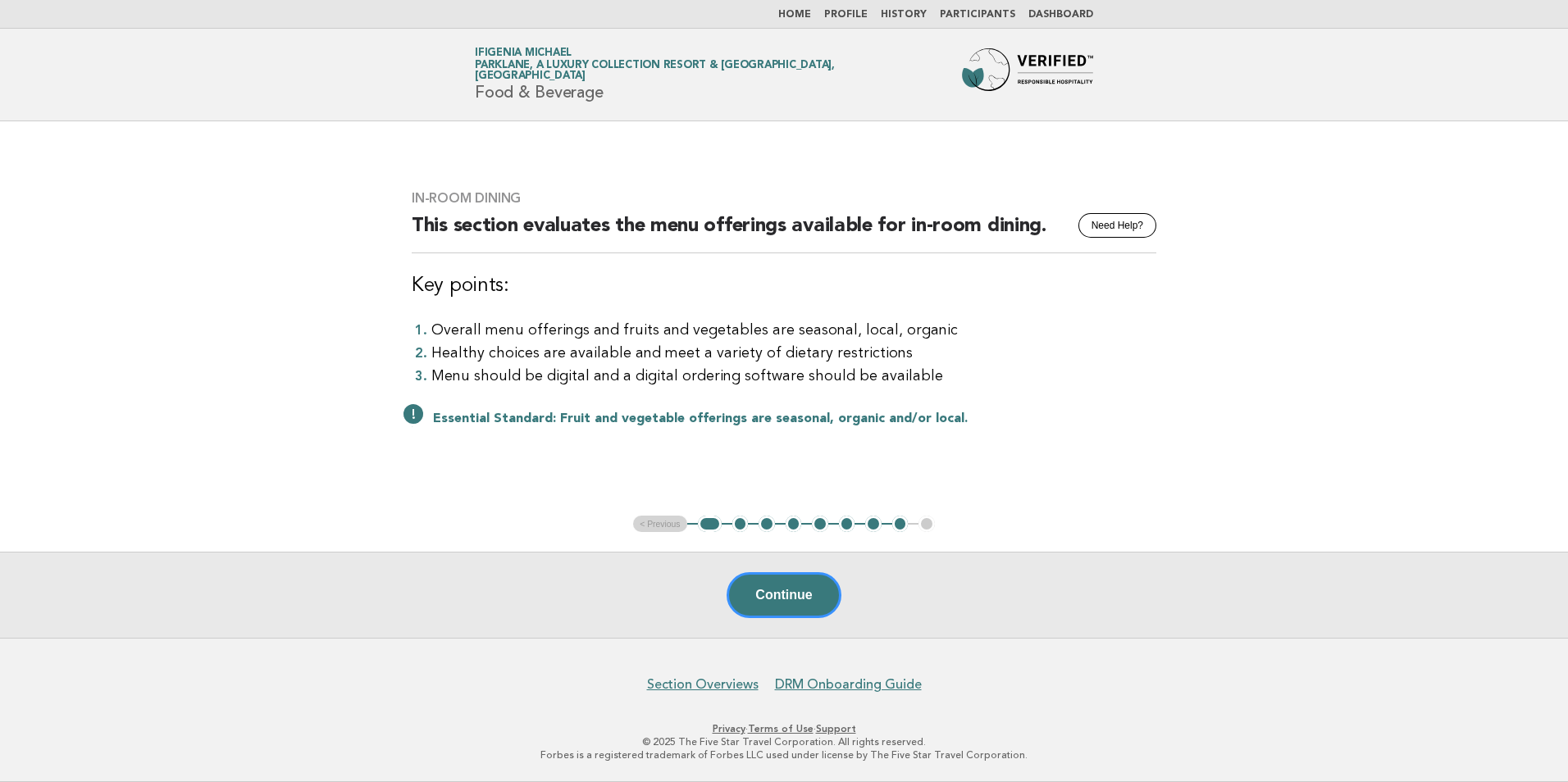
click at [737, 524] on button "2" at bounding box center [741, 524] width 16 height 16
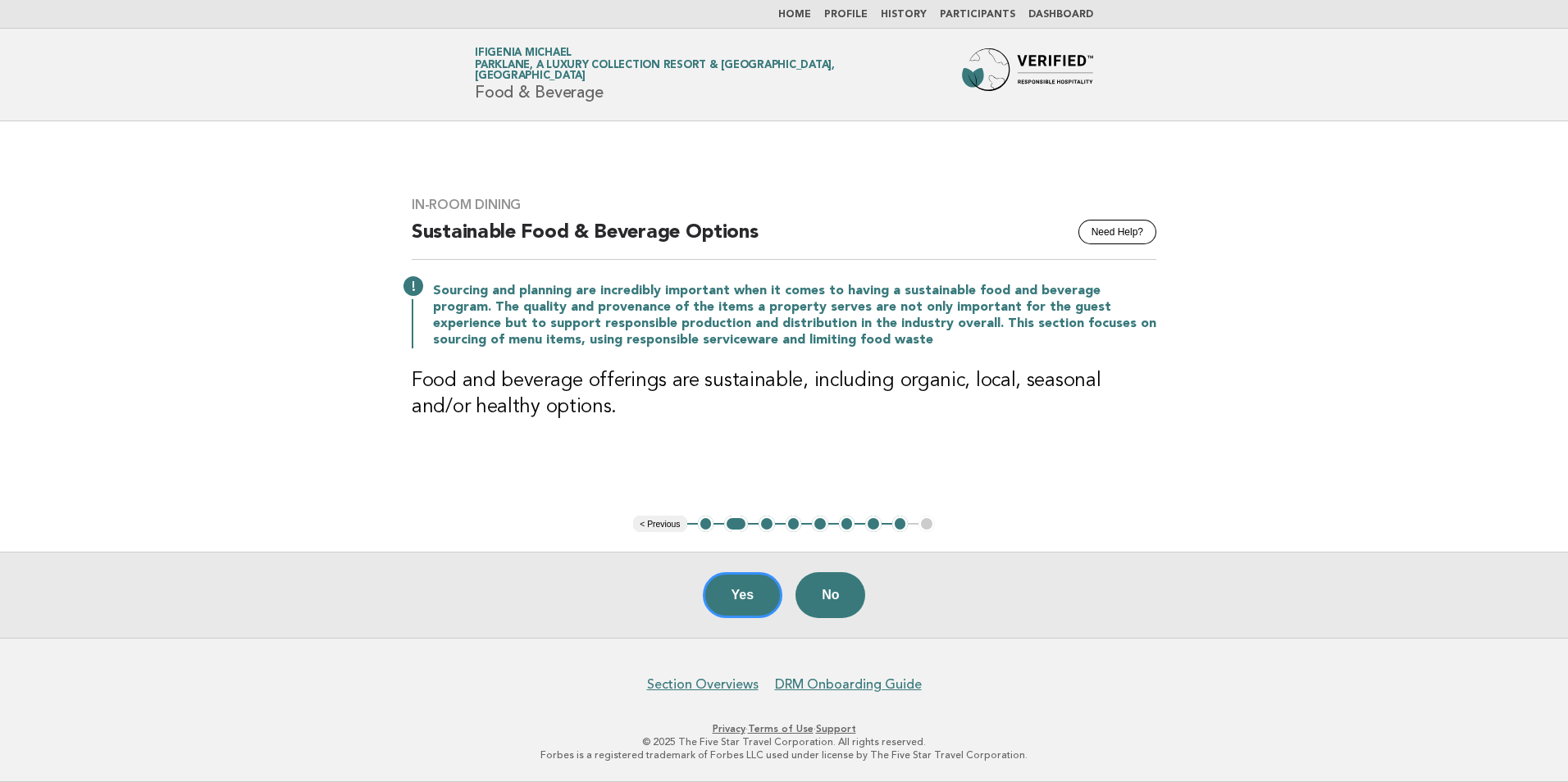
click at [762, 524] on button "3" at bounding box center [767, 524] width 16 height 16
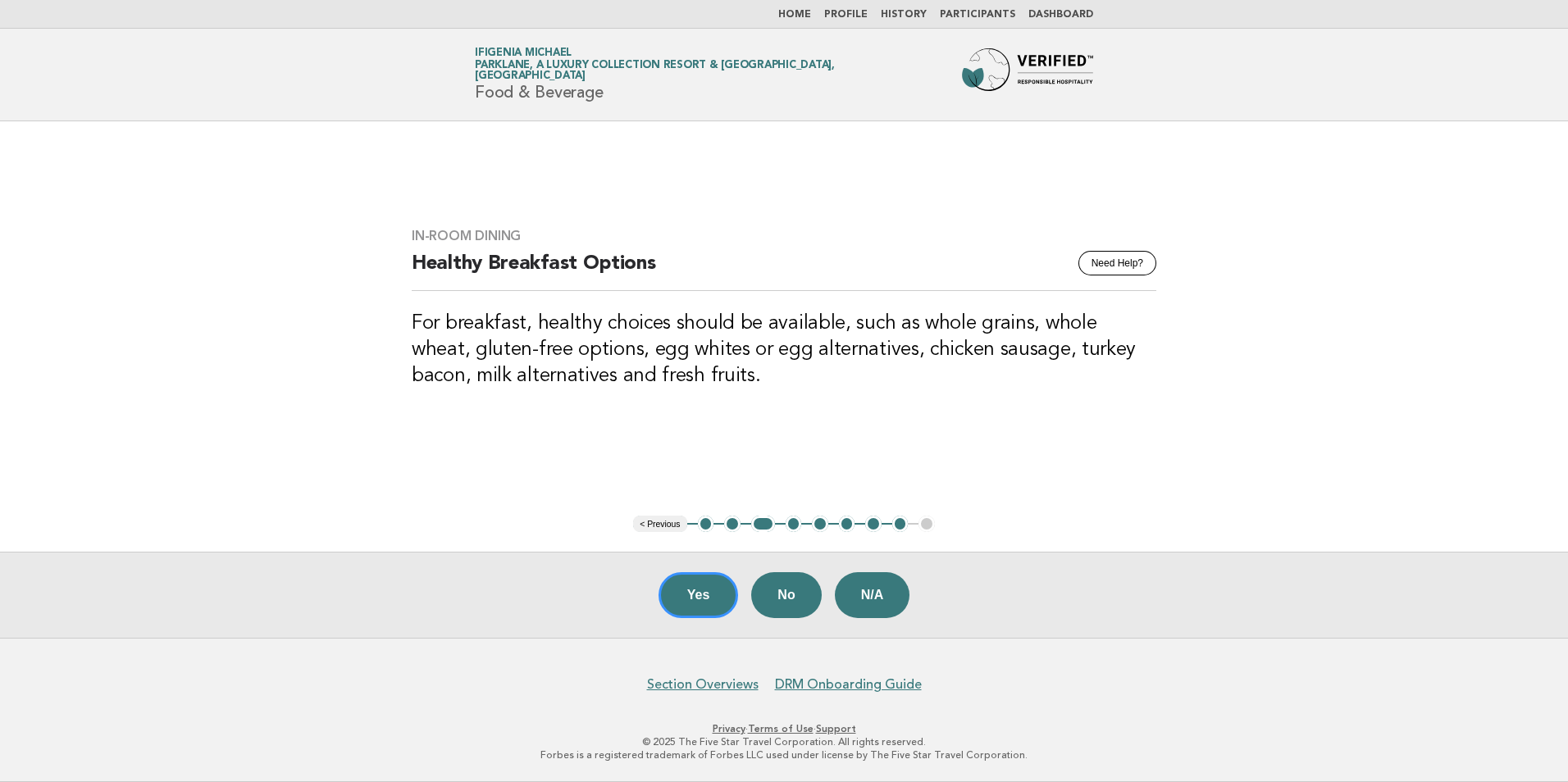
click at [791, 526] on button "4" at bounding box center [794, 524] width 16 height 16
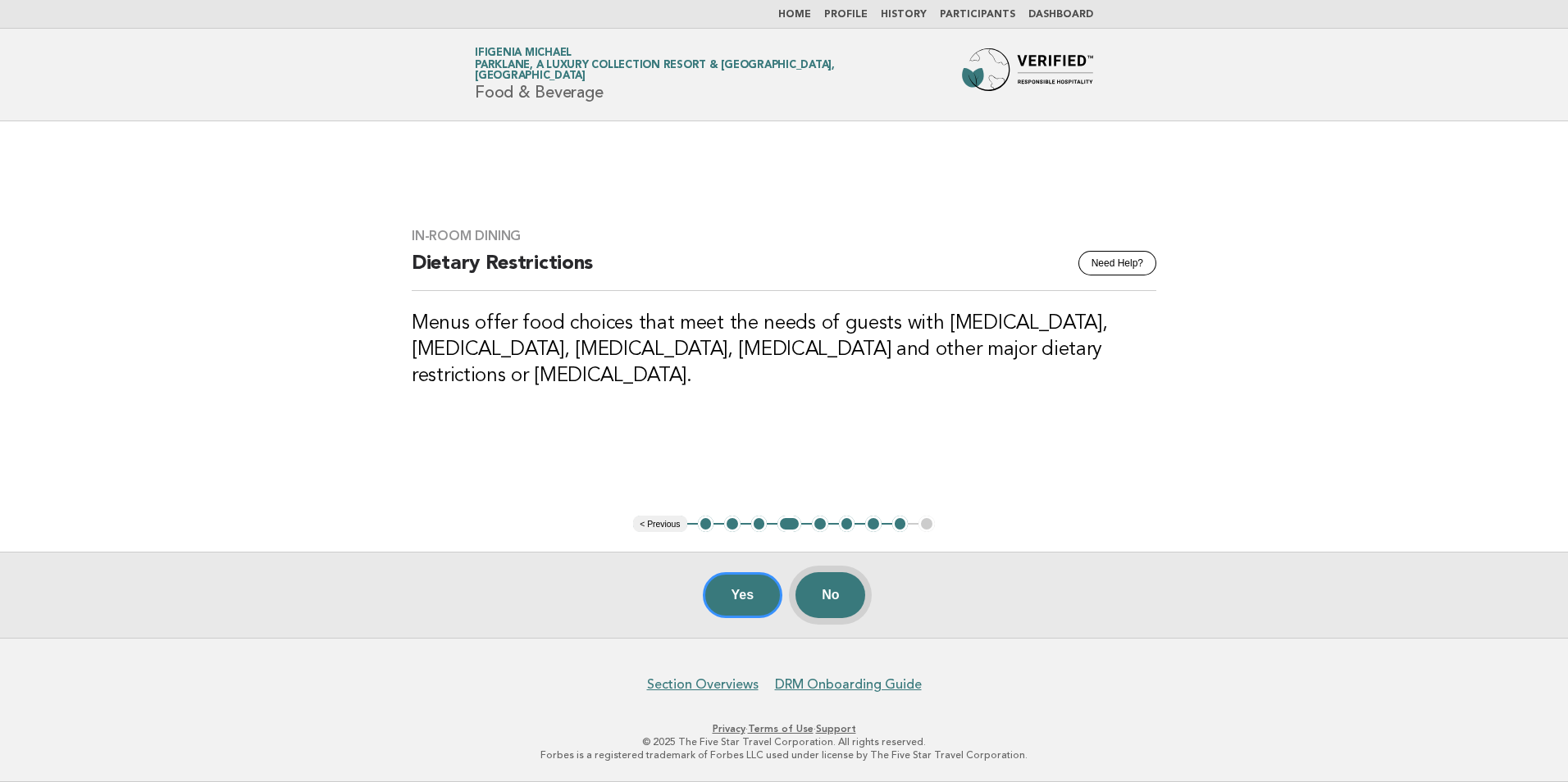
click at [828, 597] on button "No" at bounding box center [830, 595] width 69 height 46
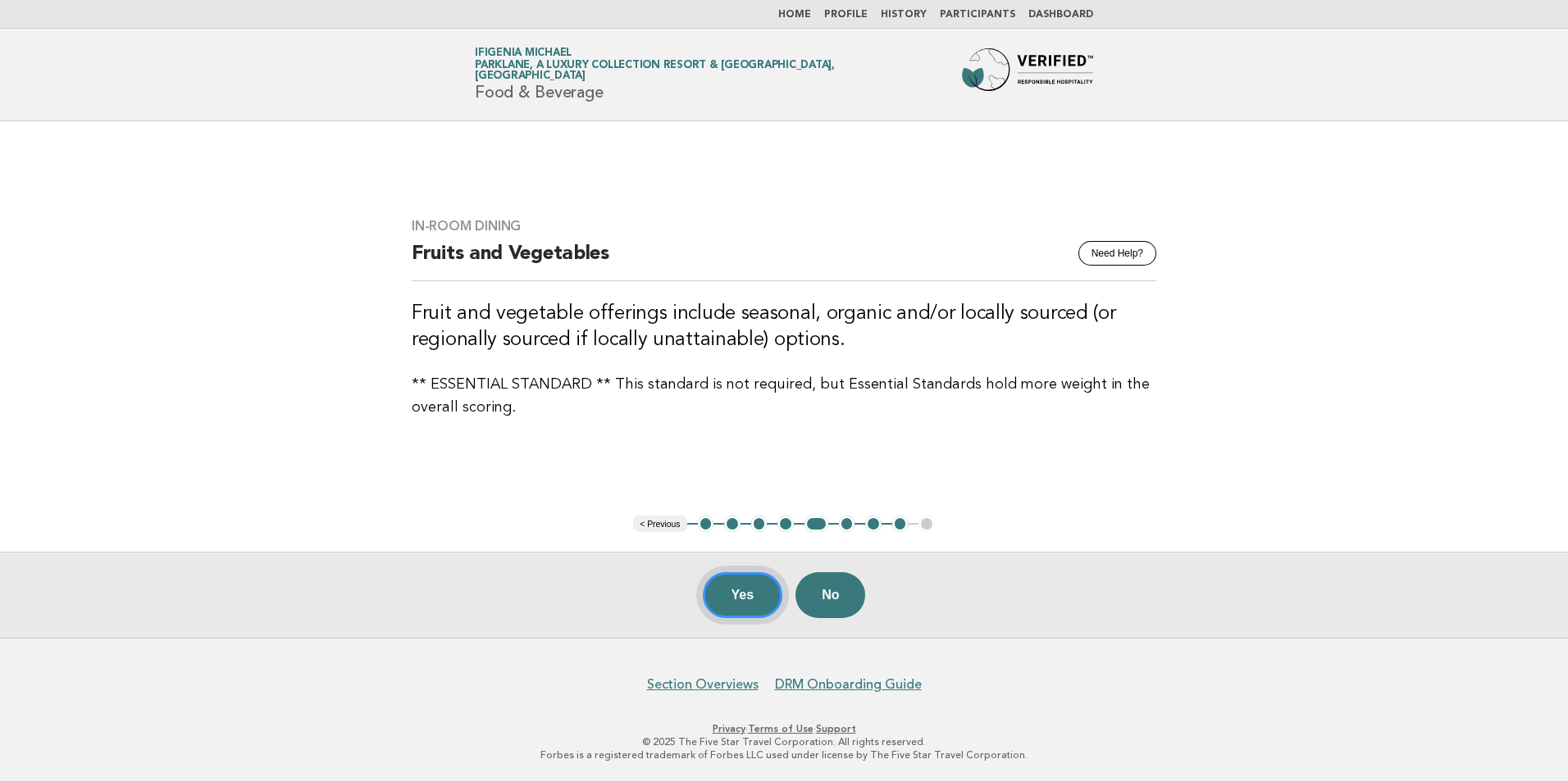
click at [758, 600] on button "Yes" at bounding box center [743, 595] width 80 height 46
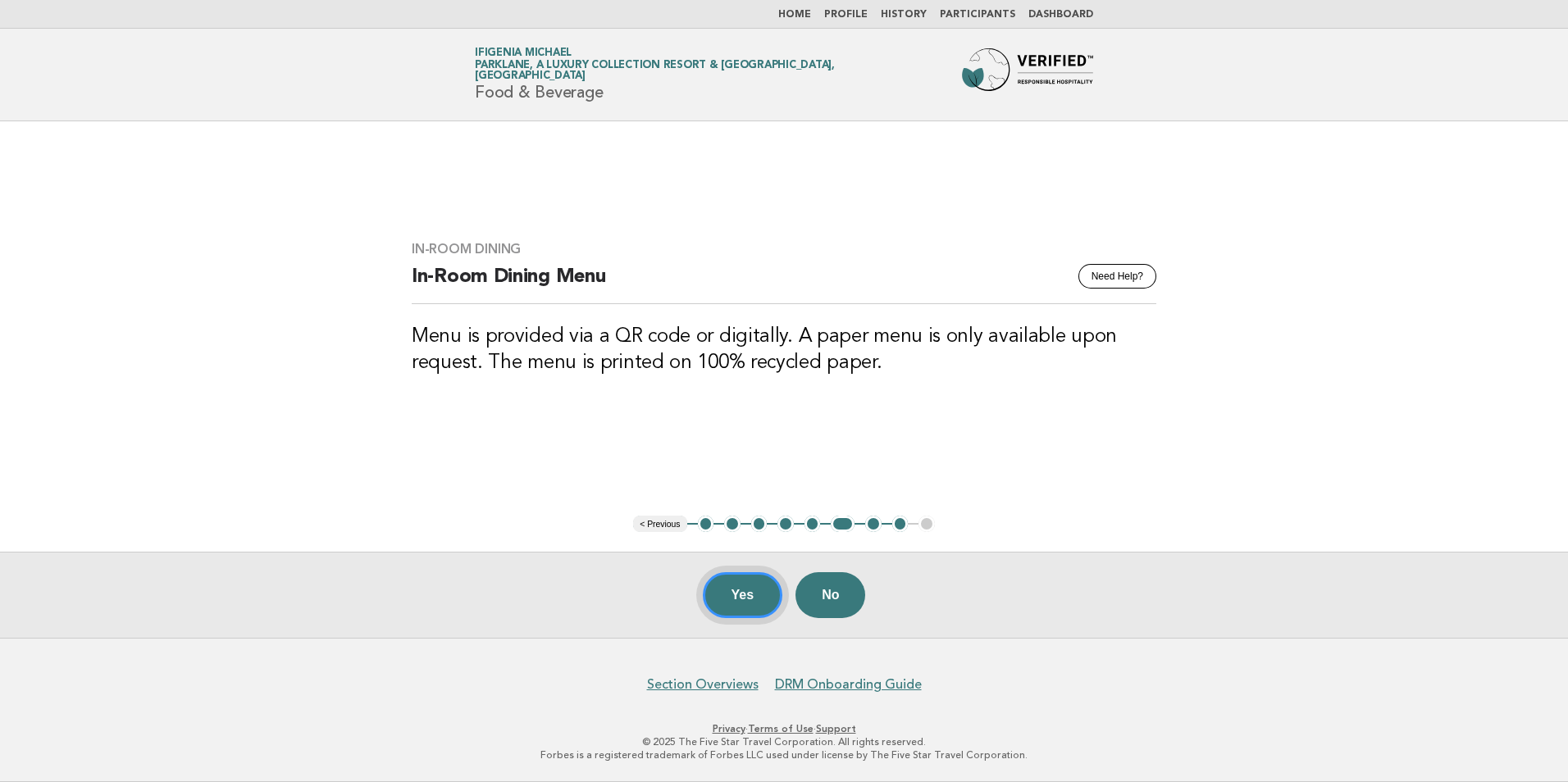
click at [752, 590] on button "Yes" at bounding box center [743, 595] width 80 height 46
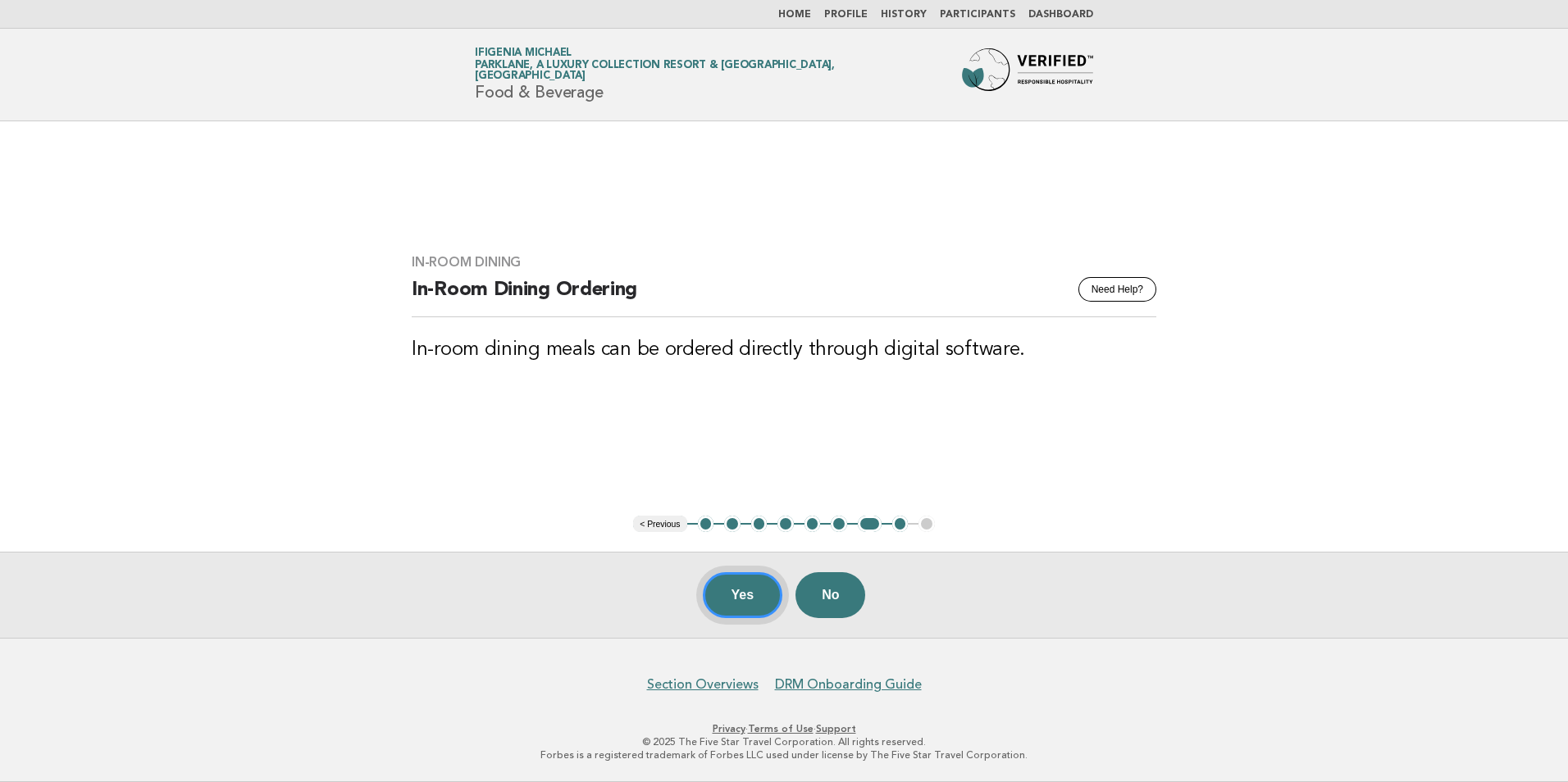
click at [749, 602] on button "Yes" at bounding box center [743, 595] width 80 height 46
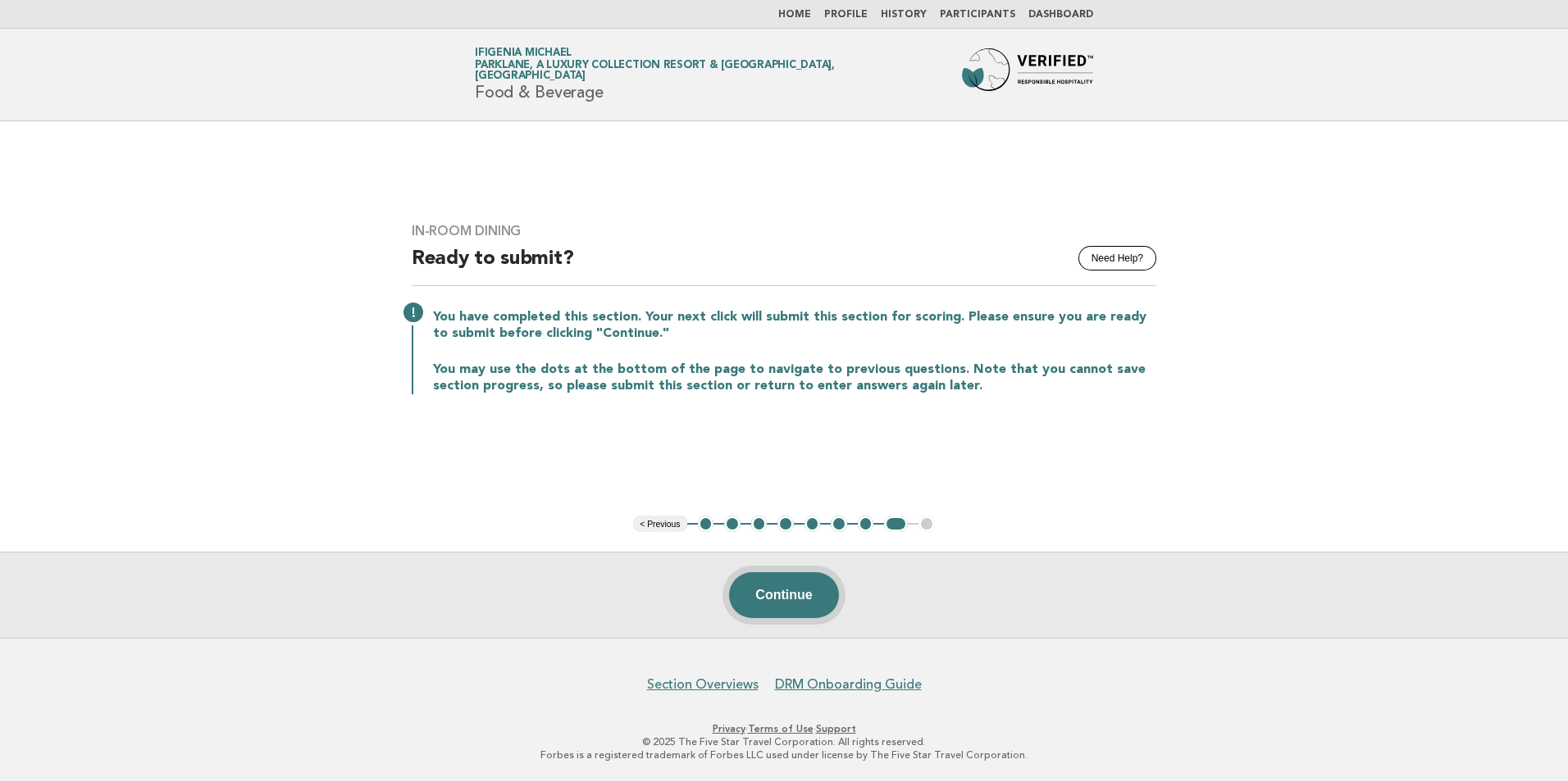
click at [821, 600] on button "Continue" at bounding box center [783, 595] width 109 height 46
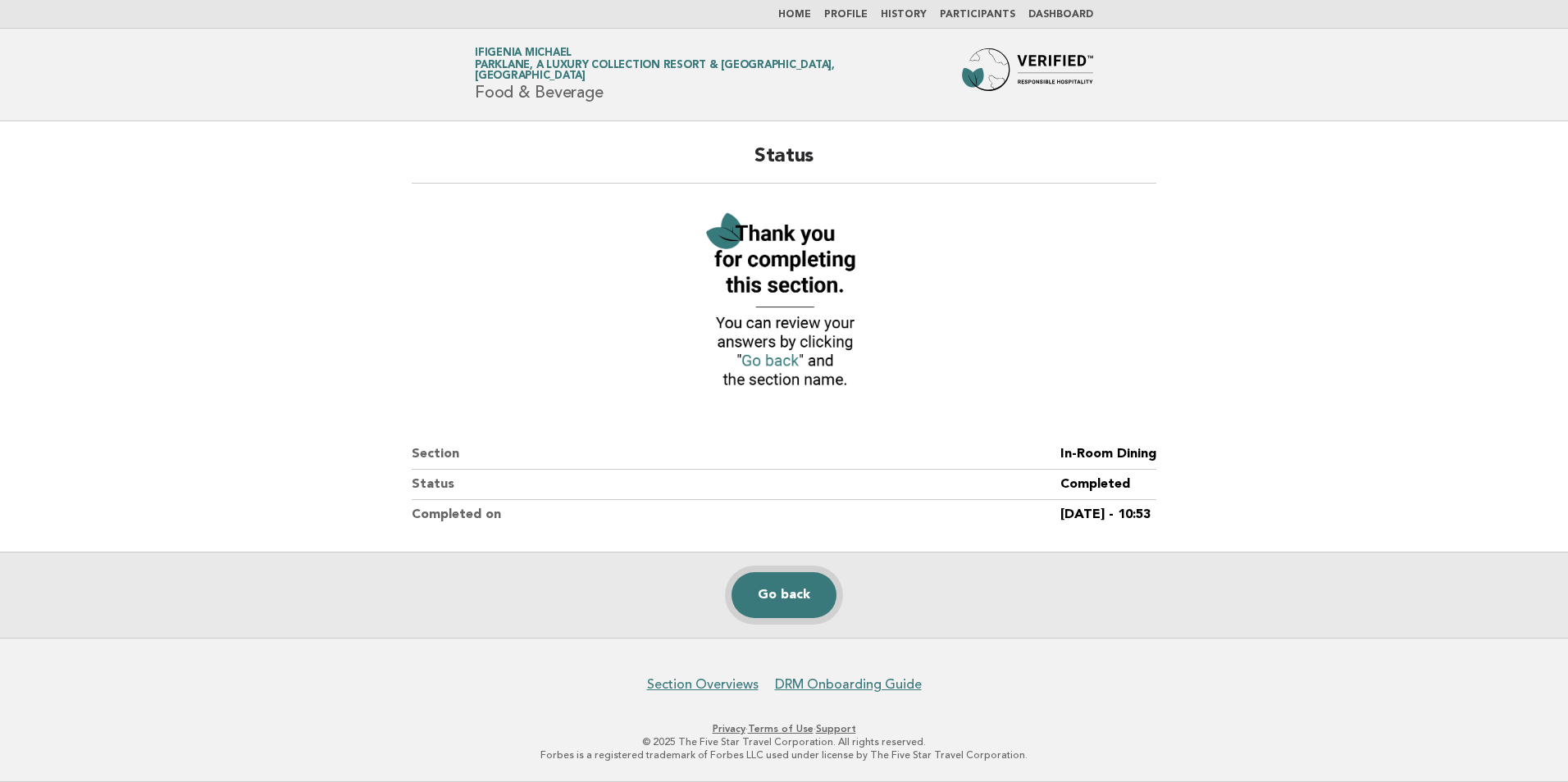
click at [798, 591] on link "Go back" at bounding box center [784, 595] width 105 height 46
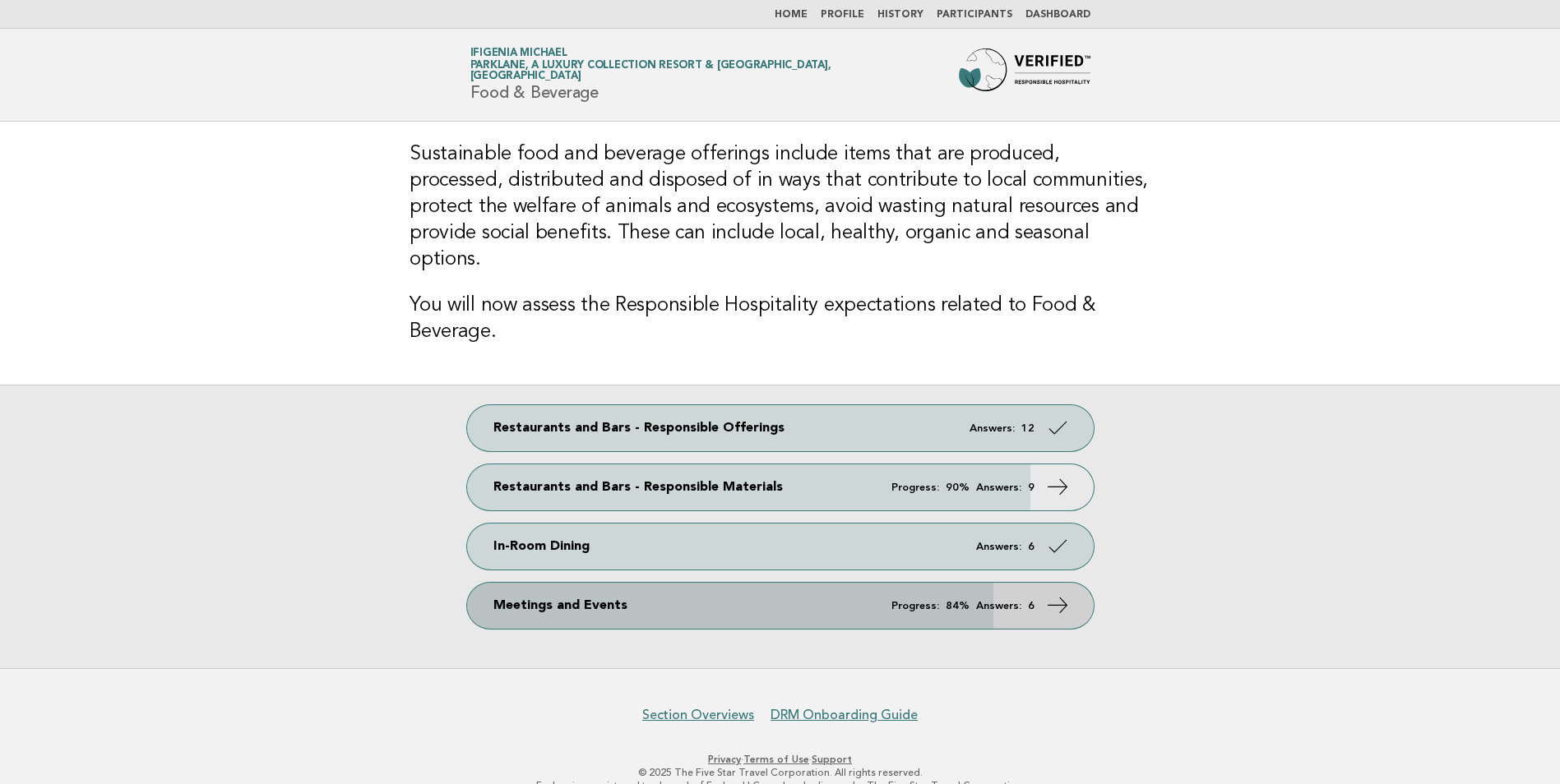
click at [607, 583] on link "Meetings and Events Progress: 84% Answers: 6" at bounding box center [780, 605] width 626 height 46
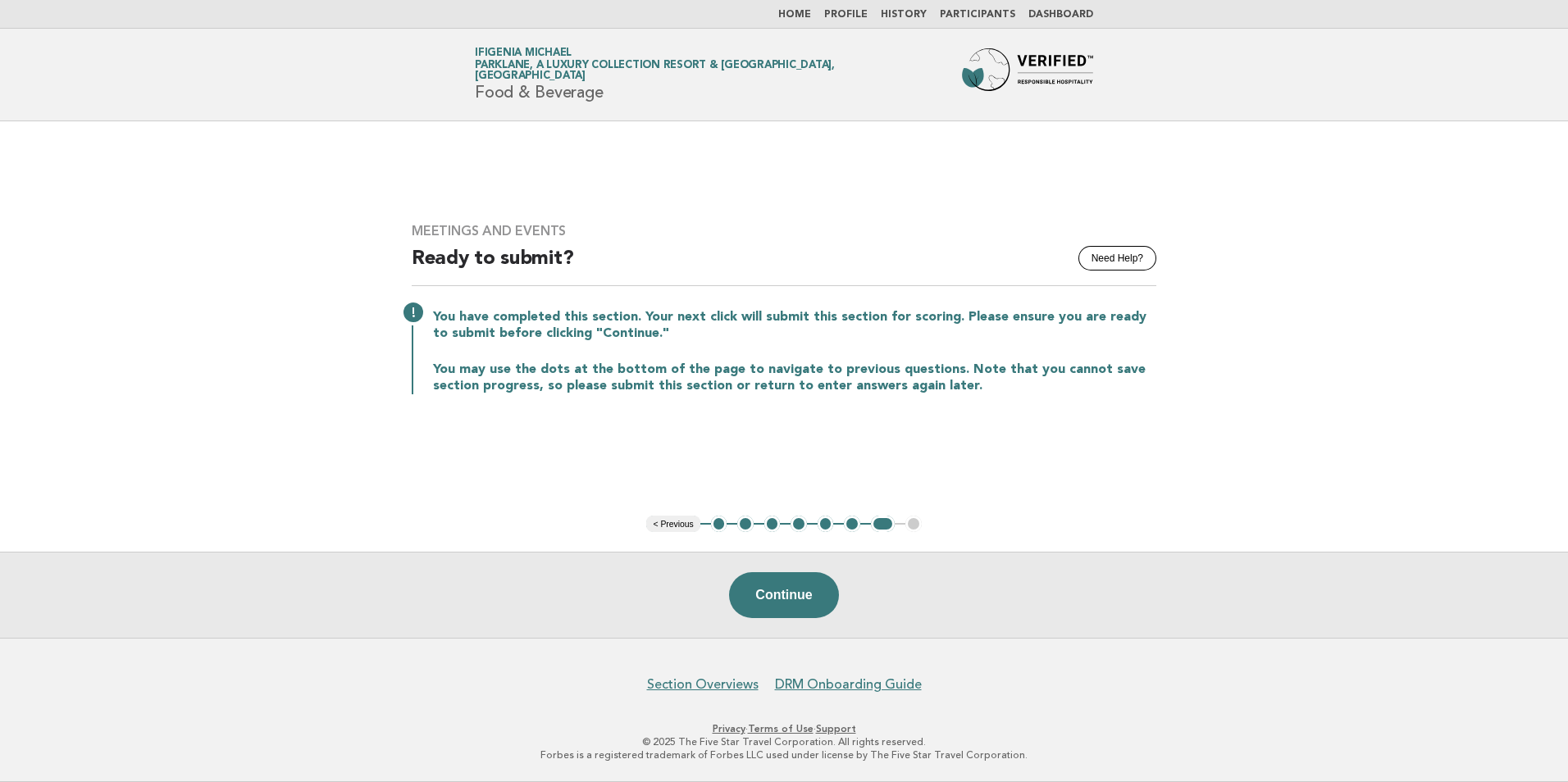
click at [671, 523] on button "< Previous" at bounding box center [672, 524] width 53 height 16
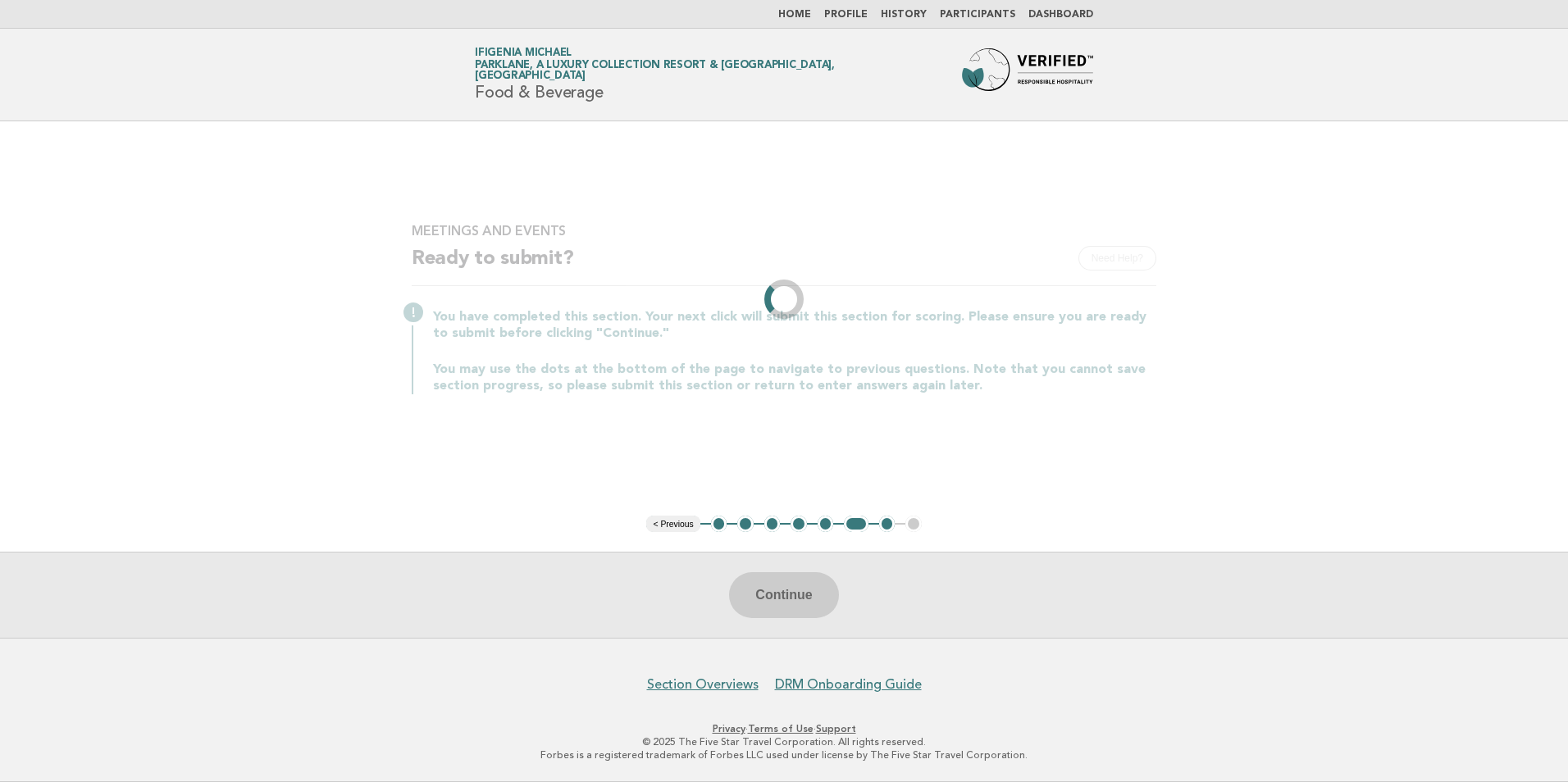
click at [671, 523] on li "< Previous" at bounding box center [672, 524] width 53 height 16
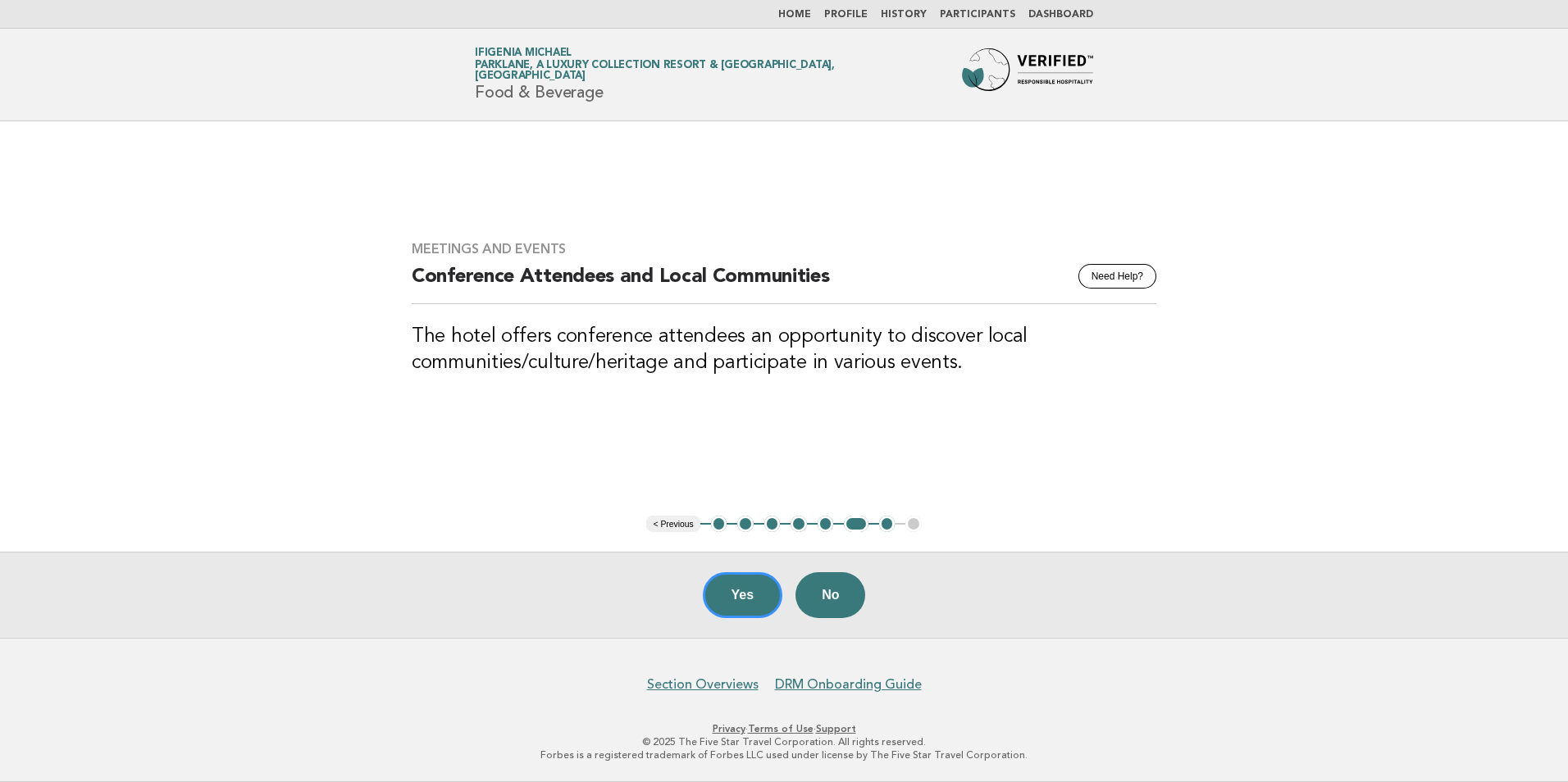
click at [671, 523] on button "< Previous" at bounding box center [672, 524] width 53 height 16
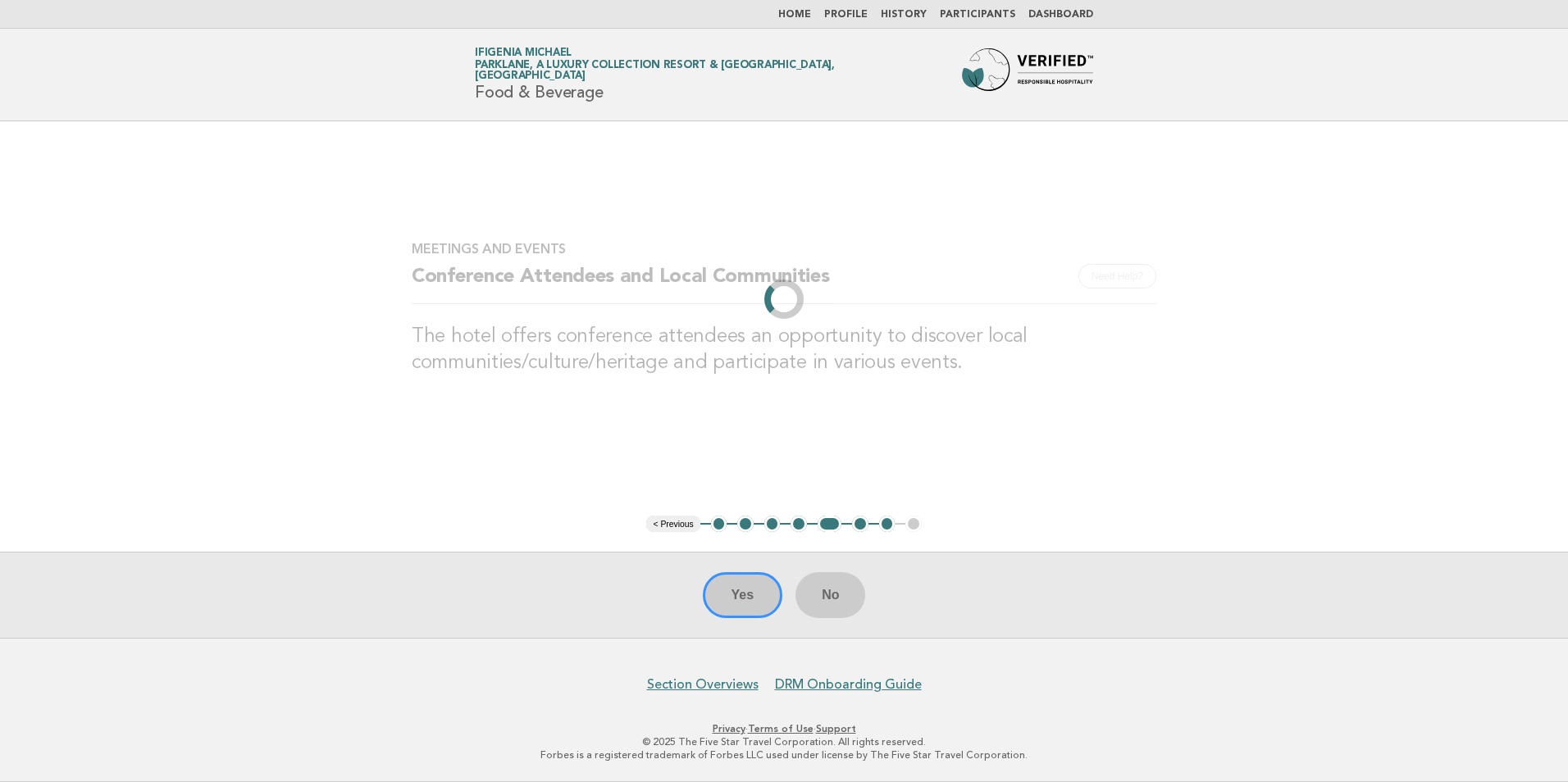
click at [671, 523] on li "< Previous" at bounding box center [672, 524] width 53 height 16
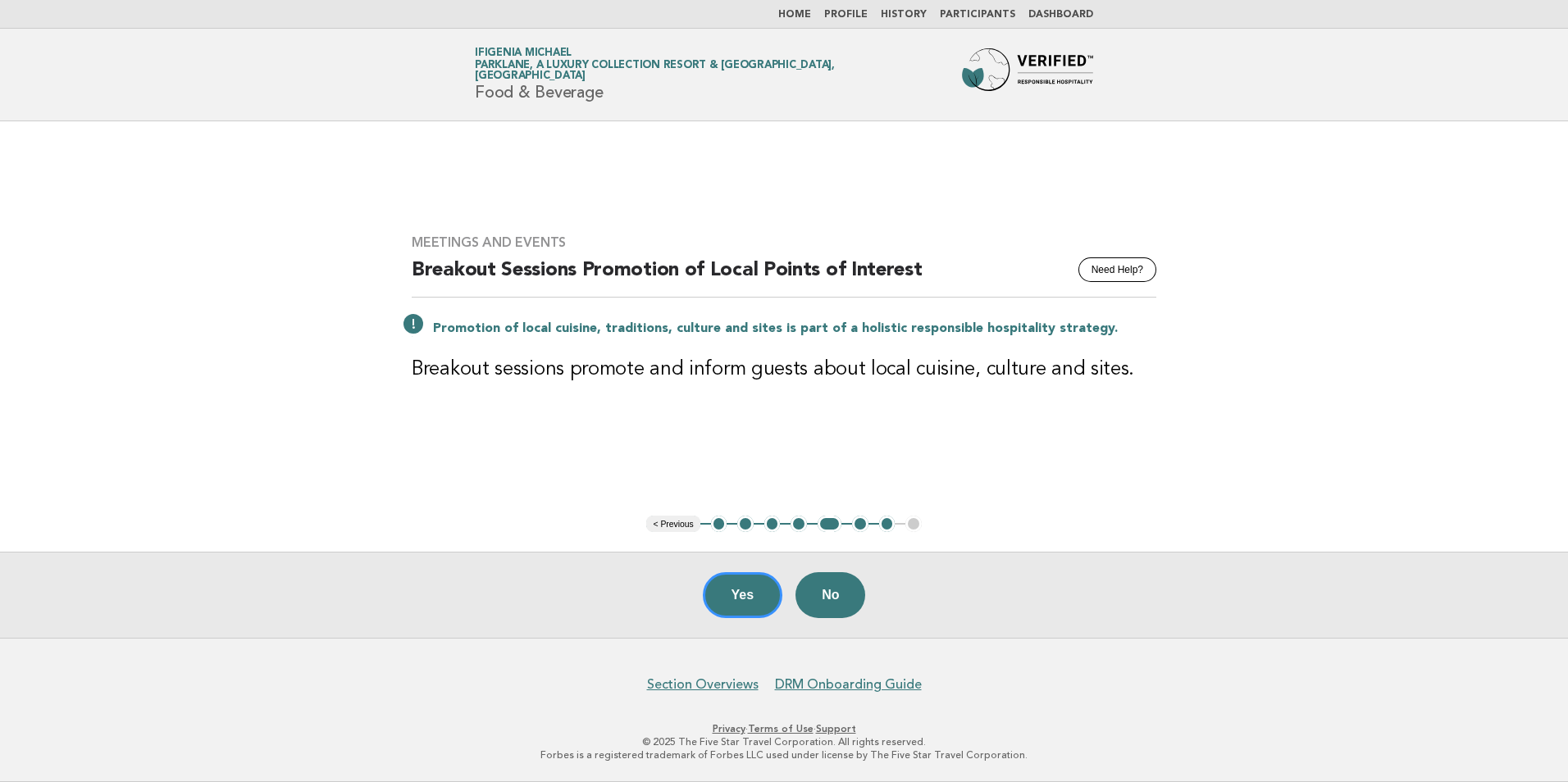
click at [671, 523] on button "< Previous" at bounding box center [672, 524] width 53 height 16
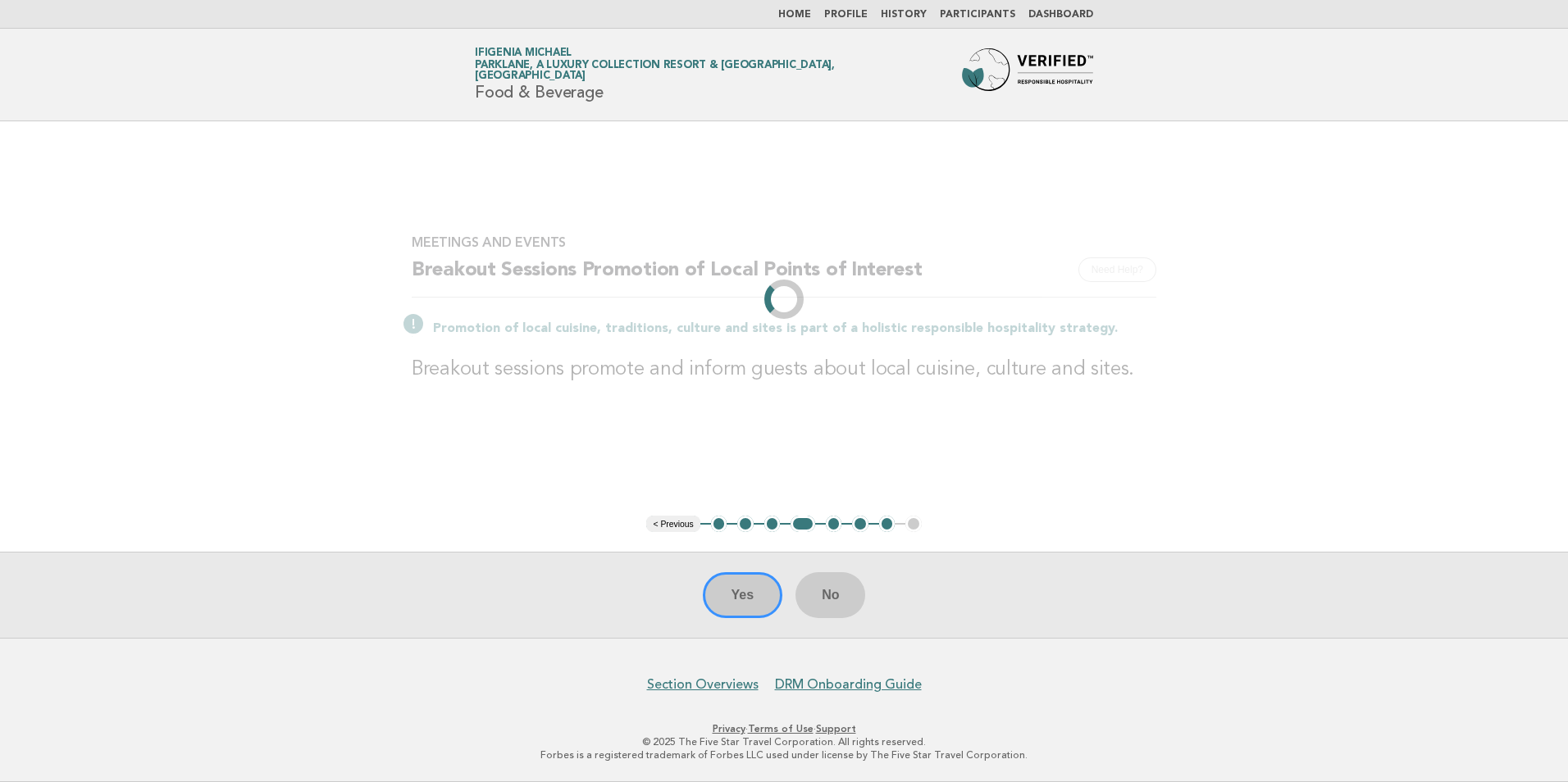
click at [671, 523] on li "< Previous" at bounding box center [672, 524] width 53 height 16
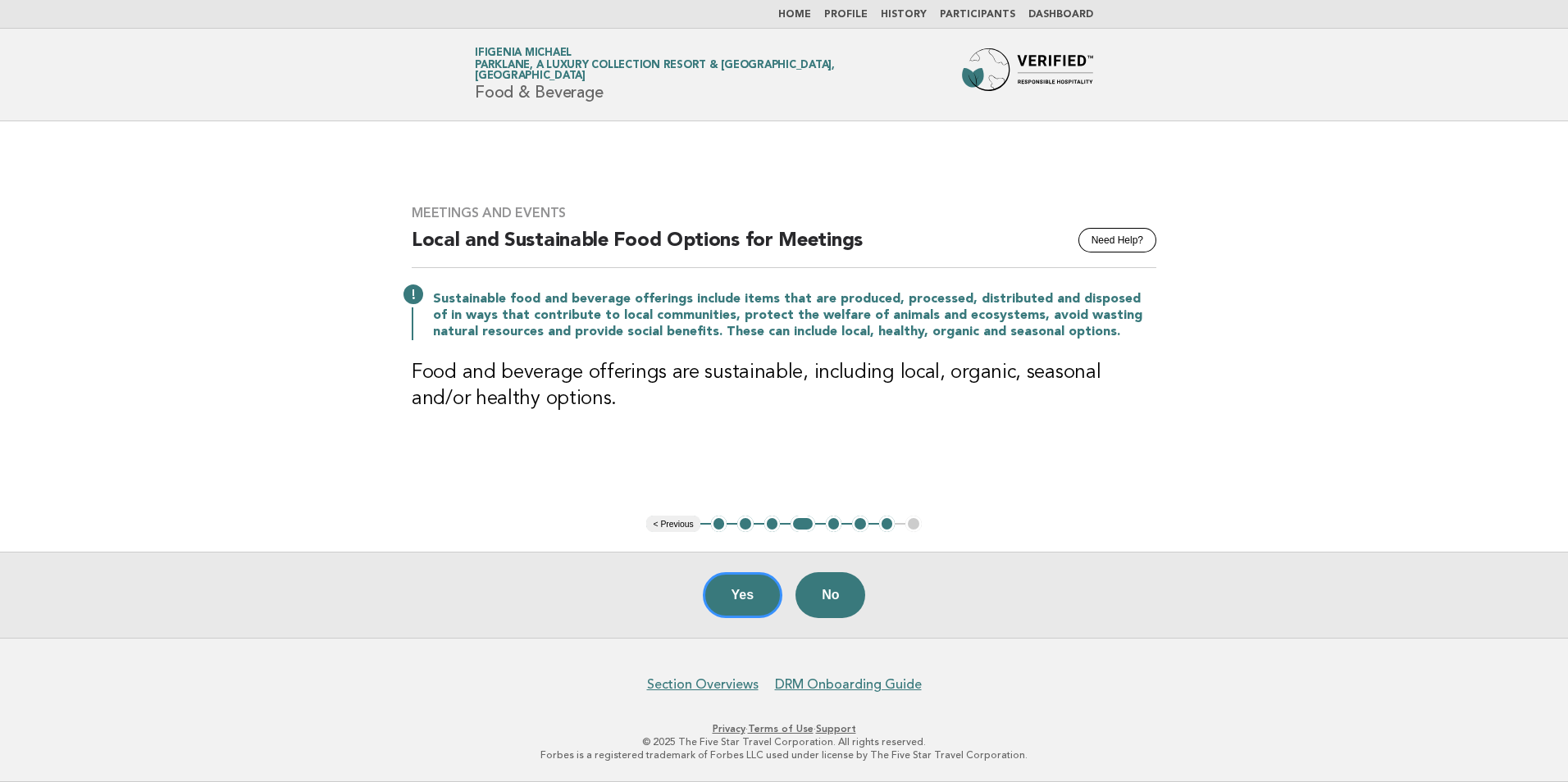
click at [671, 523] on button "< Previous" at bounding box center [672, 524] width 53 height 16
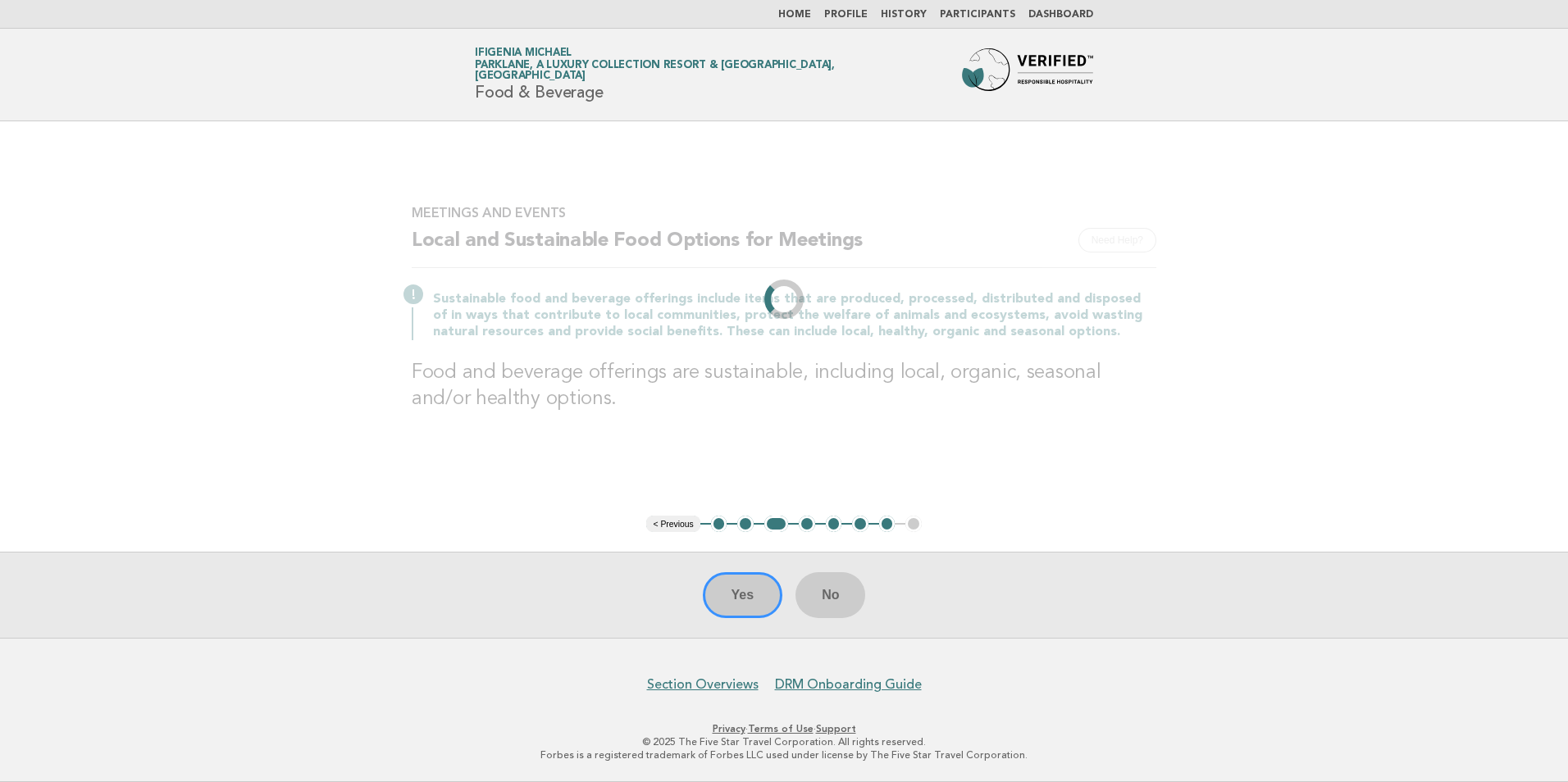
click at [671, 523] on li "< Previous" at bounding box center [672, 524] width 53 height 16
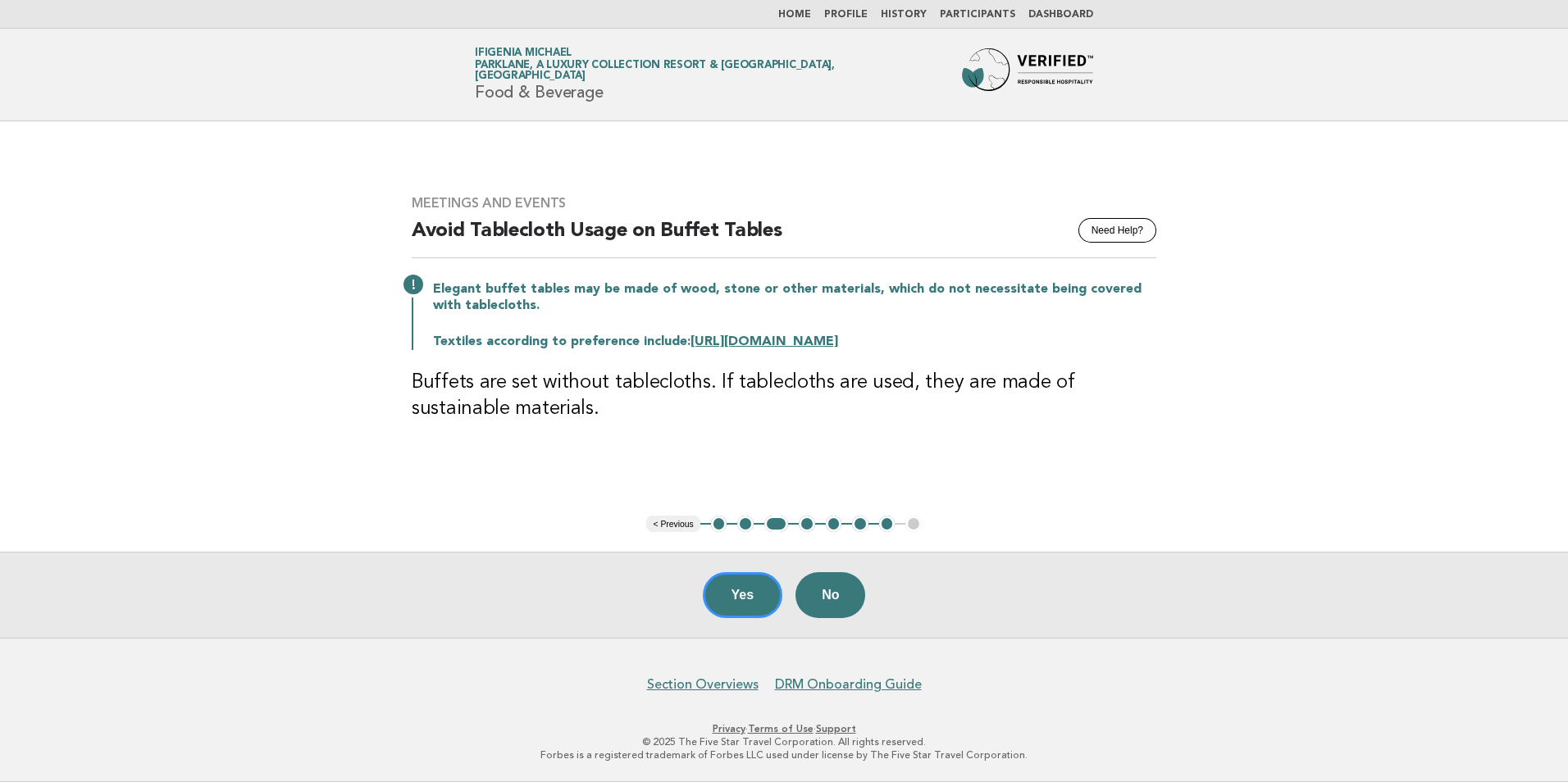
click at [671, 523] on button "< Previous" at bounding box center [672, 524] width 53 height 16
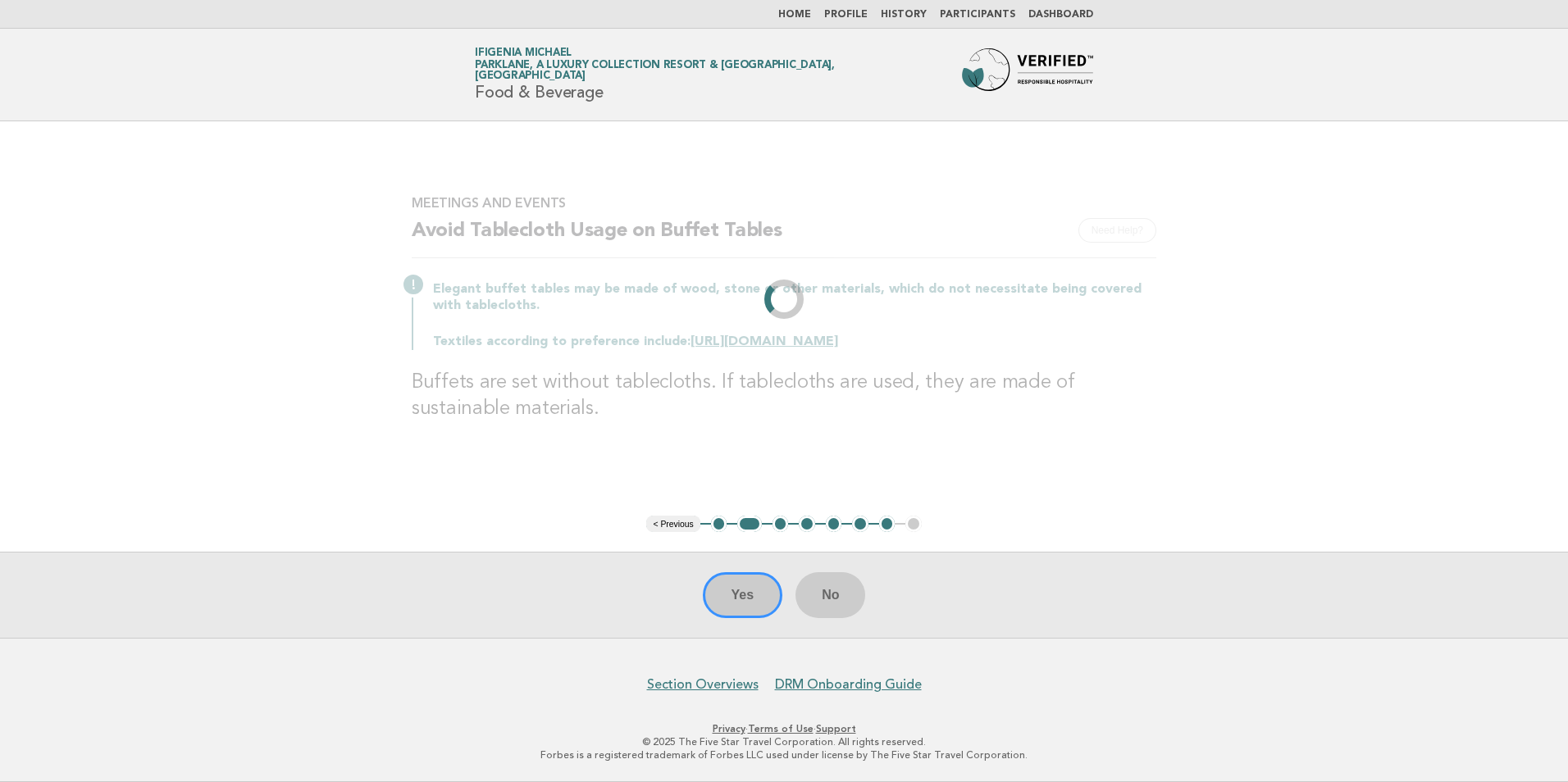
click at [671, 523] on li "< Previous" at bounding box center [672, 524] width 53 height 16
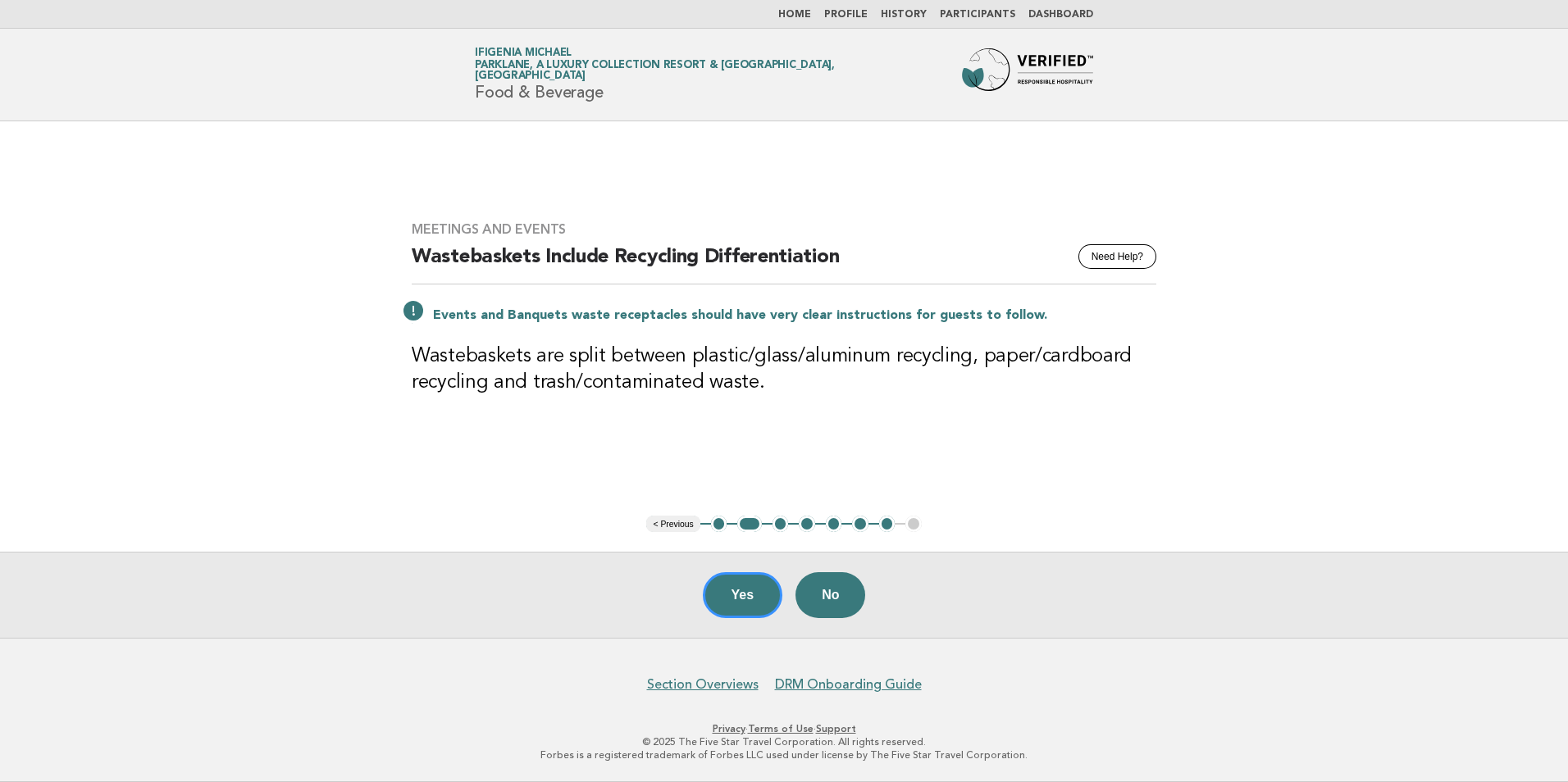
click at [671, 523] on button "< Previous" at bounding box center [672, 524] width 53 height 16
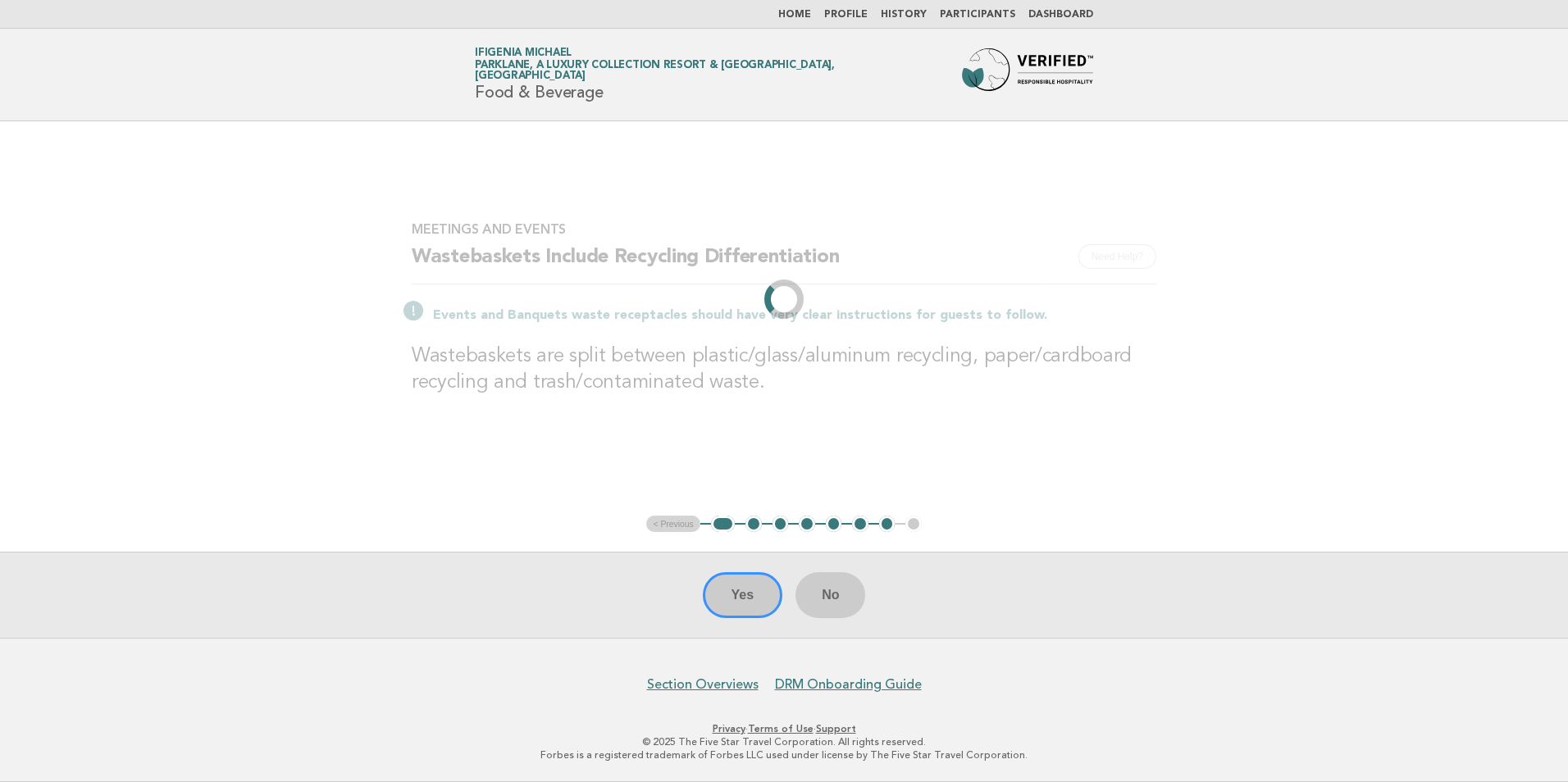
click at [671, 523] on ul "< Previous 1 2 3 4 5 6 7 8" at bounding box center [783, 524] width 275 height 16
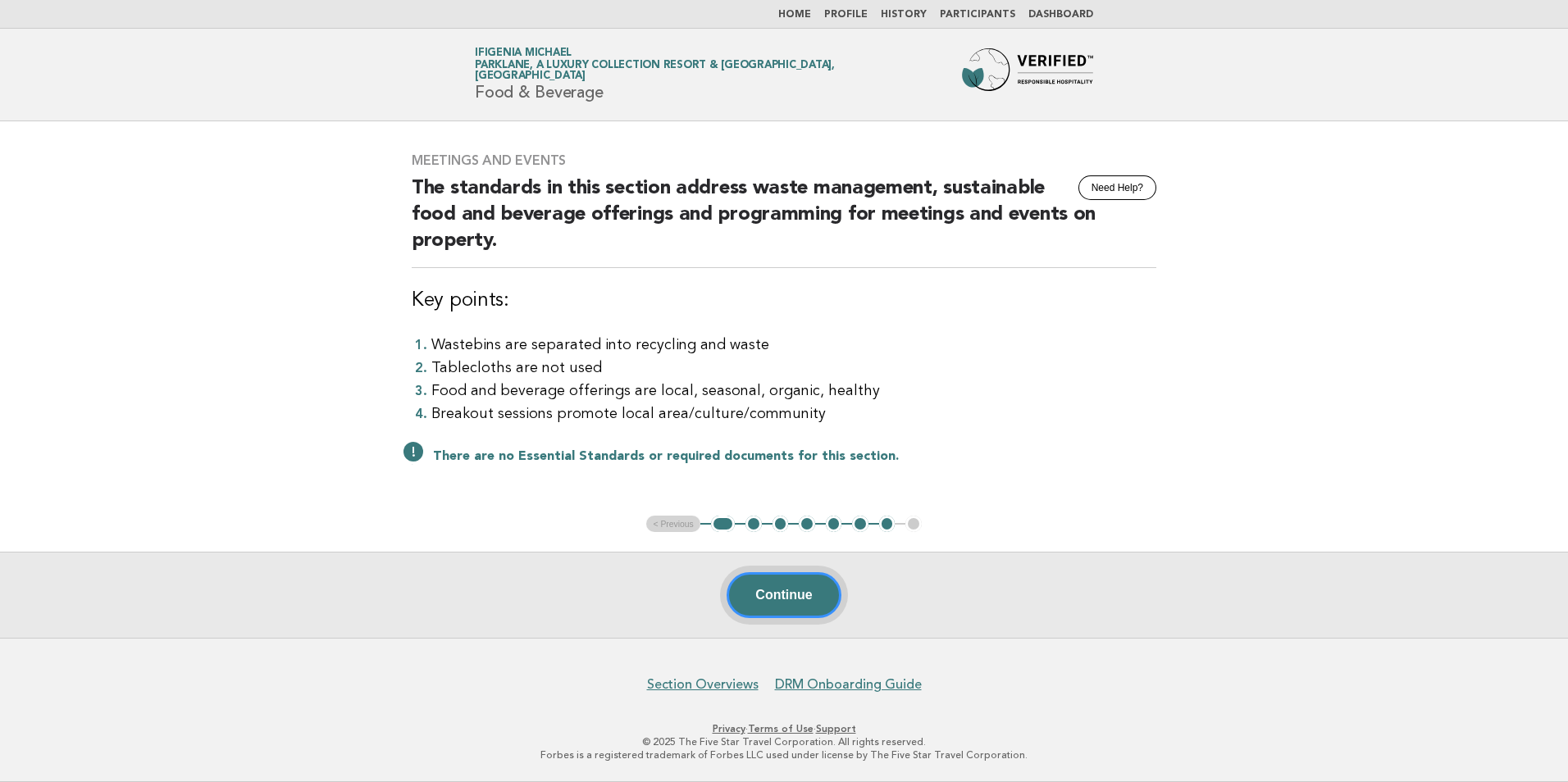
click at [760, 593] on button "Continue" at bounding box center [783, 595] width 114 height 46
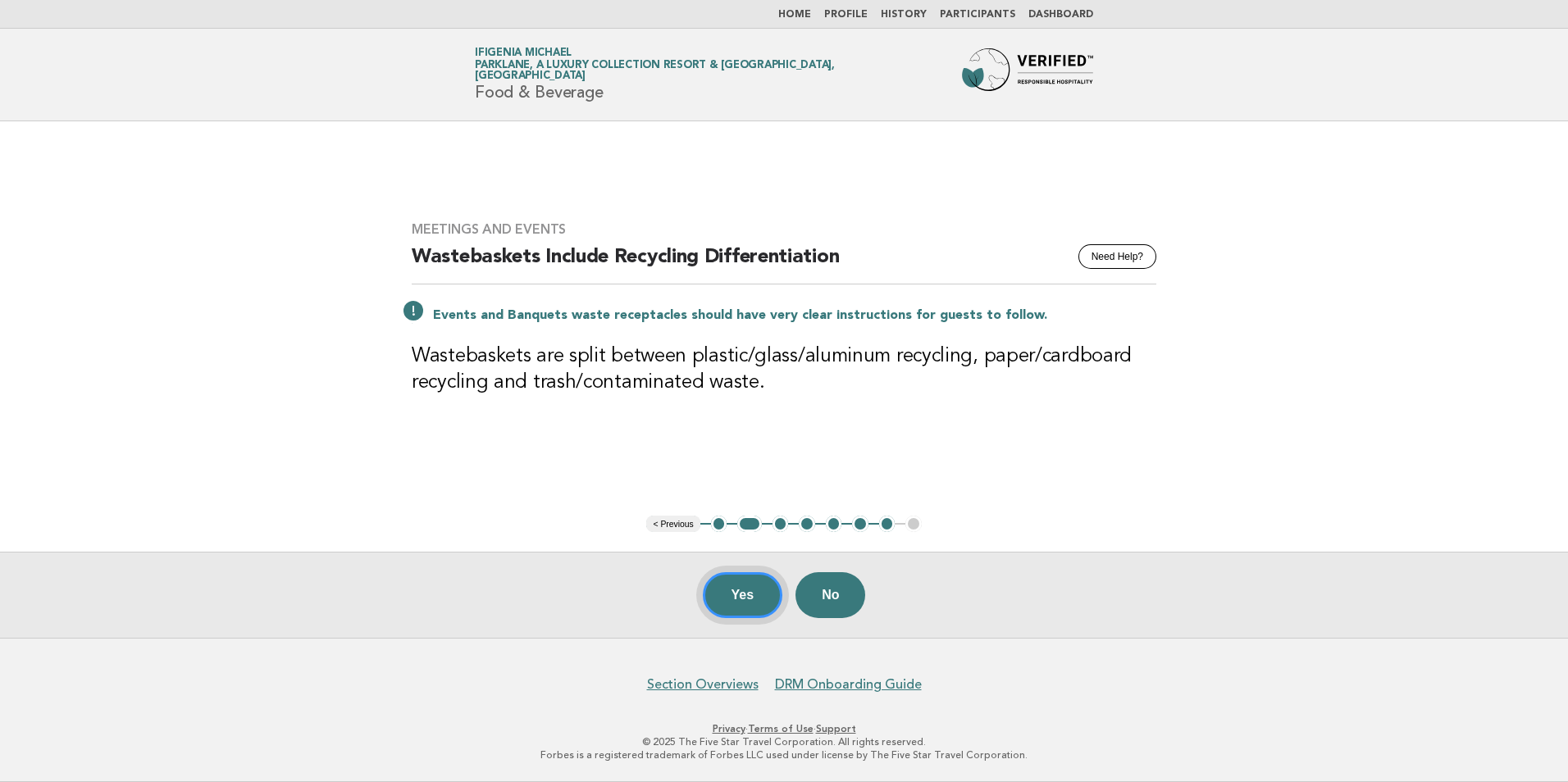
click at [749, 596] on button "Yes" at bounding box center [743, 595] width 80 height 46
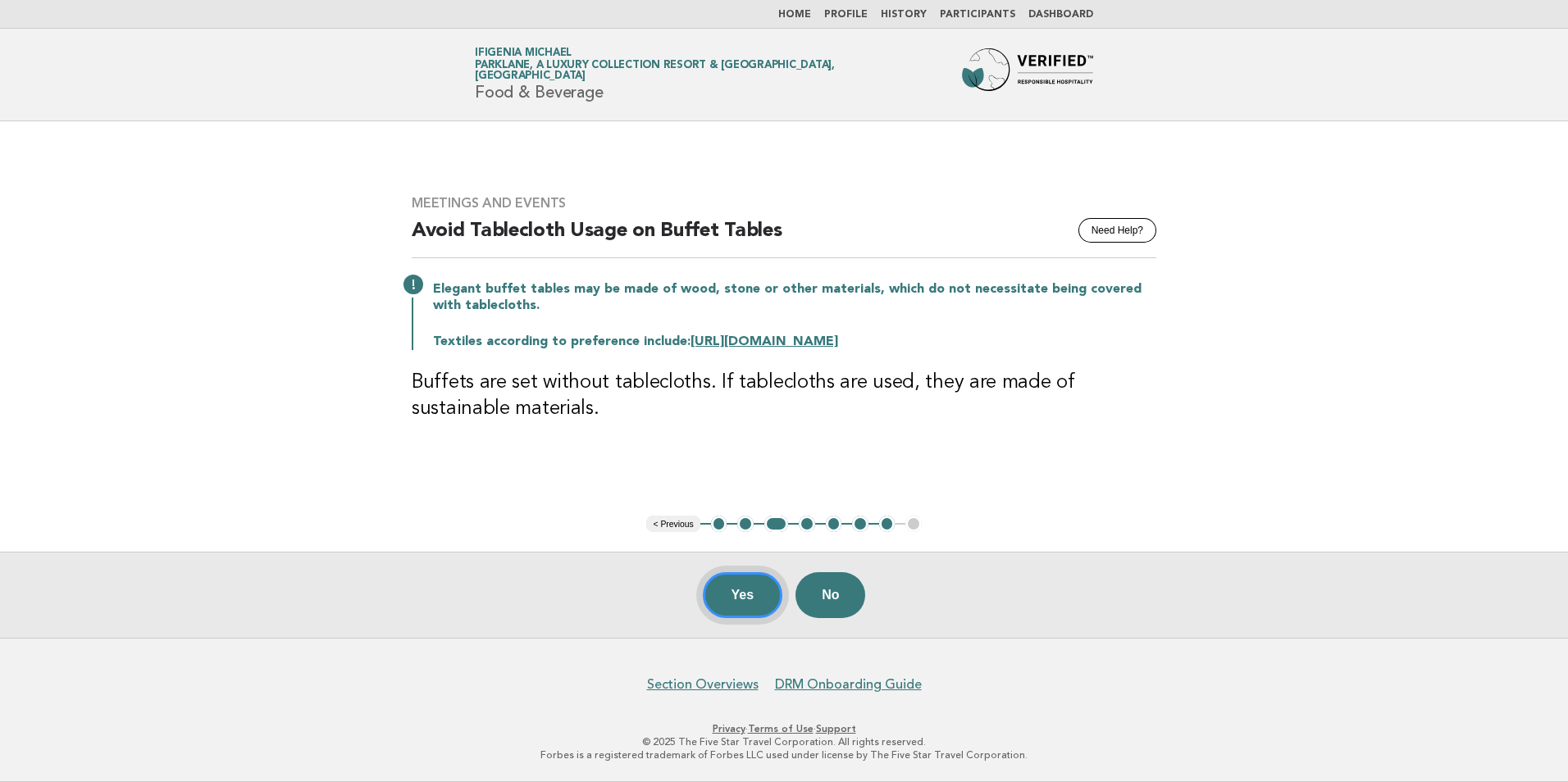
click at [759, 593] on button "Yes" at bounding box center [743, 595] width 80 height 46
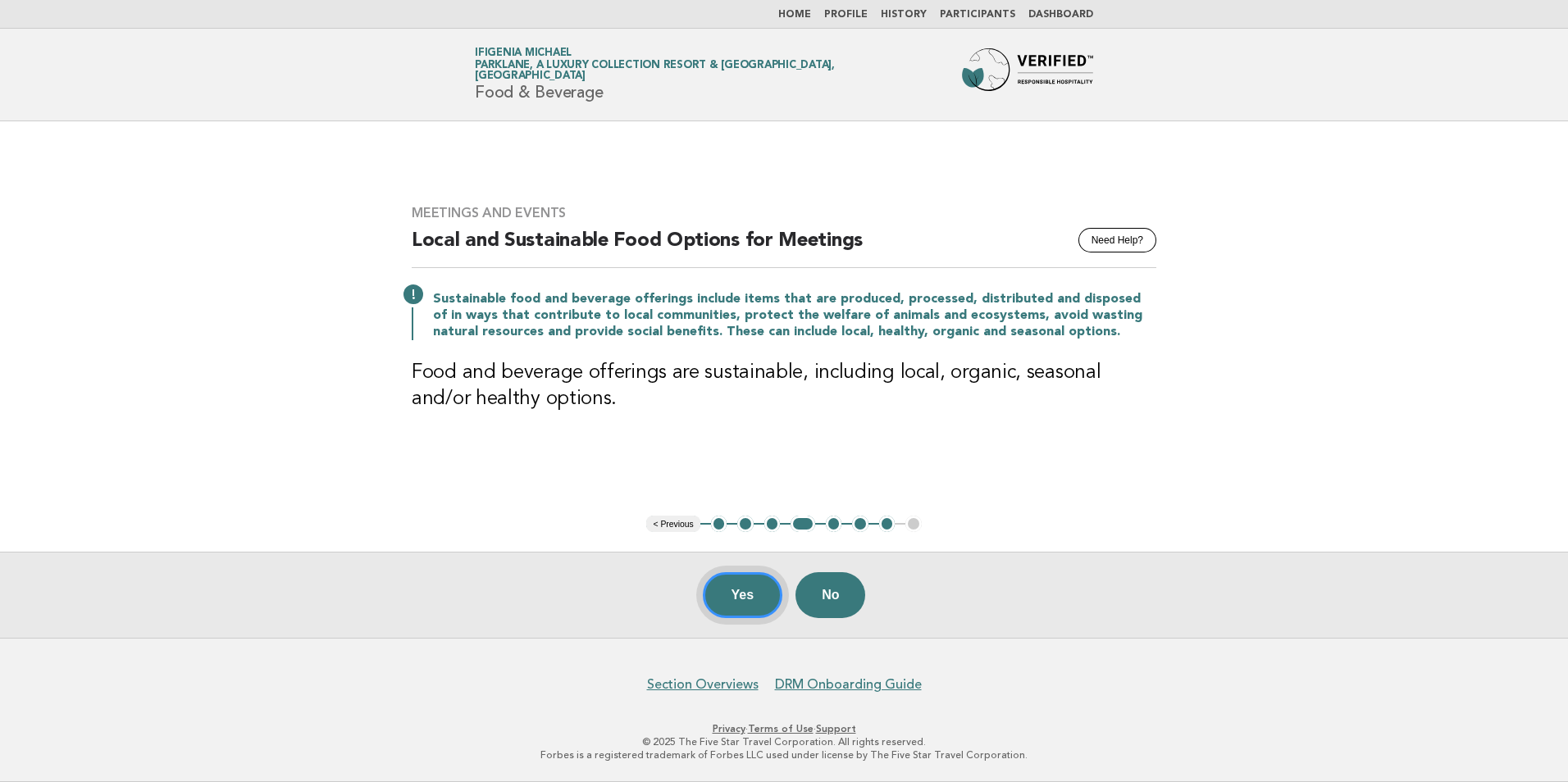
click at [764, 590] on button "Yes" at bounding box center [743, 595] width 80 height 46
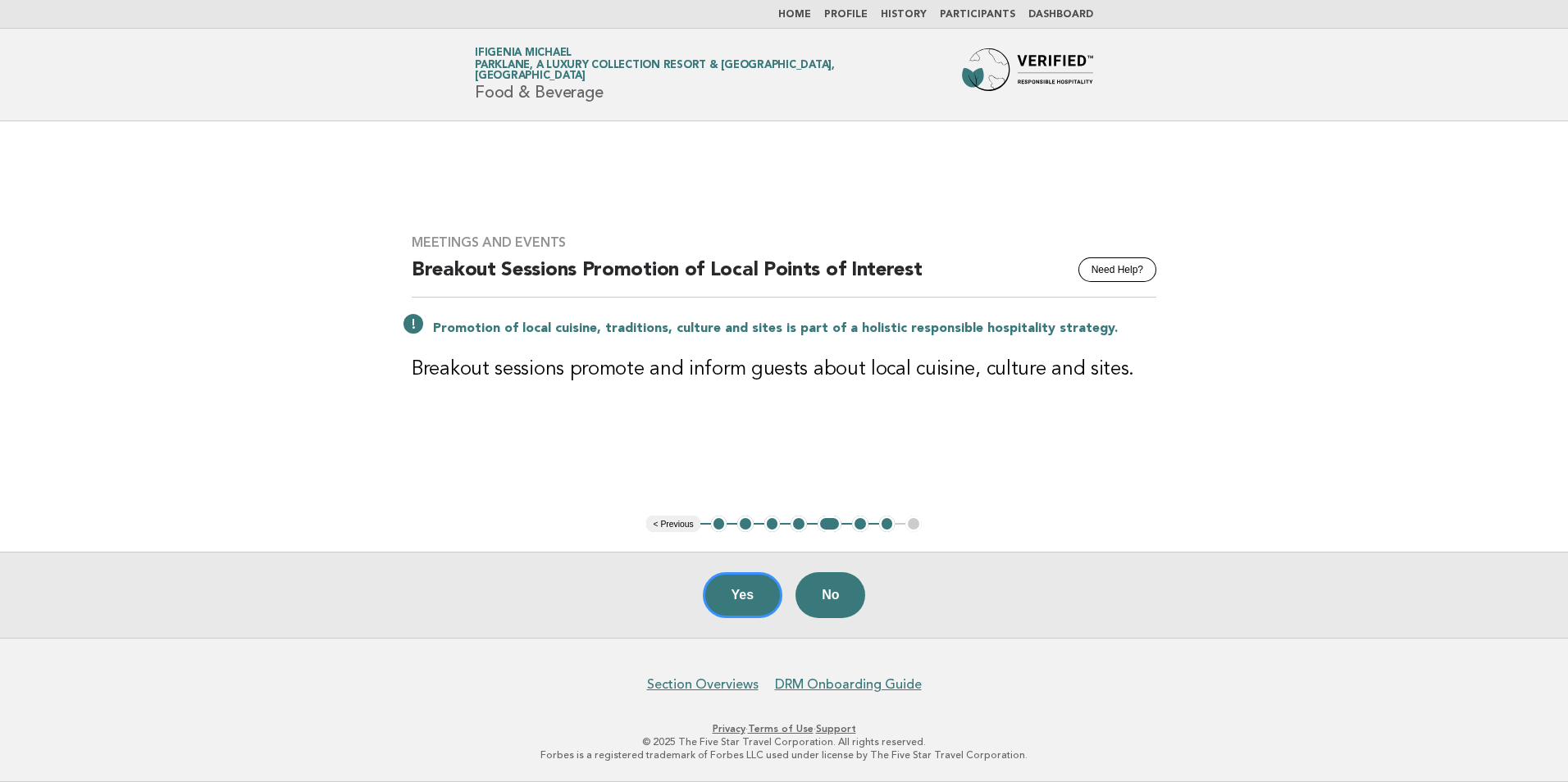
click at [770, 600] on button "Yes" at bounding box center [743, 595] width 80 height 46
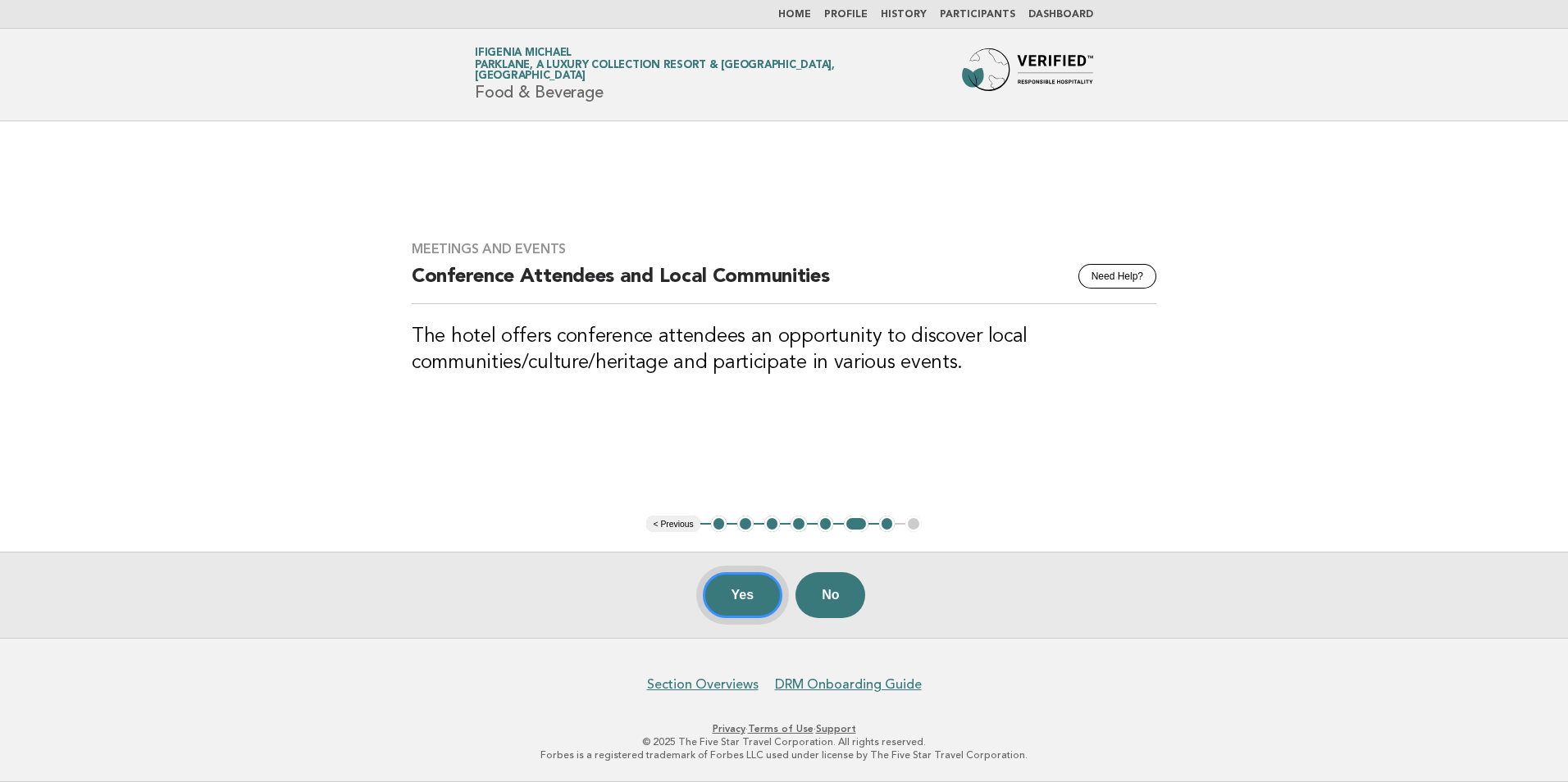
click at [727, 600] on button "Yes" at bounding box center [743, 595] width 80 height 46
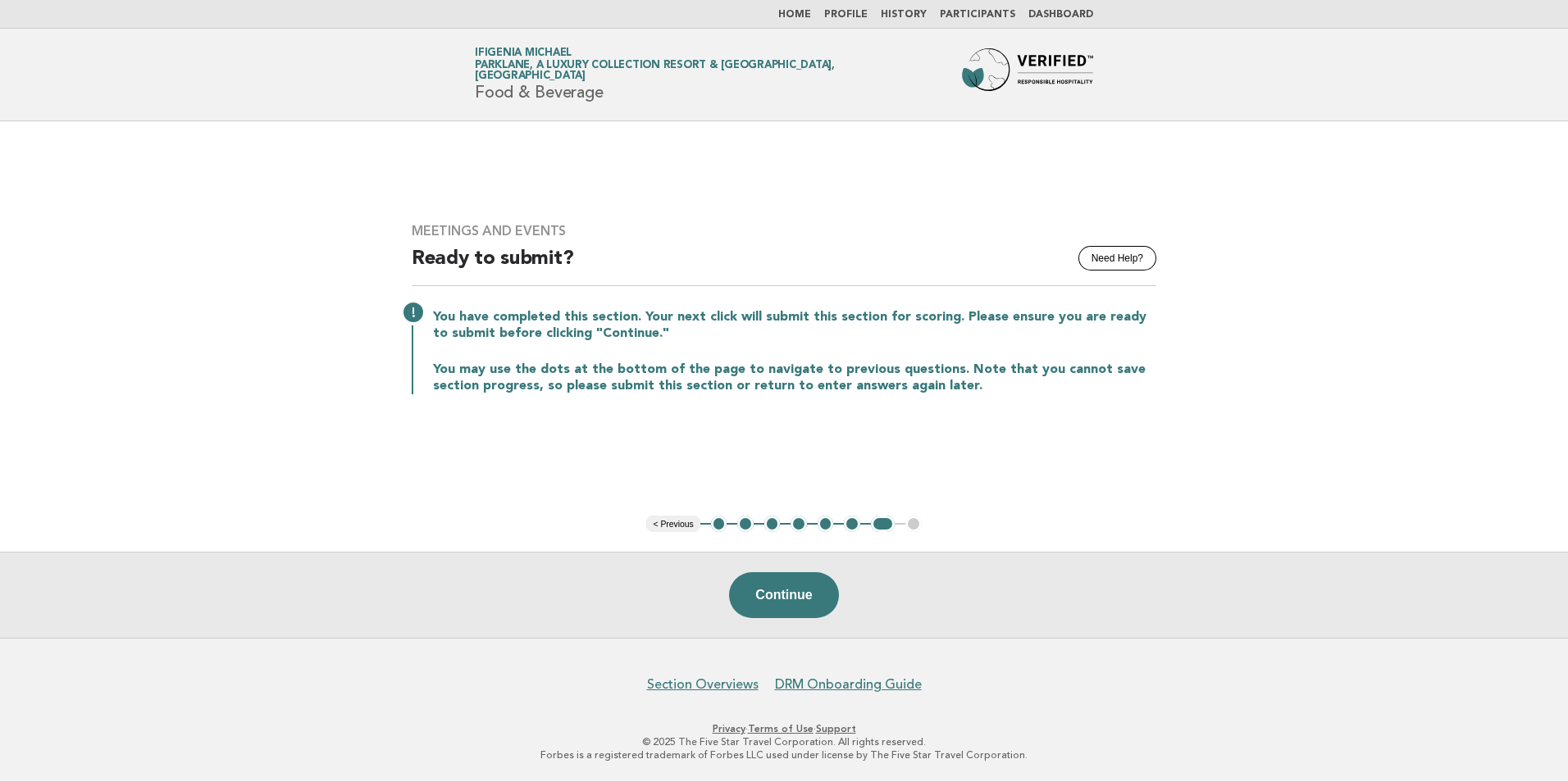
click at [753, 597] on button "Continue" at bounding box center [783, 595] width 109 height 46
